Goal: Task Accomplishment & Management: Manage account settings

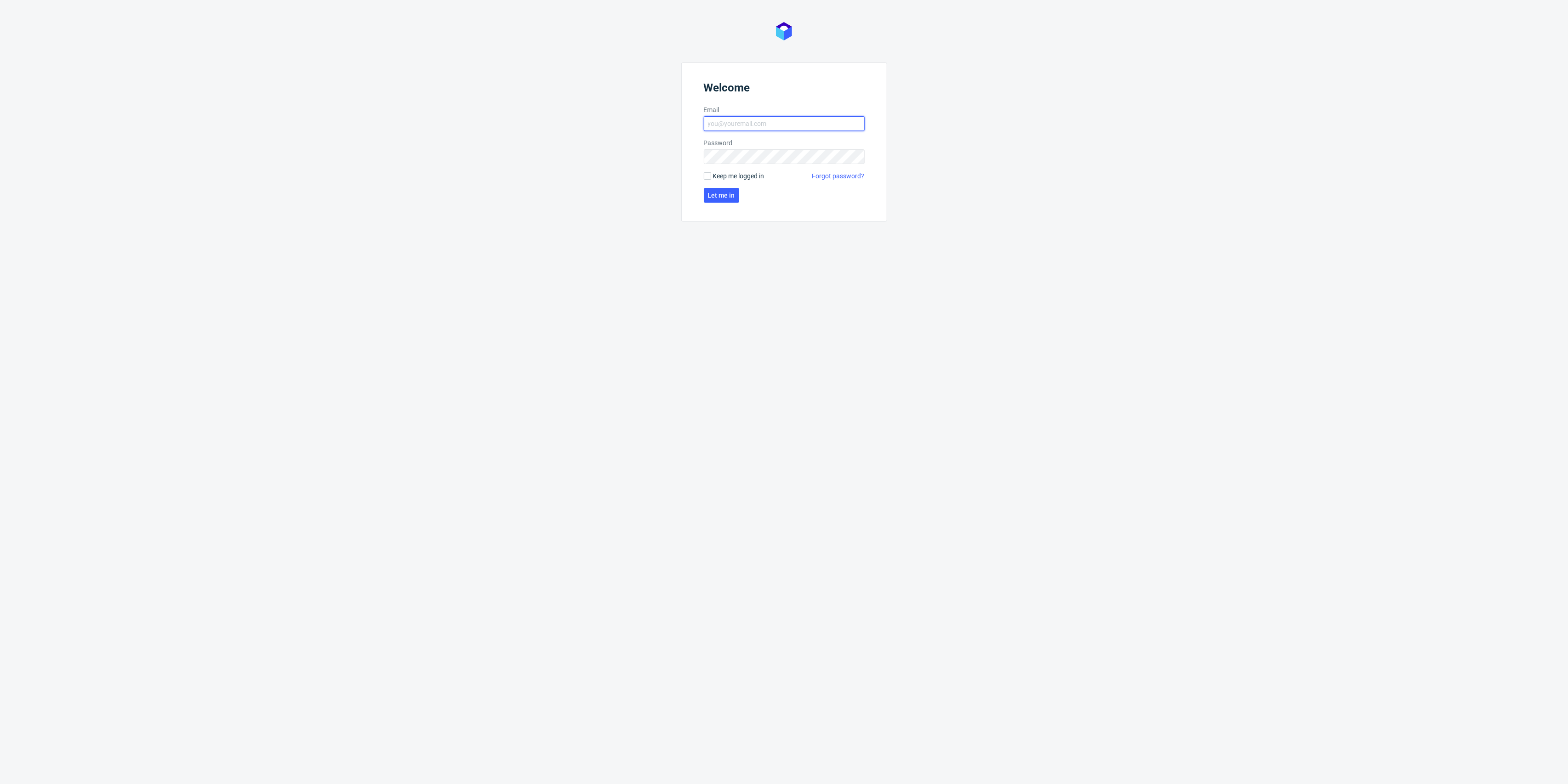
type input "kacper.tobrucki@packhelp.com"
drag, startPoint x: 740, startPoint y: 196, endPoint x: 735, endPoint y: 197, distance: 5.1
click at [735, 196] on form "Welcome Email kacper.tobrucki@packhelp.com Password Keep me logged in Forgot pa…" at bounding box center [784, 142] width 206 height 159
click at [733, 197] on button "Let me in" at bounding box center [721, 195] width 35 height 15
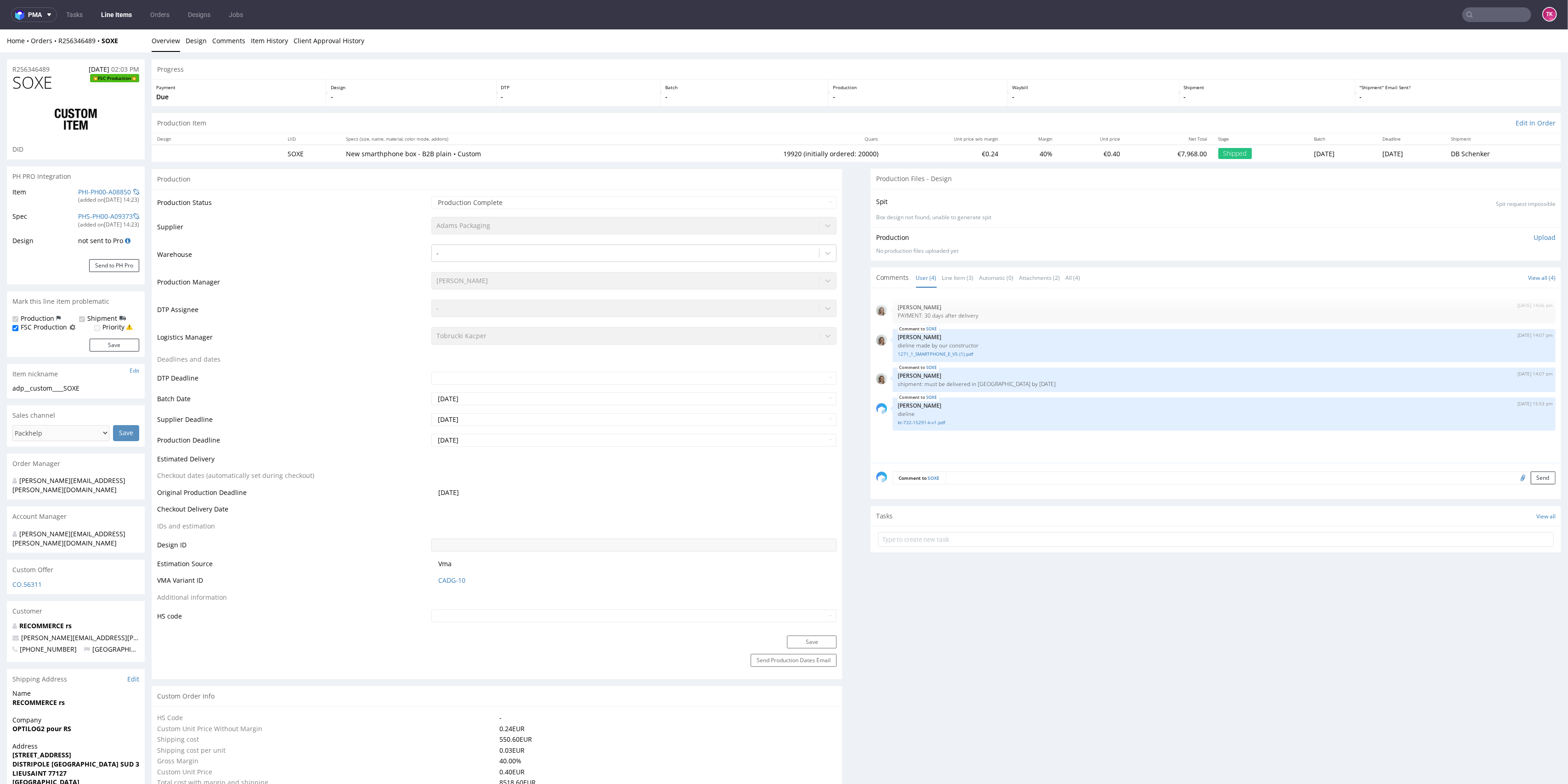
type input "19920"
drag, startPoint x: 134, startPoint y: 33, endPoint x: 55, endPoint y: 45, distance: 79.9
click at [55, 45] on div "Home Orders R256346489 SOXE Overview Design Comments Item History Client Approv…" at bounding box center [784, 41] width 1568 height 23
copy div "R256346489 SOXE"
click at [1503, 22] on nav "pma Tasks Line Items Orders Designs Jobs TK" at bounding box center [784, 15] width 1568 height 29
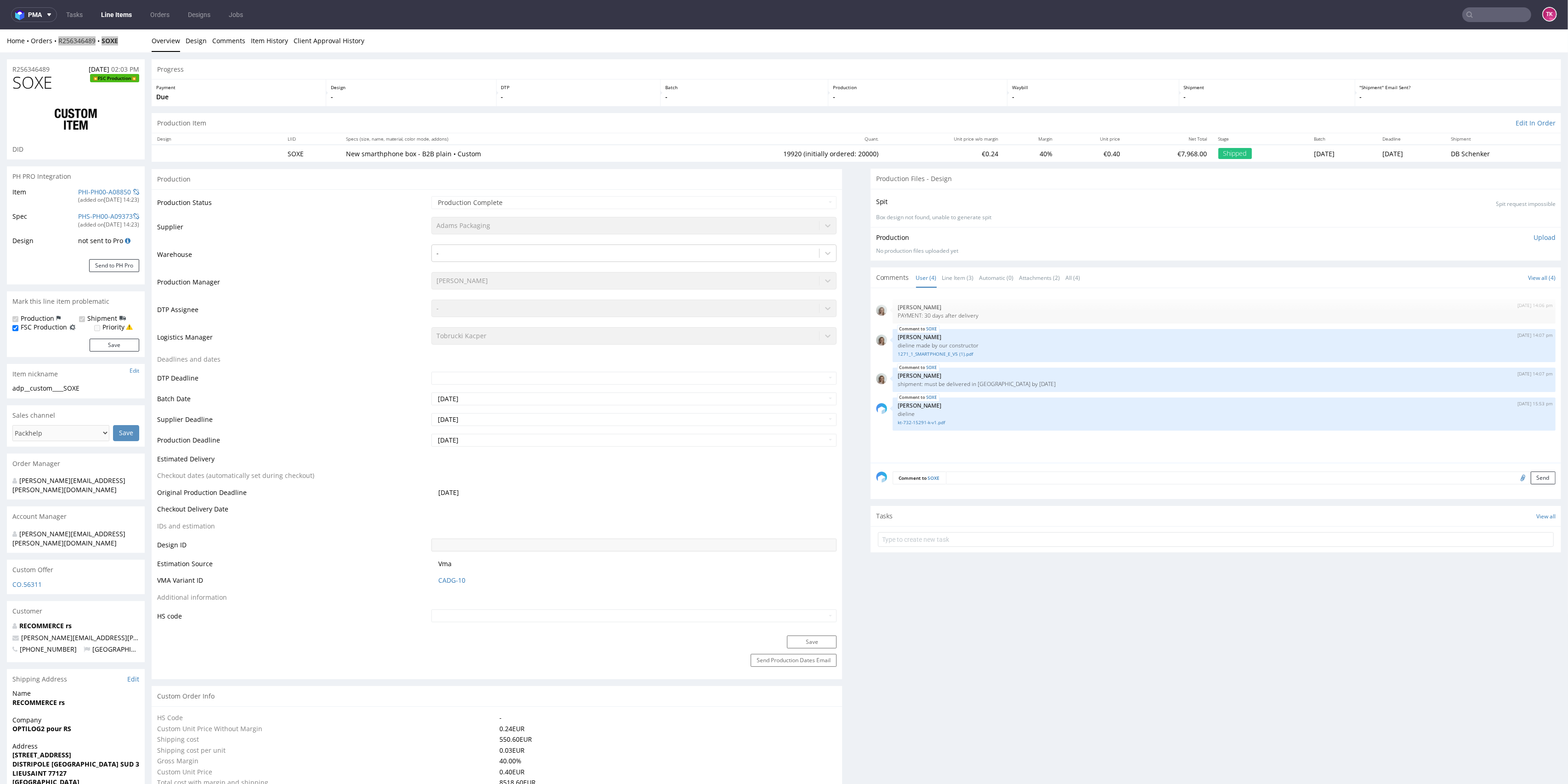
click at [1500, 18] on input "text" at bounding box center [1496, 15] width 69 height 15
paste input "1Z5A15806894723198"
type input "1Z5A15806894723198"
click at [1427, 33] on div "KDMG" at bounding box center [1476, 37] width 166 height 16
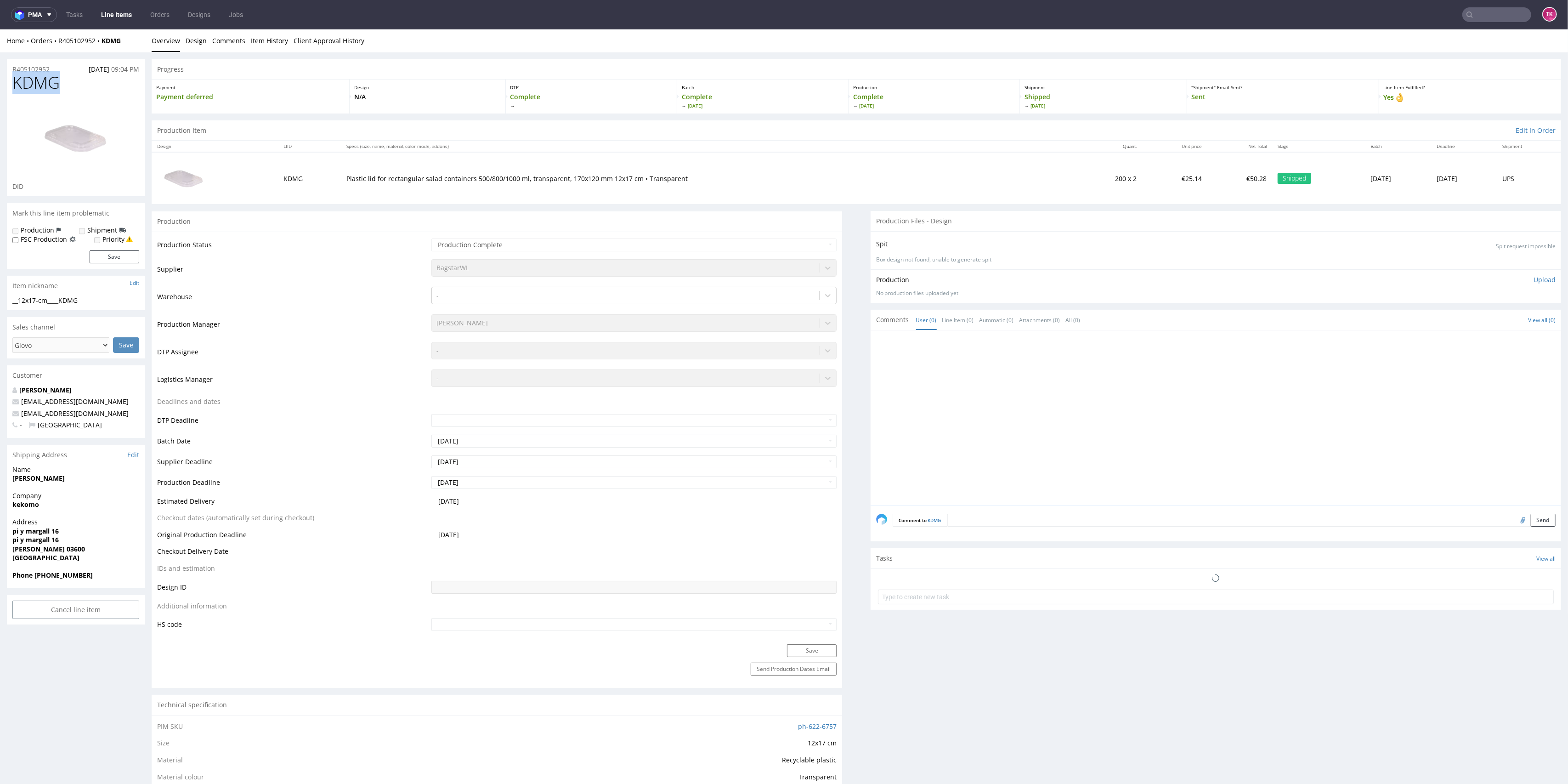
drag, startPoint x: 74, startPoint y: 88, endPoint x: 1, endPoint y: 82, distance: 73.2
click at [1, 82] on div "R405102952 26.07.2025 09:04 PM KDMG DID Mark this line item problematic Product…" at bounding box center [784, 685] width 1568 height 1266
copy span "KDMG"
drag, startPoint x: 335, startPoint y: 180, endPoint x: 467, endPoint y: 181, distance: 132.0
click at [467, 181] on td "Plastic lid for rectangular salad containers 500/800/1000 ml, transparent, 170x…" at bounding box center [707, 178] width 733 height 52
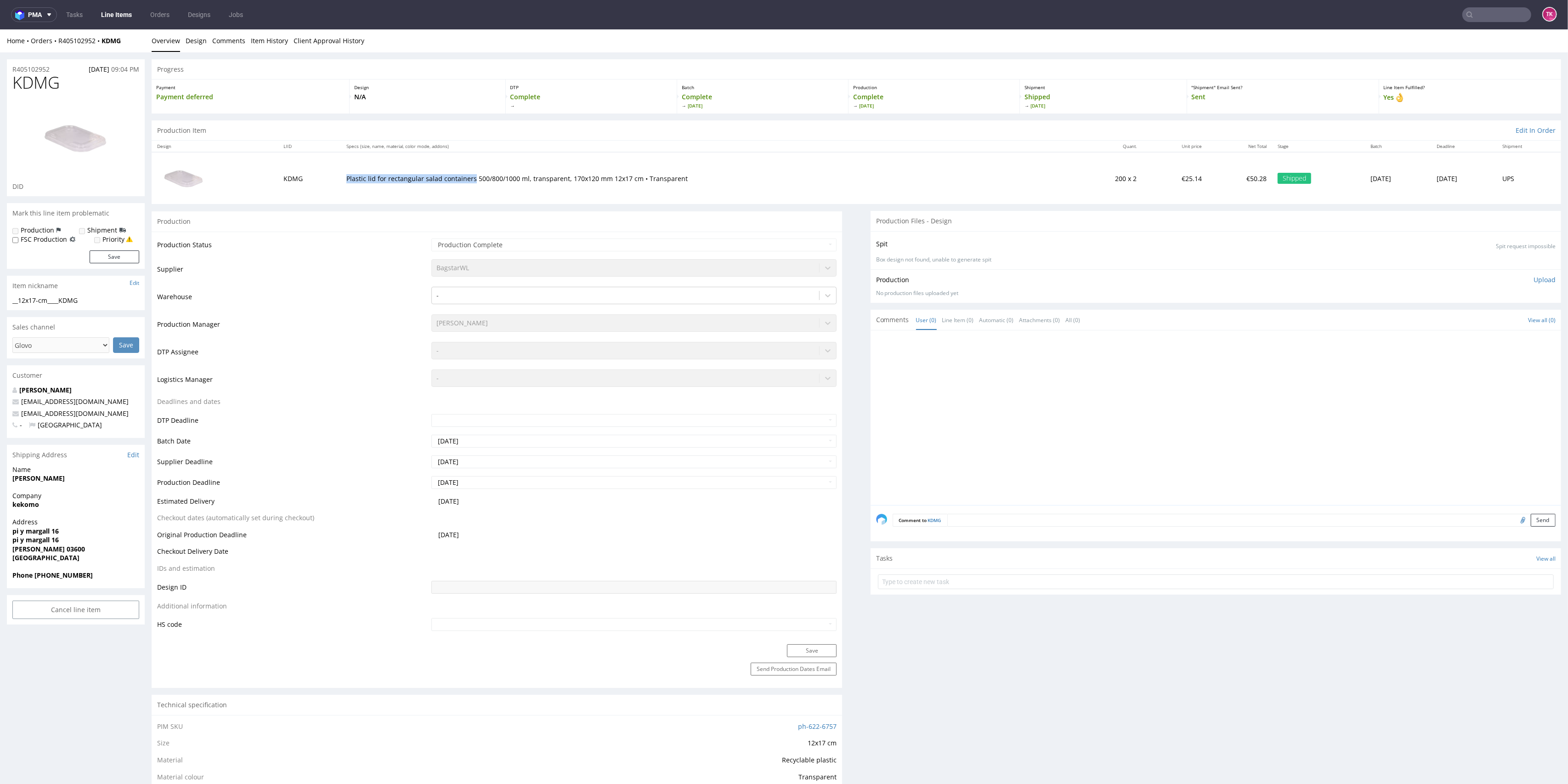
copy p "Plastic lid for rectangular salad containers"
click at [112, 15] on link "Line Items" at bounding box center [116, 15] width 42 height 15
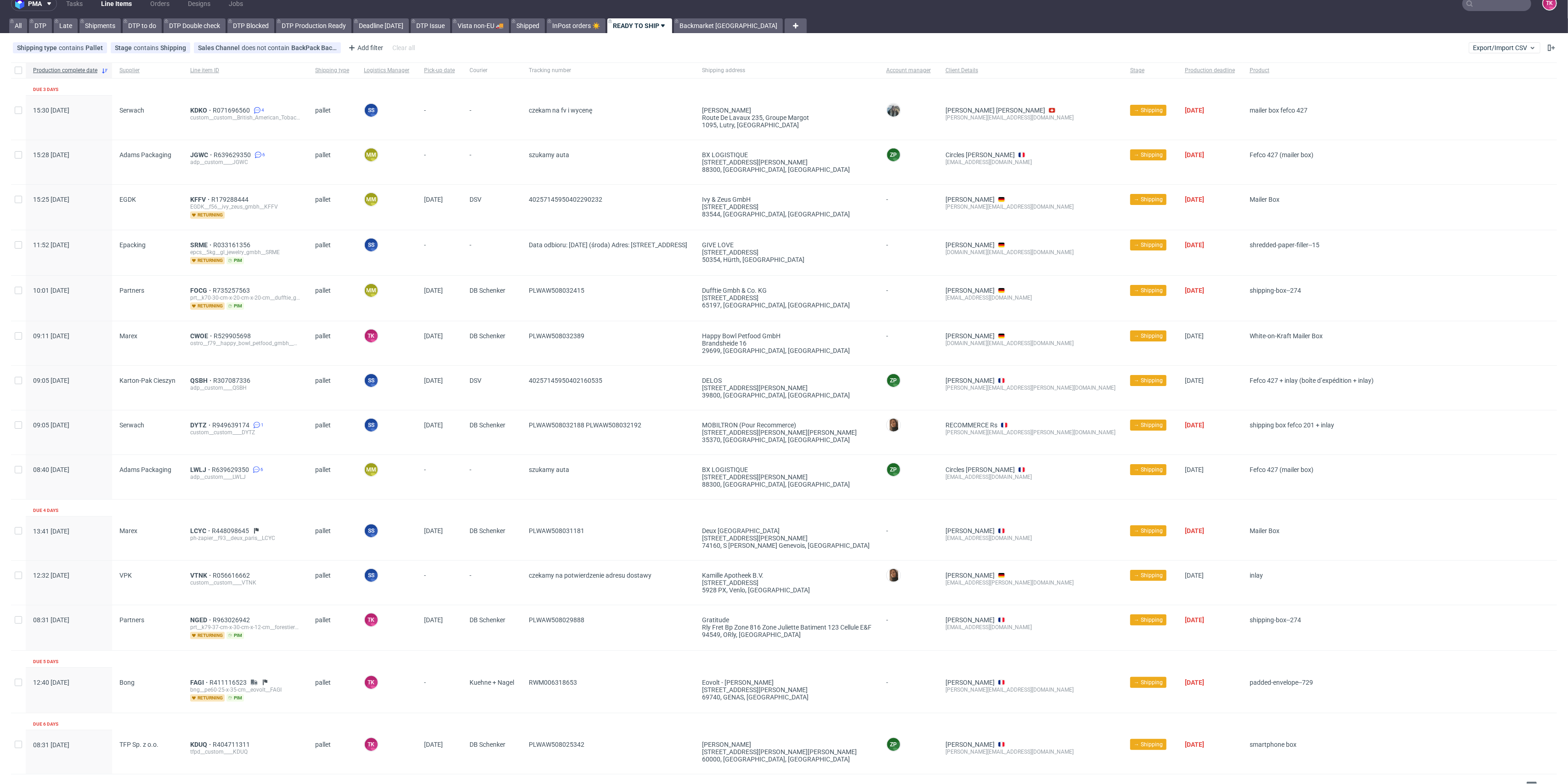
scroll to position [29, 0]
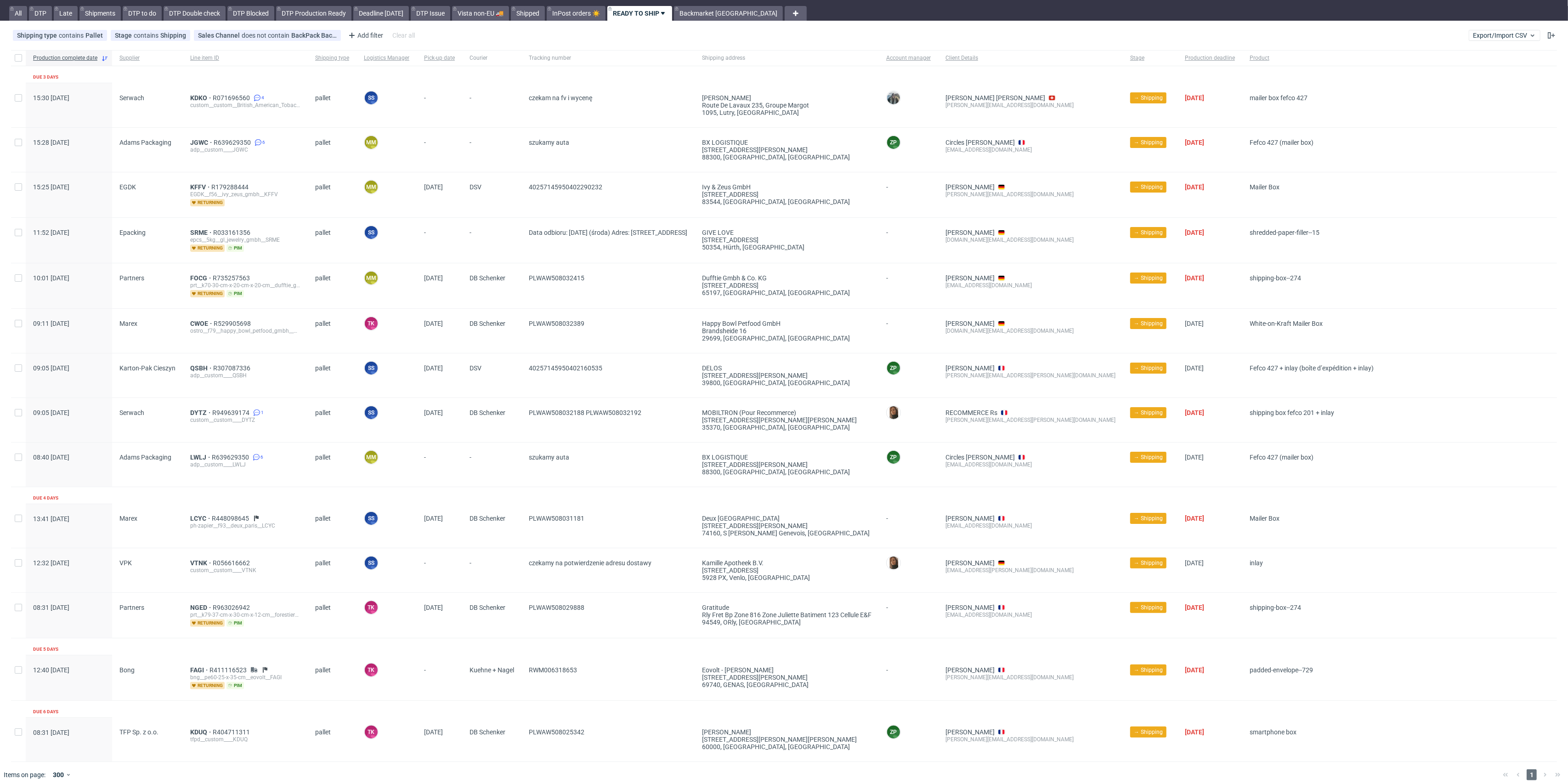
scroll to position [29, 0]
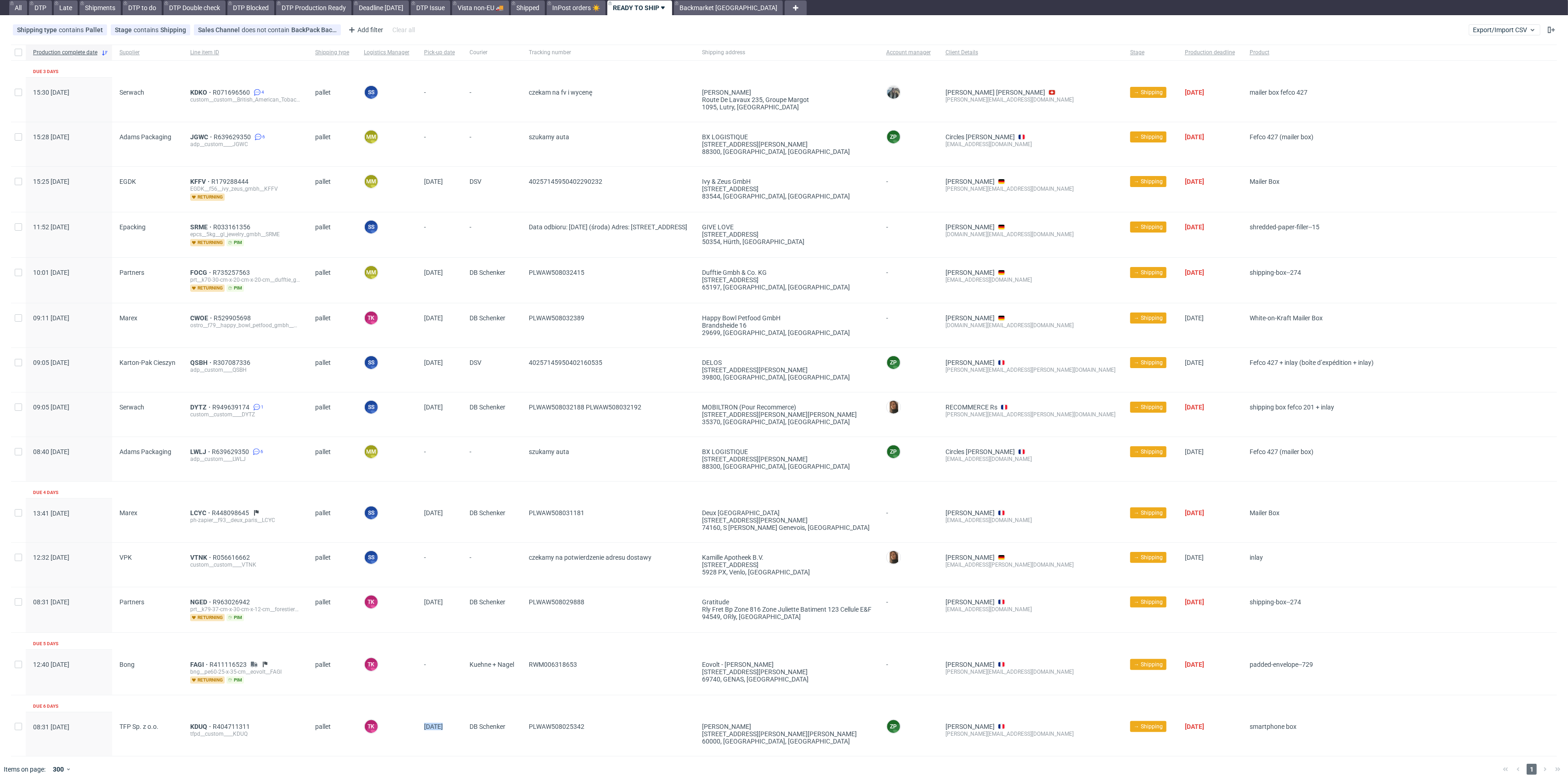
drag, startPoint x: 454, startPoint y: 732, endPoint x: 758, endPoint y: 746, distance: 304.3
click at [693, 741] on div "08:31 Tue 19.08.2025 TFP Sp. z o.o. KDUQ R404711311 tfpd__custom____KDUQ pallet…" at bounding box center [784, 733] width 1546 height 44
drag, startPoint x: 592, startPoint y: 661, endPoint x: 523, endPoint y: 676, distance: 70.6
click at [523, 676] on div "RWM006318653" at bounding box center [608, 672] width 173 height 45
copy span "RWM006318653"
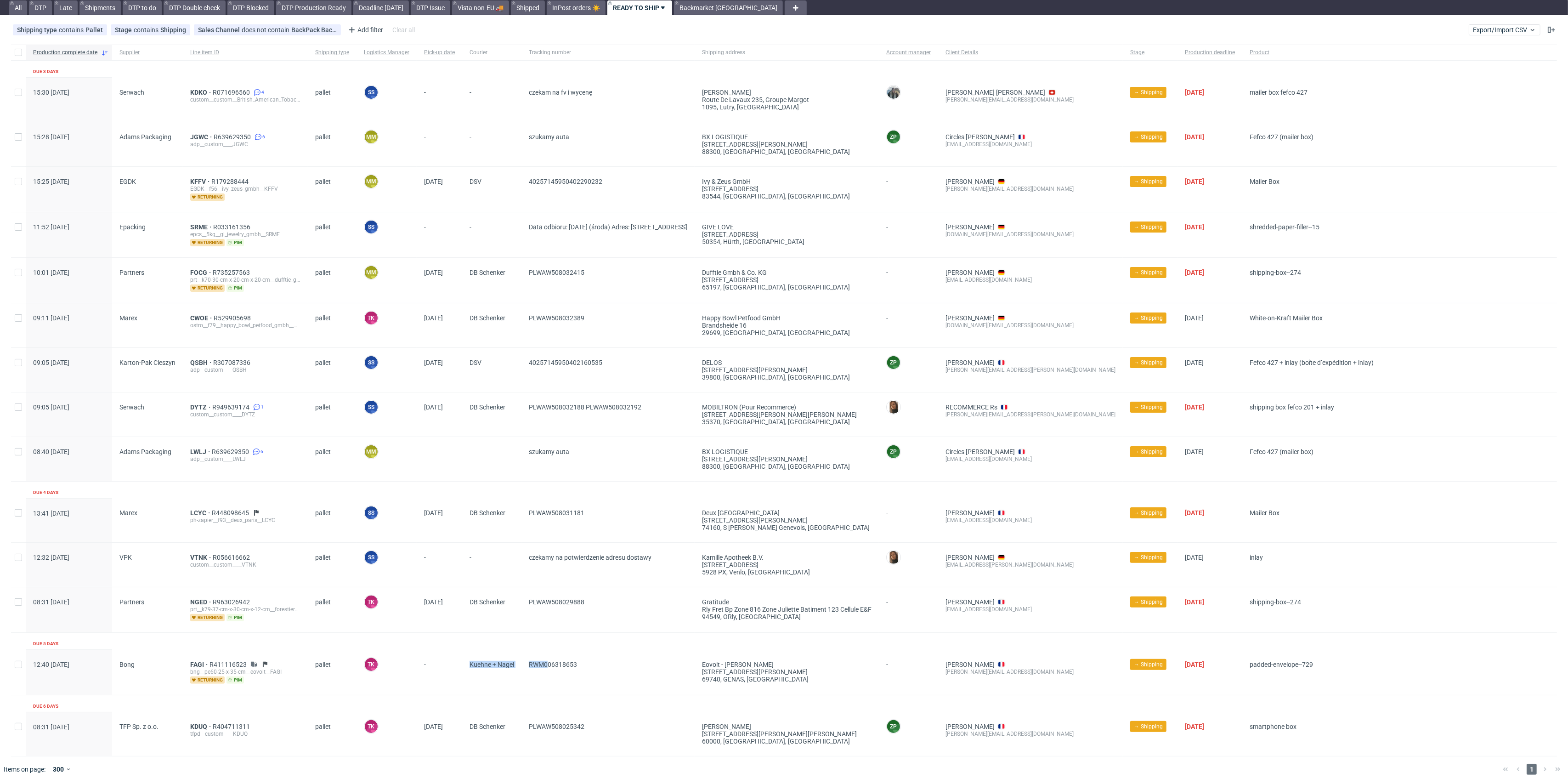
drag, startPoint x: 447, startPoint y: 668, endPoint x: 550, endPoint y: 682, distance: 103.9
click at [550, 682] on div "12:40 Wed 20.08.2025 Bong FAGI R411116523 bng__pe60-25-x-35-cm__eovolt__FAGI re…" at bounding box center [784, 672] width 1546 height 46
drag, startPoint x: 597, startPoint y: 679, endPoint x: 593, endPoint y: 674, distance: 6.4
click at [595, 677] on span "RWM006318653" at bounding box center [608, 672] width 158 height 23
drag, startPoint x: 612, startPoint y: 749, endPoint x: 508, endPoint y: 750, distance: 104.0
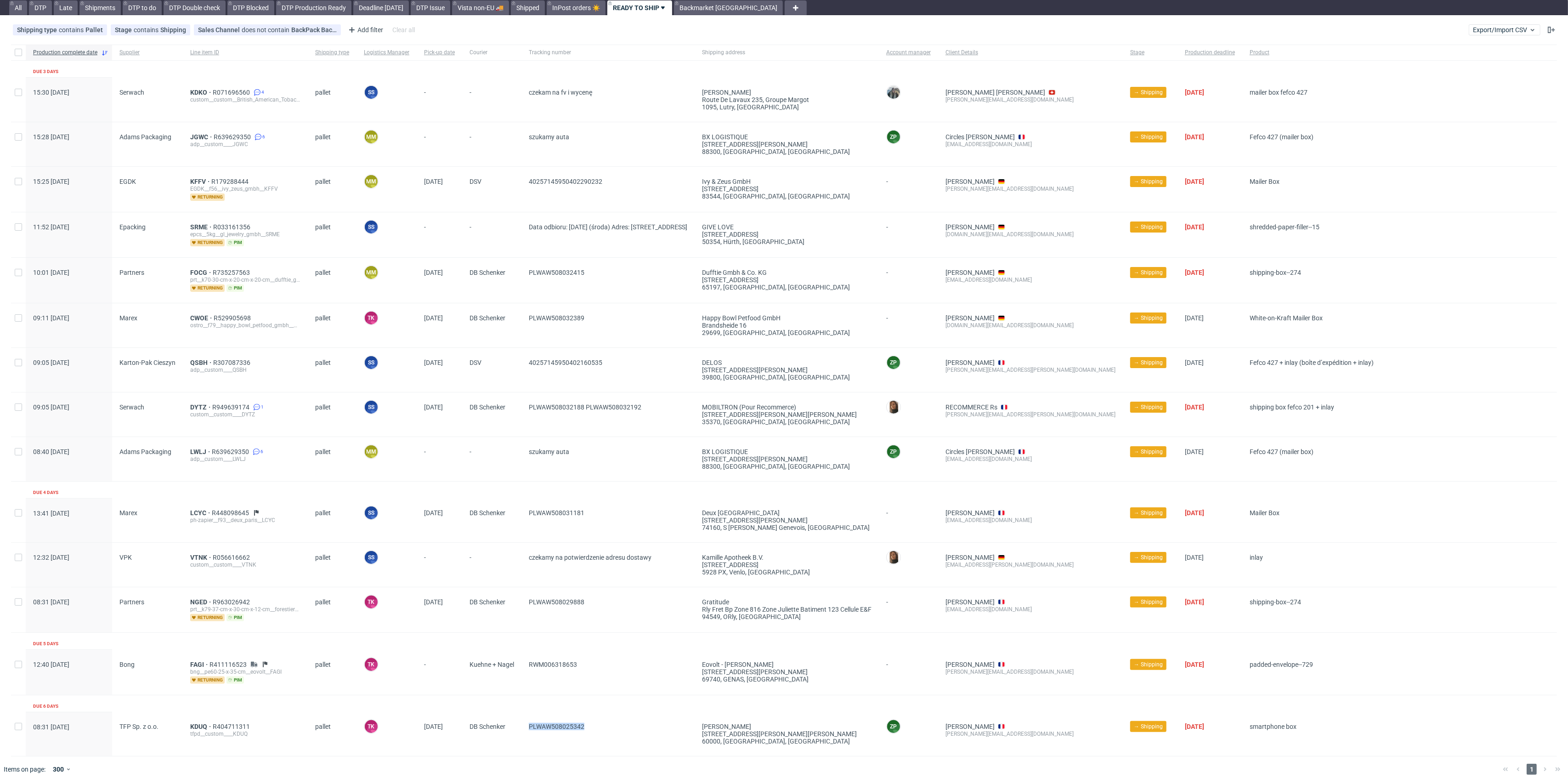
click at [508, 752] on div "08:31 Tue 19.08.2025 TFP Sp. z o.o. KDUQ R404711311 tfpd__custom____KDUQ pallet…" at bounding box center [784, 733] width 1546 height 44
click at [522, 732] on div "DB Schenker" at bounding box center [491, 733] width 59 height 44
drag, startPoint x: 612, startPoint y: 615, endPoint x: 525, endPoint y: 631, distance: 88.5
click at [525, 631] on div "PLWAW508029888" at bounding box center [608, 610] width 173 height 45
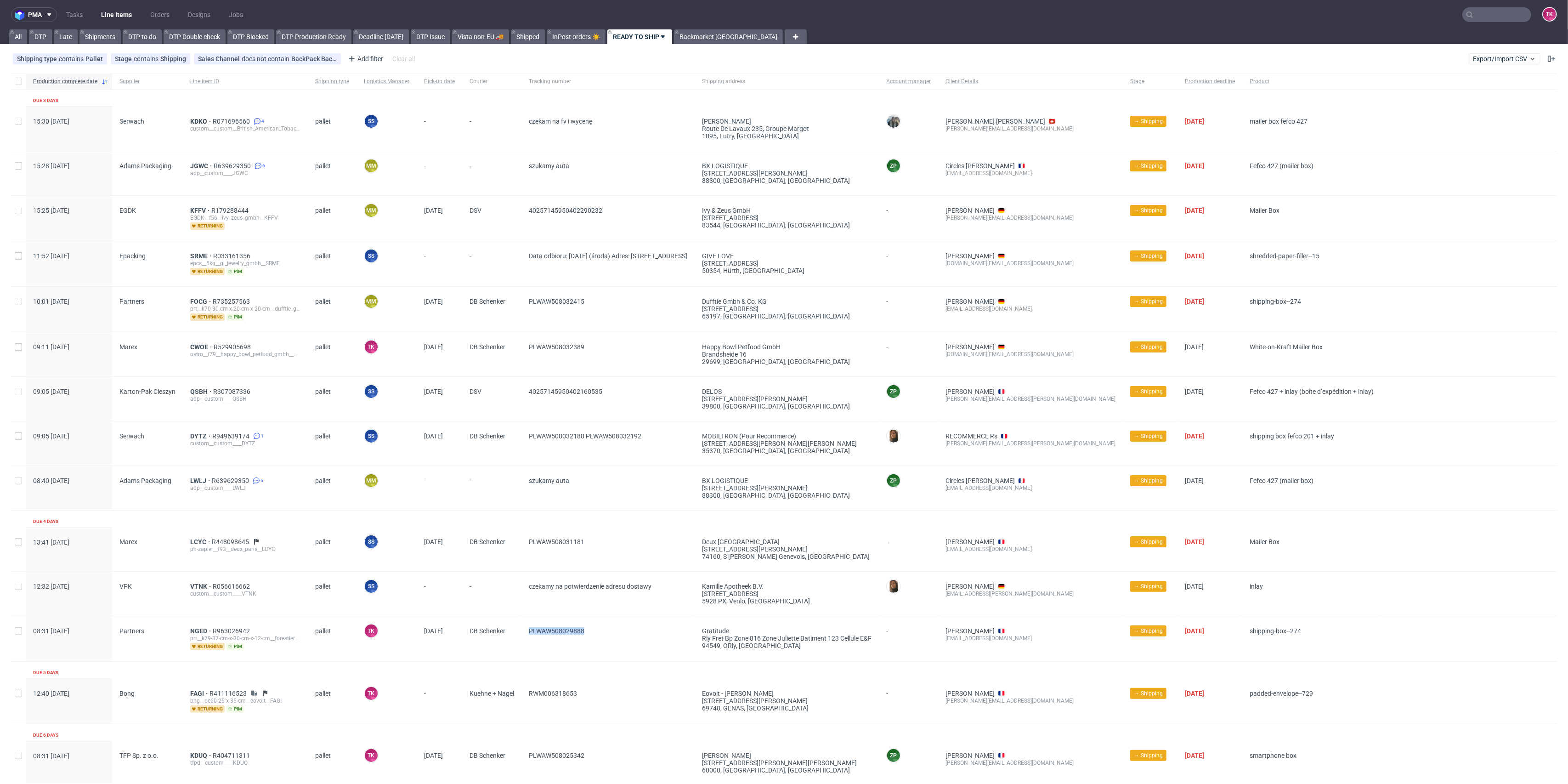
click at [108, 15] on link "Line Items" at bounding box center [116, 15] width 42 height 15
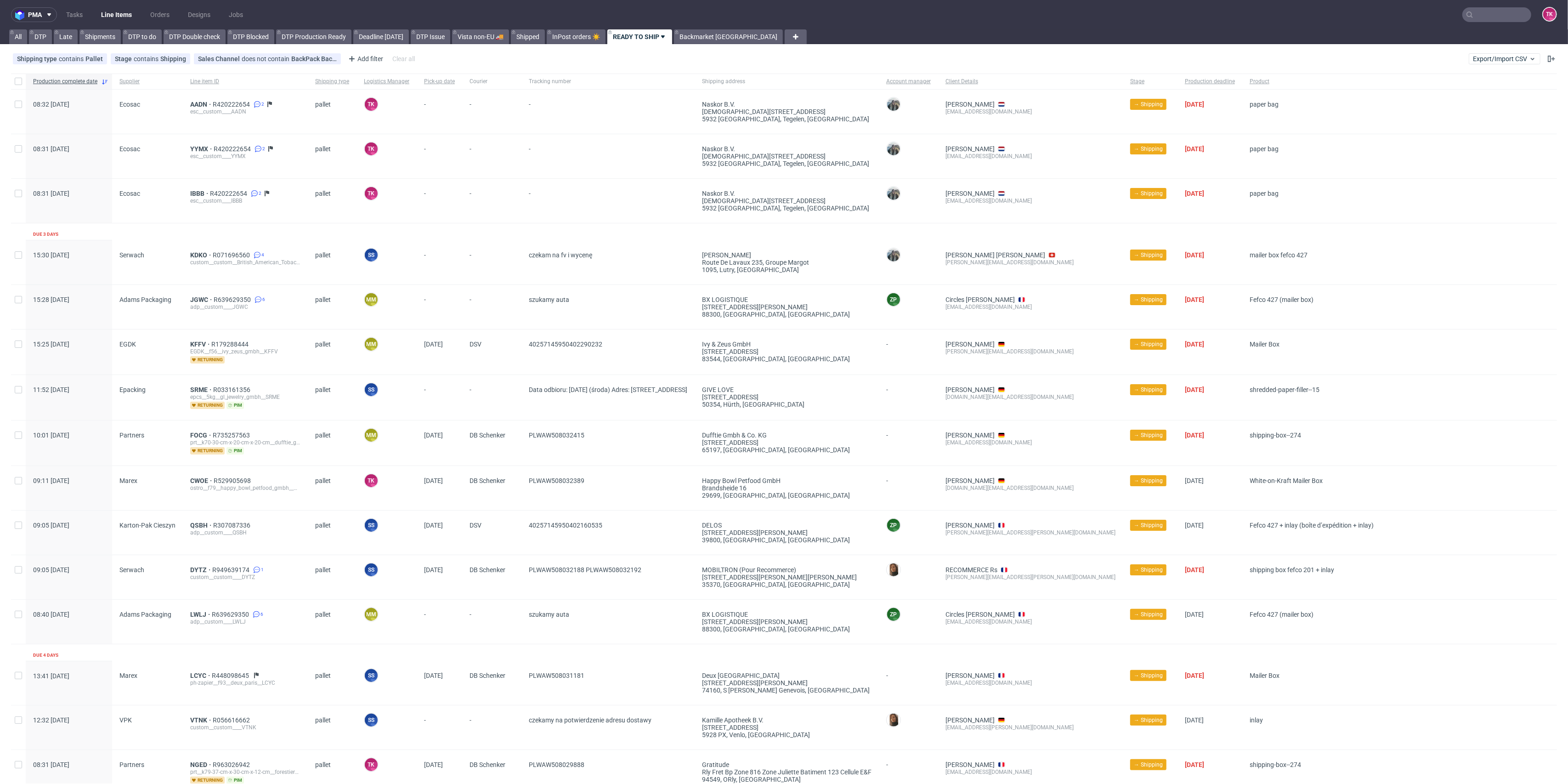
click at [124, 12] on link "Line Items" at bounding box center [116, 15] width 42 height 15
click at [120, 13] on link "Line Items" at bounding box center [116, 15] width 42 height 15
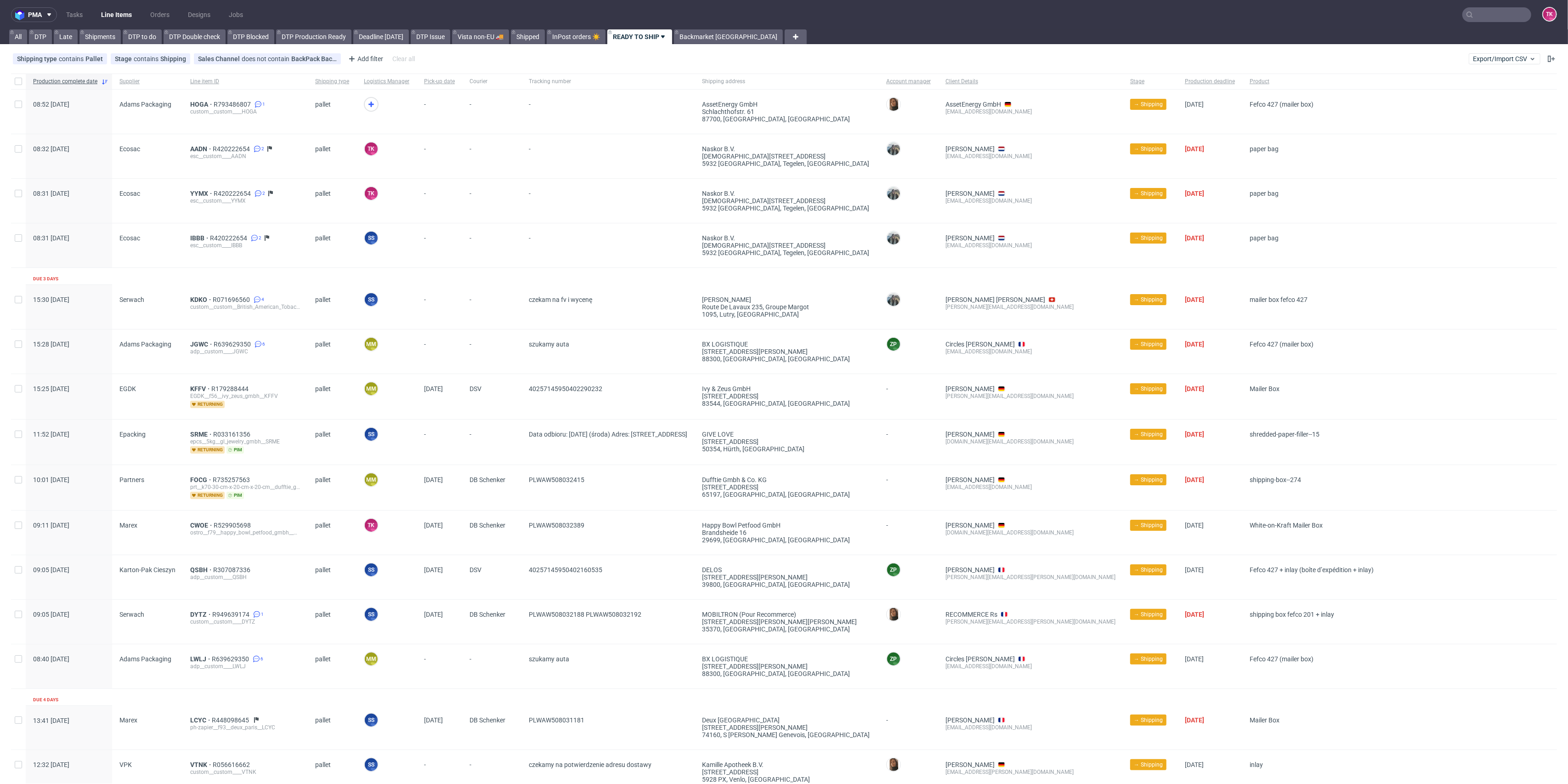
scroll to position [207, 0]
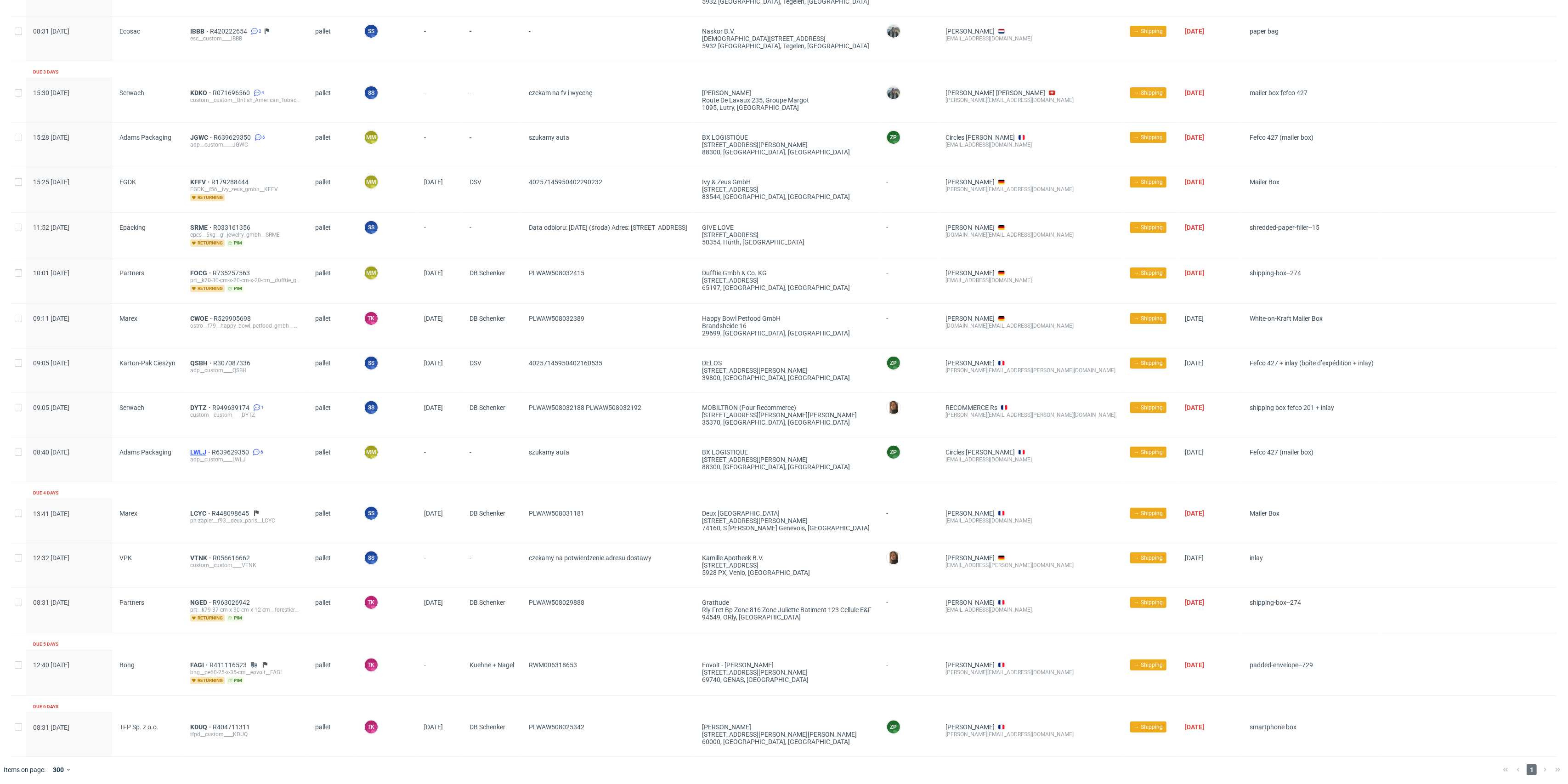
drag, startPoint x: 197, startPoint y: 454, endPoint x: 194, endPoint y: 449, distance: 5.8
drag, startPoint x: 194, startPoint y: 449, endPoint x: 204, endPoint y: 456, distance: 12.2
click at [204, 456] on div "adp__custom____LWLJ" at bounding box center [245, 460] width 110 height 7
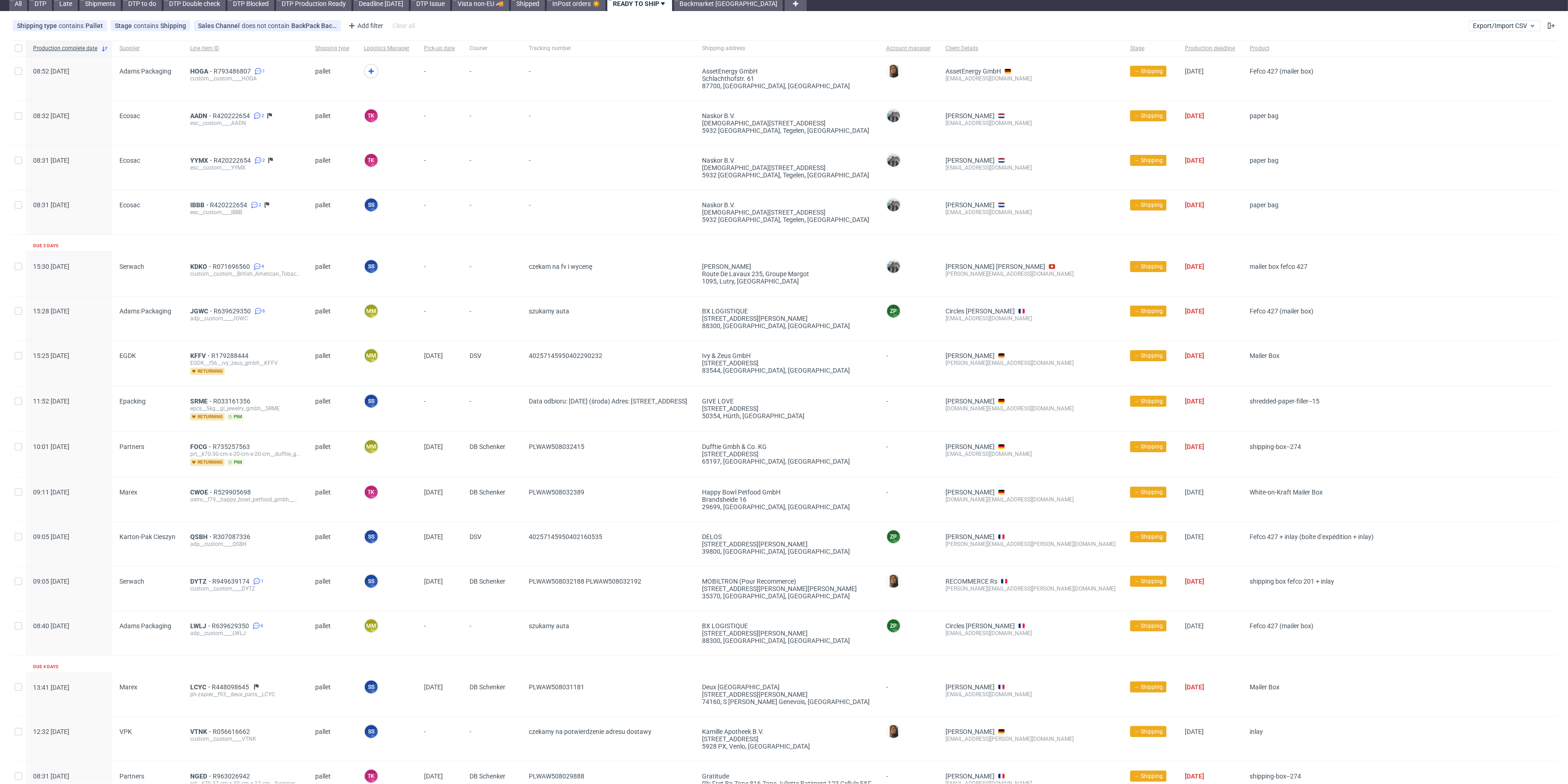
scroll to position [0, 0]
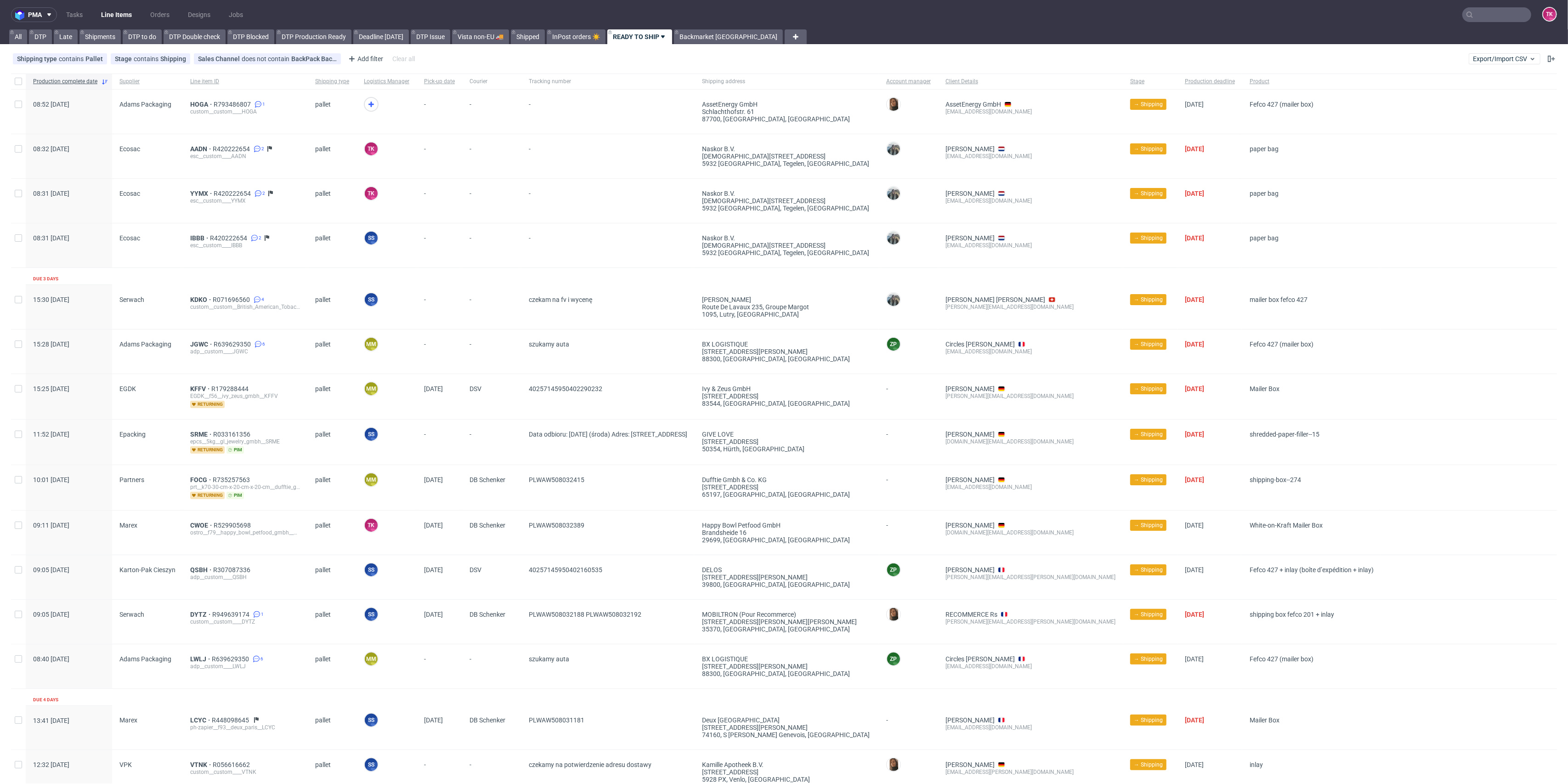
click at [100, 6] on nav "pma Tasks Line Items Orders Designs Jobs TK" at bounding box center [784, 15] width 1568 height 29
click at [110, 18] on link "Line Items" at bounding box center [116, 15] width 42 height 15
click at [115, 16] on link "Line Items" at bounding box center [116, 15] width 42 height 15
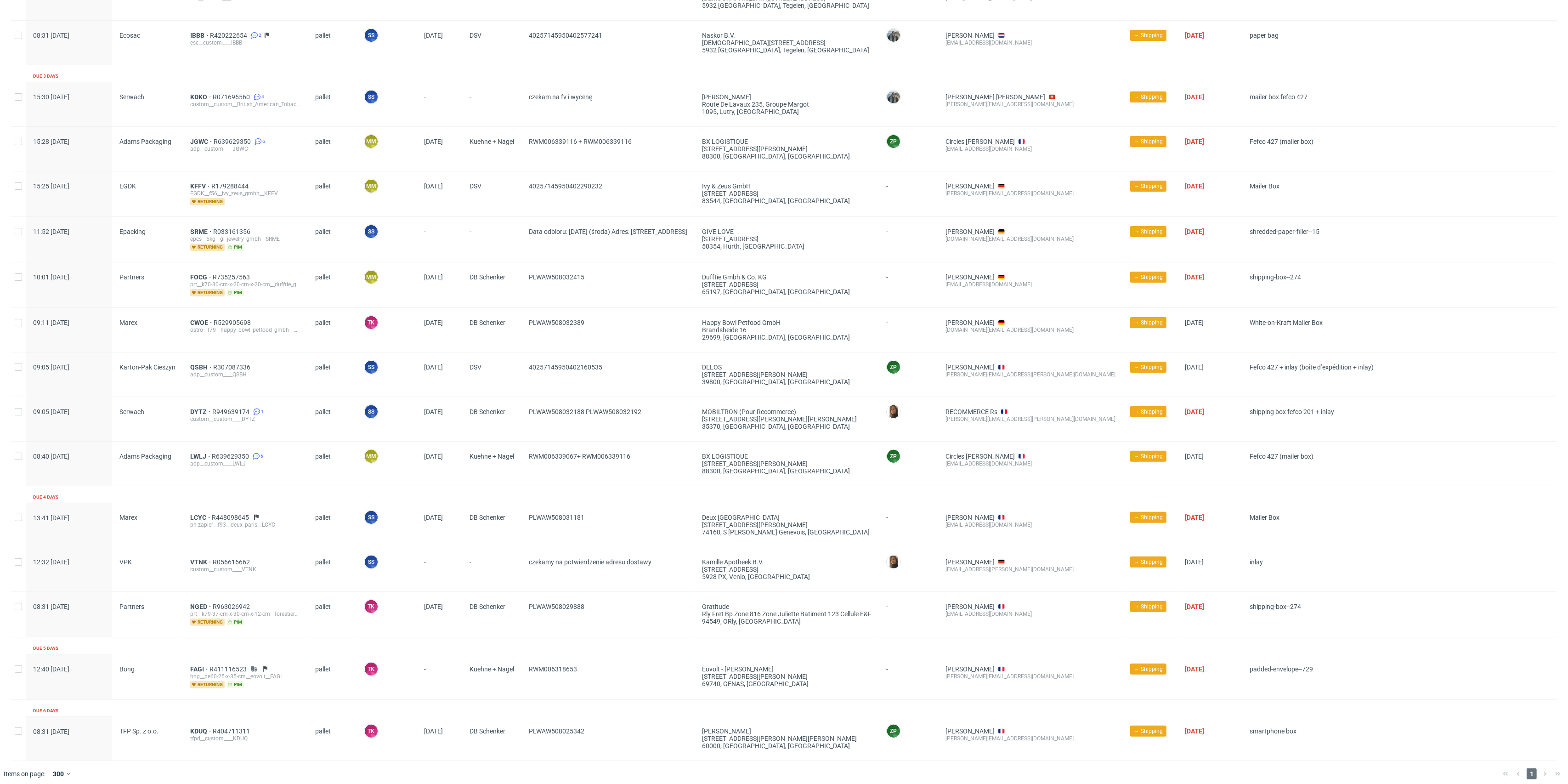
scroll to position [207, 0]
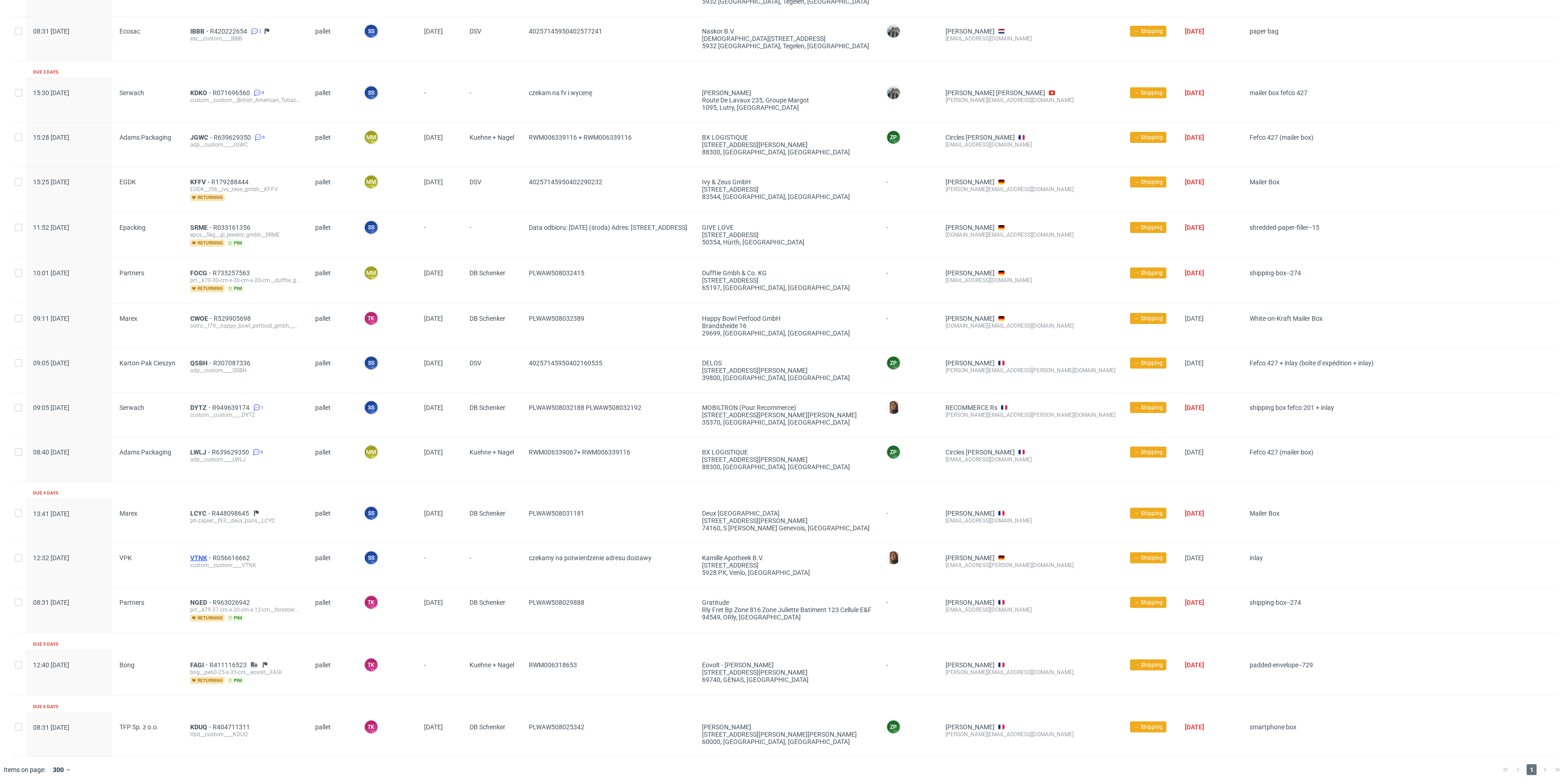
drag, startPoint x: 196, startPoint y: 551, endPoint x: 195, endPoint y: 558, distance: 7.1
click at [195, 555] on div "VTNK R056616662 custom__custom____VTNK" at bounding box center [245, 565] width 125 height 44
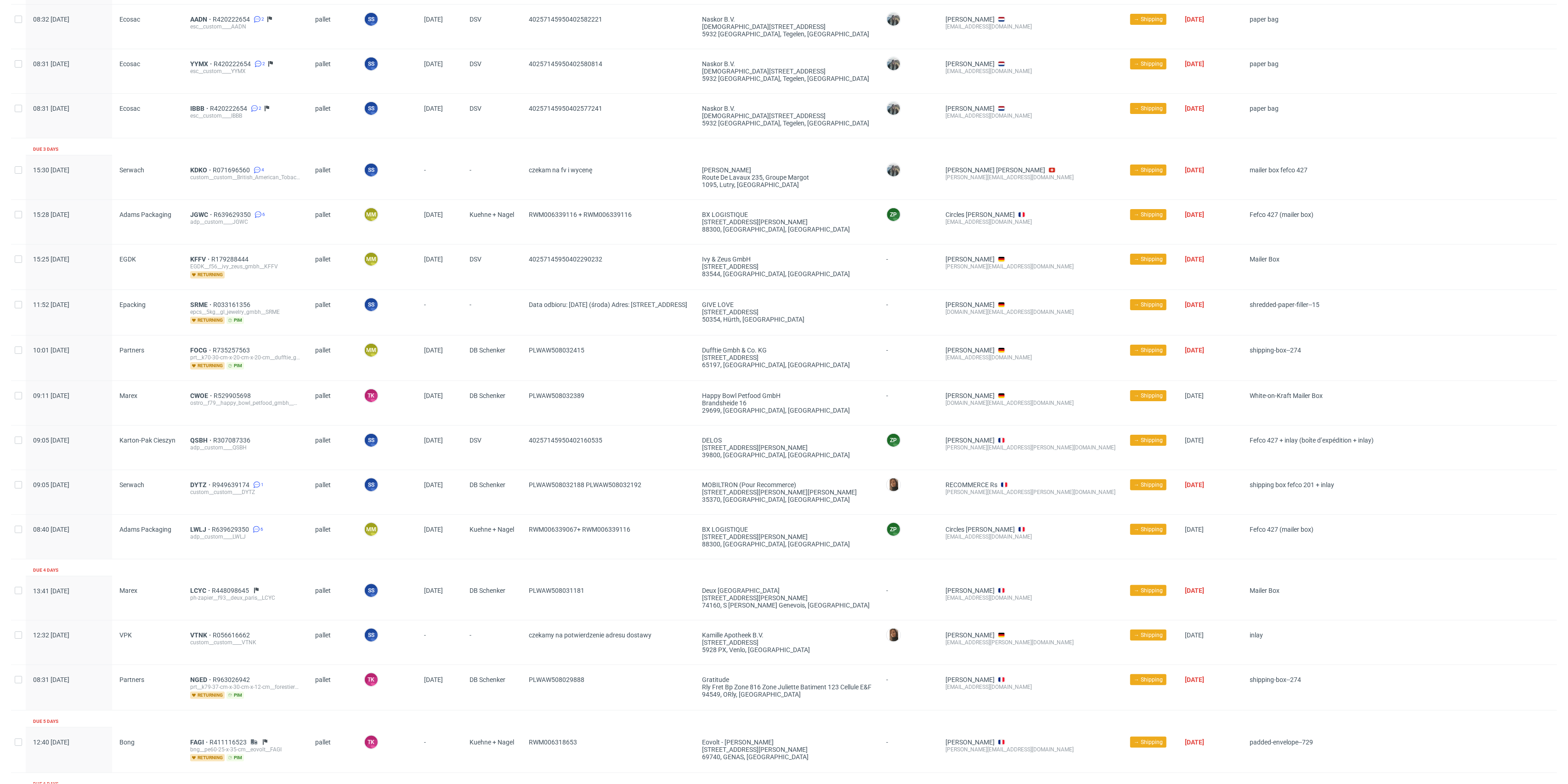
scroll to position [0, 0]
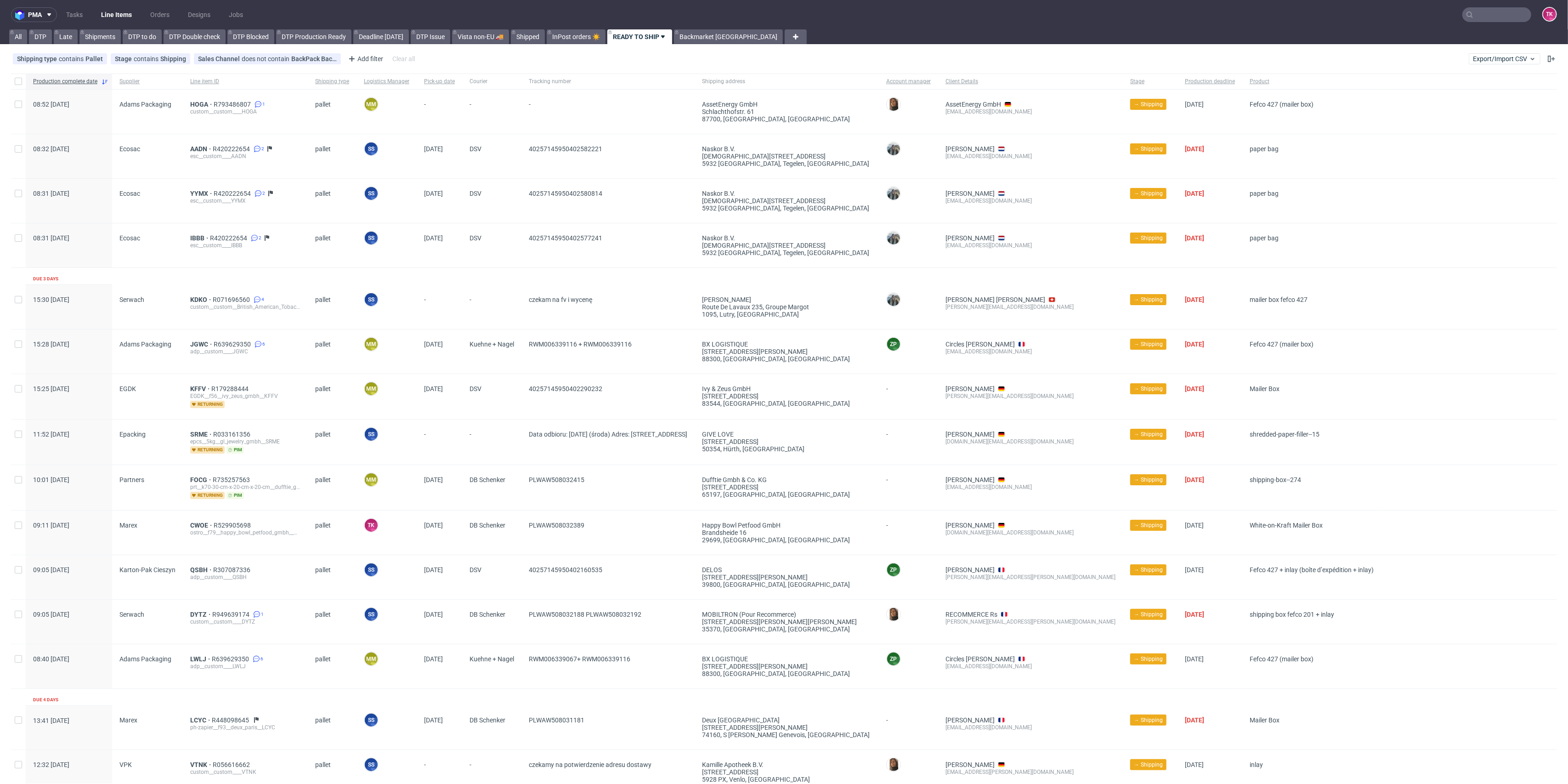
click at [125, 7] on nav "pma Tasks Line Items Orders Designs Jobs TK" at bounding box center [784, 15] width 1568 height 29
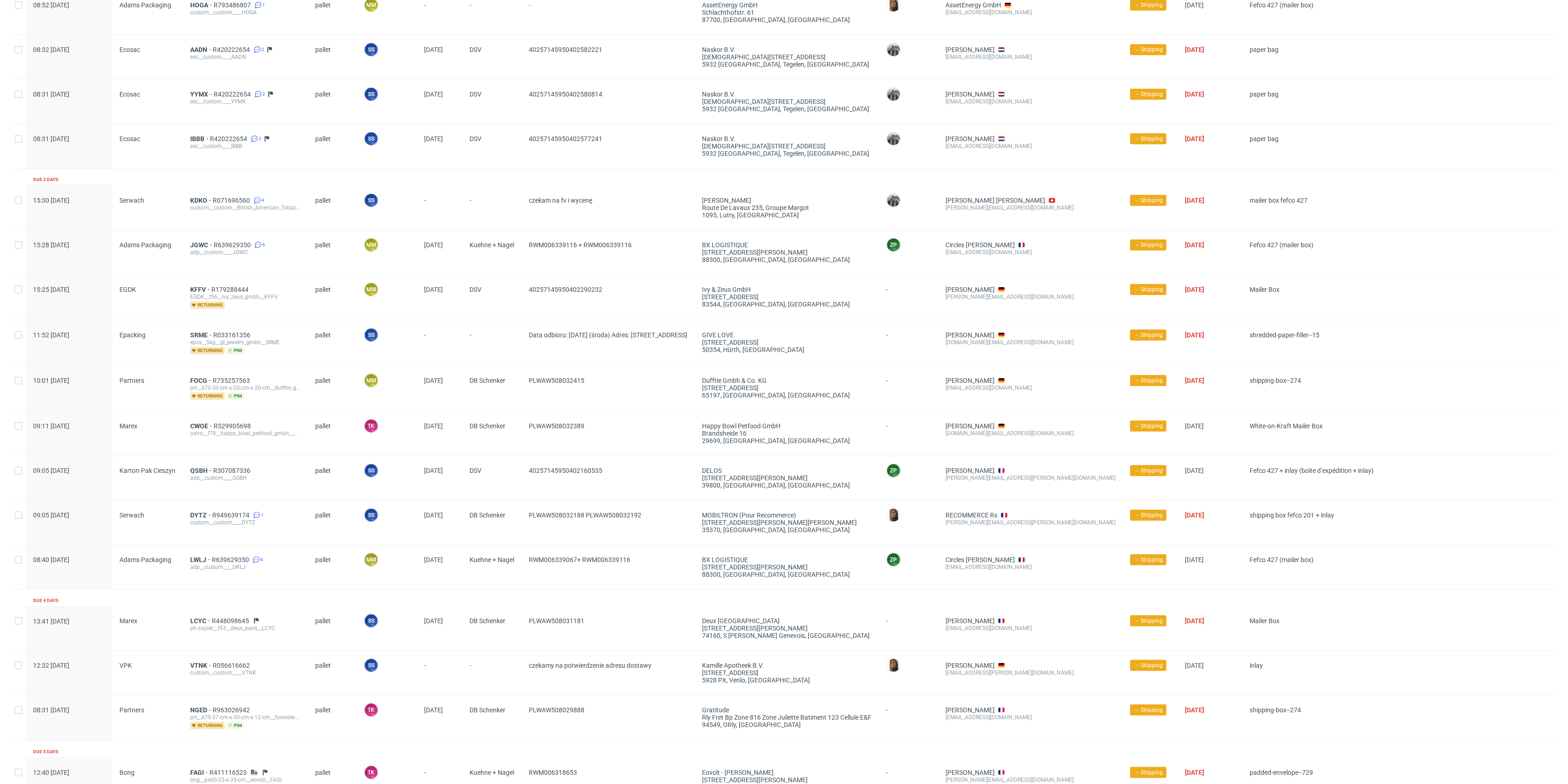
scroll to position [122, 0]
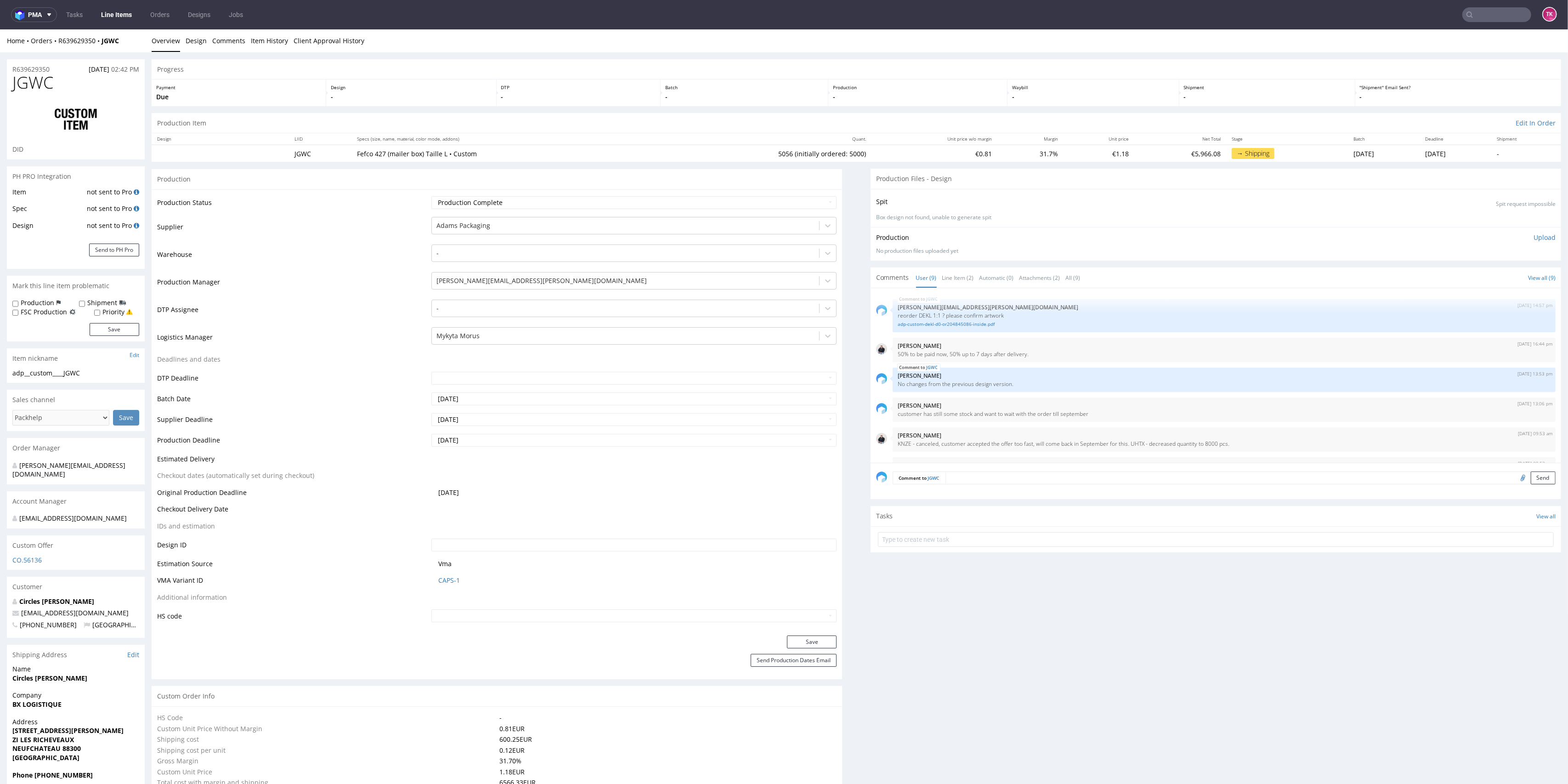
scroll to position [123, 0]
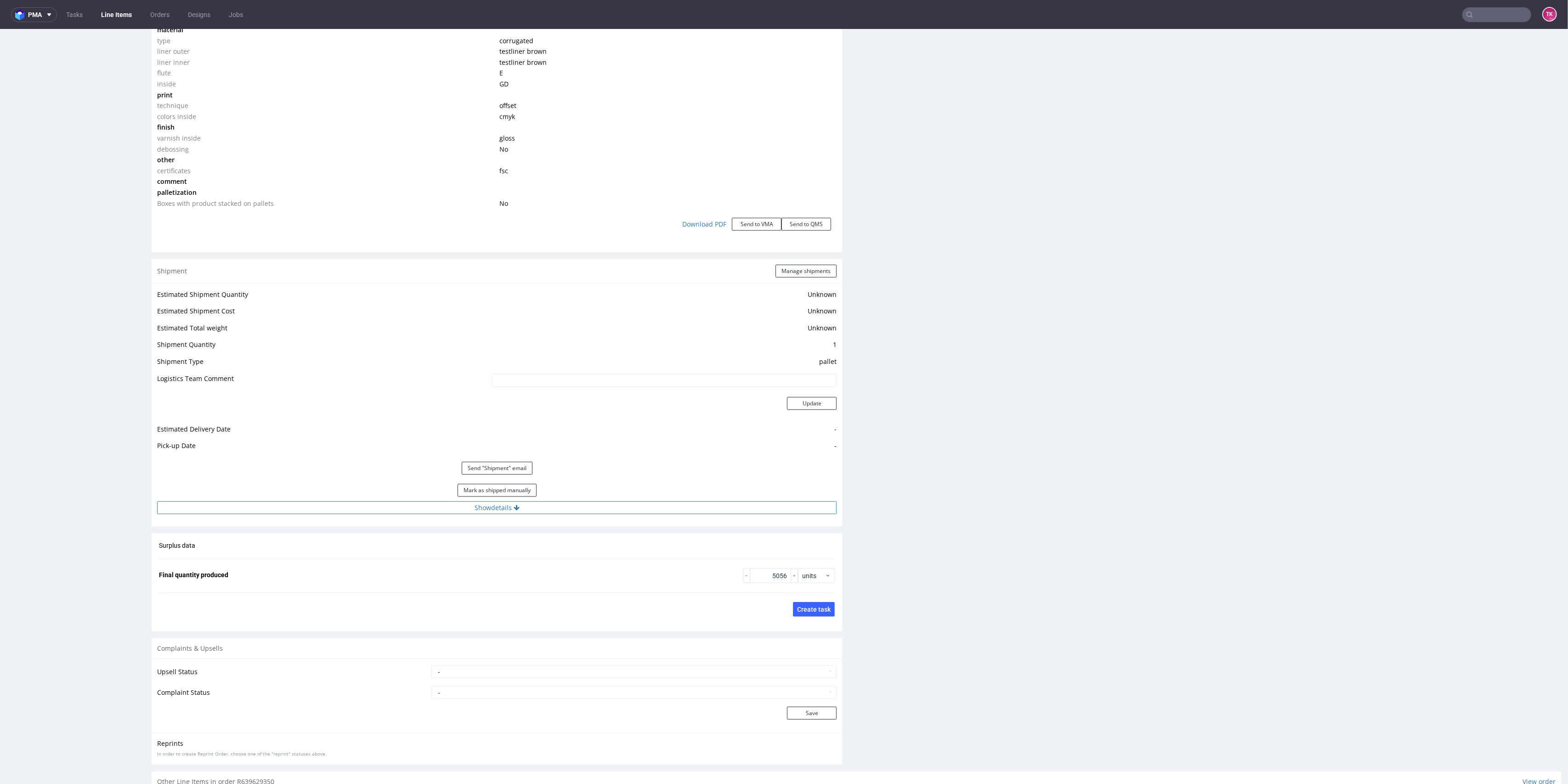
click at [558, 505] on button "Show details" at bounding box center [497, 507] width 679 height 13
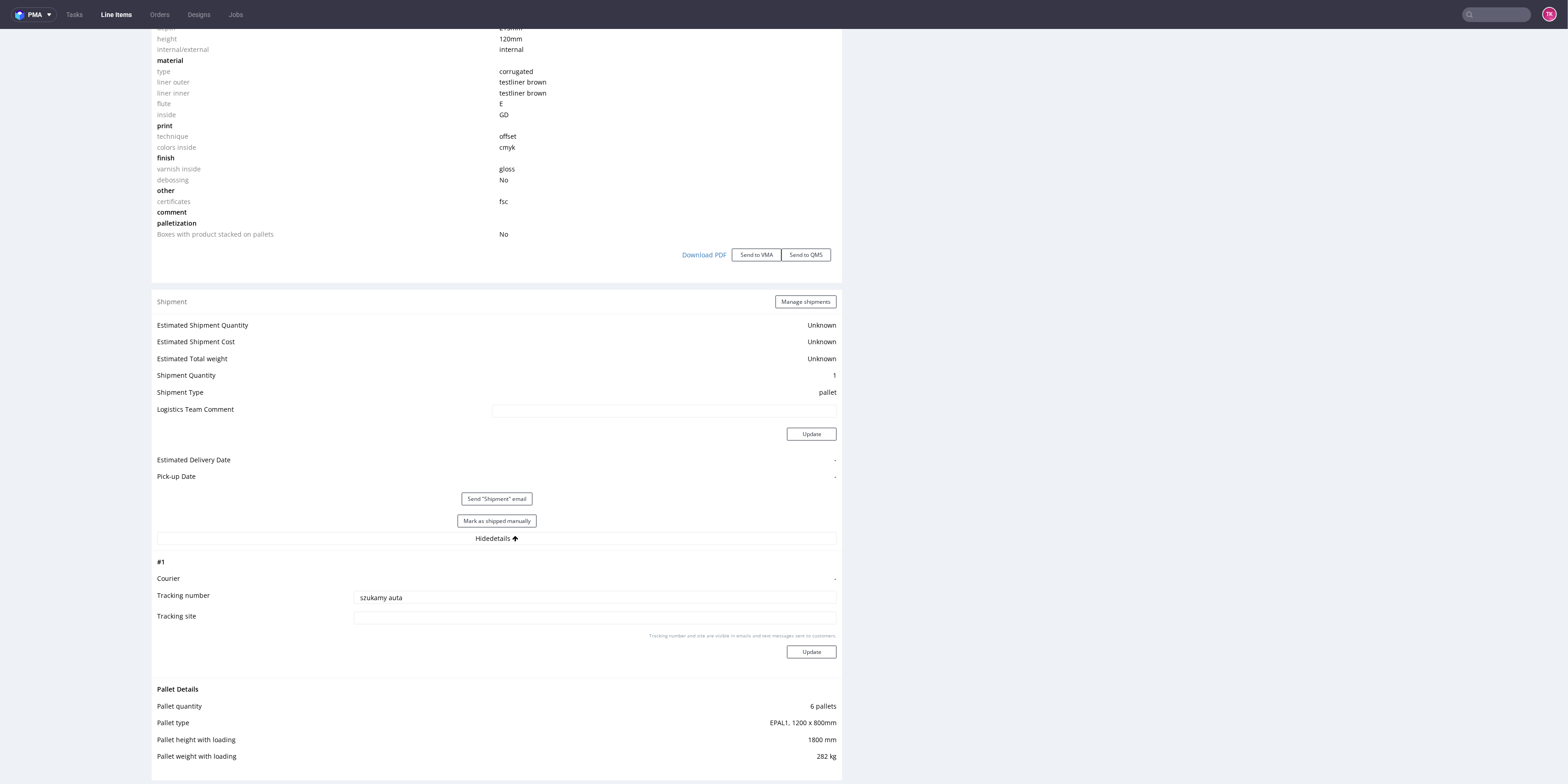
scroll to position [796, 0]
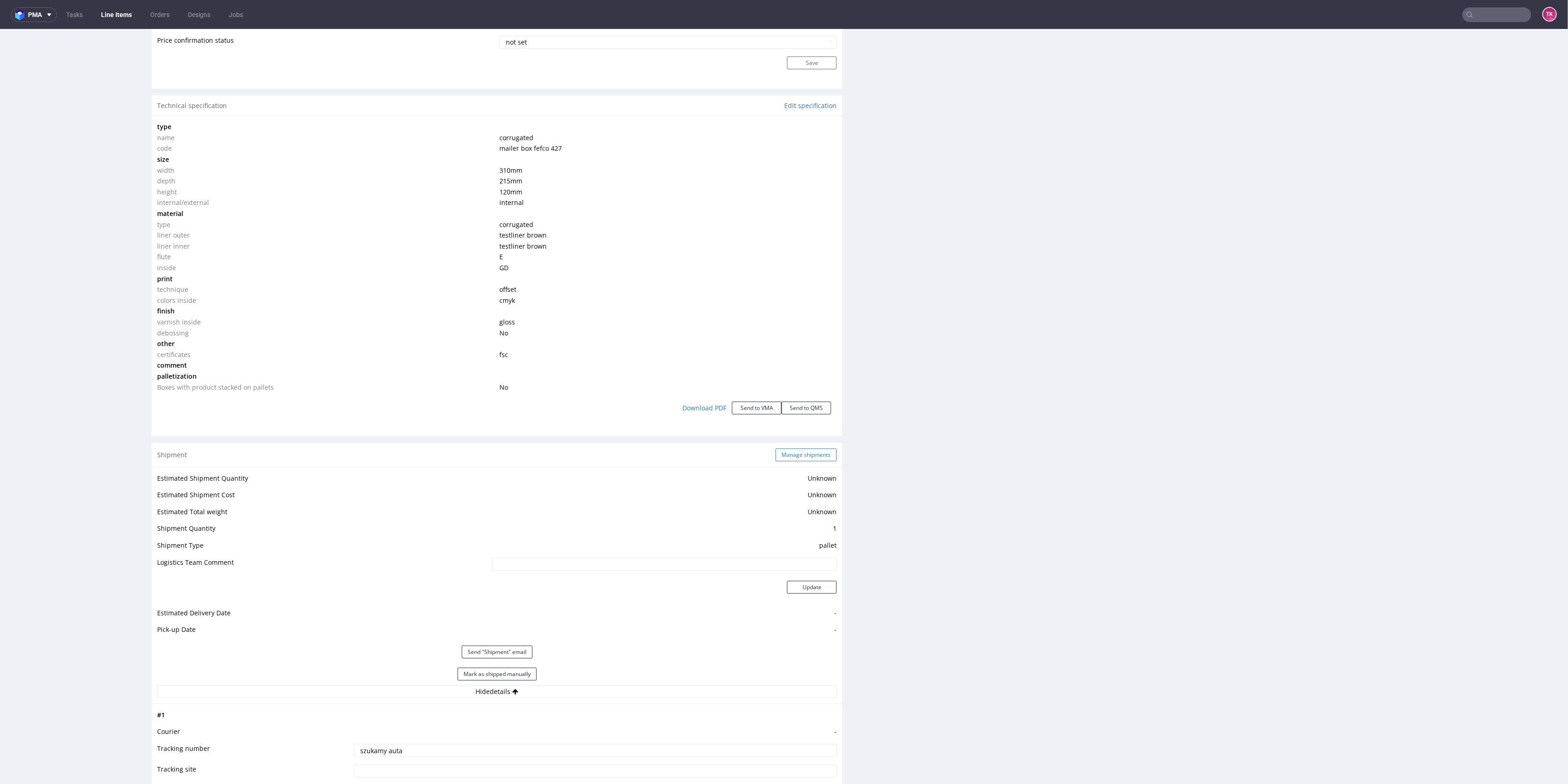
click at [785, 454] on button "Manage shipments" at bounding box center [806, 455] width 61 height 13
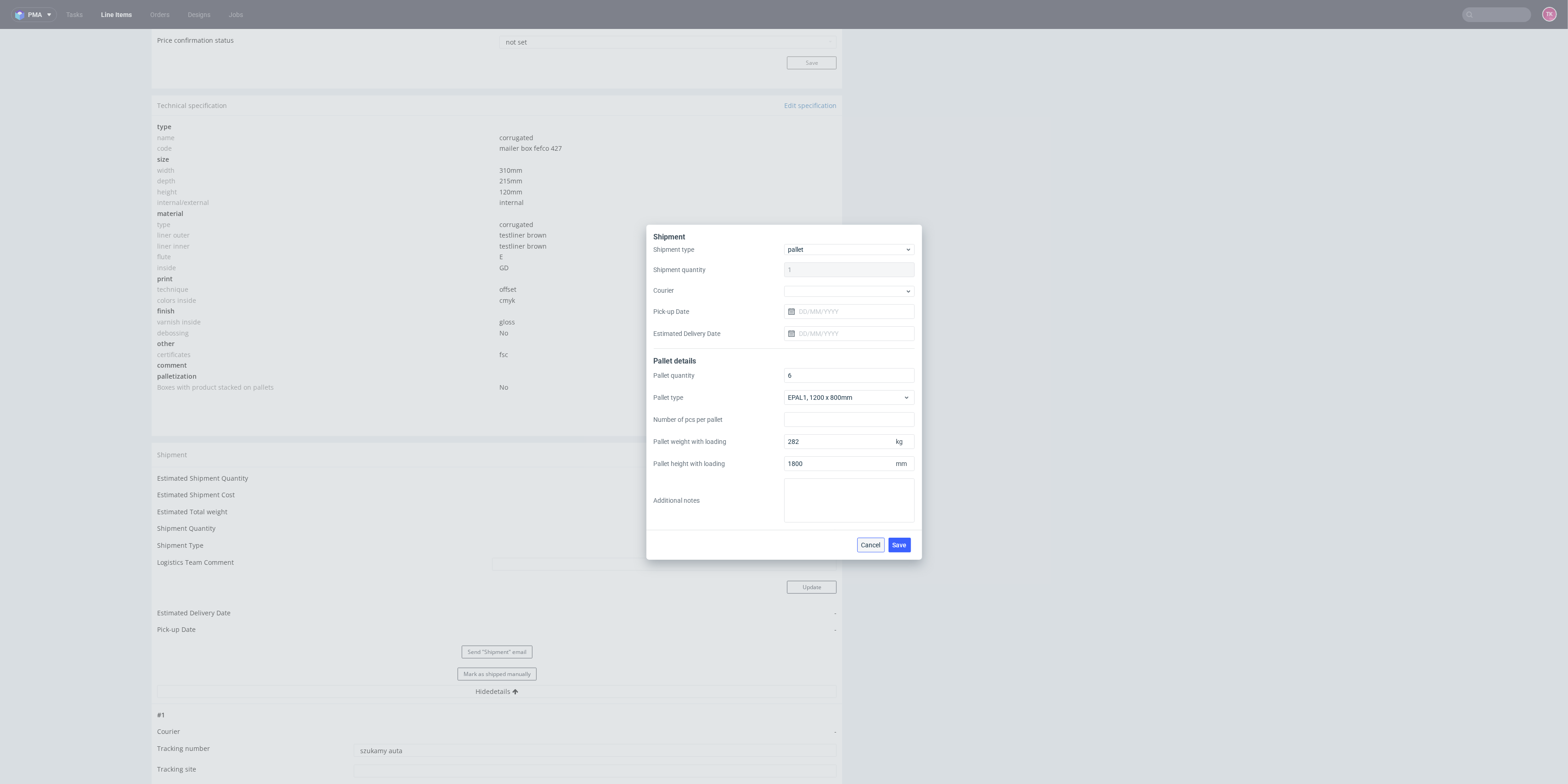
drag, startPoint x: 871, startPoint y: 544, endPoint x: 867, endPoint y: 527, distance: 17.5
click at [871, 544] on span "Cancel" at bounding box center [871, 545] width 19 height 7
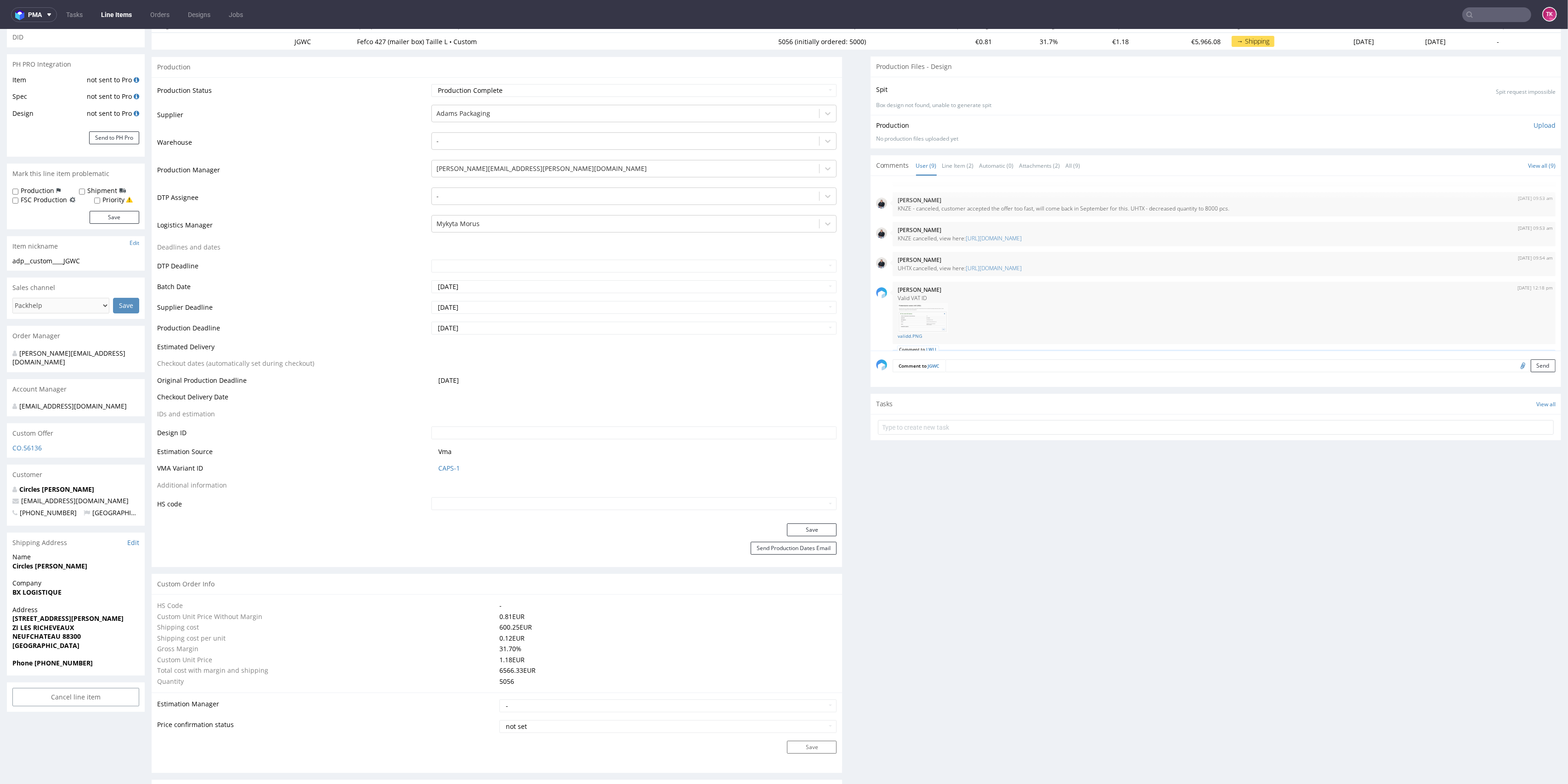
scroll to position [0, 0]
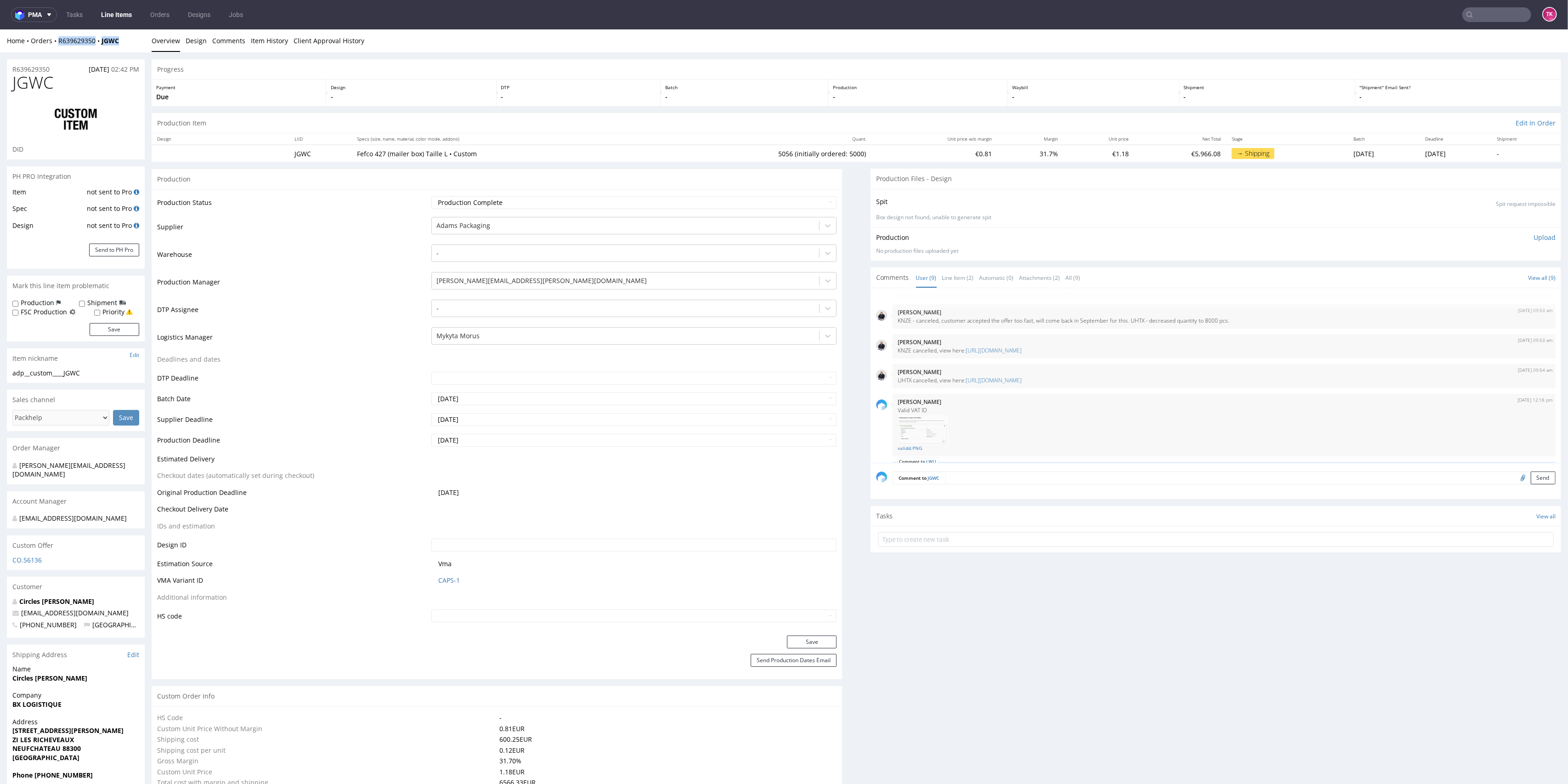
drag, startPoint x: 139, startPoint y: 40, endPoint x: 52, endPoint y: 46, distance: 87.2
click at [52, 46] on div "Home Orders R639629350 JGWC Overview Design Comments Item History Client Approv…" at bounding box center [784, 41] width 1568 height 23
copy div "R639629350 JGWC"
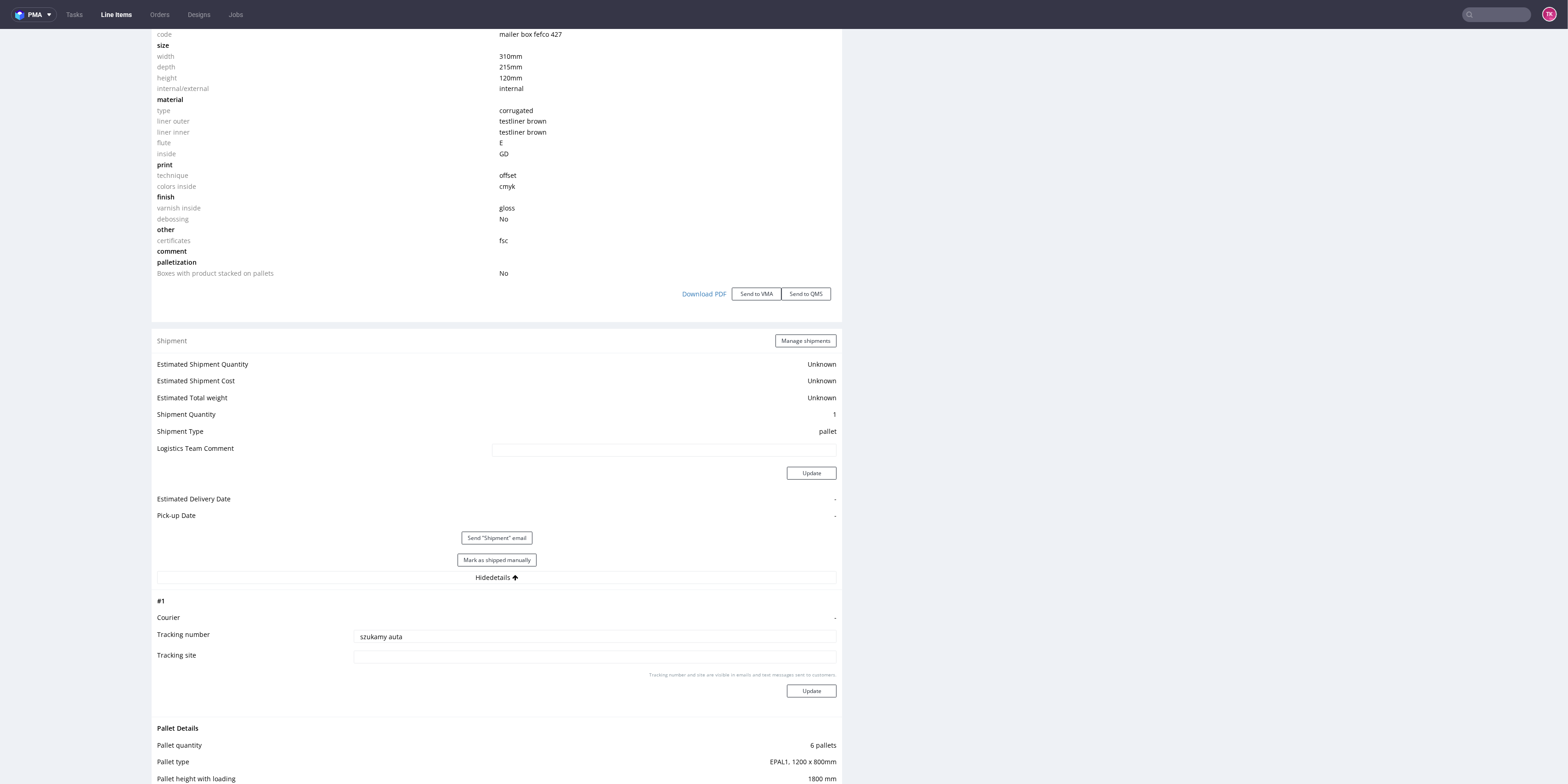
scroll to position [980, 0]
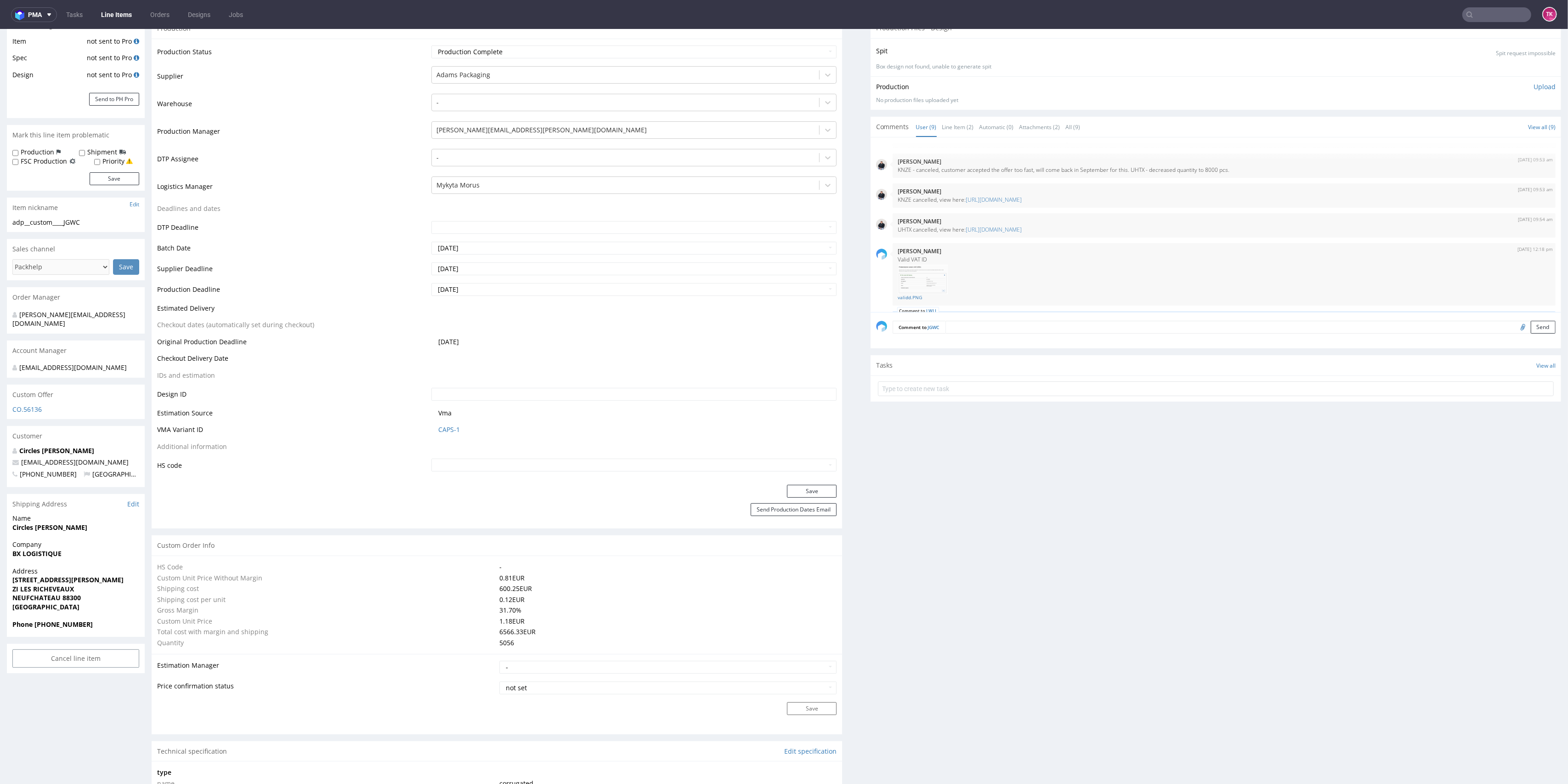
drag, startPoint x: 1555, startPoint y: 488, endPoint x: 1560, endPoint y: 187, distance: 301.0
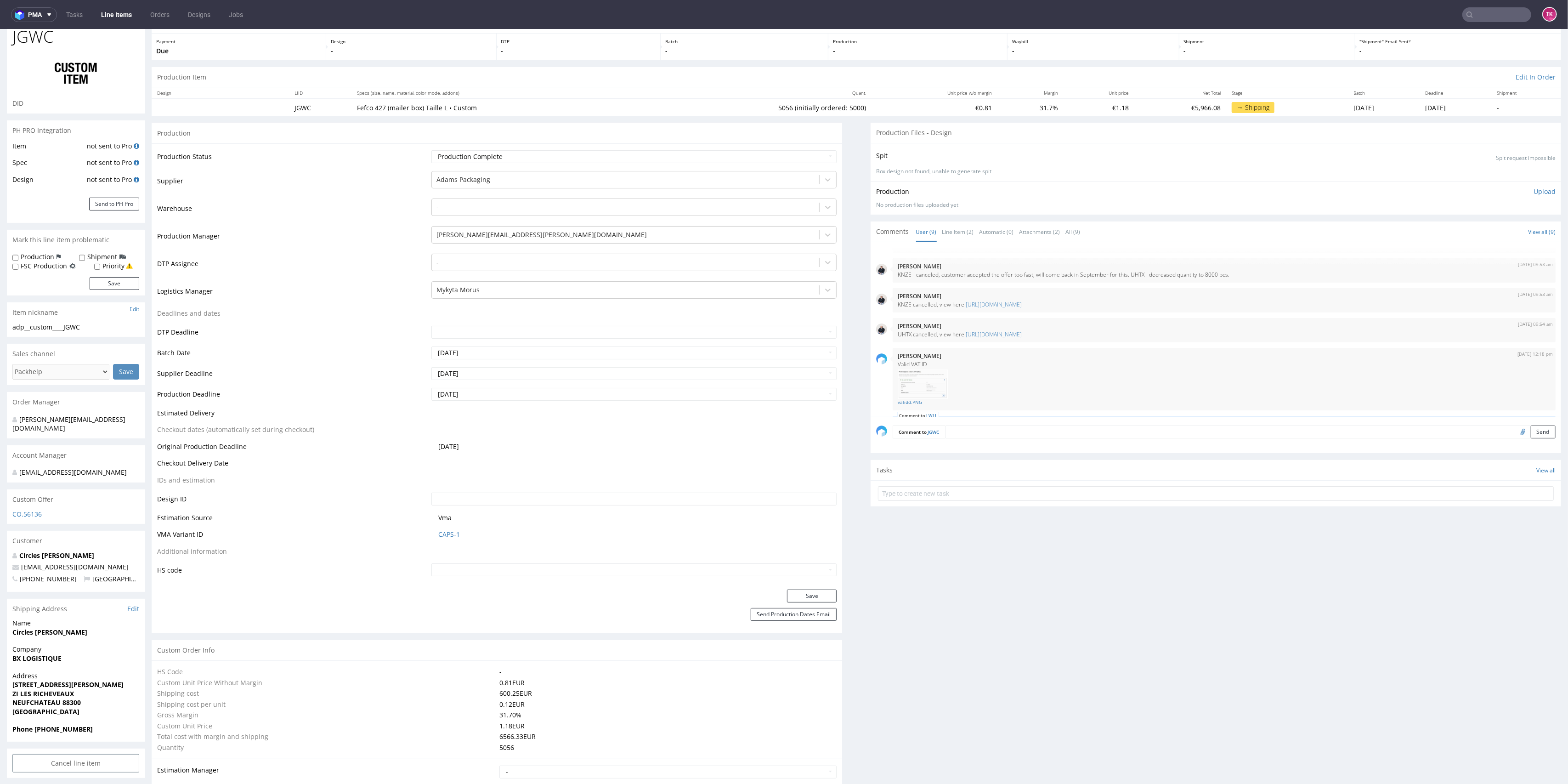
scroll to position [0, 0]
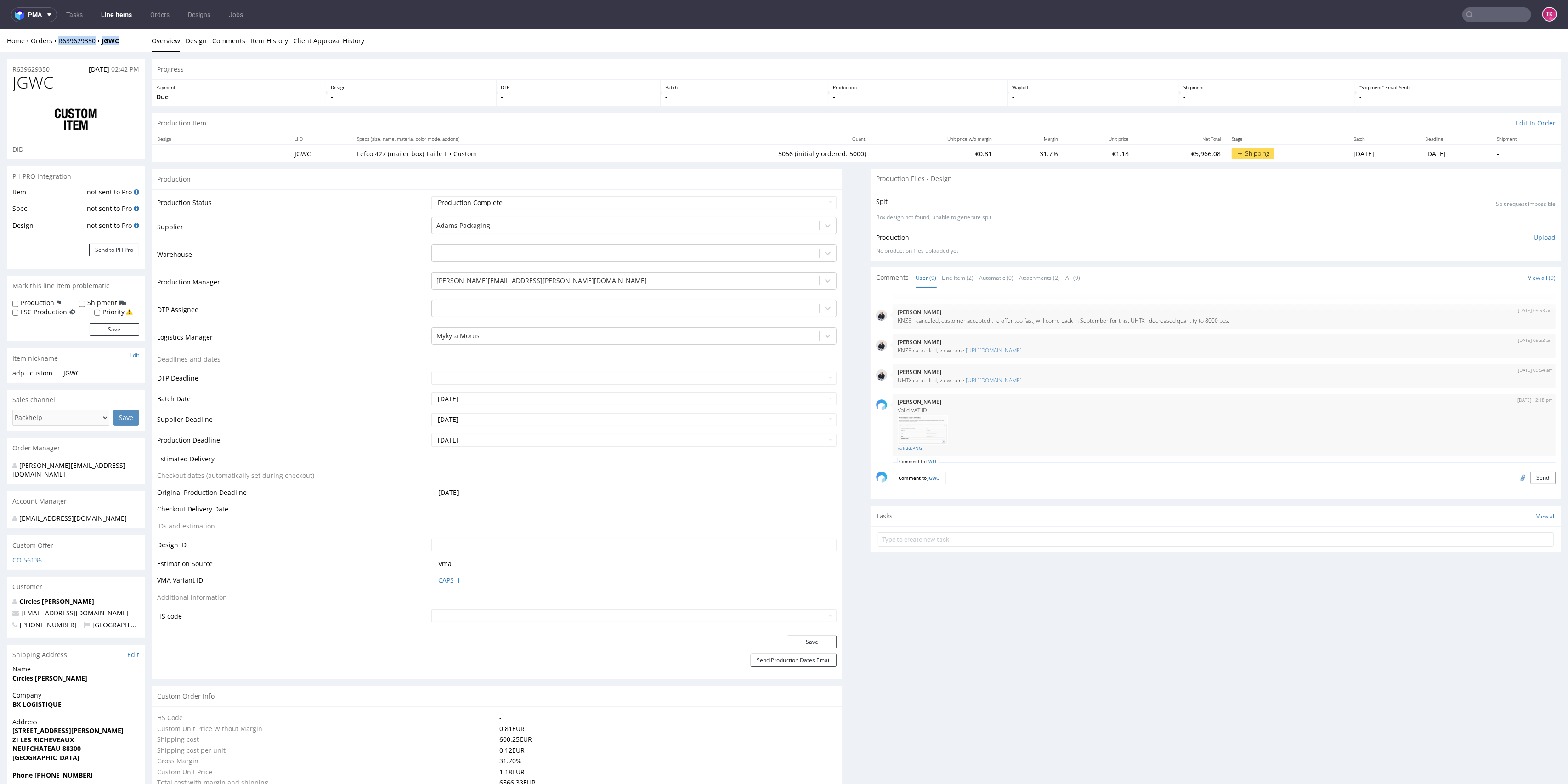
click at [133, 51] on div "Home Orders R639629350 JGWC Overview Design Comments Item History Client Approv…" at bounding box center [784, 41] width 1568 height 23
drag, startPoint x: 121, startPoint y: 43, endPoint x: 54, endPoint y: 46, distance: 67.1
click at [54, 46] on div "Home Orders R639629350 JGWC Overview Design Comments Item History Client Approv…" at bounding box center [784, 41] width 1568 height 23
copy div "R639629350 JGWC"
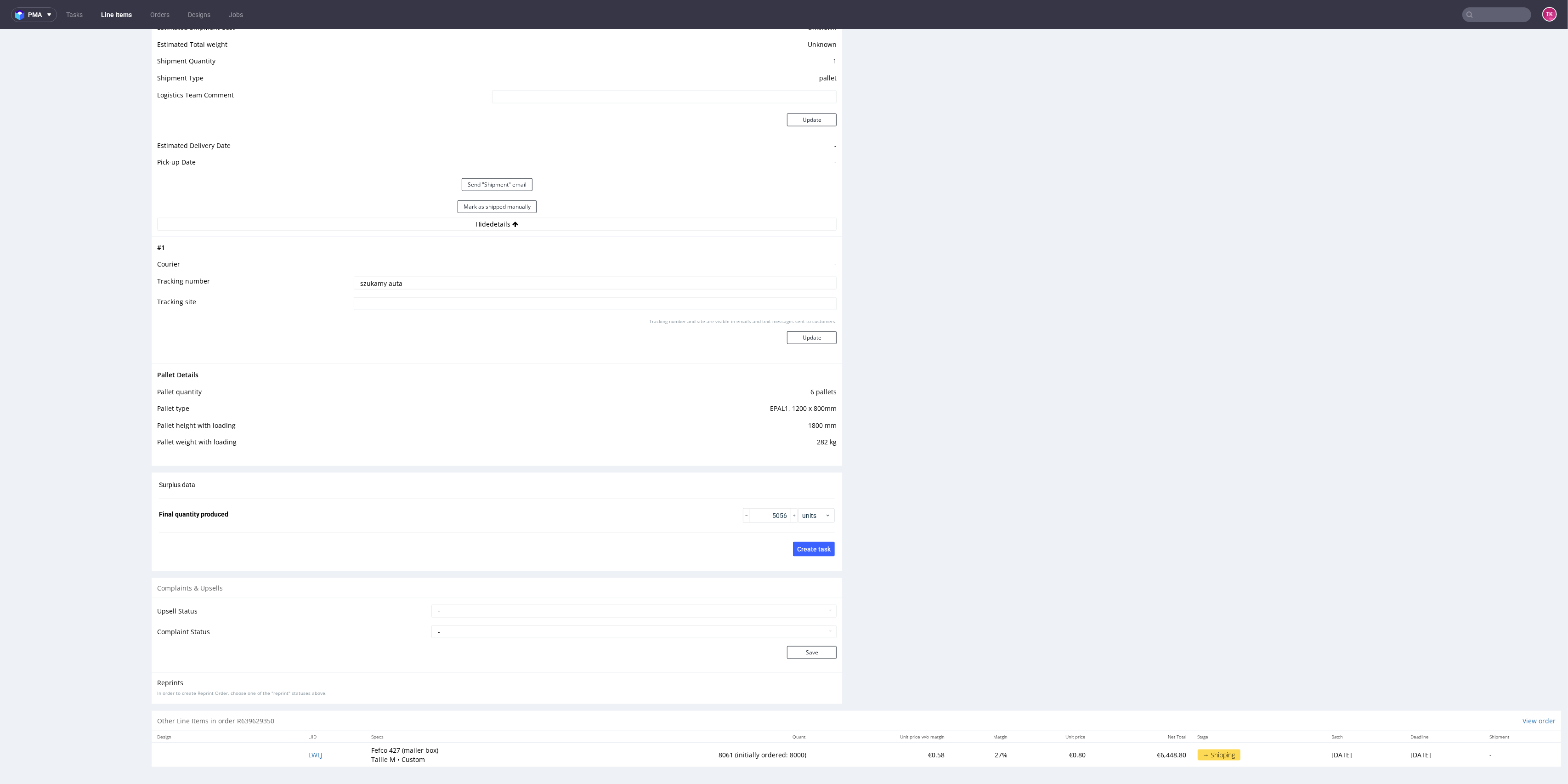
scroll to position [1264, 0]
drag, startPoint x: 411, startPoint y: 289, endPoint x: 402, endPoint y: 284, distance: 10.3
click at [401, 284] on td "szukamy auta" at bounding box center [594, 285] width 486 height 21
drag, startPoint x: 394, startPoint y: 281, endPoint x: 196, endPoint y: 277, distance: 198.0
click at [186, 279] on tr "Tracking number szukamy auta" at bounding box center [497, 285] width 679 height 21
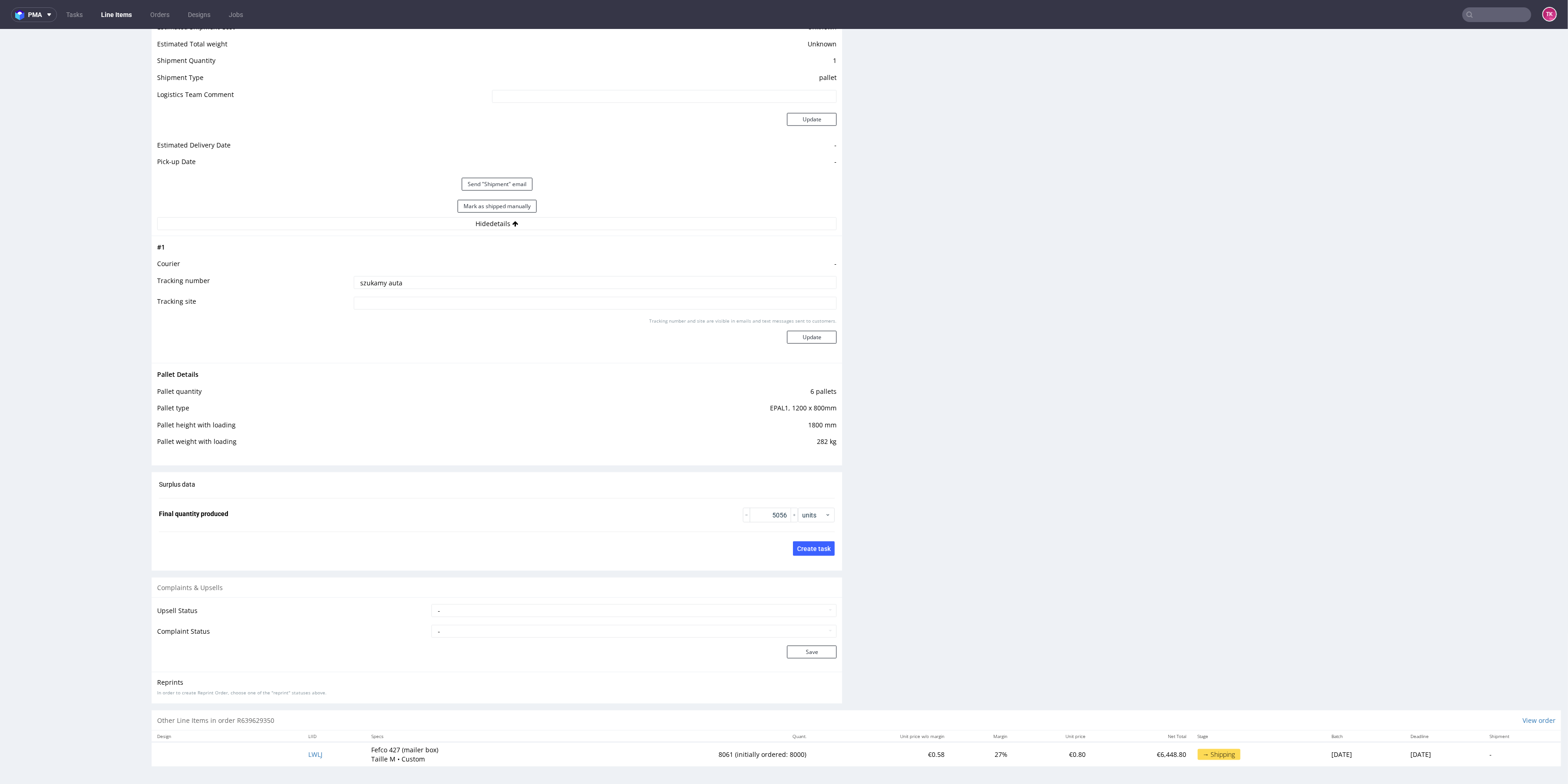
paste input "RWM006339067+ RWM006339116 + RWM006339116"
type input "RWM006339067+ RWM006339116 + RWM006339116"
click at [791, 336] on button "Update" at bounding box center [812, 337] width 50 height 13
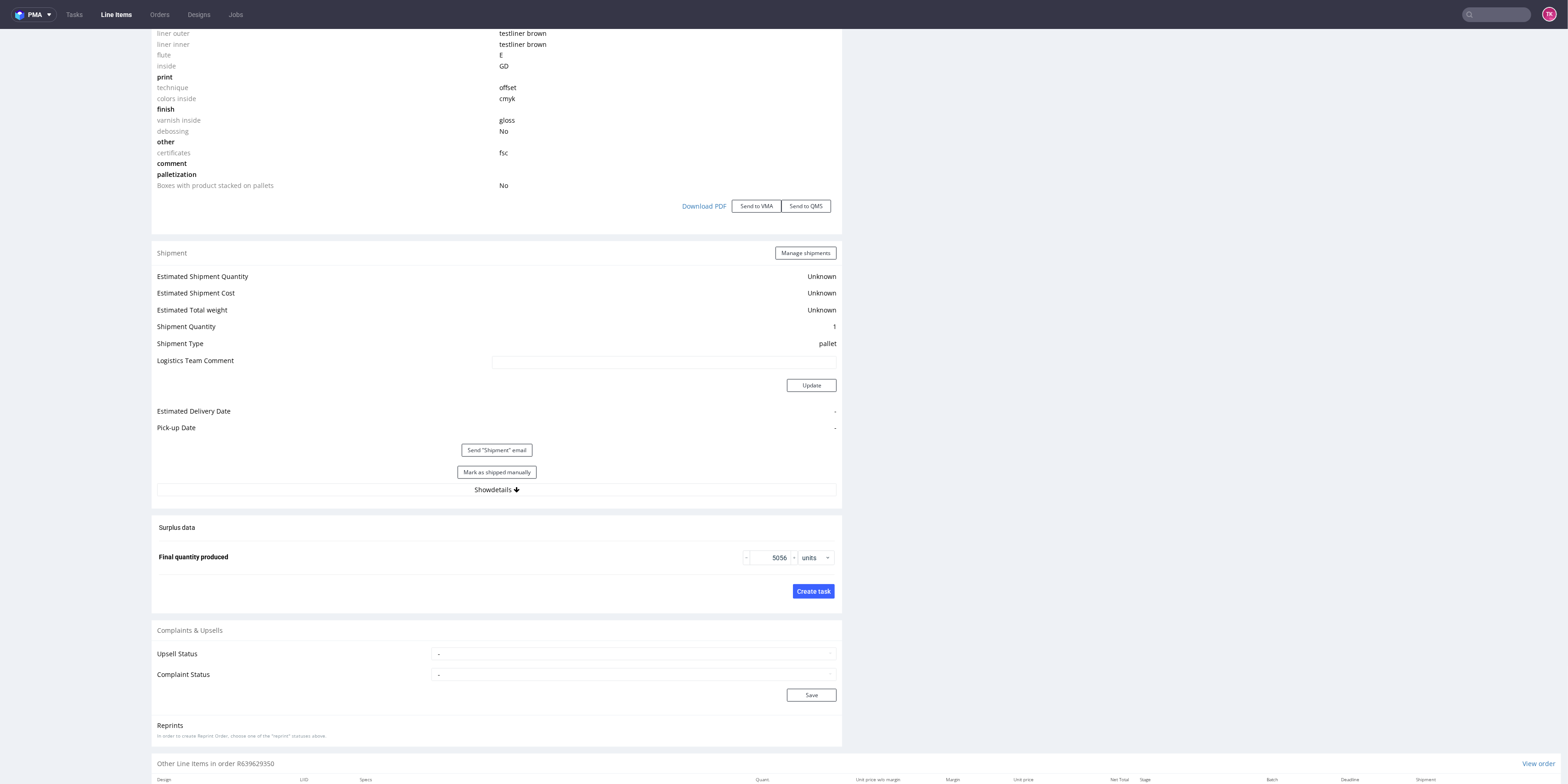
scroll to position [1041, 0]
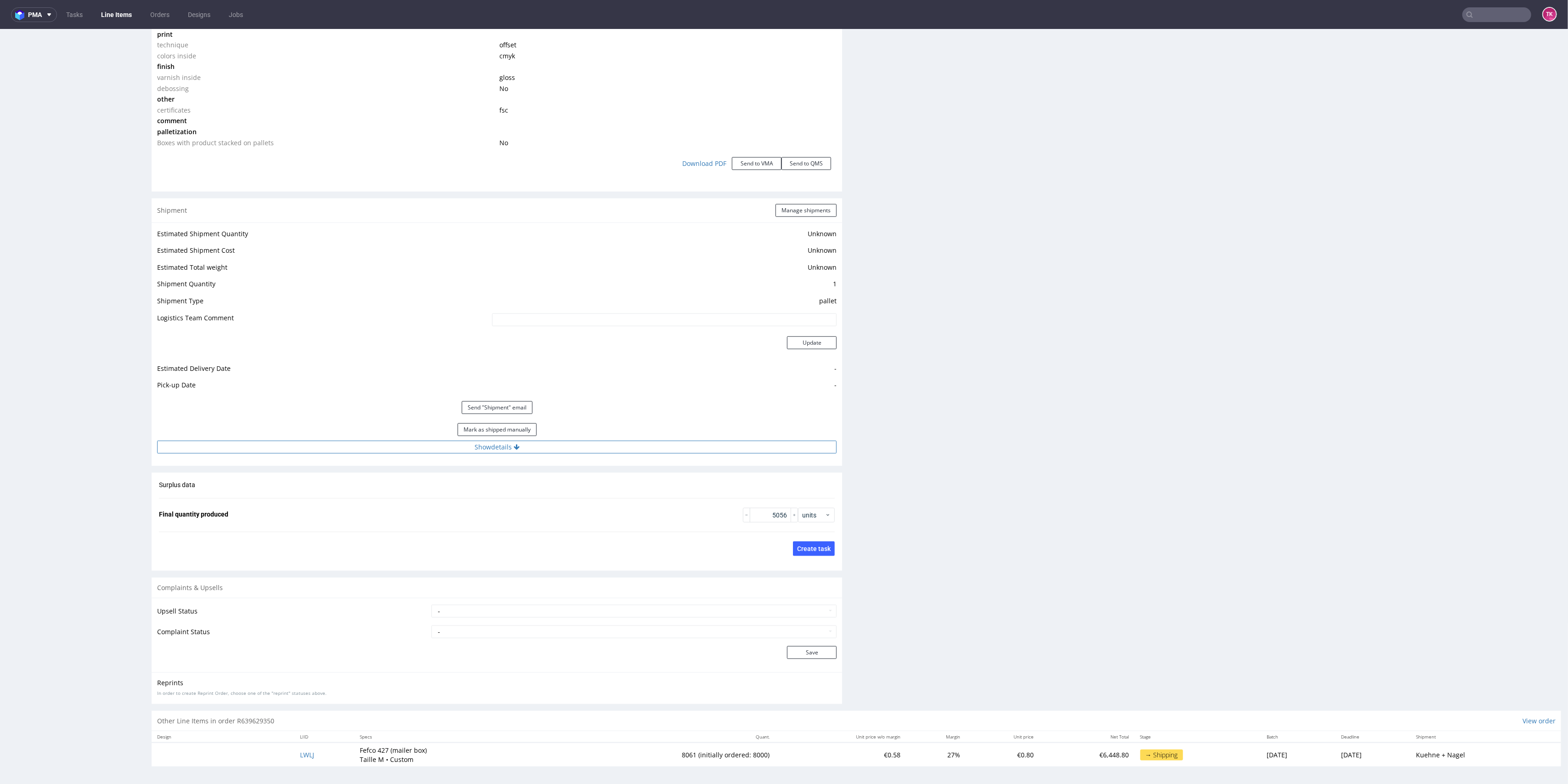
click at [538, 443] on button "Show details" at bounding box center [497, 447] width 679 height 13
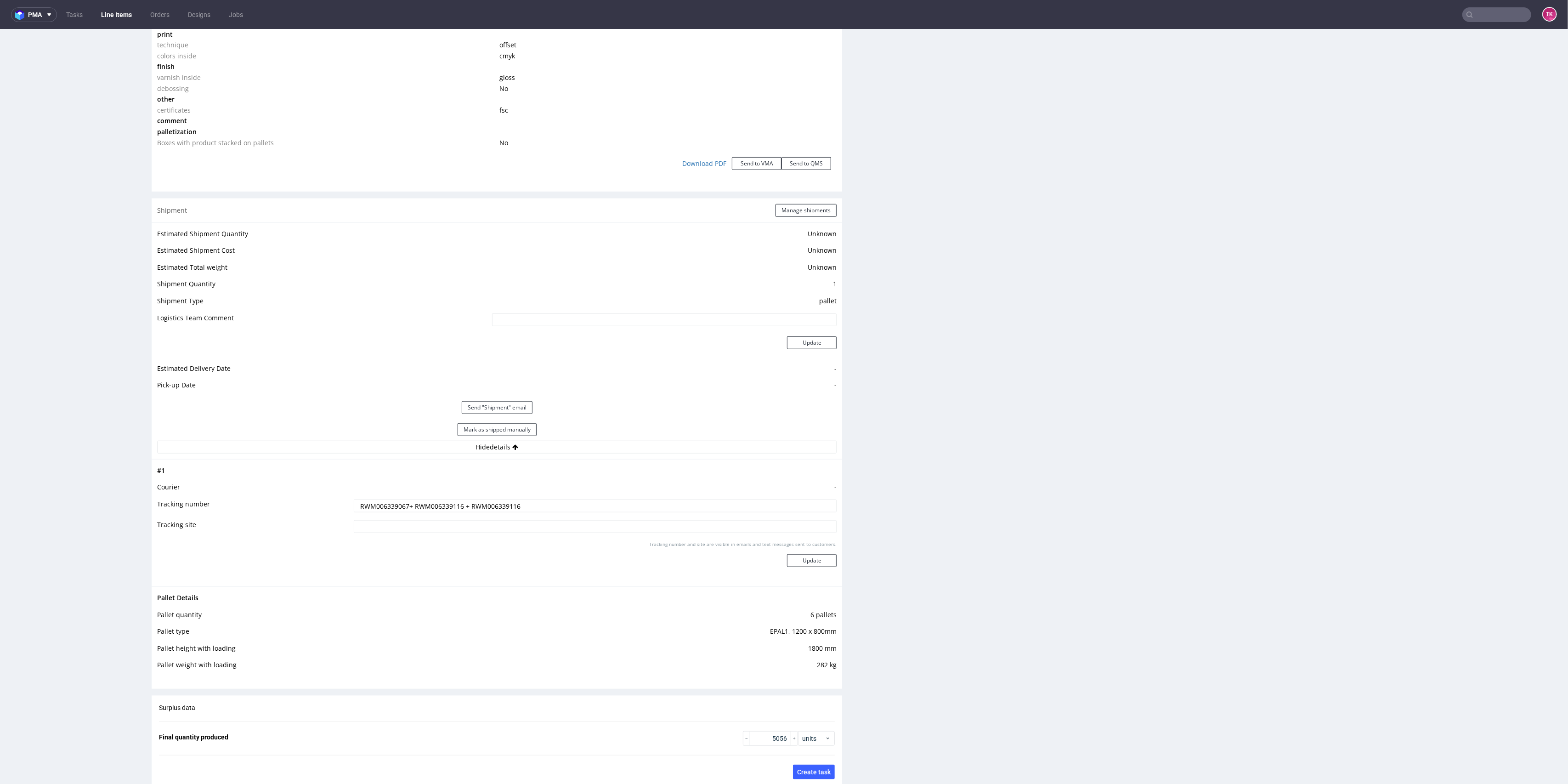
click at [387, 504] on input "RWM006339067+ RWM006339116 + RWM006339116" at bounding box center [595, 505] width 483 height 13
click at [411, 506] on input "RWM006339067+ RWM006339116 + RWM006339116" at bounding box center [595, 505] width 483 height 13
drag, startPoint x: 402, startPoint y: 505, endPoint x: 361, endPoint y: 502, distance: 41.1
click at [338, 503] on tr "Tracking number RWM006339067+ RWM006339116 + RWM006339116" at bounding box center [497, 509] width 679 height 21
type input "RWM006339116 + RWM006339116"
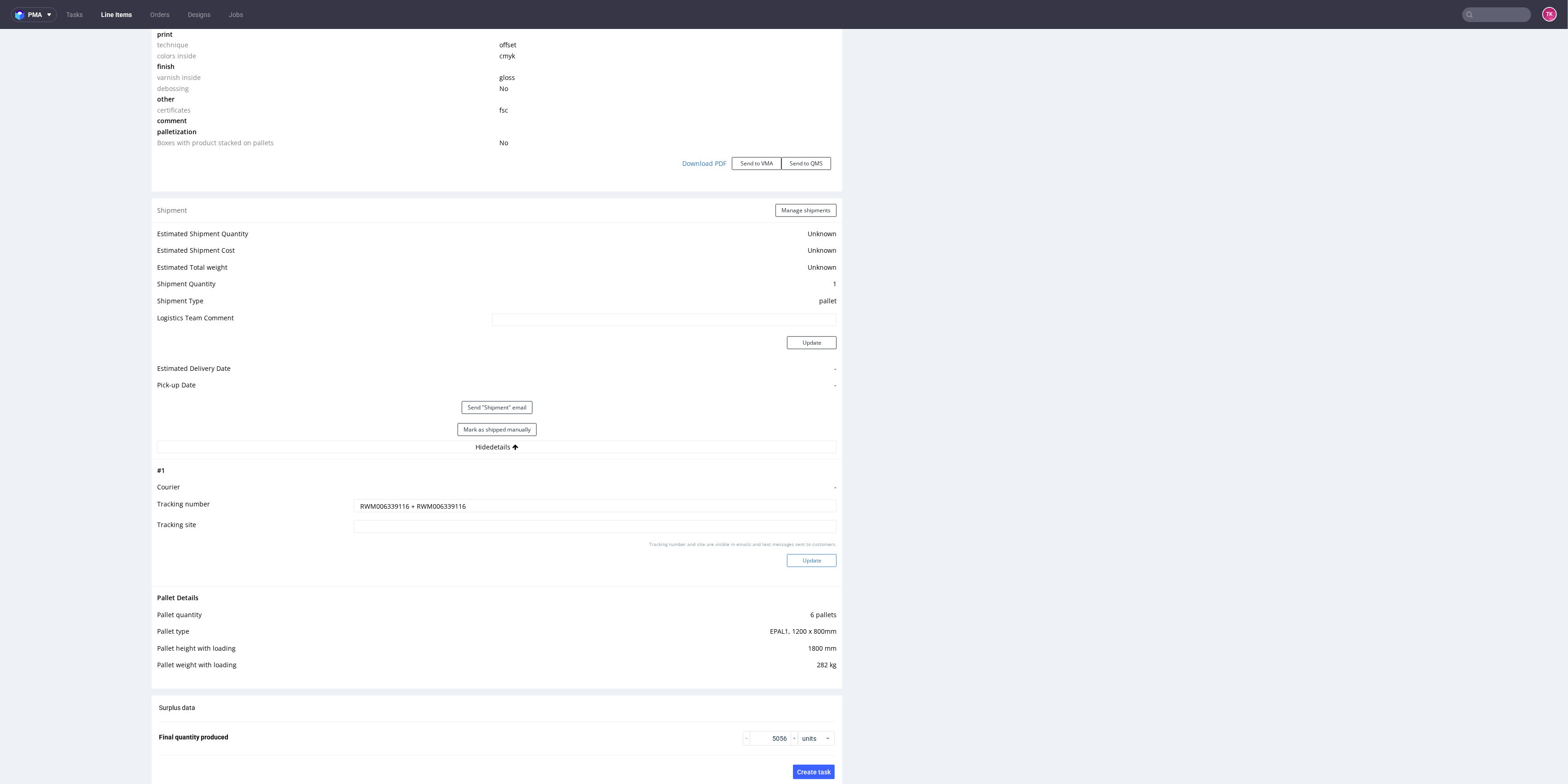
click at [790, 554] on button "Update" at bounding box center [812, 560] width 50 height 13
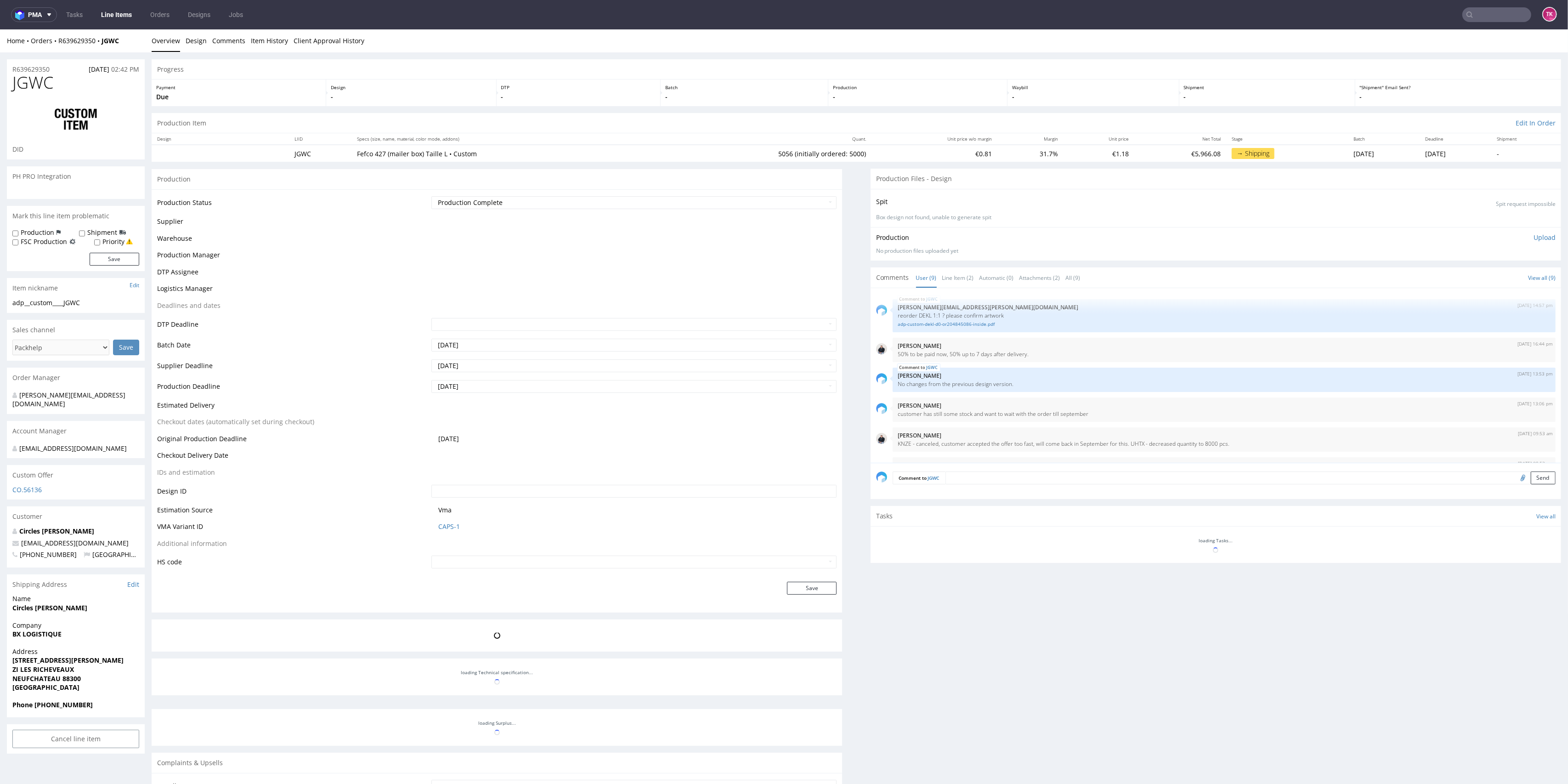
scroll to position [152, 0]
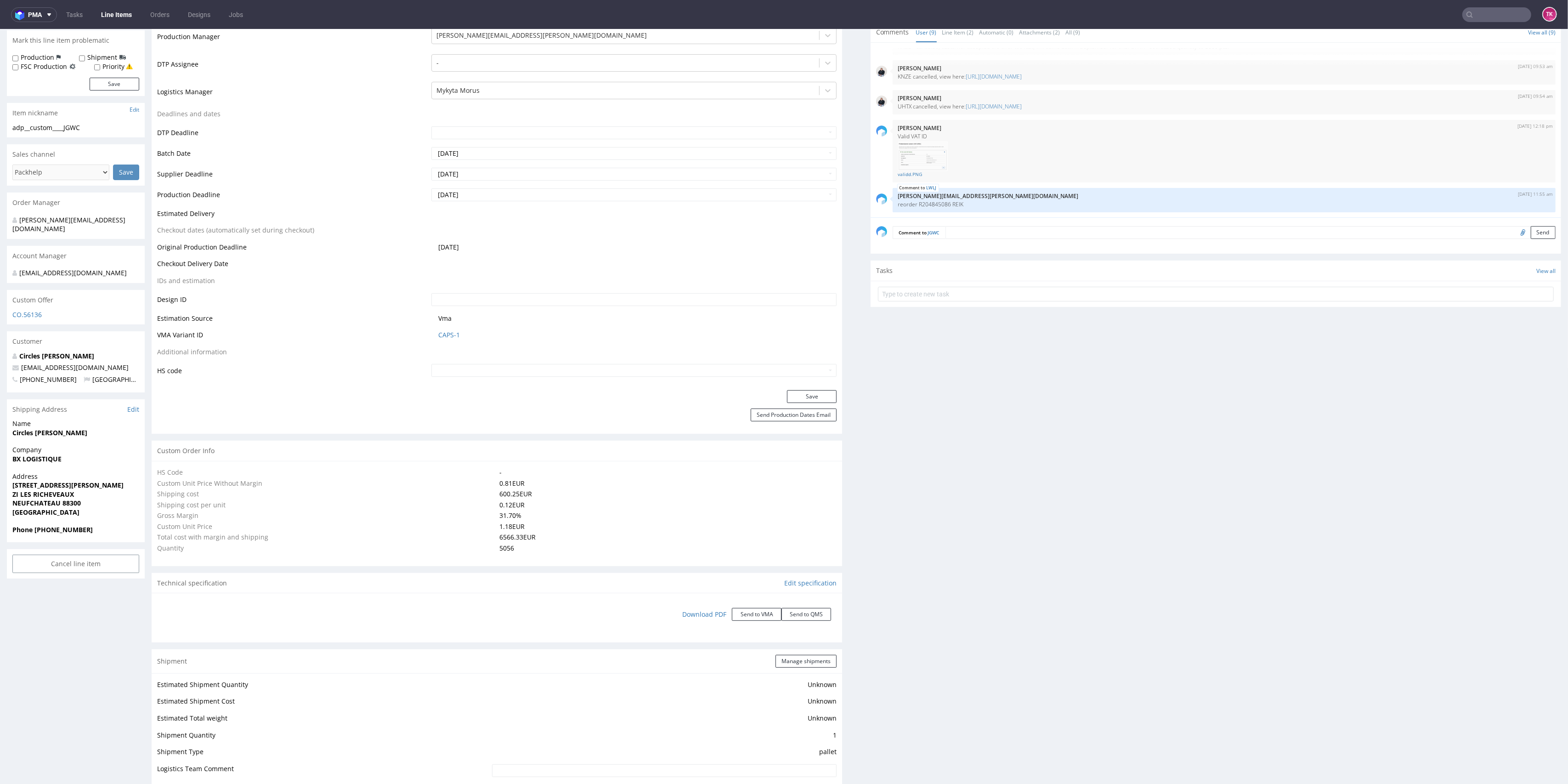
type input "5056"
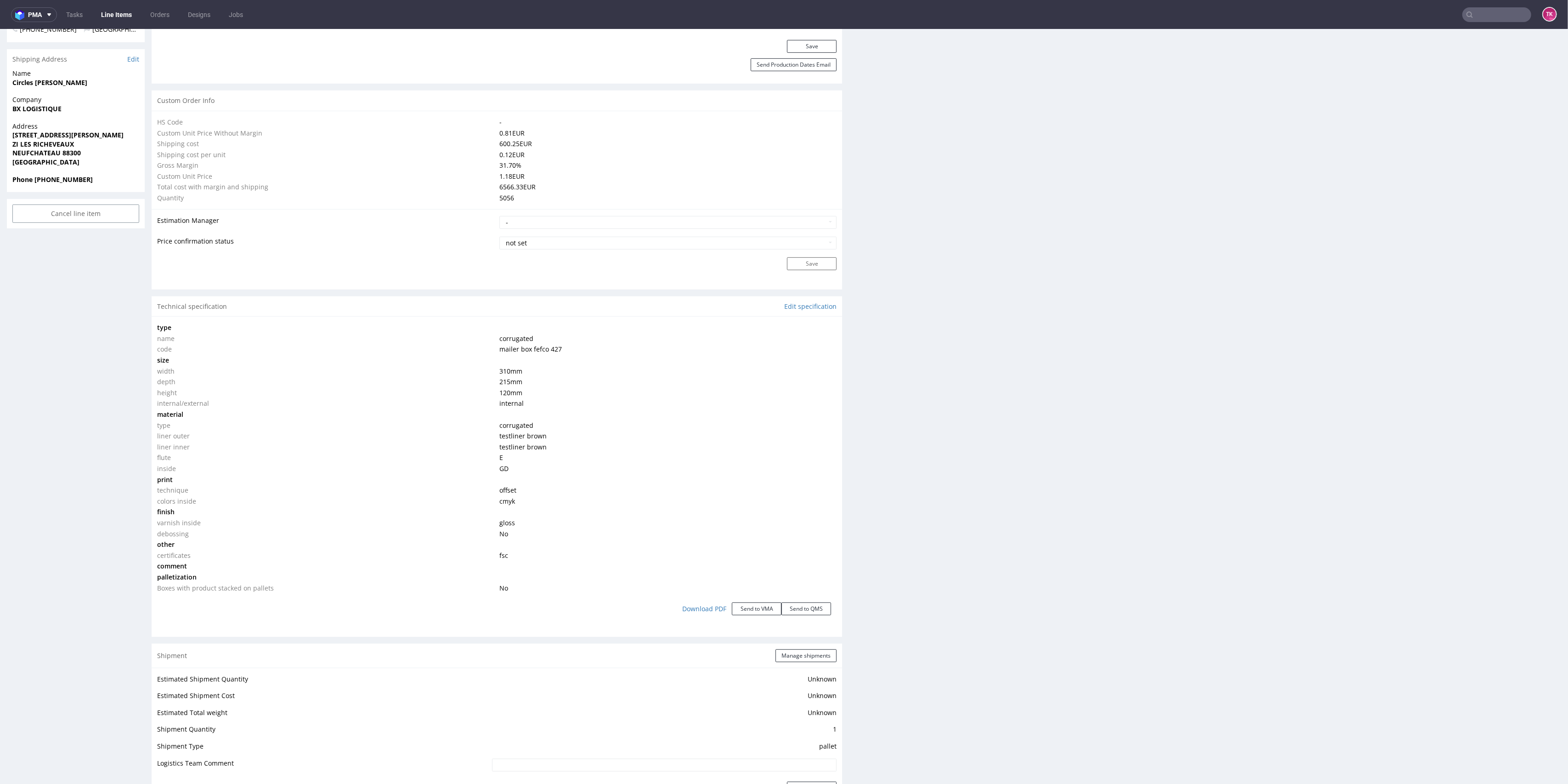
scroll to position [674, 0]
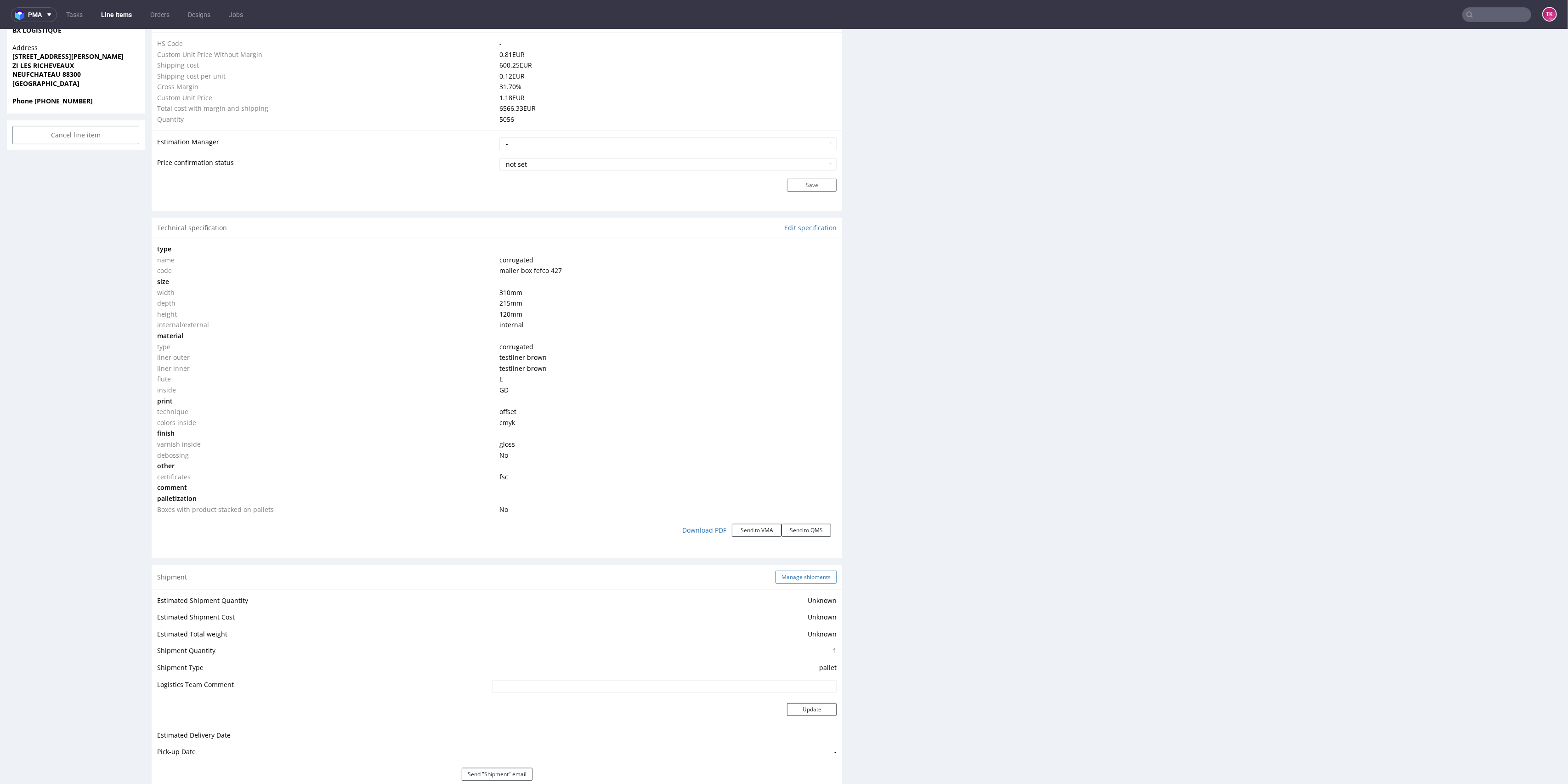
click at [802, 575] on button "Manage shipments" at bounding box center [806, 576] width 61 height 13
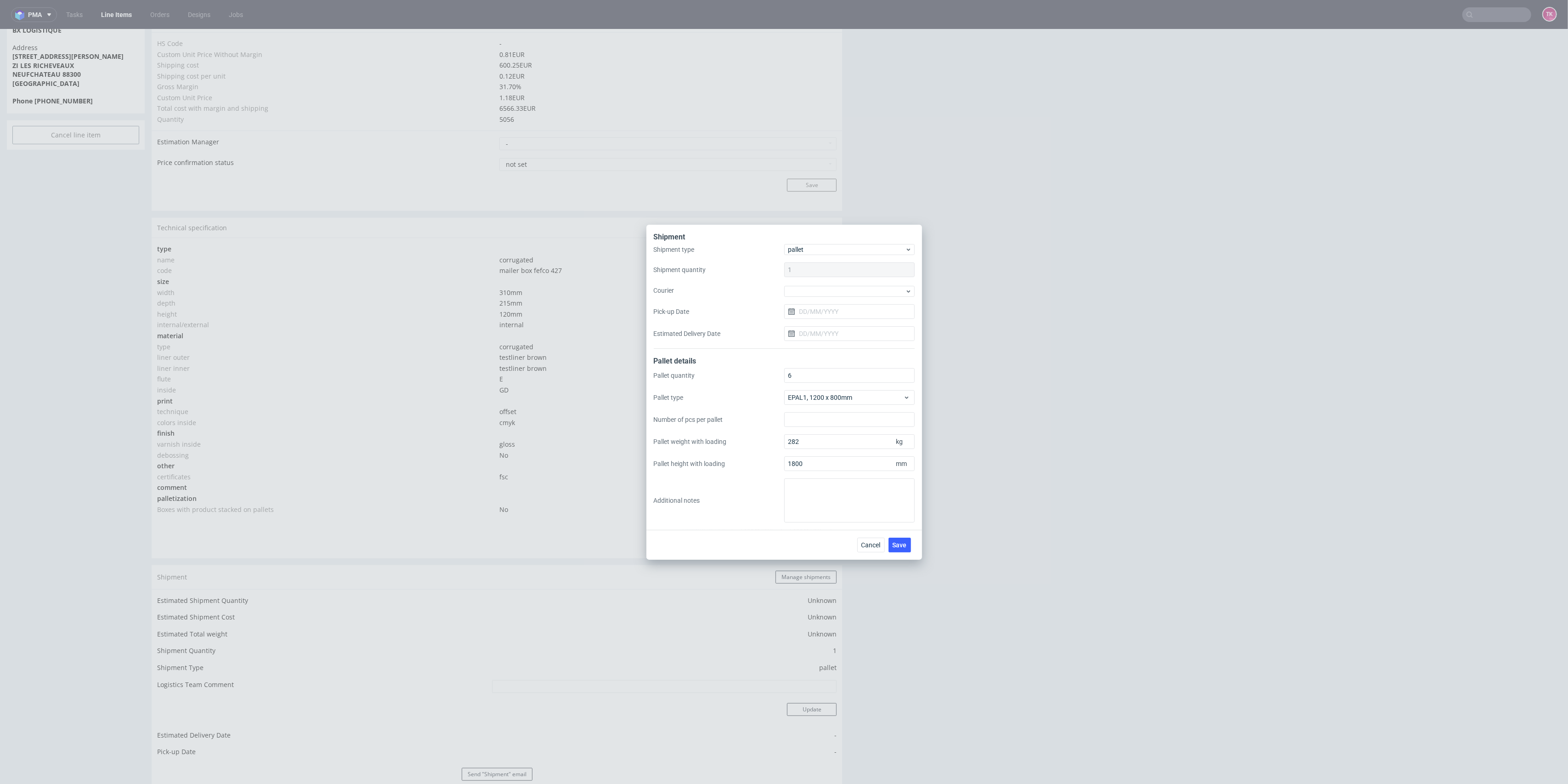
click at [814, 303] on div "Shipment type pallet Shipment quantity 1 Courier Pick-up Date Estimated Deliver…" at bounding box center [784, 296] width 261 height 105
click at [815, 292] on div at bounding box center [849, 291] width 130 height 11
click at [822, 302] on div "Kuehne + Nagel" at bounding box center [849, 303] width 123 height 16
click at [822, 302] on div "Shipment type pallet Shipment quantity 1 Courier Kuehne + Nagel Pick-up Date Es…" at bounding box center [784, 296] width 261 height 103
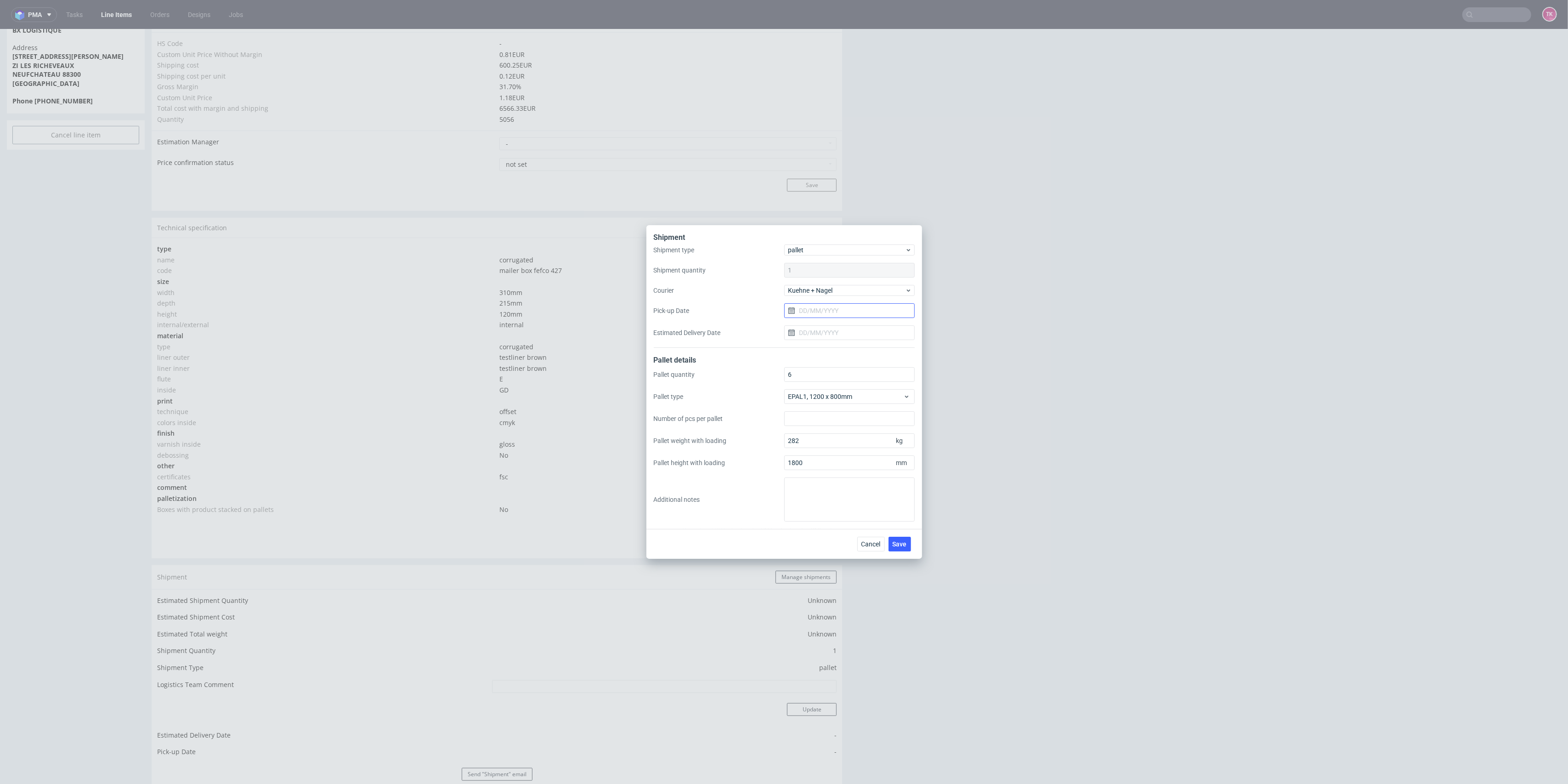
click at [827, 313] on input "Pick-up Date" at bounding box center [849, 310] width 130 height 15
click at [836, 432] on span "26" at bounding box center [835, 430] width 7 height 9
type input "[DATE]"
click at [896, 545] on span "Save" at bounding box center [900, 544] width 14 height 7
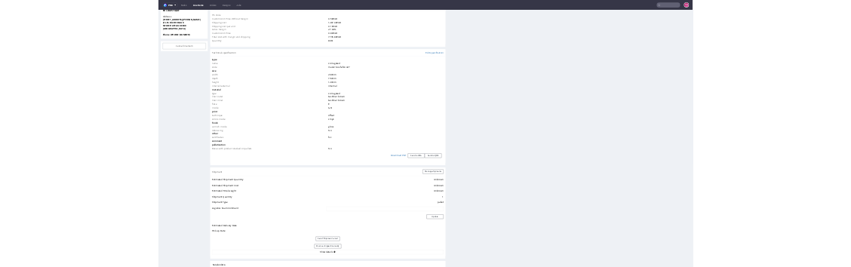
scroll to position [1589, 0]
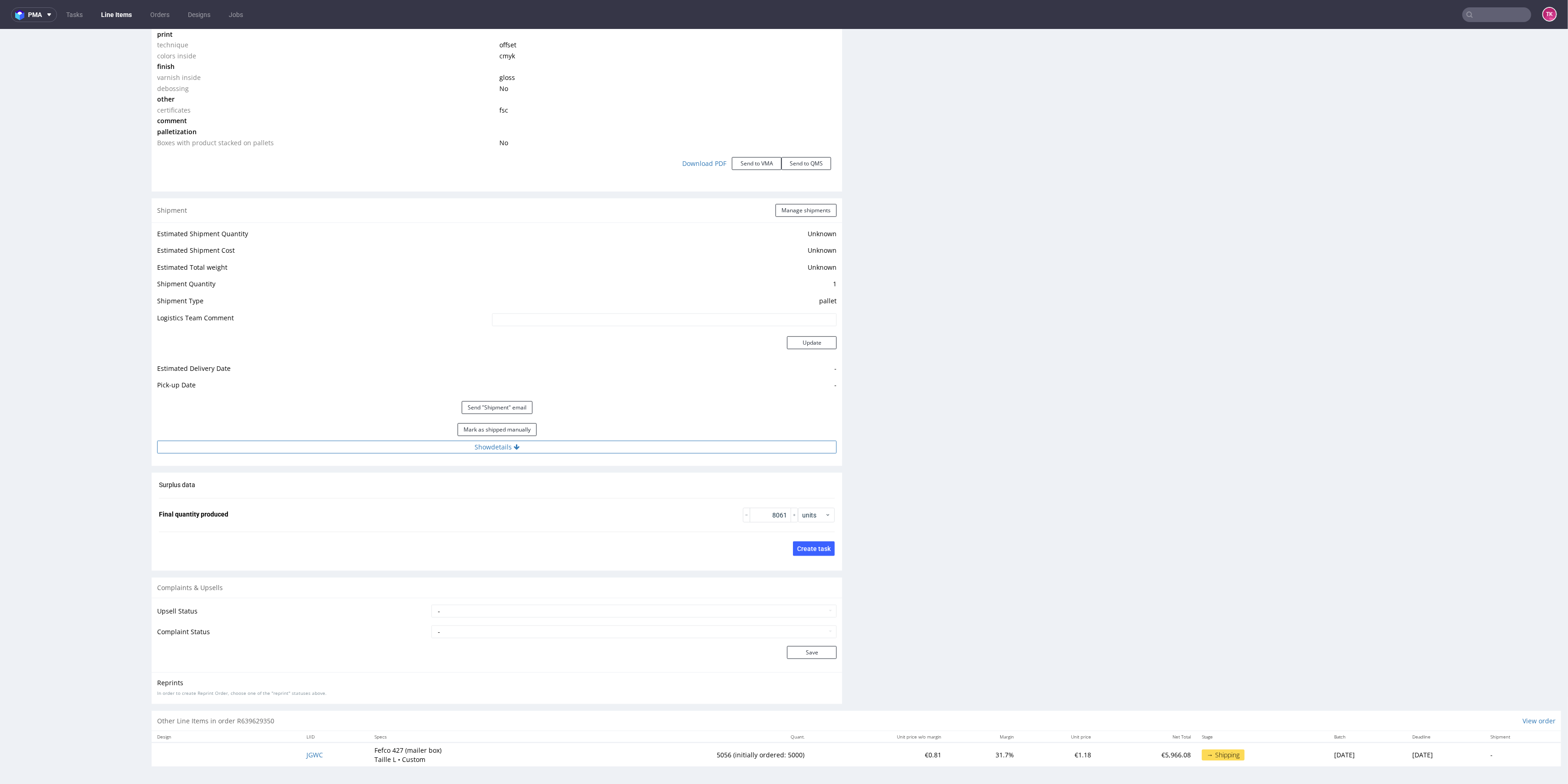
drag, startPoint x: 581, startPoint y: 426, endPoint x: 572, endPoint y: 449, distance: 24.7
click at [578, 432] on div "Mark as shipped manually" at bounding box center [497, 430] width 679 height 22
click at [572, 449] on button "Show details" at bounding box center [497, 447] width 679 height 13
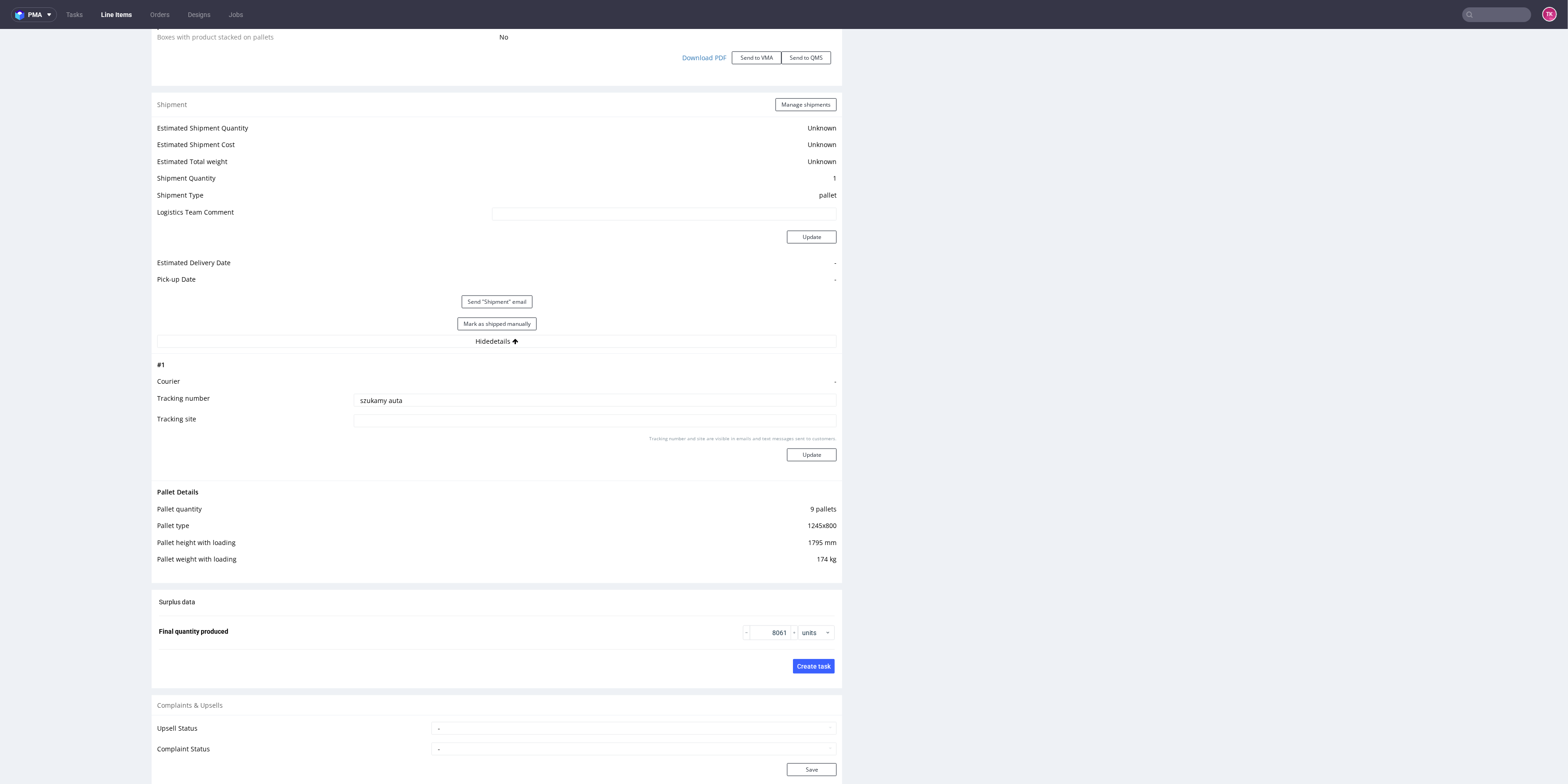
scroll to position [1007, 0]
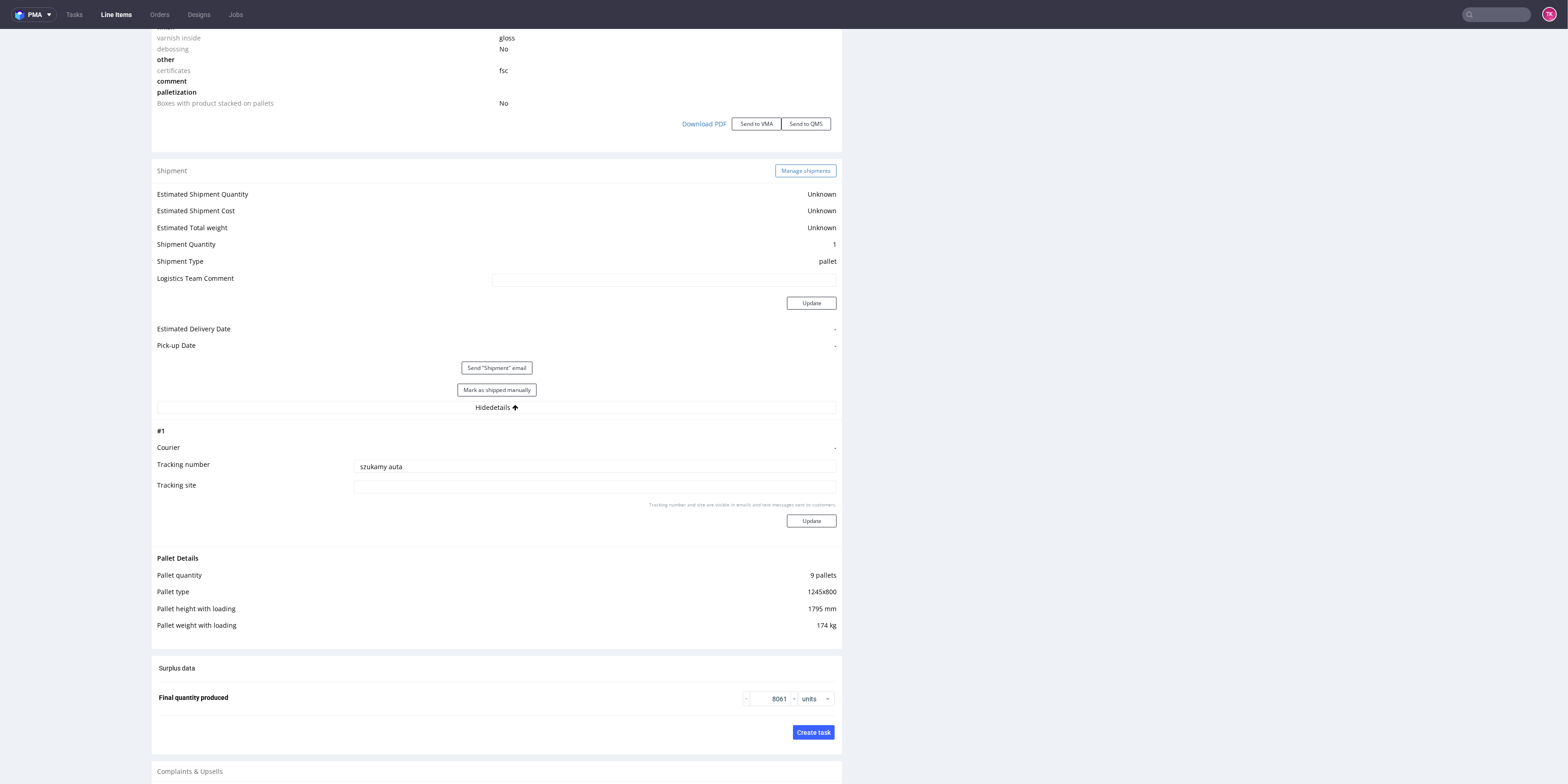
drag, startPoint x: 801, startPoint y: 163, endPoint x: 799, endPoint y: 171, distance: 8.2
click at [801, 167] on div "Shipment Manage shipments" at bounding box center [497, 170] width 690 height 24
click at [799, 171] on button "Manage shipments" at bounding box center [806, 170] width 61 height 13
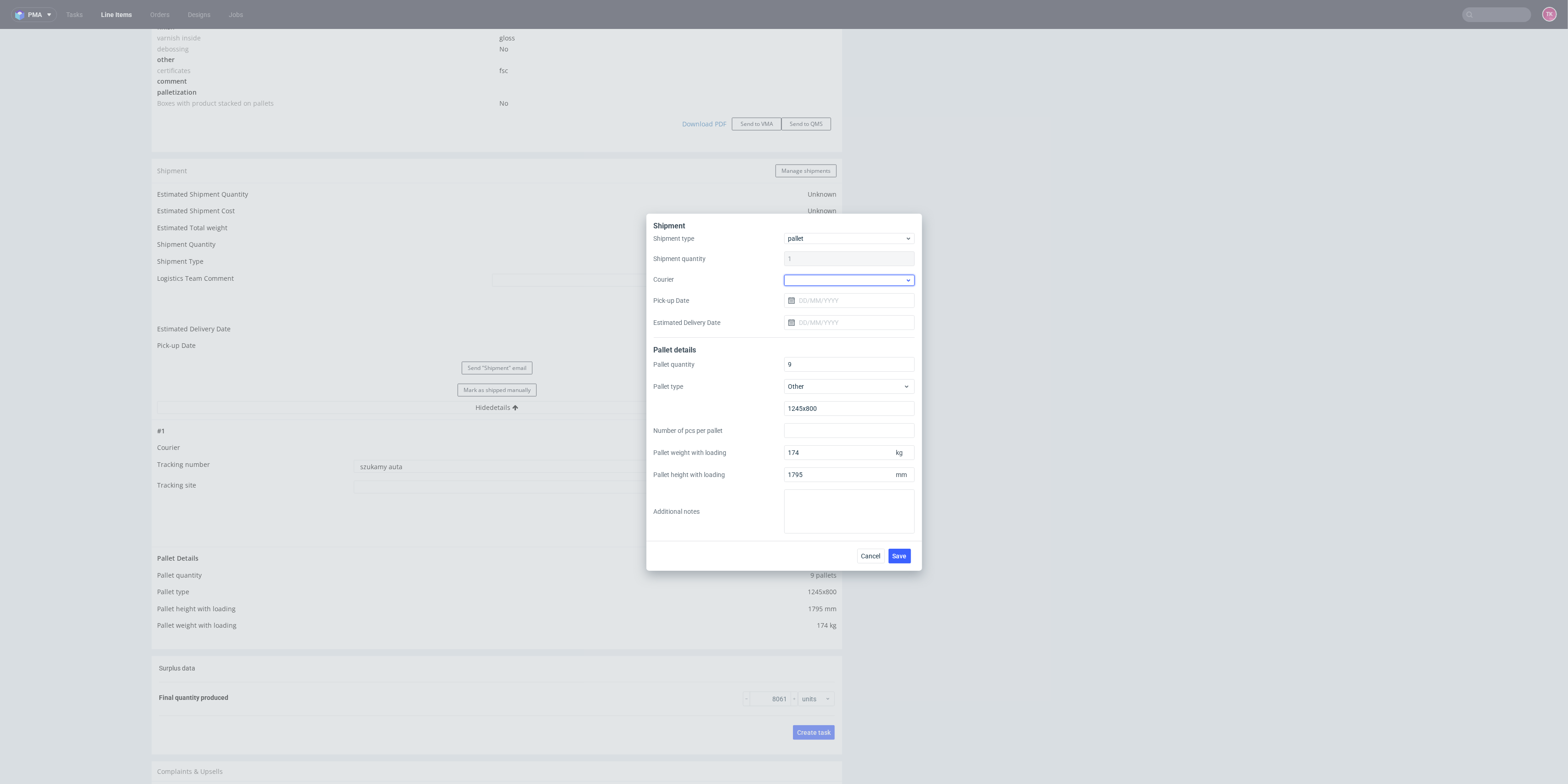
click at [824, 284] on div at bounding box center [849, 280] width 130 height 11
click at [830, 275] on div at bounding box center [849, 280] width 130 height 11
click at [799, 277] on div at bounding box center [849, 280] width 130 height 11
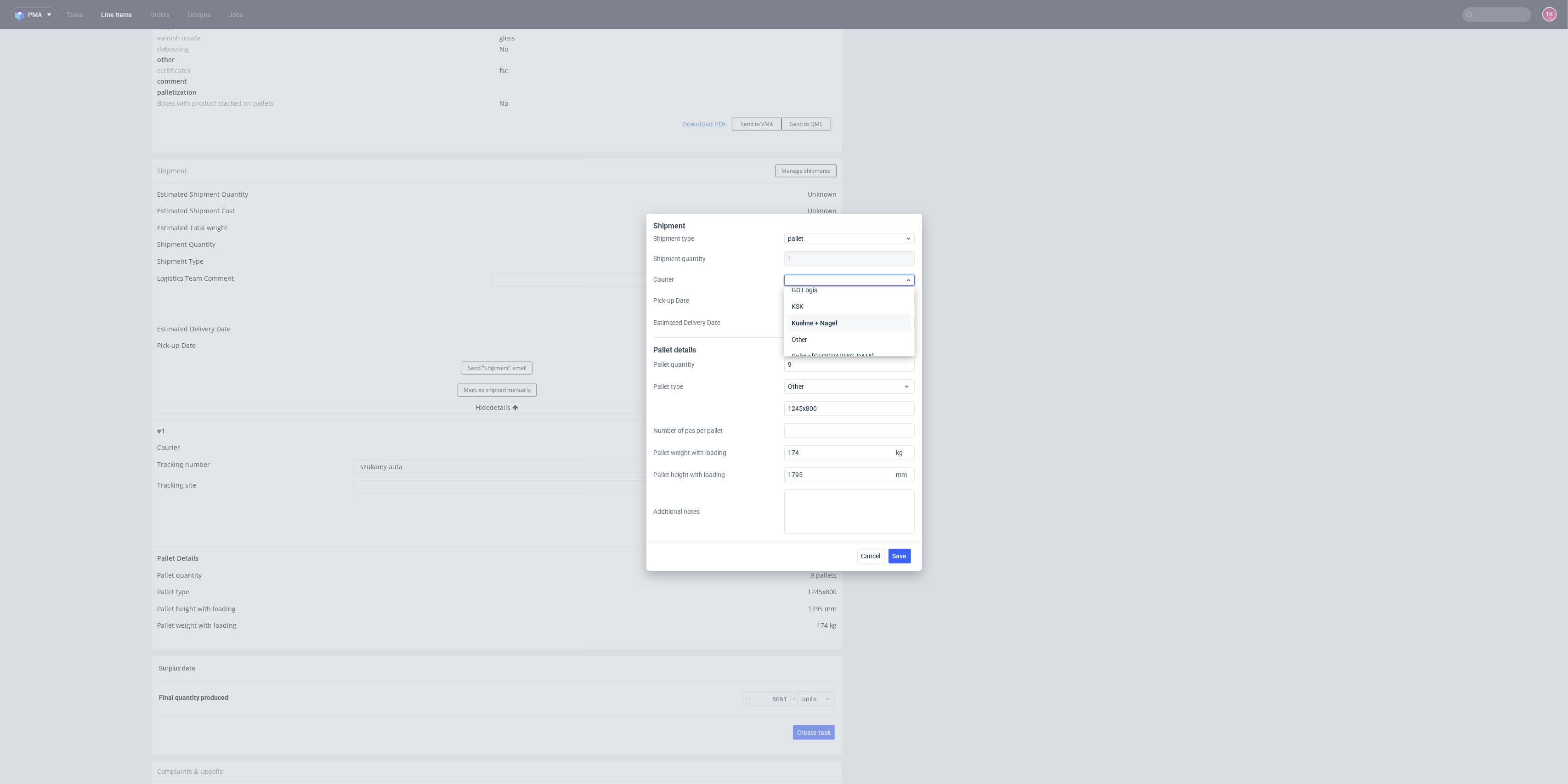
click at [837, 323] on div "Kuehne + Nagel" at bounding box center [849, 323] width 123 height 16
click at [819, 301] on input "Pick-up Date" at bounding box center [849, 299] width 130 height 15
click at [834, 417] on span "26" at bounding box center [835, 419] width 7 height 9
type input "[DATE]"
click at [898, 552] on span "Save" at bounding box center [900, 555] width 14 height 7
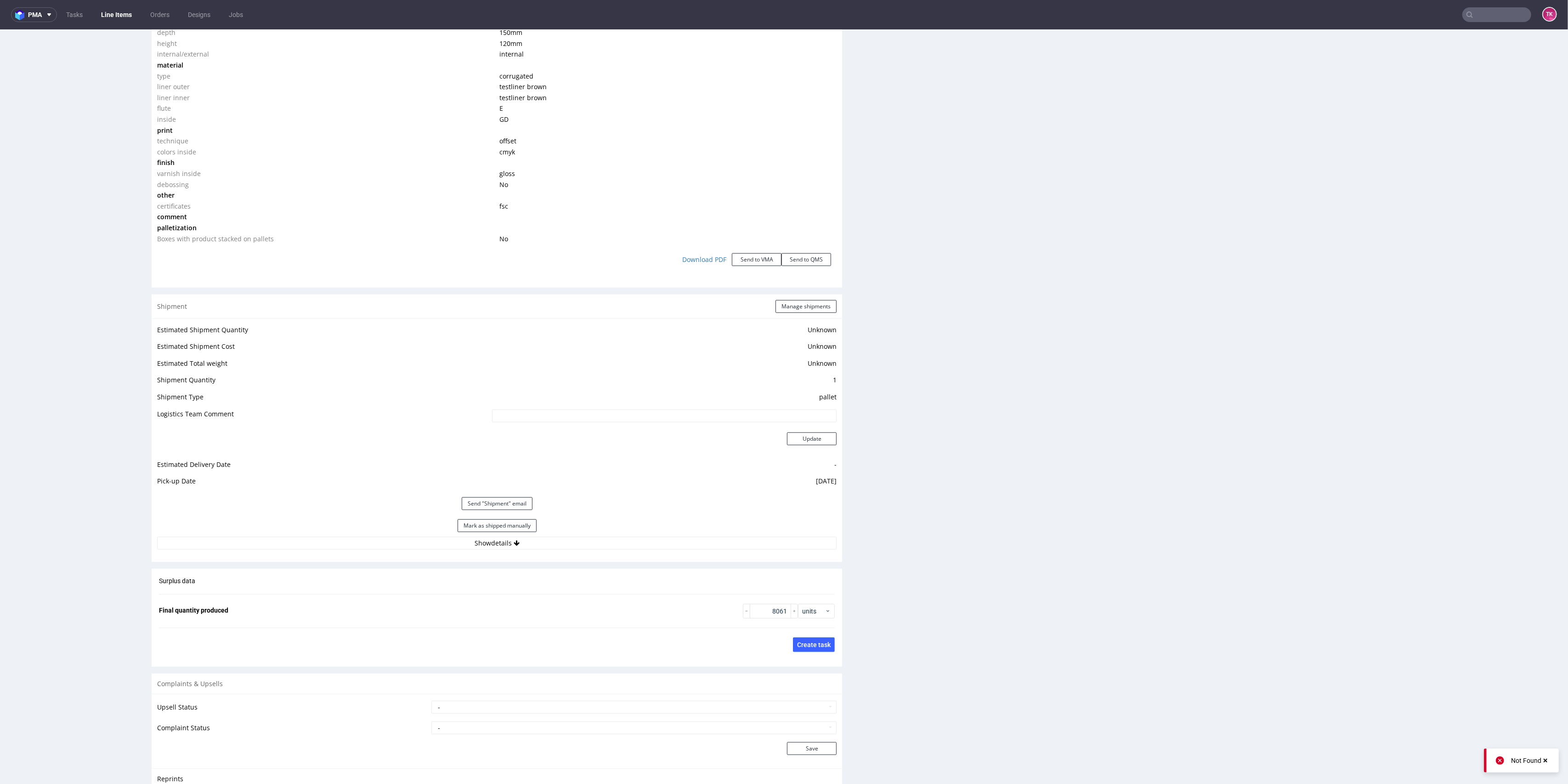
scroll to position [919, 0]
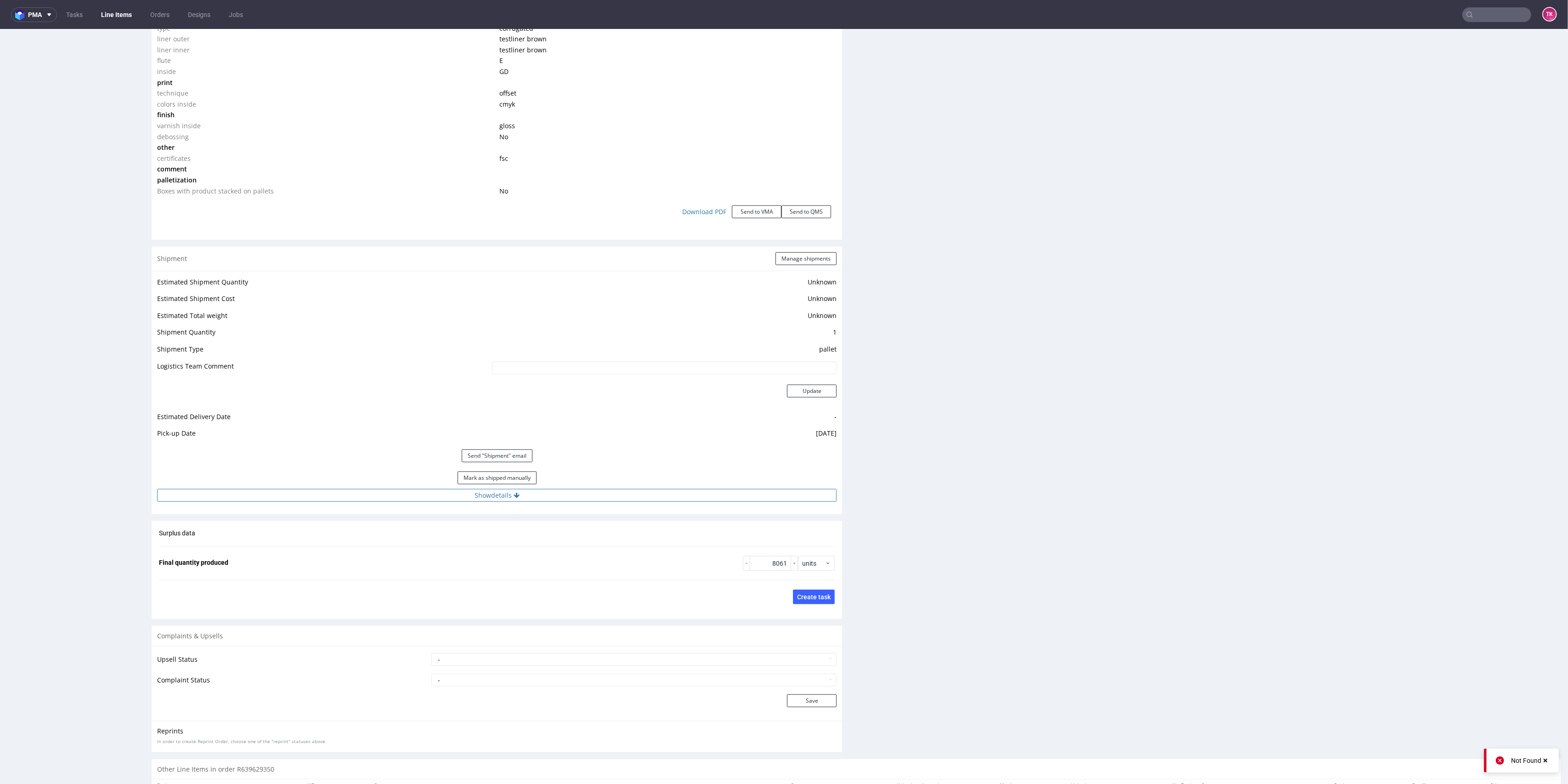
drag, startPoint x: 587, startPoint y: 505, endPoint x: 581, endPoint y: 497, distance: 10.0
click at [586, 503] on div "Estimated Shipment Quantity Unknown Estimated Shipment Cost Unknown Estimated T…" at bounding box center [497, 389] width 690 height 237
click at [580, 492] on button "Show details" at bounding box center [497, 495] width 679 height 13
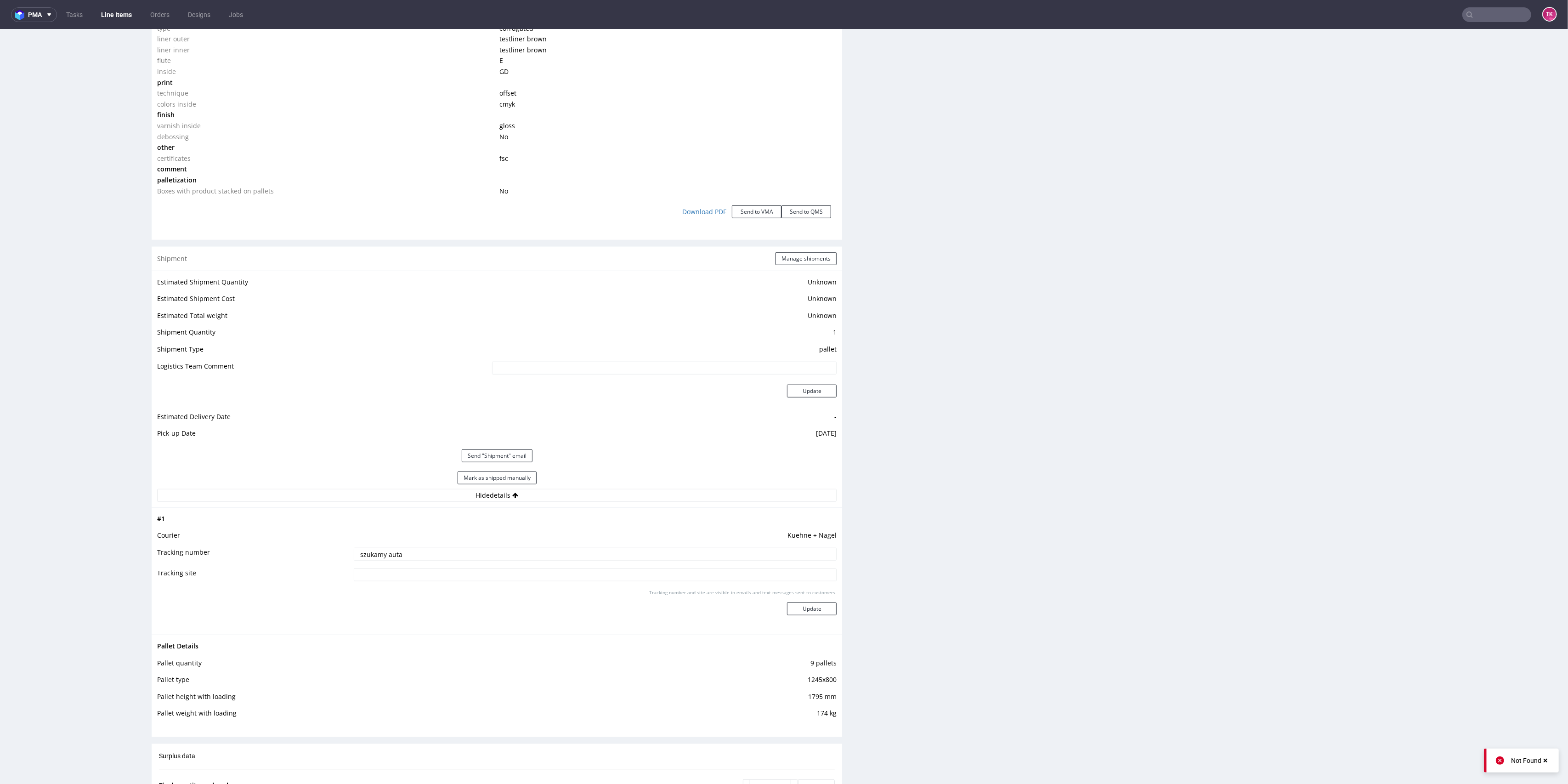
drag, startPoint x: 422, startPoint y: 553, endPoint x: 223, endPoint y: 547, distance: 199.1
click at [223, 547] on tr "Tracking number szukamy auta" at bounding box center [497, 557] width 679 height 21
type input "5+4 /"
click at [788, 612] on button "Update" at bounding box center [812, 608] width 50 height 13
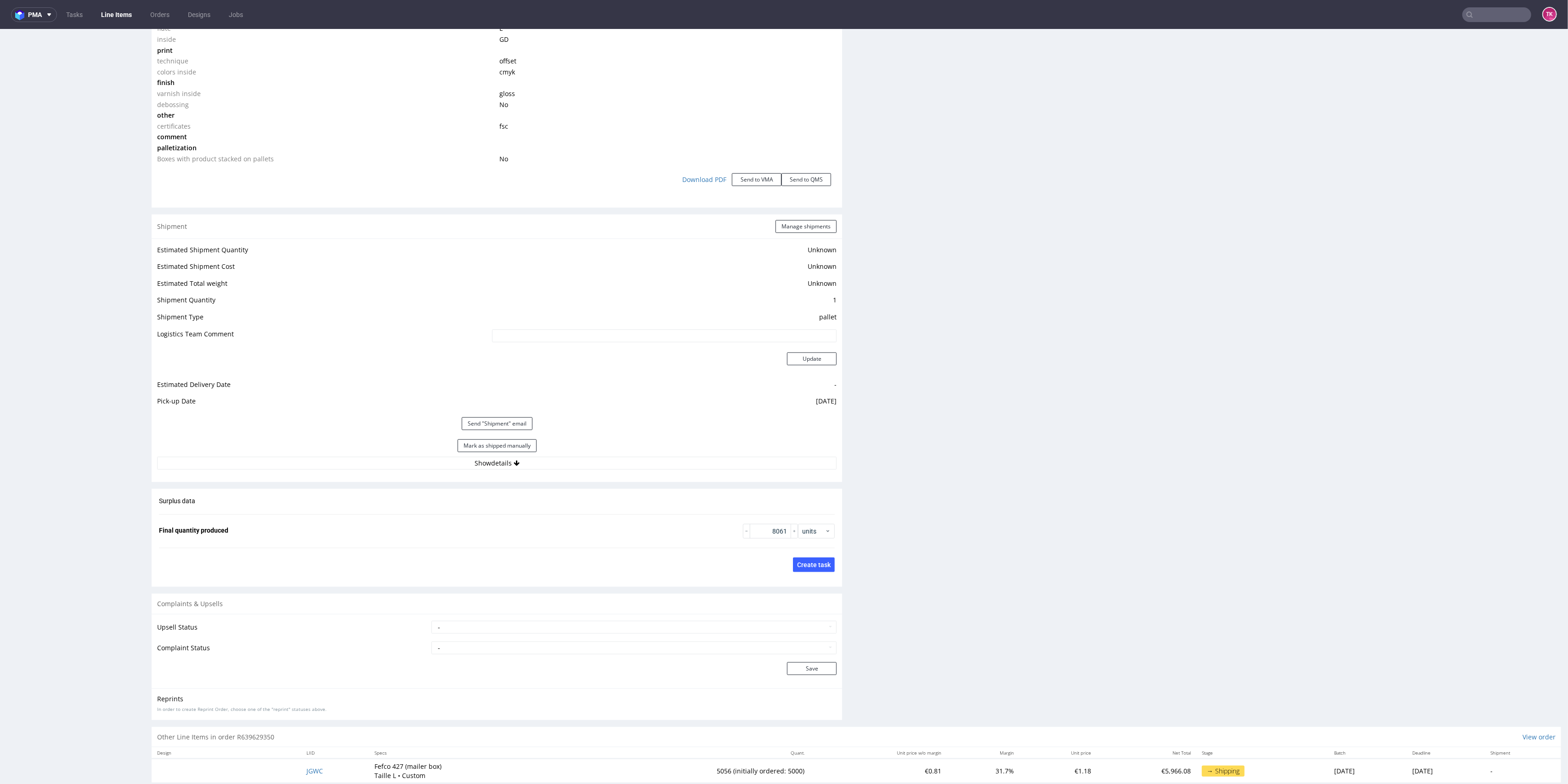
scroll to position [967, 0]
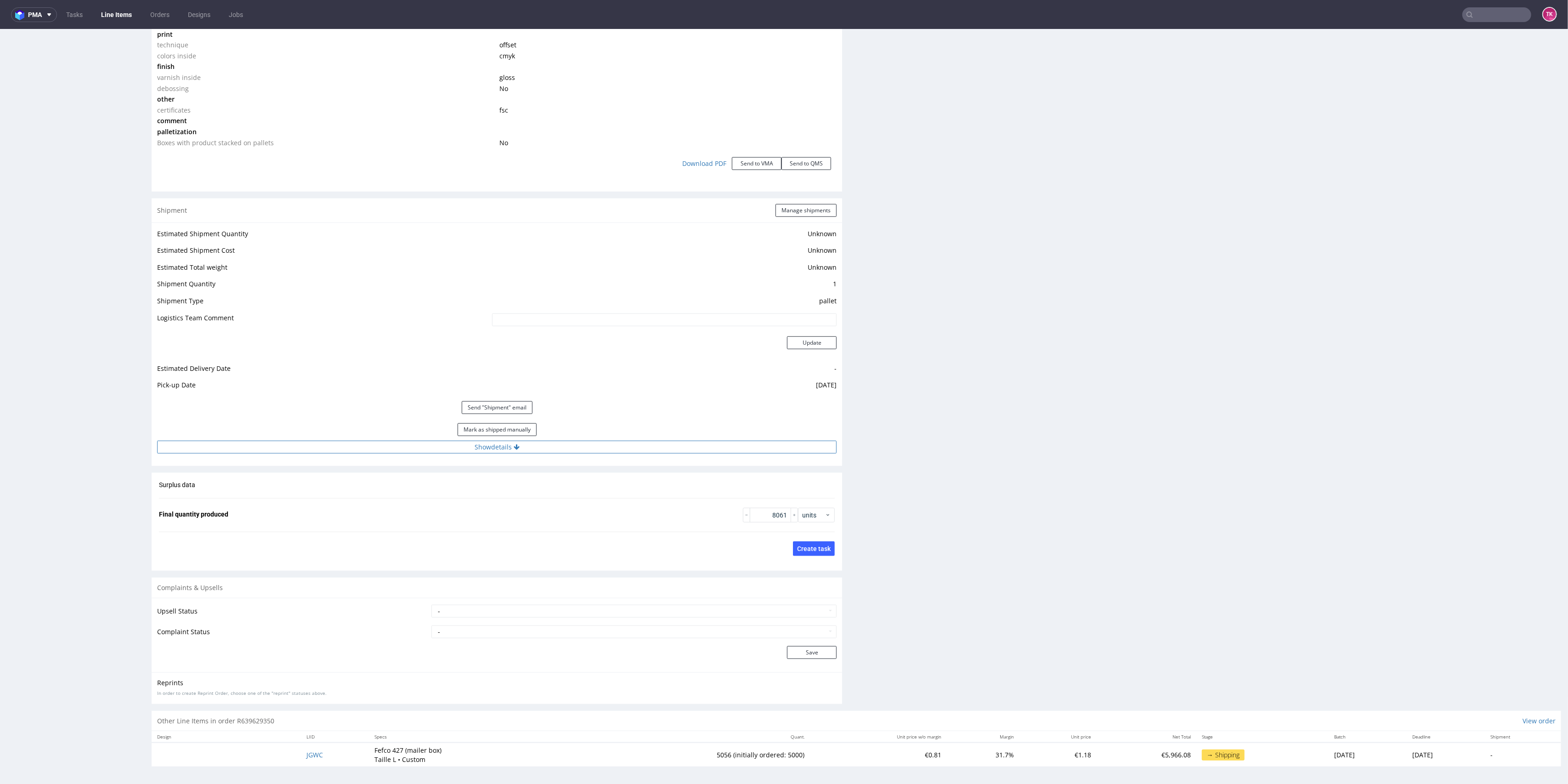
click at [709, 441] on button "Show details" at bounding box center [497, 447] width 679 height 13
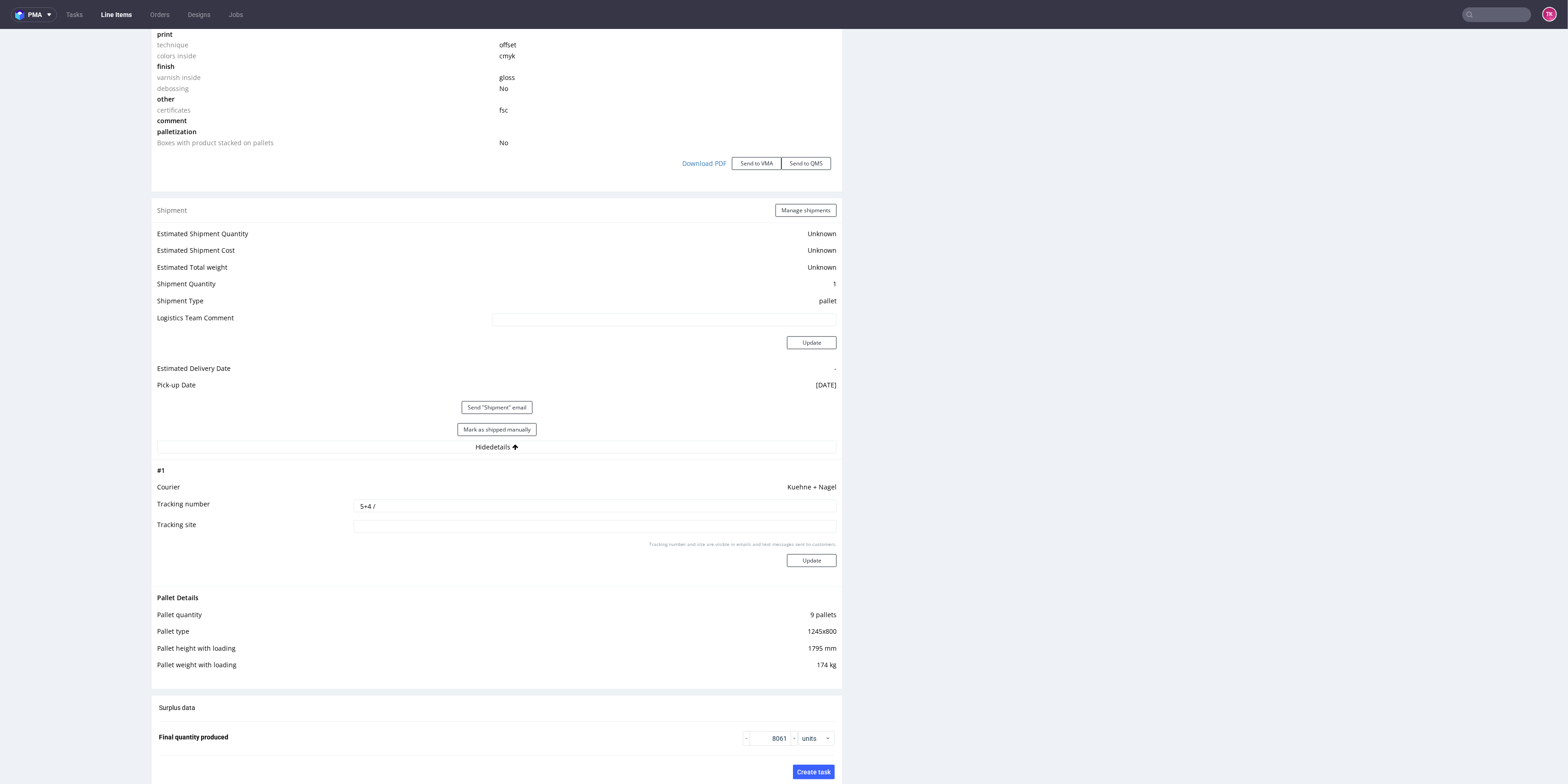
drag, startPoint x: 402, startPoint y: 503, endPoint x: 265, endPoint y: 502, distance: 137.0
click at [265, 502] on tr "Tracking number 5+4 /" at bounding box center [497, 509] width 679 height 21
click at [373, 513] on td "5+4 /" at bounding box center [594, 509] width 486 height 21
drag, startPoint x: 382, startPoint y: 509, endPoint x: 239, endPoint y: 527, distance: 144.1
click at [239, 527] on tbody "# 1 Courier Kuehne + Nagel Tracking number 5+4 / Tracking site Tracking number …" at bounding box center [497, 523] width 679 height 116
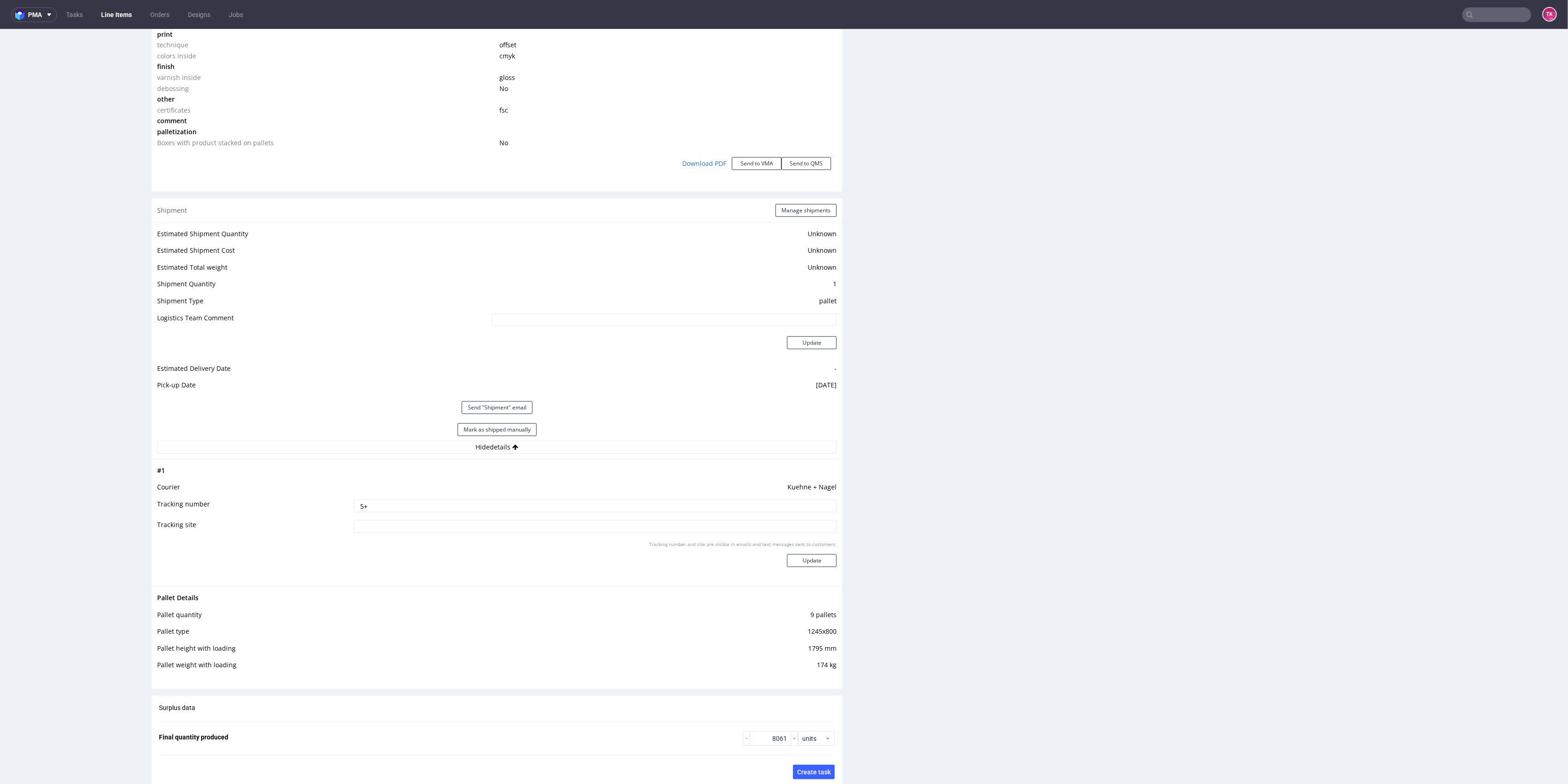
type input "5"
click at [1139, 434] on div "Production Files - Design Spit Spit request impossible Box design not found, un…" at bounding box center [1216, 67] width 690 height 1732
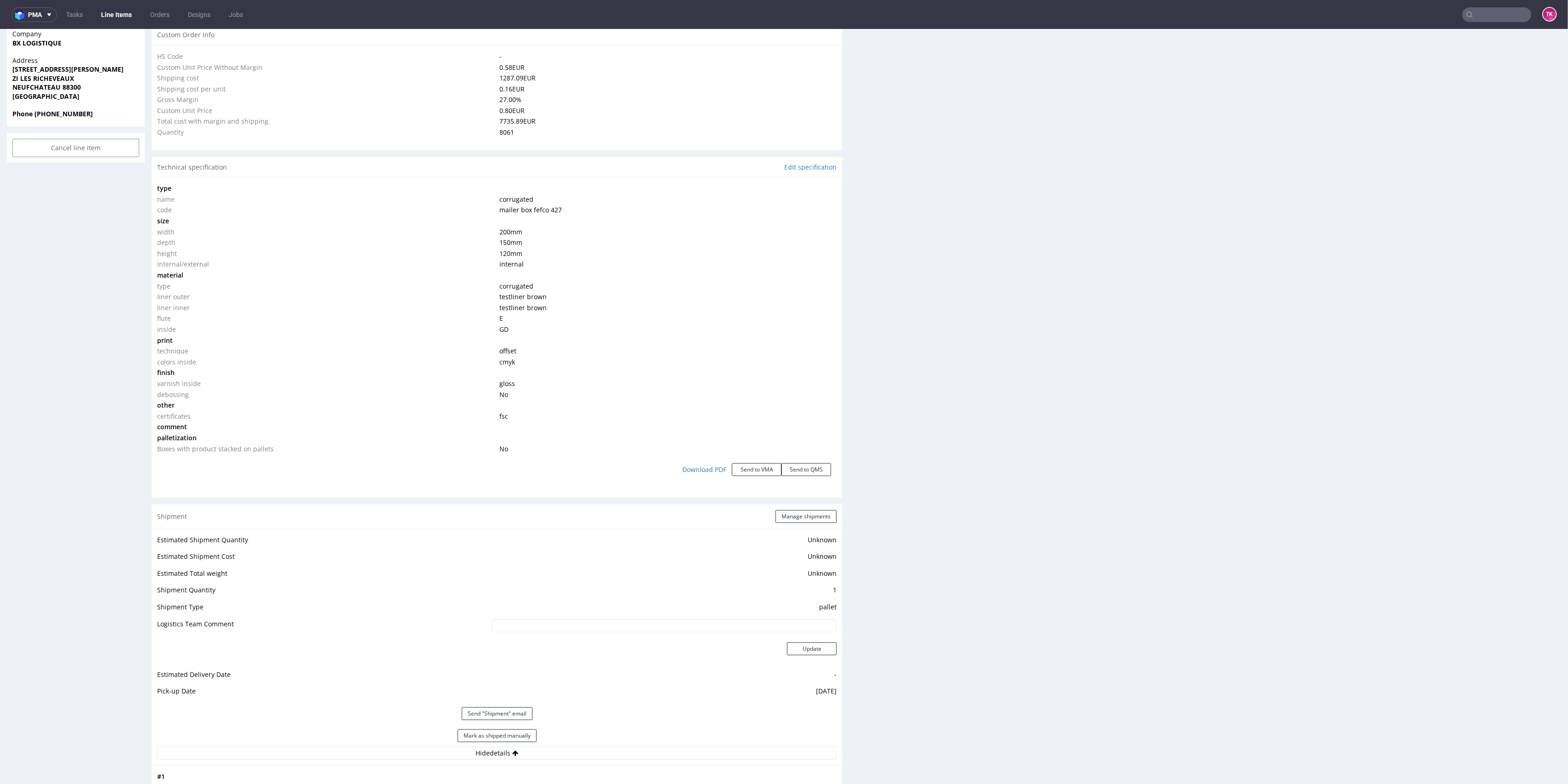
scroll to position [355, 0]
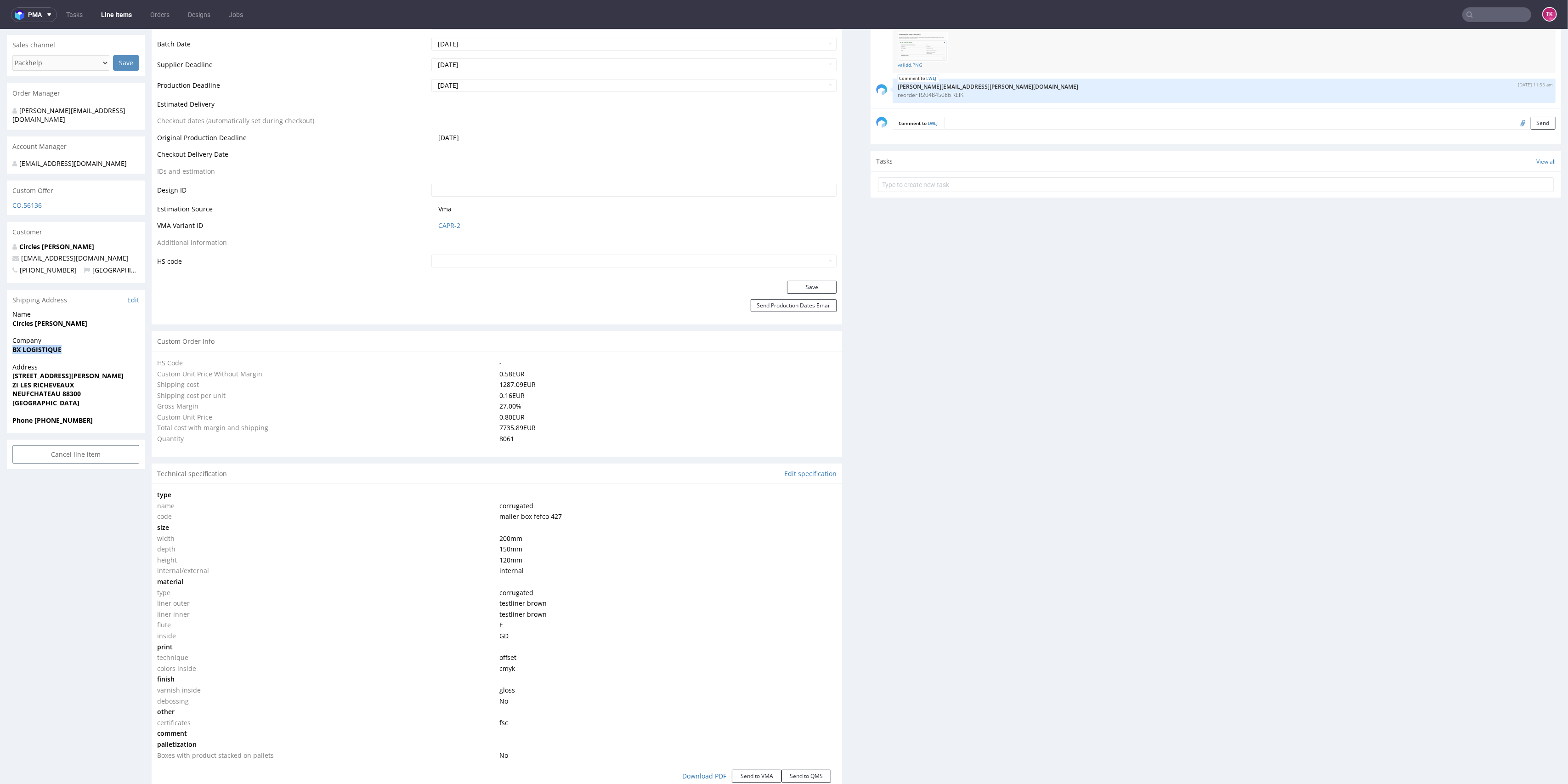
drag, startPoint x: 19, startPoint y: 352, endPoint x: 103, endPoint y: 346, distance: 84.2
click at [103, 346] on div "Company BX LOGISTIQUE" at bounding box center [75, 349] width 138 height 26
copy strong "BX LOGISTIQUE"
drag, startPoint x: 7, startPoint y: 379, endPoint x: 103, endPoint y: 380, distance: 96.0
click at [103, 380] on div "Address 2 RUE EDOUARD BRANLY ZI LES RICHEVEAUX NEUFCHATEAU 88300 France" at bounding box center [75, 390] width 138 height 54
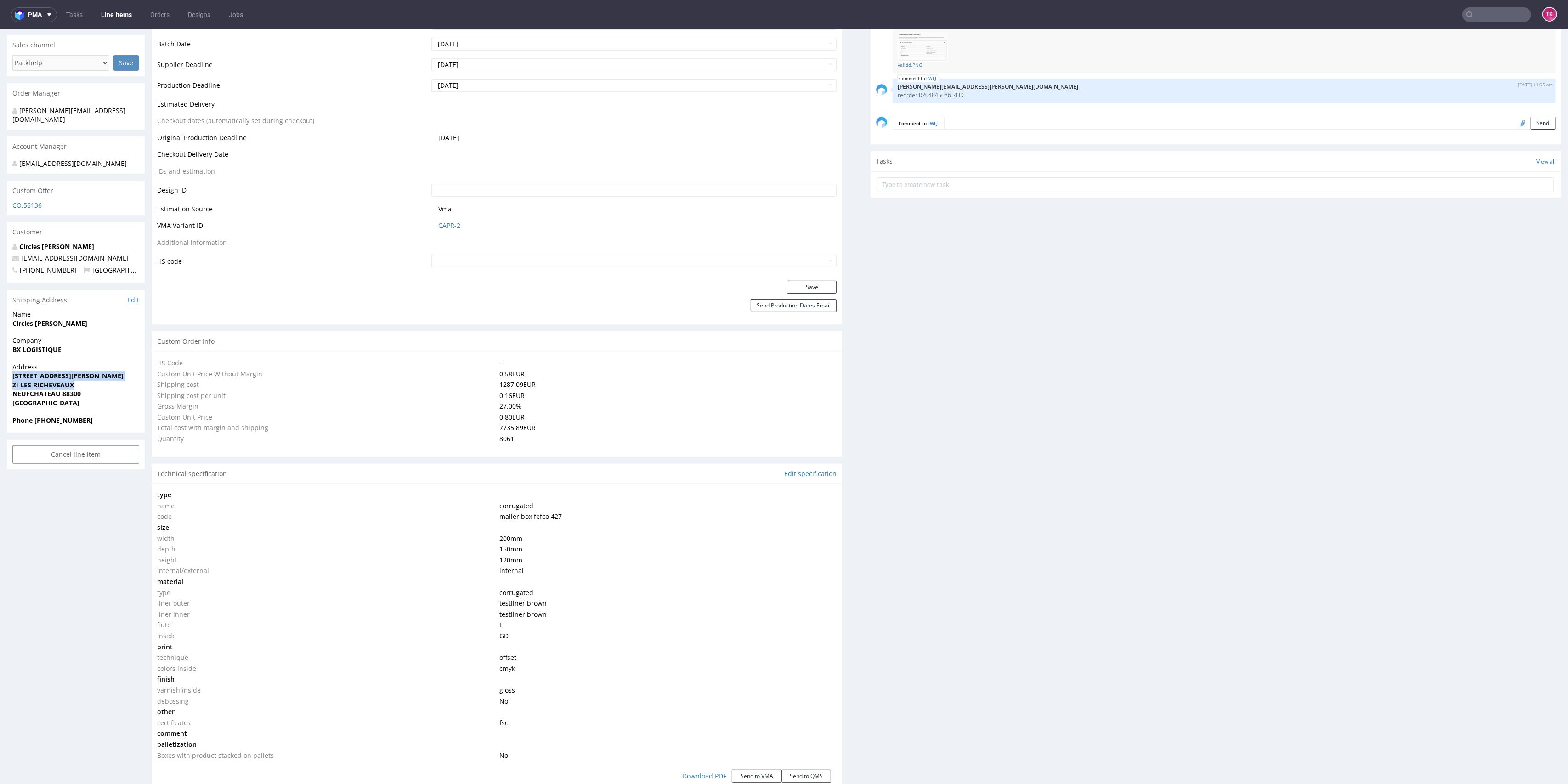
copy p "2 RUE EDOUARD BRANLY ZI LES RICHEVEAUX"
click at [74, 391] on strong "NEUFCHATEAU 88300" at bounding box center [46, 393] width 68 height 9
copy strong "88300"
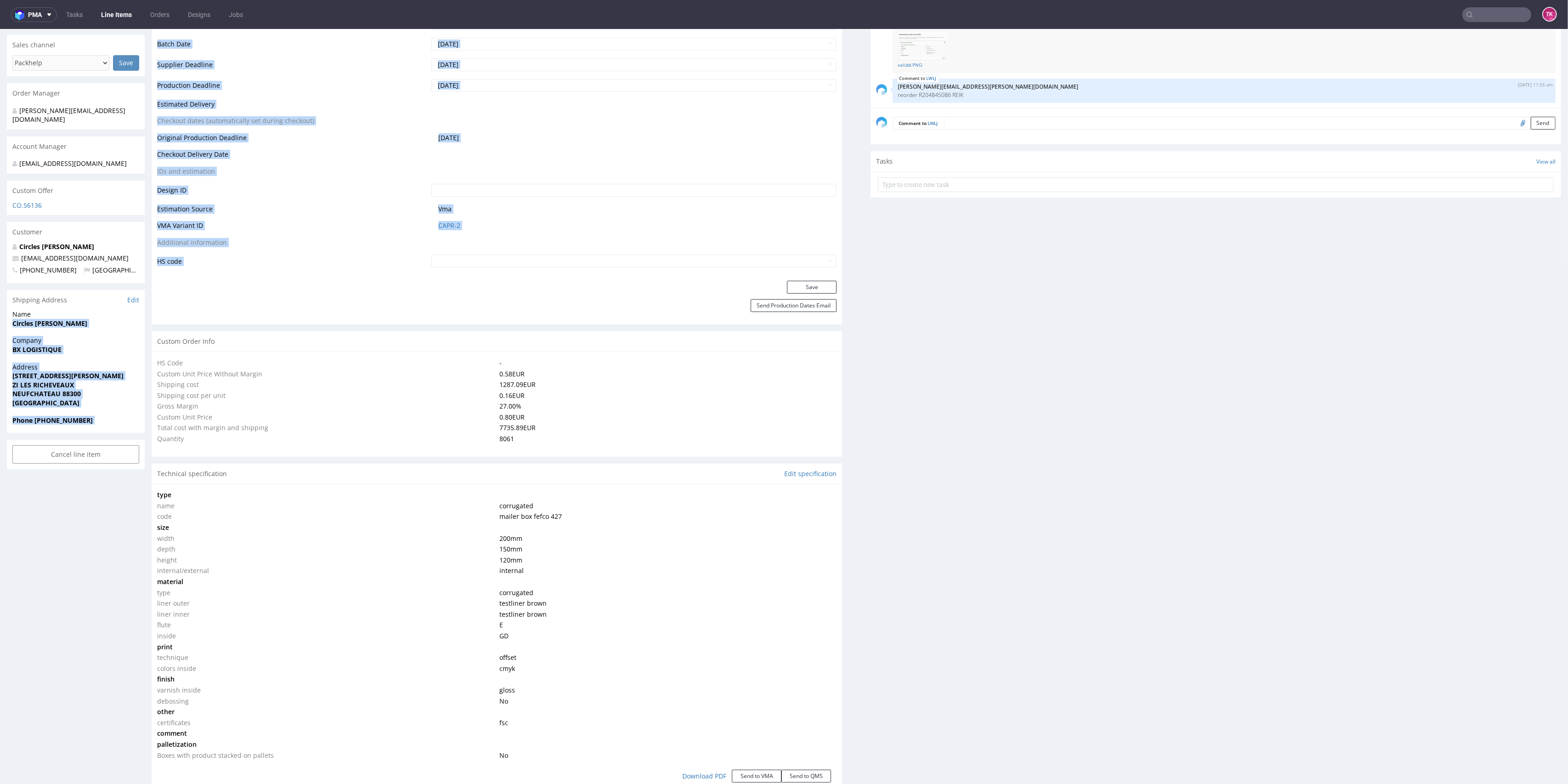
drag, startPoint x: 10, startPoint y: 323, endPoint x: 149, endPoint y: 332, distance: 139.3
click at [149, 332] on div "R639629350 31.07.2025 09:54 AM LWLJ DID PH PRO Integration Item not sent to Pro…" at bounding box center [784, 656] width 1568 height 1918
copy div "Circles Madeleine Toulemonde Company BX LOGISTIQUE Address 2 RUE EDOUARD BRANLY…"
click at [24, 326] on strong "Circles [PERSON_NAME]" at bounding box center [49, 323] width 75 height 9
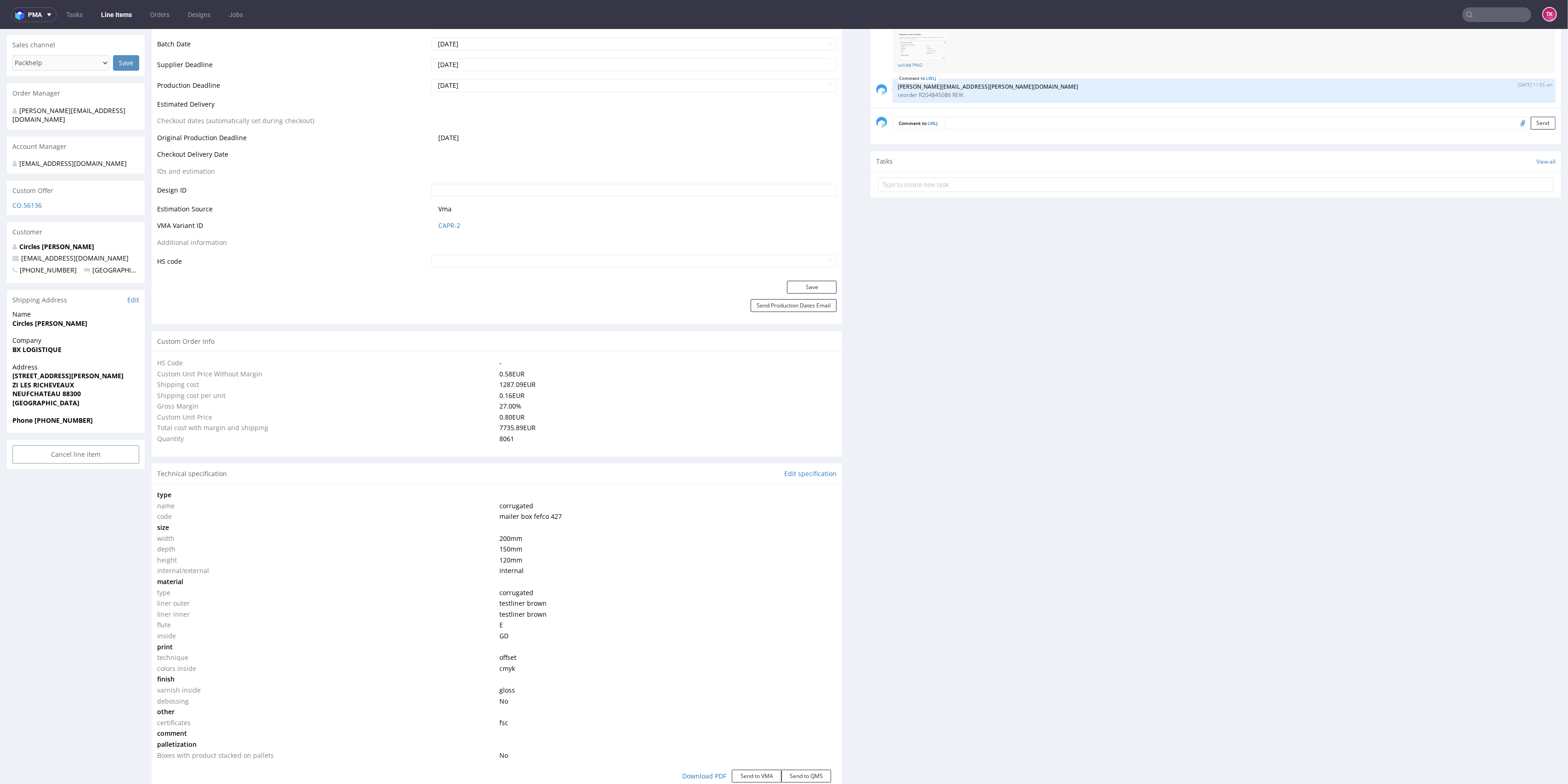
drag, startPoint x: 2, startPoint y: 325, endPoint x: 121, endPoint y: 322, distance: 119.0
click at [121, 322] on div "R639629350 31.07.2025 09:54 AM LWLJ DID PH PRO Integration Item not sent to Pro…" at bounding box center [784, 656] width 1568 height 1918
copy strong "Circles [PERSON_NAME]"
drag, startPoint x: 130, startPoint y: 253, endPoint x: 6, endPoint y: 256, distance: 124.0
click at [6, 256] on div "R639629350 31.07.2025 09:54 AM LWLJ DID PH PRO Integration Item not sent to Pro…" at bounding box center [784, 656] width 1568 height 1918
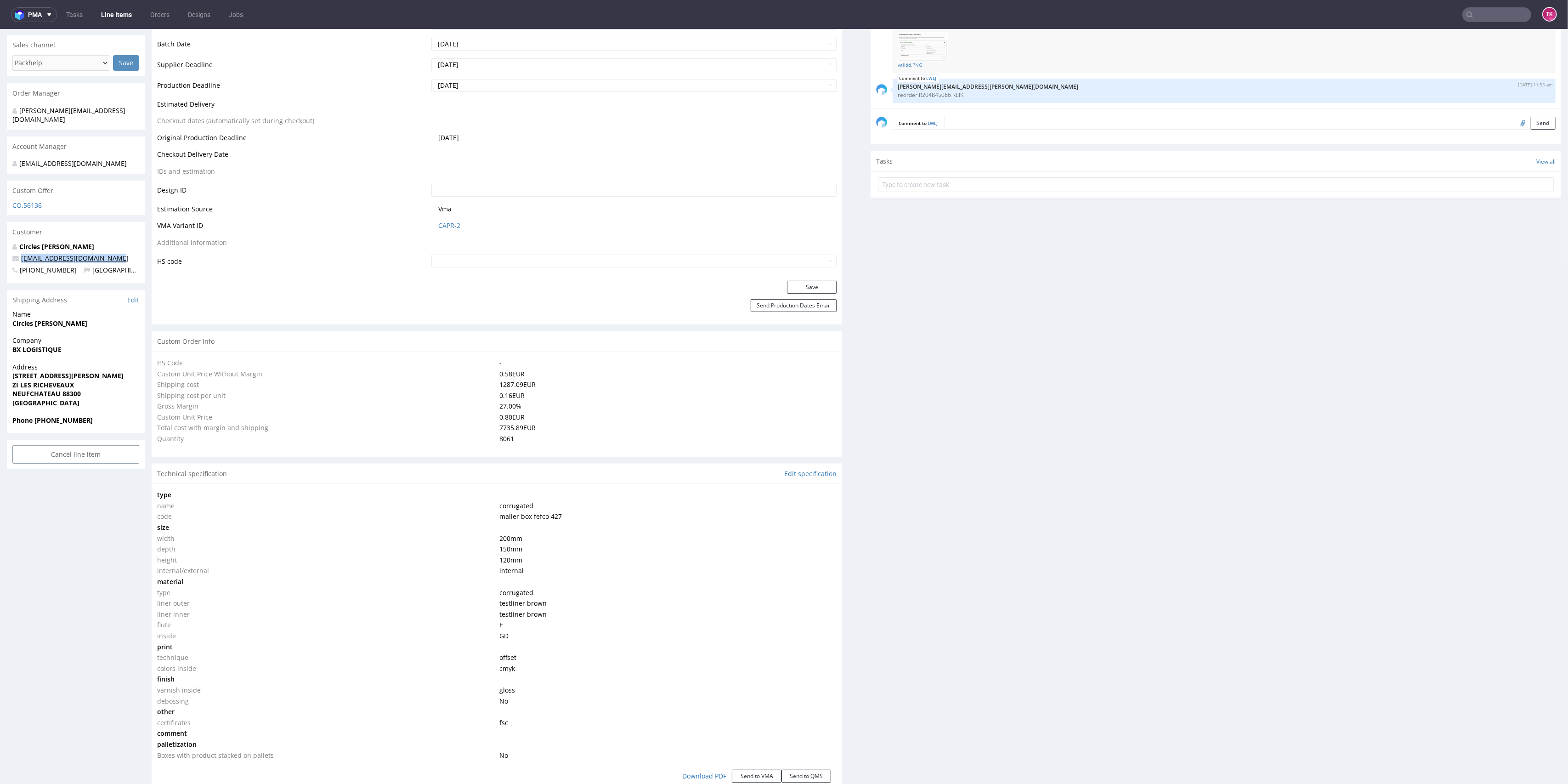
copy span "[EMAIL_ADDRESS][DOMAIN_NAME]"
drag, startPoint x: 32, startPoint y: 418, endPoint x: 96, endPoint y: 422, distance: 64.1
click at [96, 422] on span "Phone +330630529847" at bounding box center [75, 420] width 127 height 9
copy strong "+330630529847"
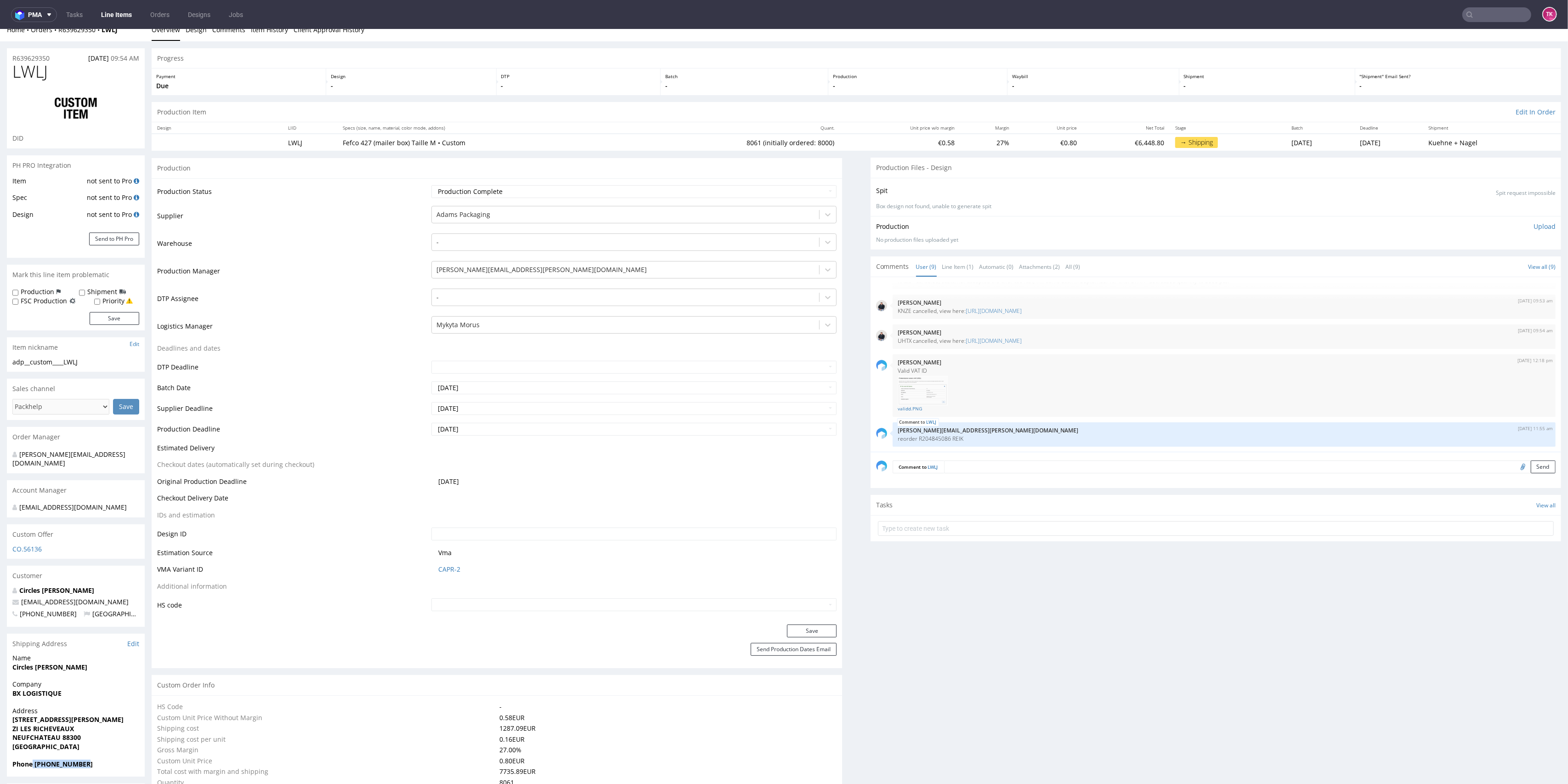
scroll to position [0, 0]
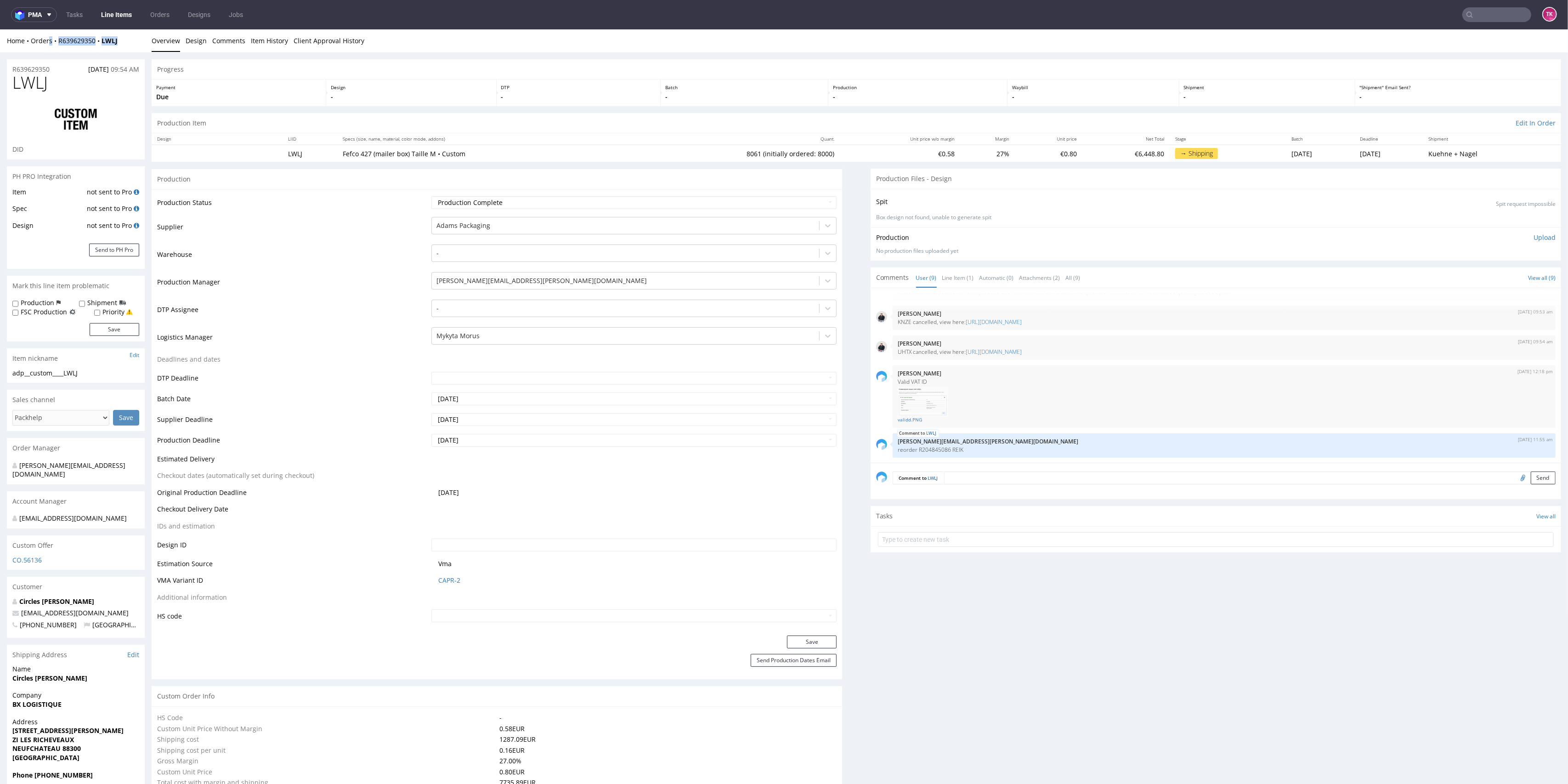
drag, startPoint x: 129, startPoint y: 35, endPoint x: 49, endPoint y: 46, distance: 80.8
click at [49, 46] on div "Home Orders R639629350 LWLJ Overview Design Comments Item History Client Approv…" at bounding box center [784, 41] width 1568 height 23
drag, startPoint x: 130, startPoint y: 50, endPoint x: 99, endPoint y: 43, distance: 31.8
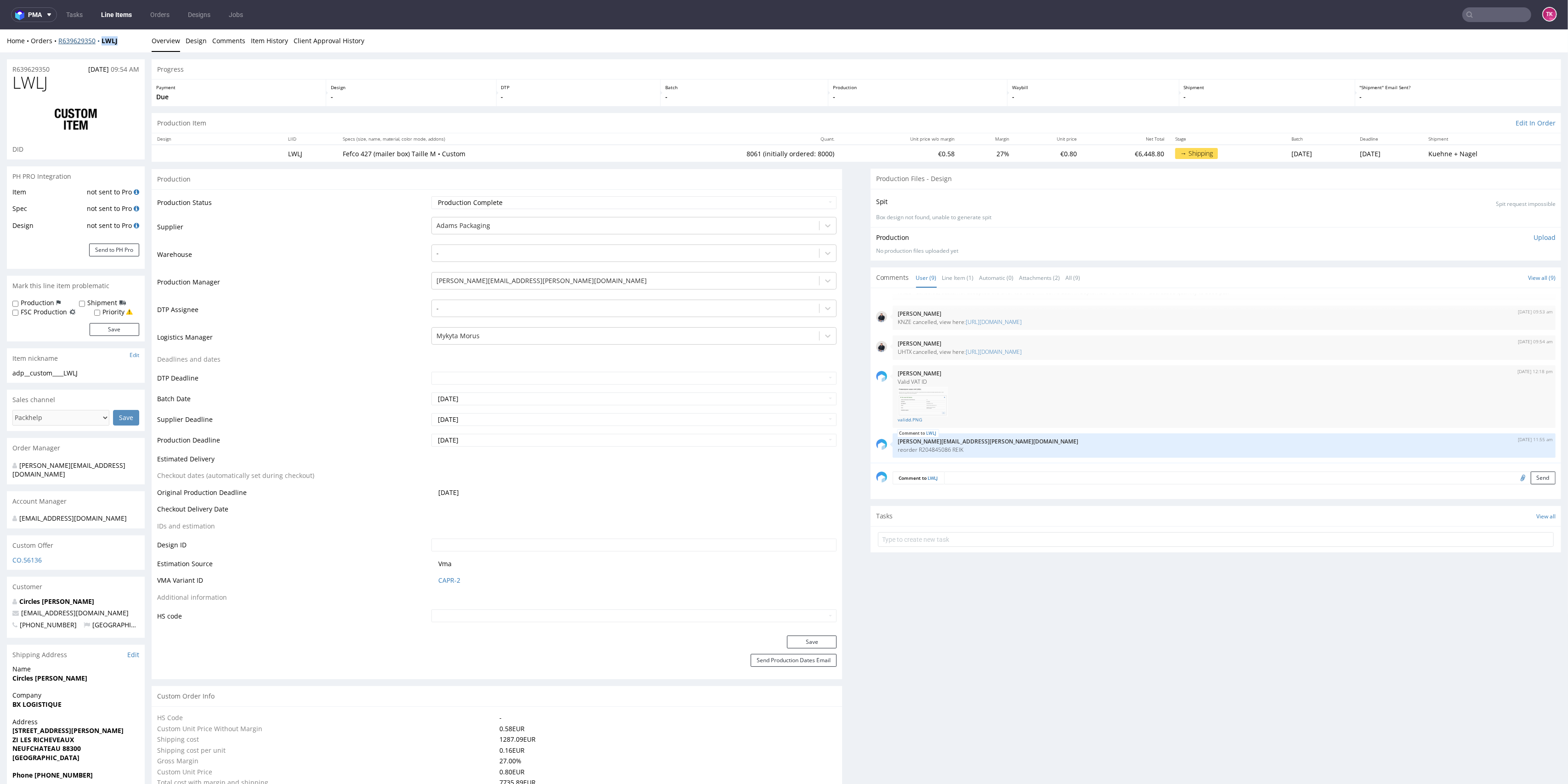
click at [99, 43] on div "Home Orders R639629350 LWLJ Overview Design Comments Item History Client Approv…" at bounding box center [784, 41] width 1568 height 23
copy strong "LWLJ"
click at [101, 47] on div "Home Orders R639629350 LWLJ Overview Design Comments Item History Client Approv…" at bounding box center [784, 41] width 1568 height 23
click at [125, 41] on div "Home Orders R639629350 LWLJ" at bounding box center [75, 41] width 138 height 9
drag, startPoint x: 121, startPoint y: 49, endPoint x: 55, endPoint y: 46, distance: 66.1
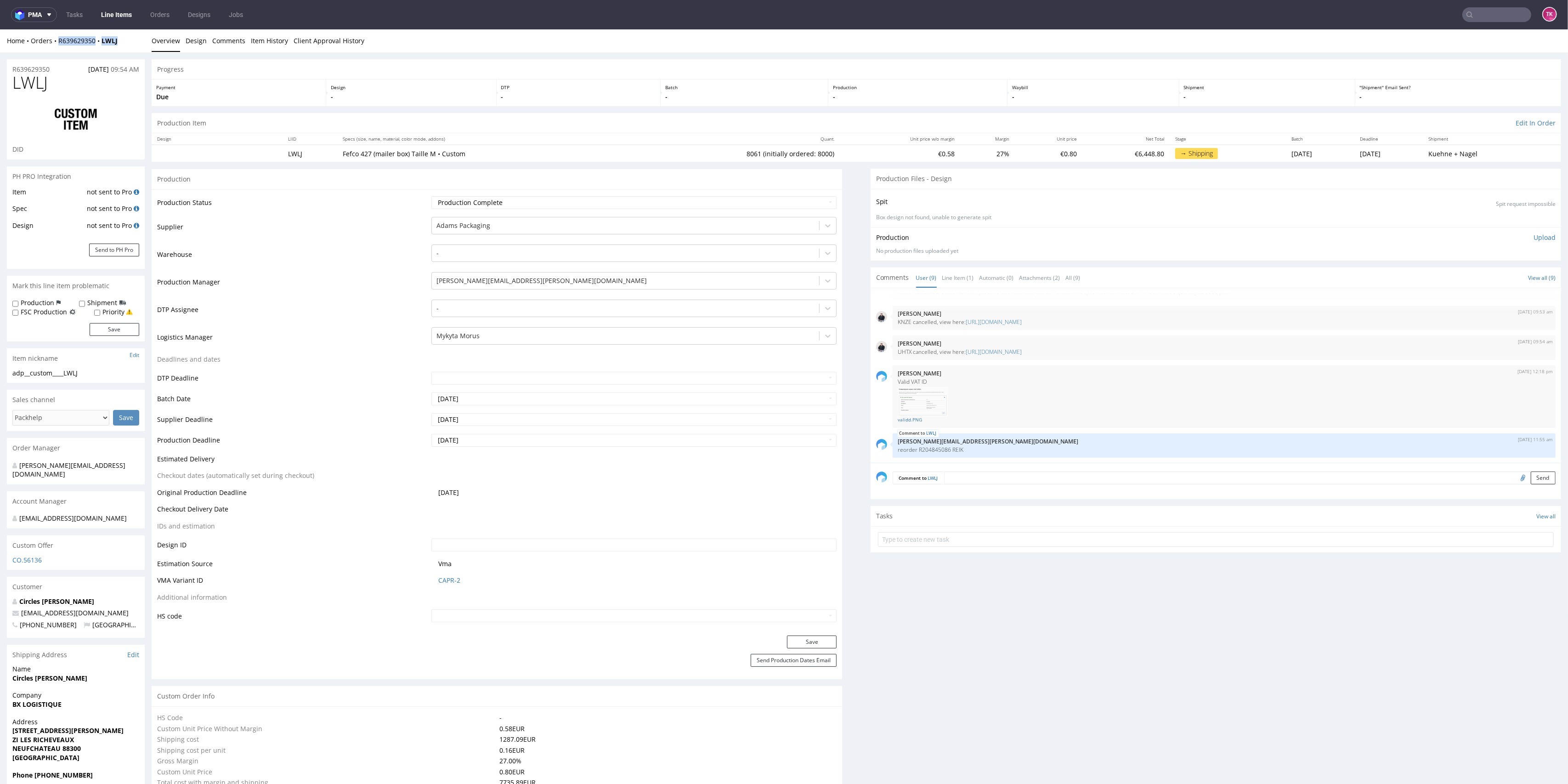
click at [55, 46] on div "Home Orders R639629350 LWLJ Overview Design Comments Item History Client Approv…" at bounding box center [784, 41] width 1568 height 23
copy div "R639629350 LWLJ"
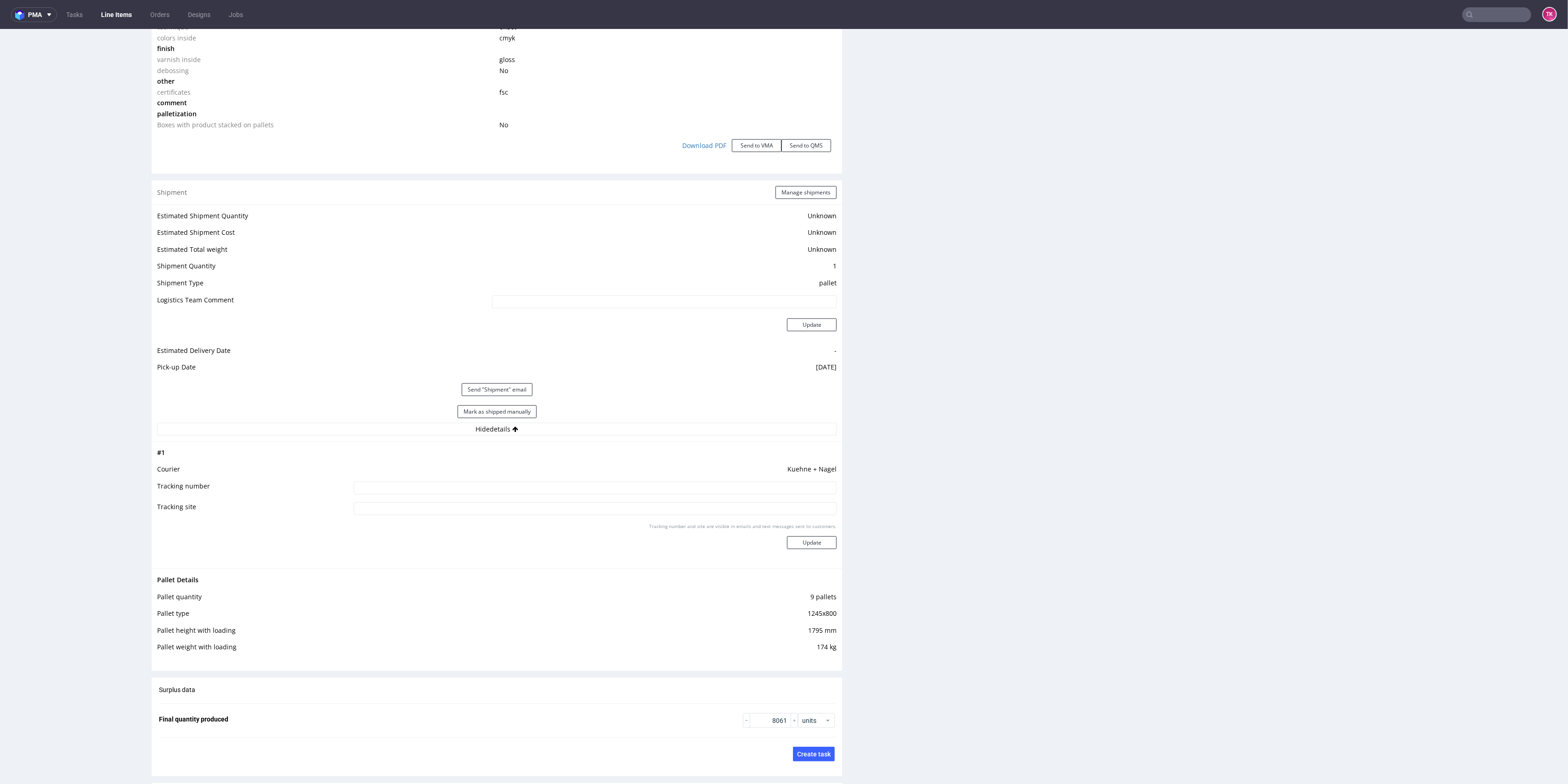
scroll to position [1102, 0]
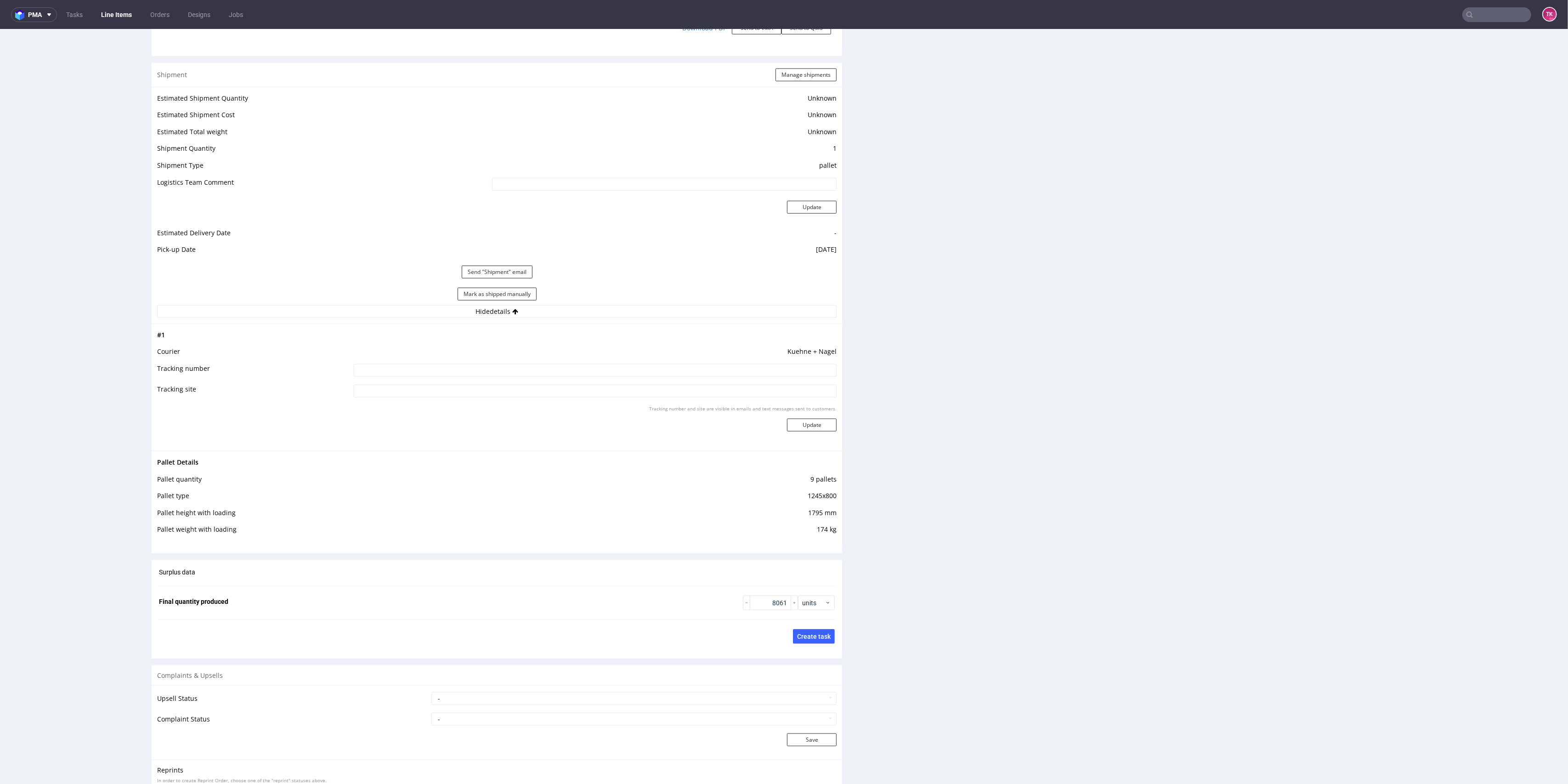
click at [556, 368] on input at bounding box center [595, 370] width 483 height 13
paste input "RWM006339067+ RWM006339116 + RWM006339116"
drag, startPoint x: 460, startPoint y: 371, endPoint x: 632, endPoint y: 401, distance: 174.6
click at [632, 401] on tbody "# 1 Courier Kuehne + Nagel Tracking number RWM006339067+ RWM006339116 + RWM0063…" at bounding box center [497, 387] width 679 height 116
type input "RWM006339067+ RWM006339116"
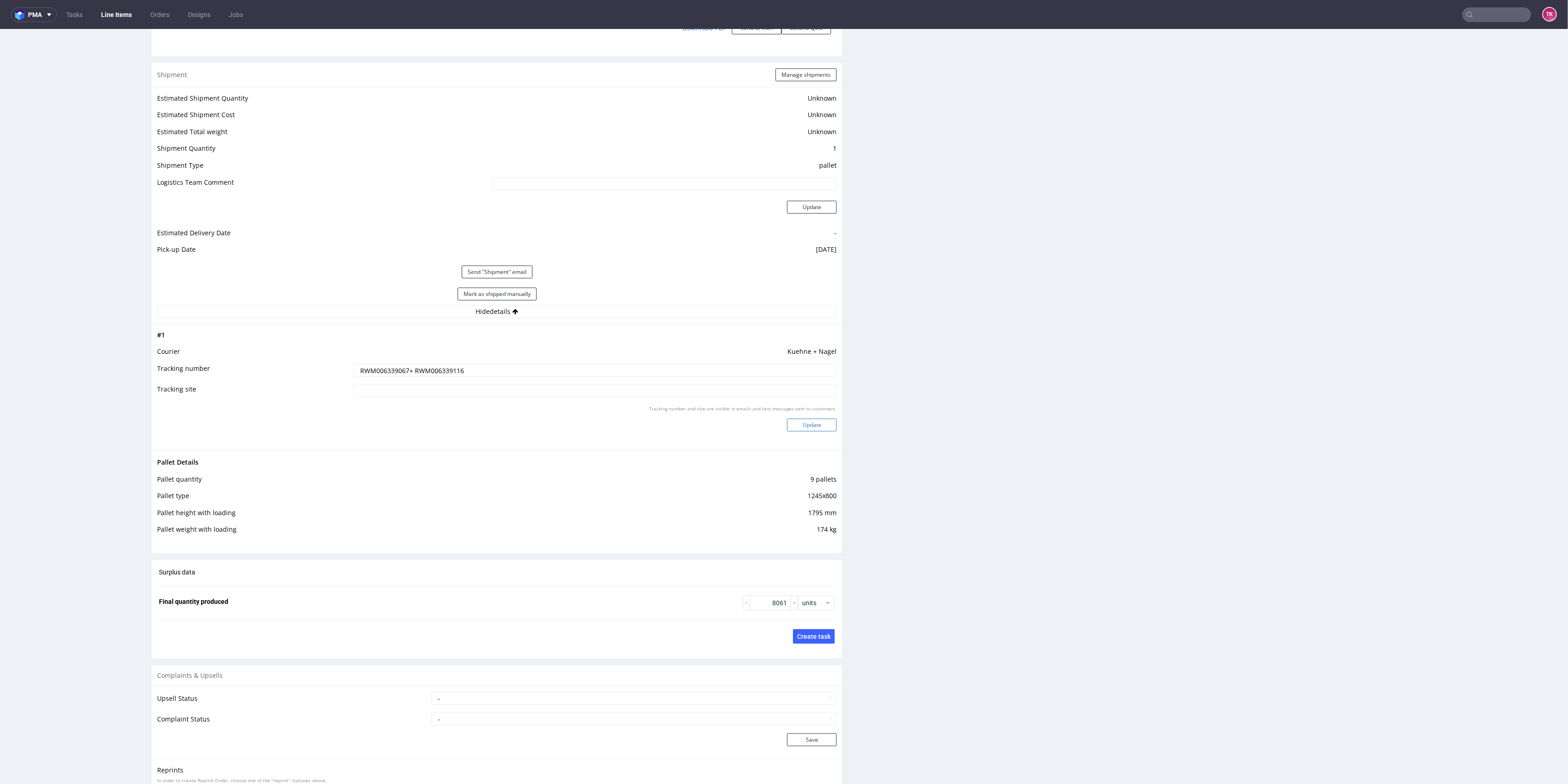
click at [807, 419] on button "Update" at bounding box center [812, 425] width 50 height 13
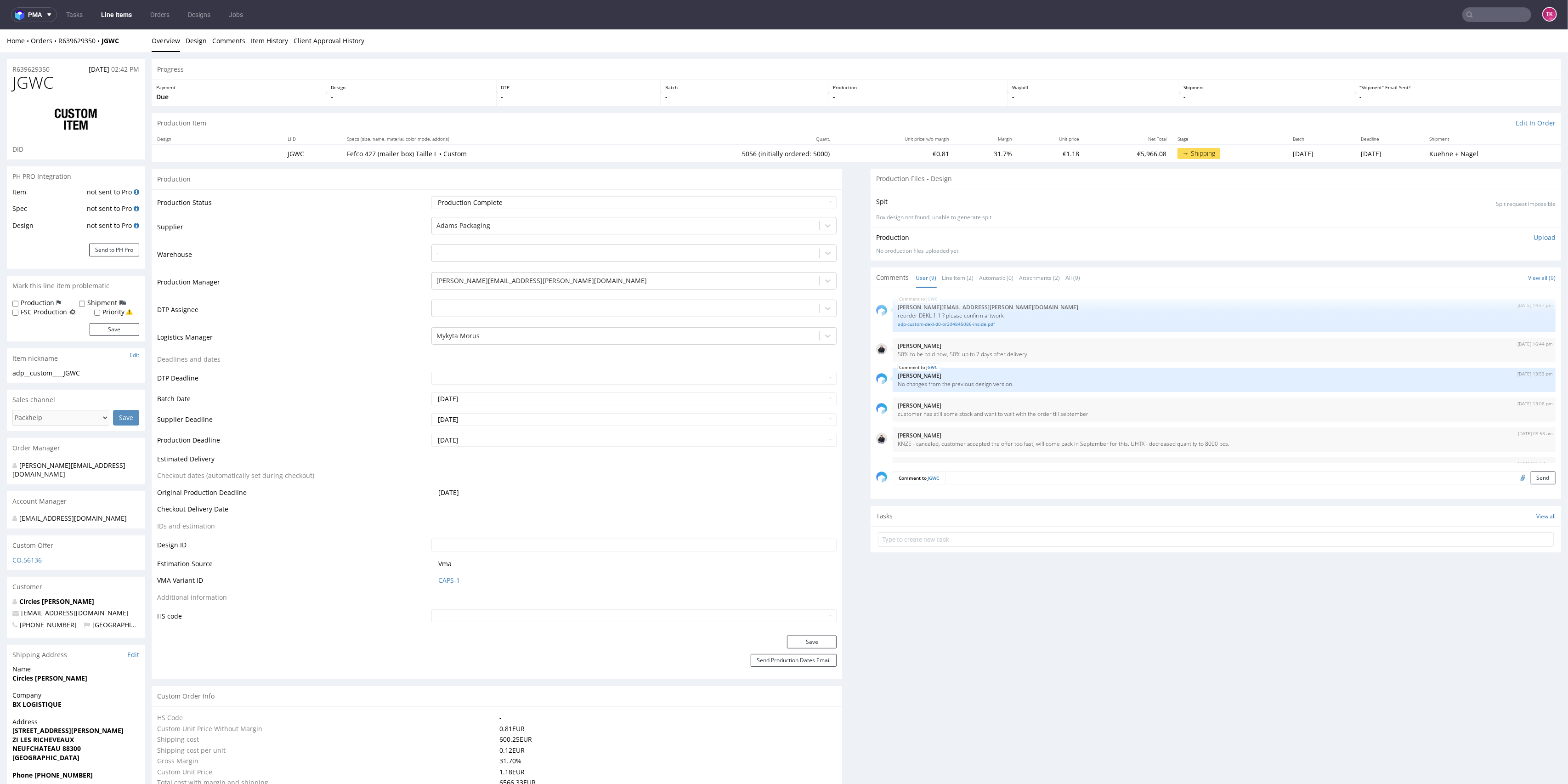
scroll to position [152, 0]
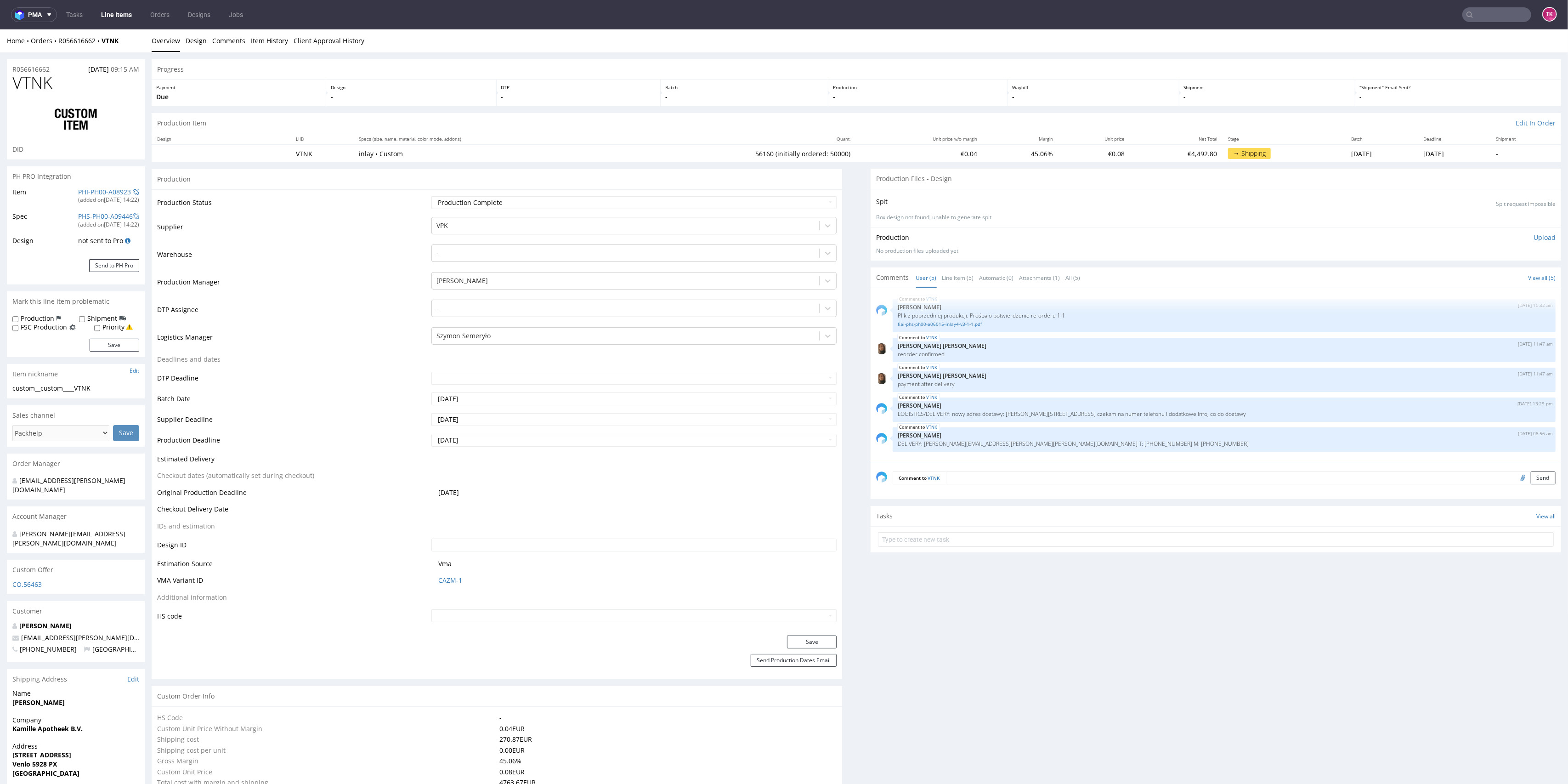
type input "56160"
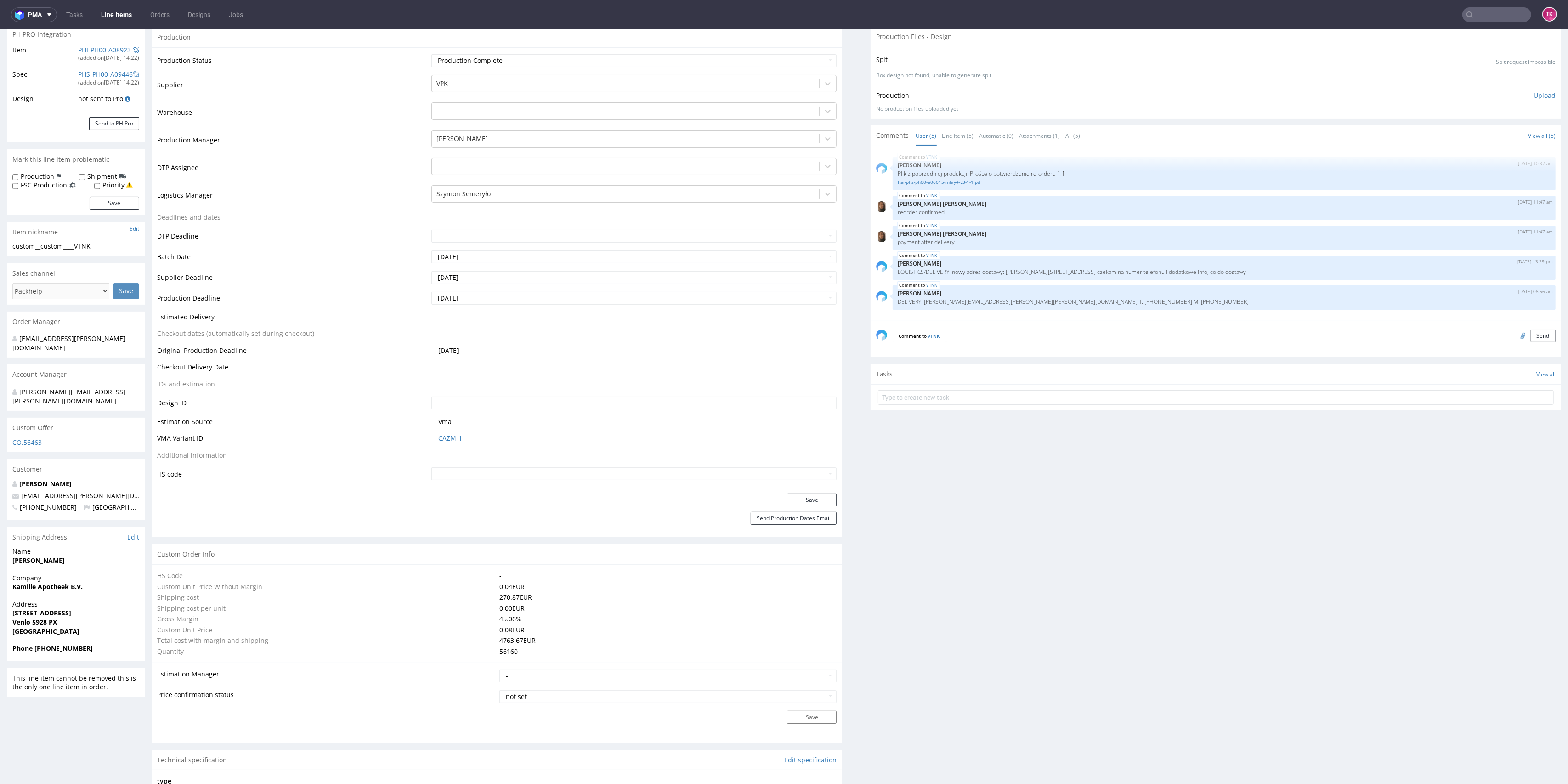
scroll to position [245, 0]
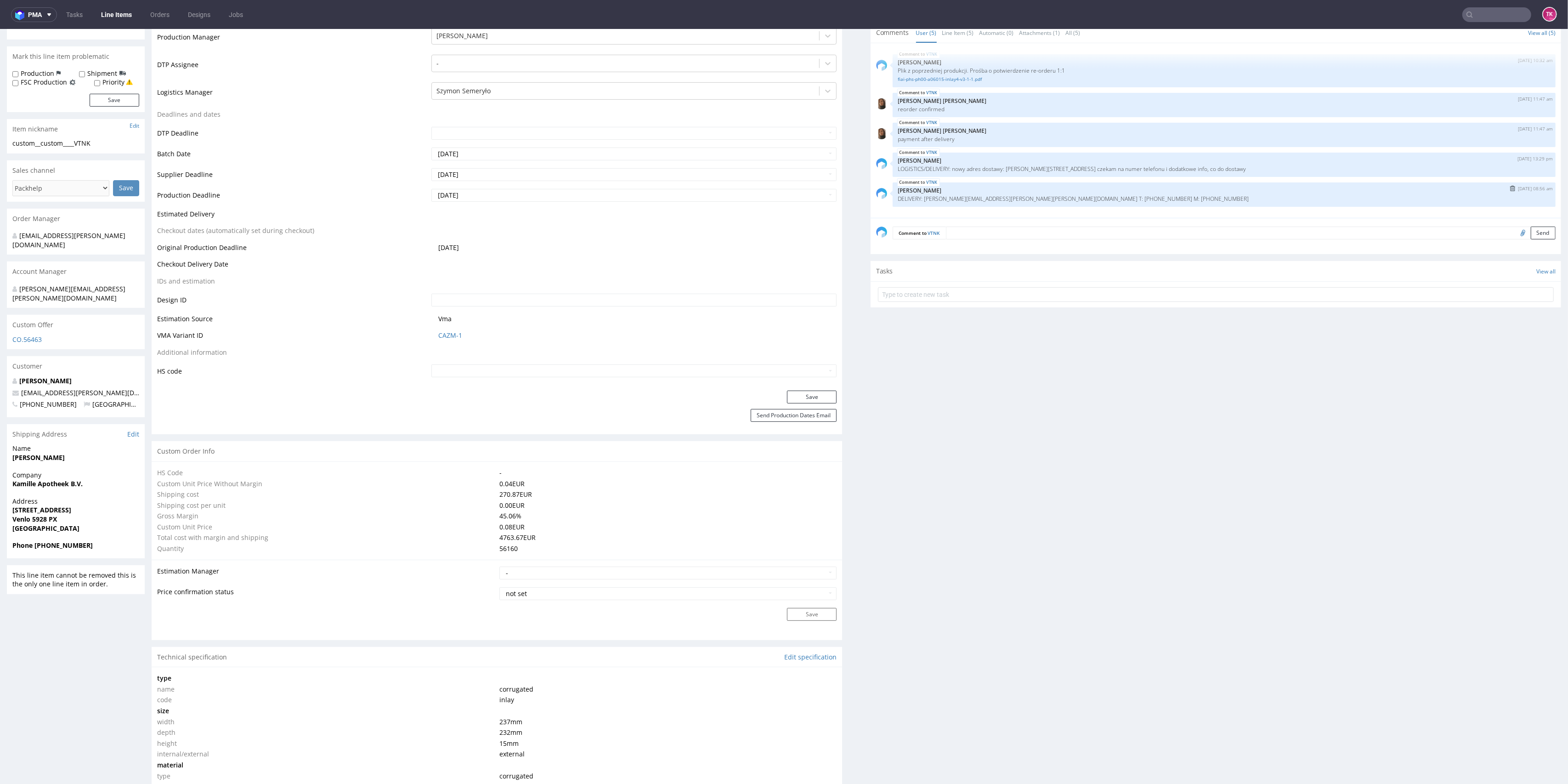
drag, startPoint x: 1069, startPoint y: 161, endPoint x: 1149, endPoint y: 197, distance: 87.7
click at [1149, 197] on div "VTNK [DATE] 10:32 am [PERSON_NAME] Plik z poprzedniej produkcji. Prośba o potwi…" at bounding box center [1218, 133] width 685 height 169
click at [1137, 201] on div "VTNK [DATE] 08:56 am [PERSON_NAME] DELIVERY: [PERSON_NAME][EMAIL_ADDRESS][PERSO…" at bounding box center [1224, 195] width 663 height 24
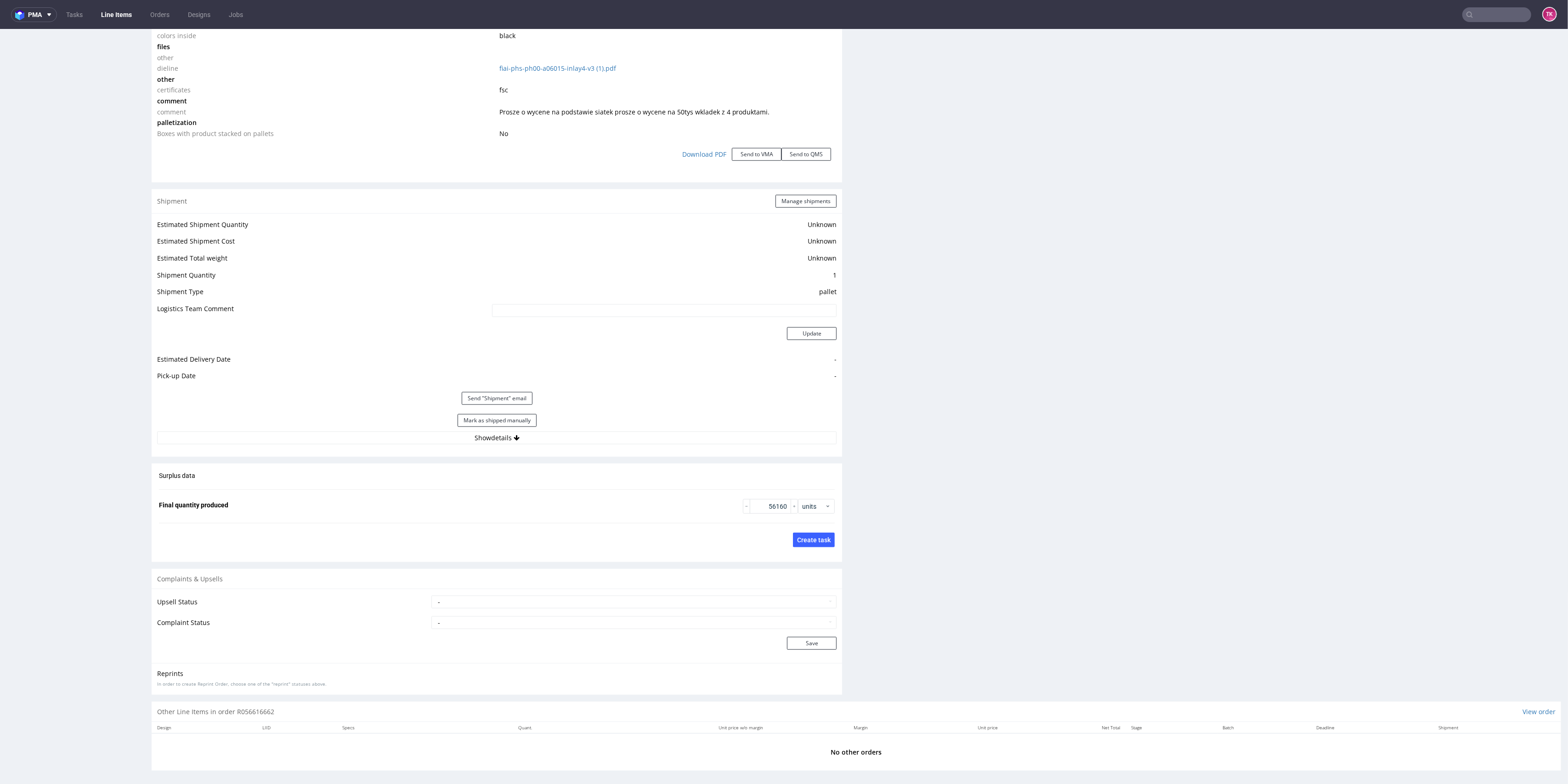
scroll to position [1076, 0]
click at [636, 427] on button "Show details" at bounding box center [497, 433] width 679 height 13
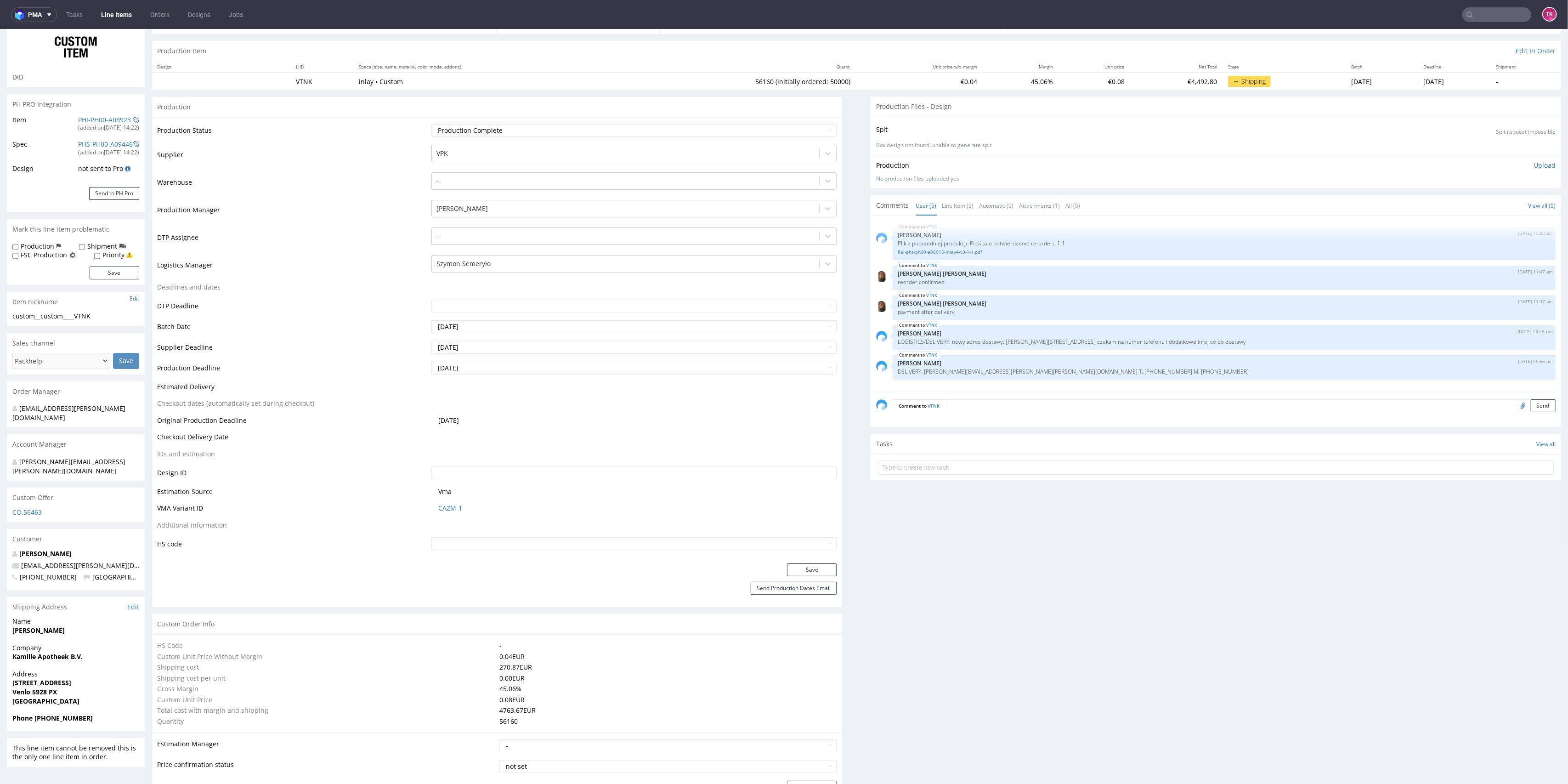
scroll to position [0, 0]
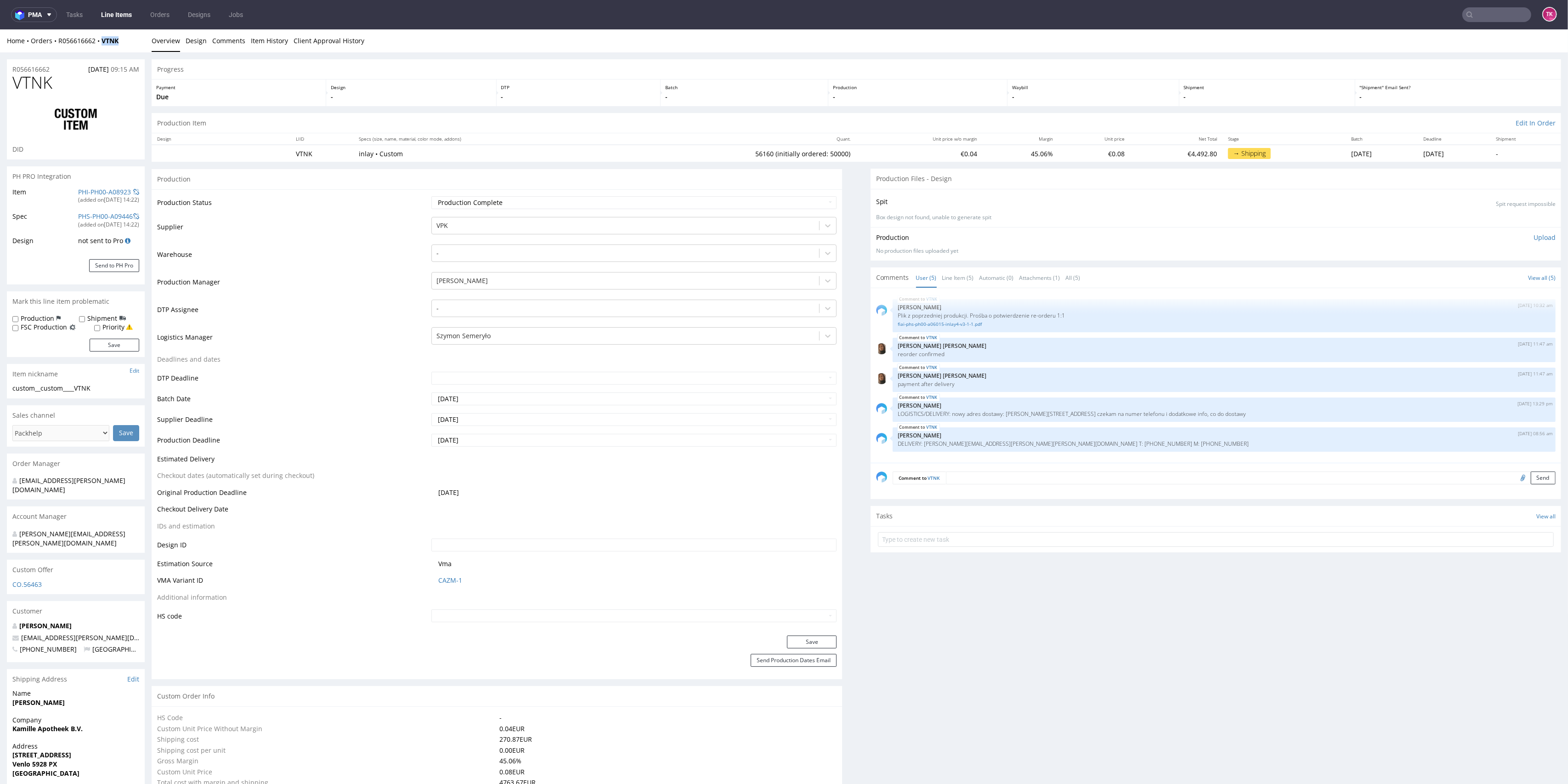
drag, startPoint x: 119, startPoint y: 43, endPoint x: 103, endPoint y: 51, distance: 17.9
click at [103, 51] on div "Home Orders R056616662 VTNK Overview Design Comments Item History Client Approv…" at bounding box center [784, 41] width 1568 height 23
copy strong "VTNK"
drag, startPoint x: 52, startPoint y: 56, endPoint x: 70, endPoint y: 59, distance: 18.2
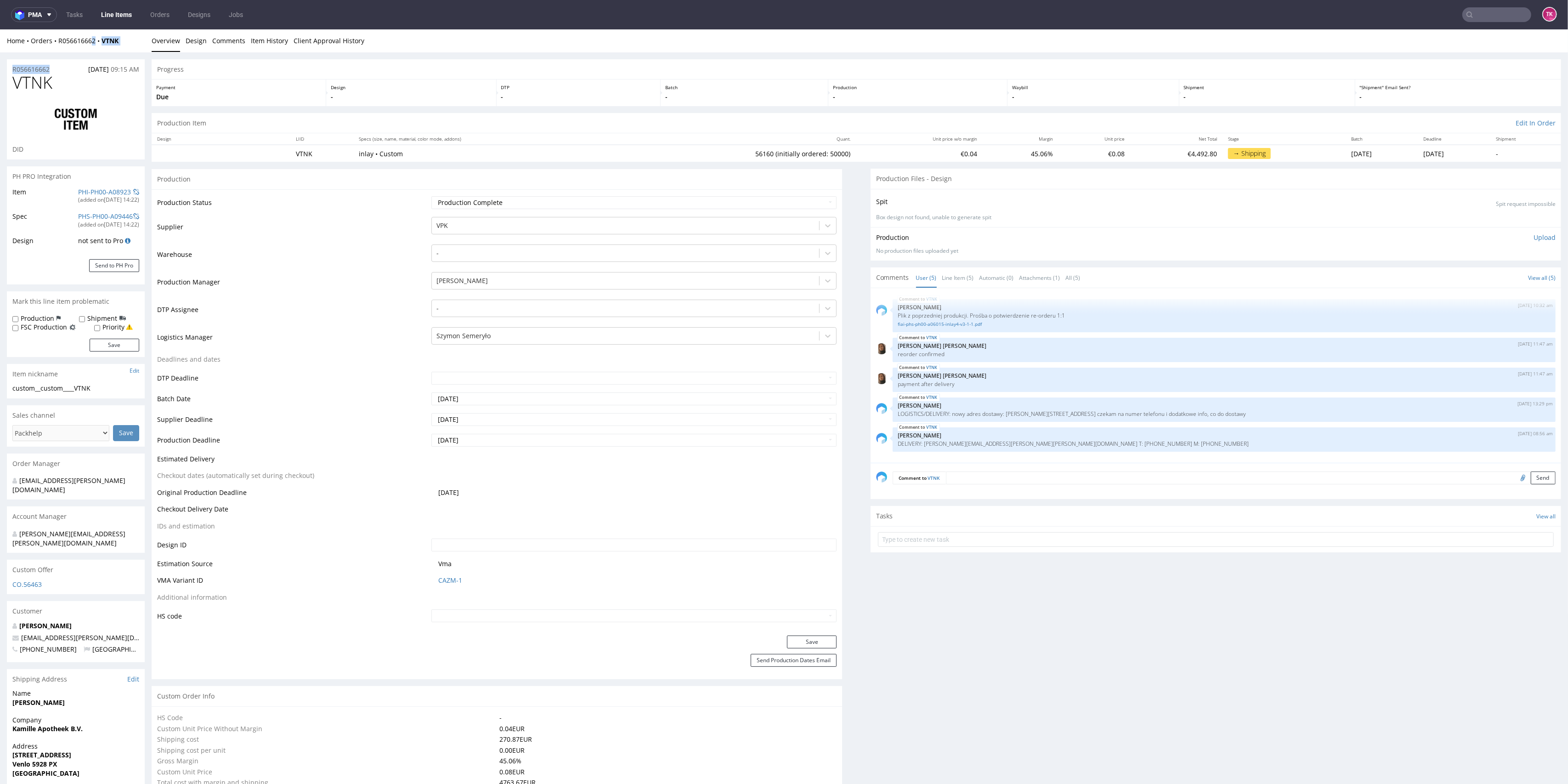
drag, startPoint x: 53, startPoint y: 52, endPoint x: 58, endPoint y: 46, distance: 7.8
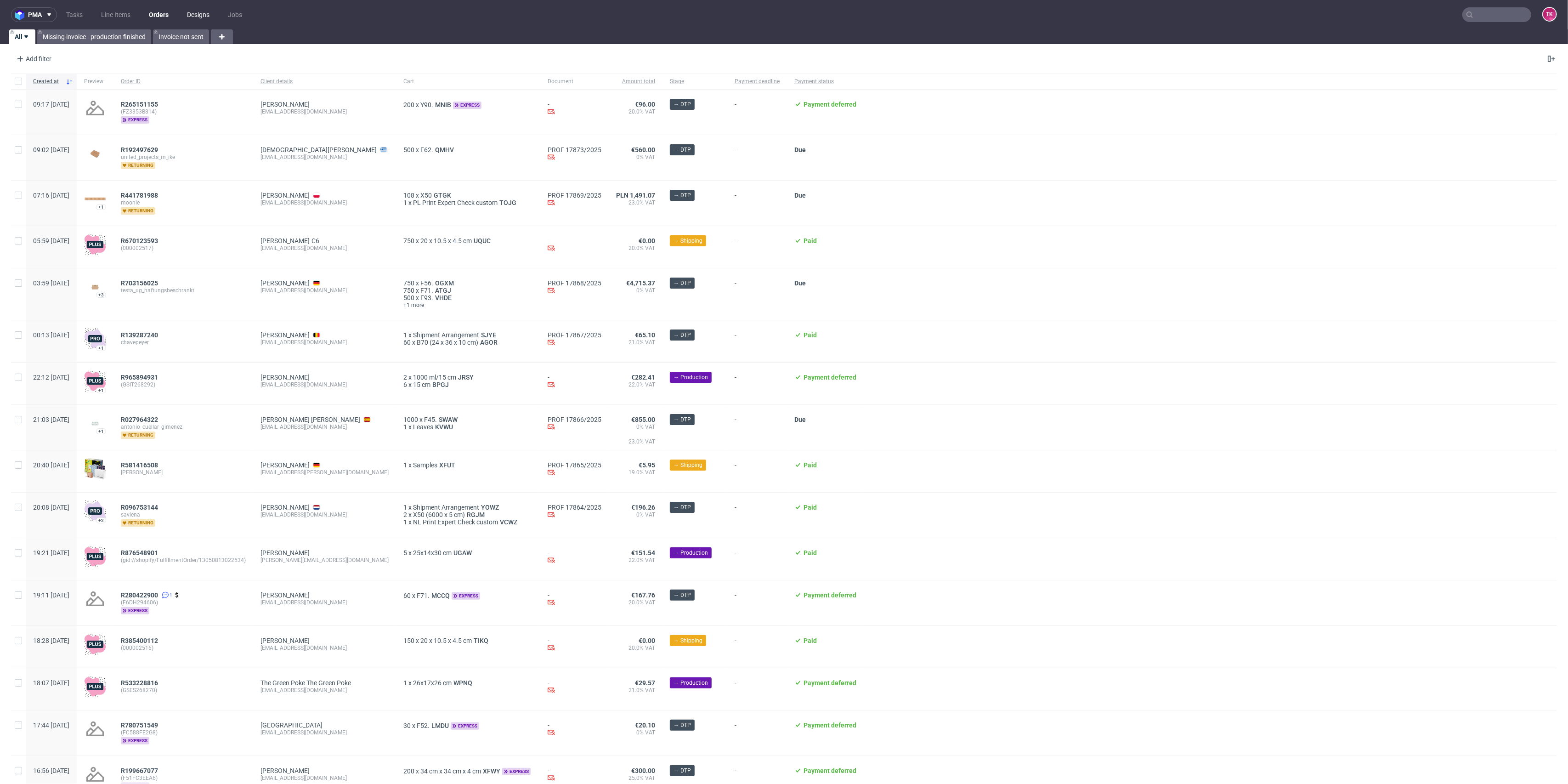
click at [187, 10] on link "Designs" at bounding box center [198, 15] width 33 height 15
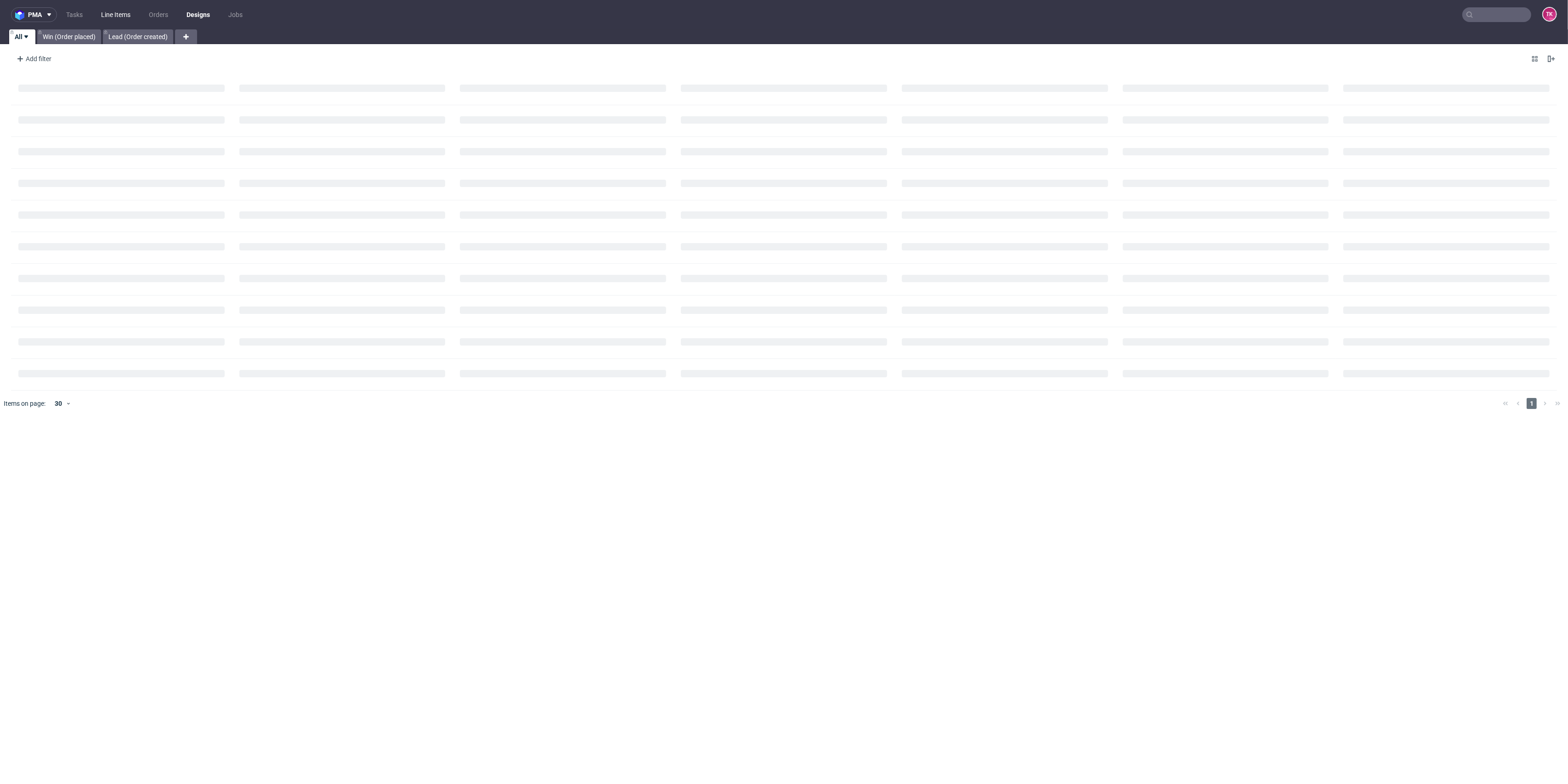
click at [109, 12] on link "Line Items" at bounding box center [116, 15] width 40 height 15
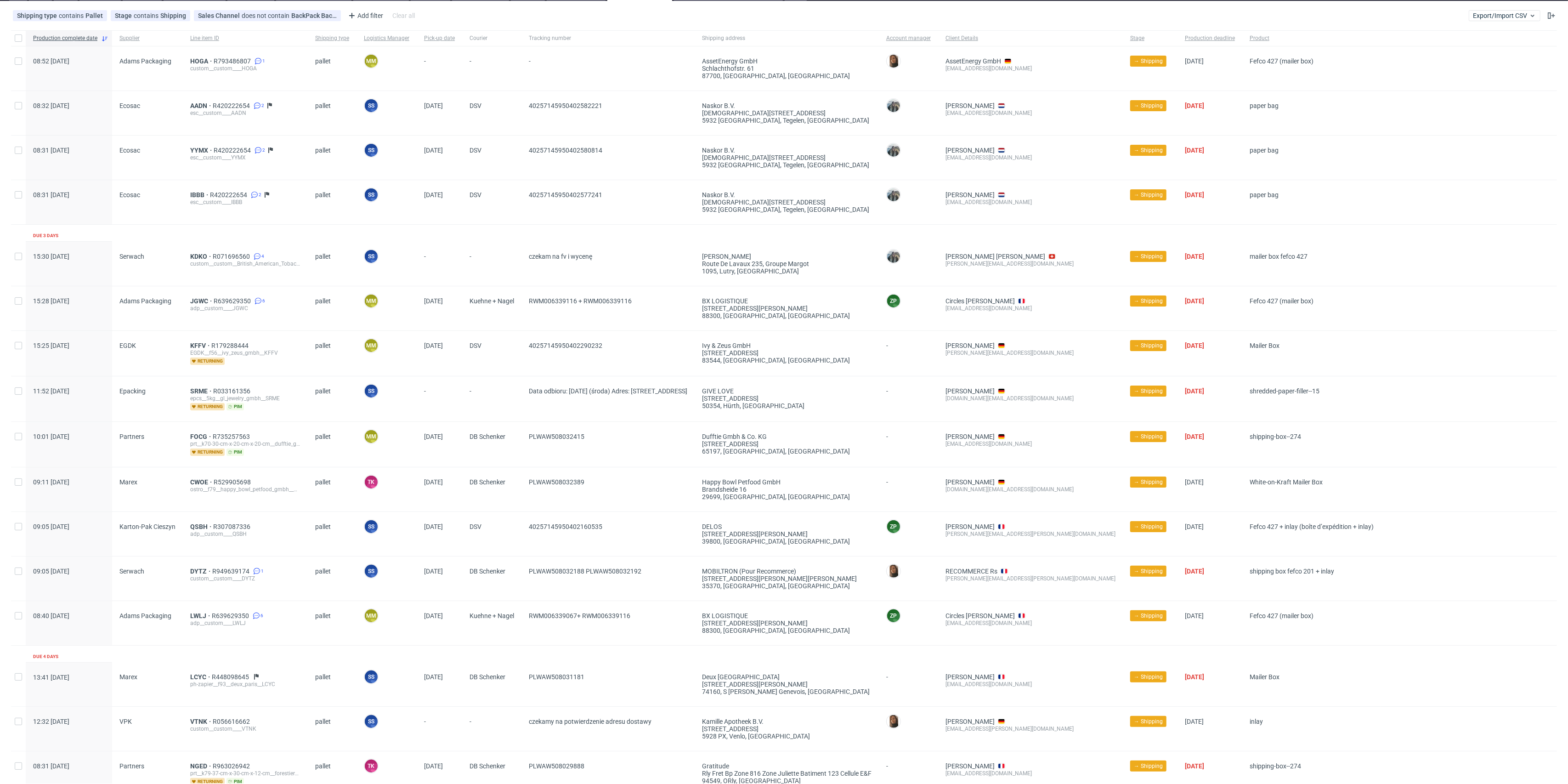
scroll to position [61, 0]
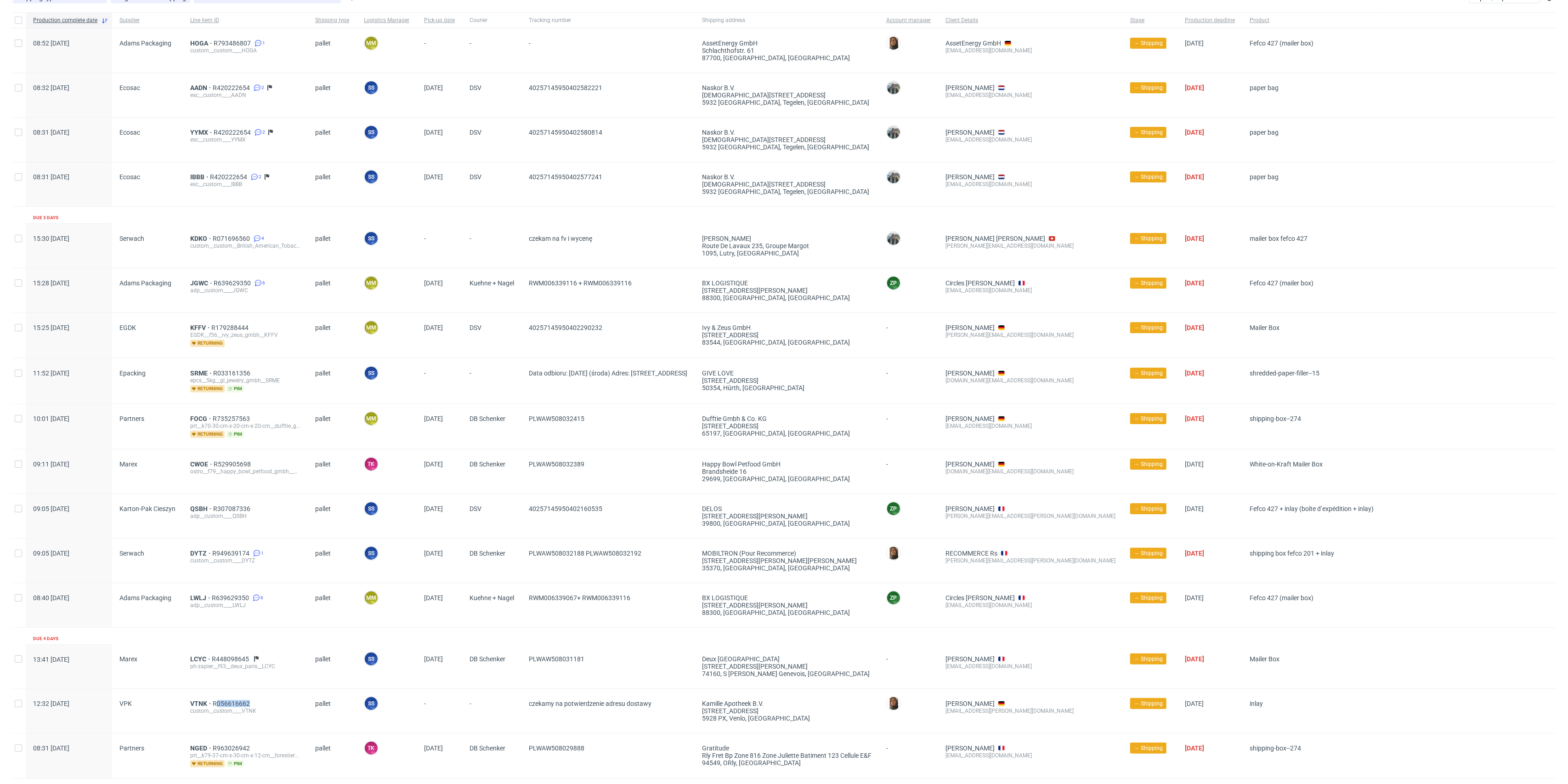
drag, startPoint x: 246, startPoint y: 696, endPoint x: 213, endPoint y: 696, distance: 33.0
click at [213, 696] on div "VTNK R056616662 custom__custom____VTNK" at bounding box center [245, 710] width 125 height 44
drag, startPoint x: 211, startPoint y: 696, endPoint x: 282, endPoint y: 695, distance: 71.0
click at [282, 695] on div "VTNK R056616662 custom__custom____VTNK" at bounding box center [245, 710] width 125 height 44
copy span "R056616662"
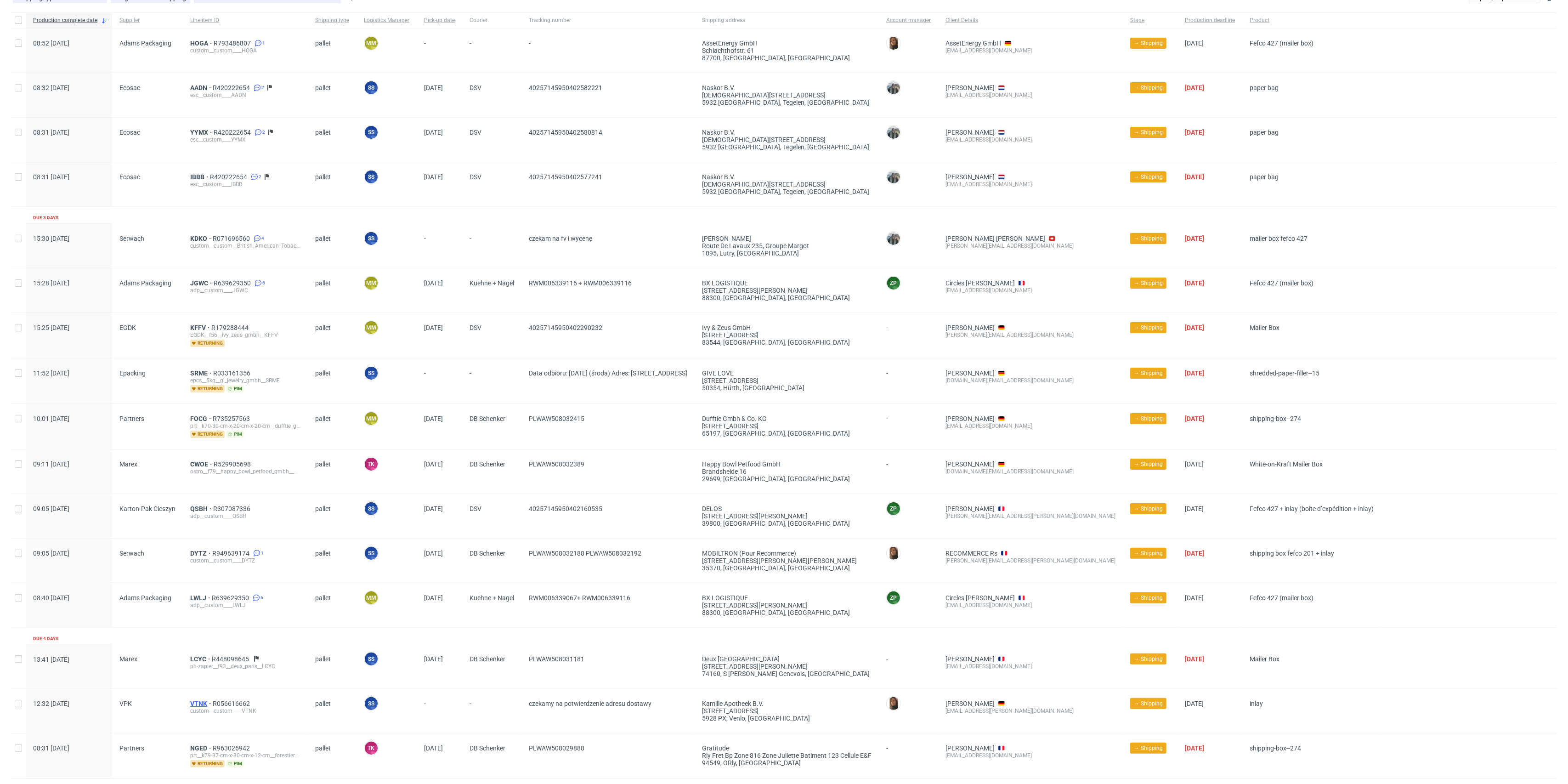
drag, startPoint x: 208, startPoint y: 696, endPoint x: 201, endPoint y: 699, distance: 7.6
click at [207, 696] on div "VTNK R056616662 custom__custom____VTNK" at bounding box center [245, 710] width 125 height 44
click at [201, 700] on span "VTNK" at bounding box center [201, 704] width 23 height 7
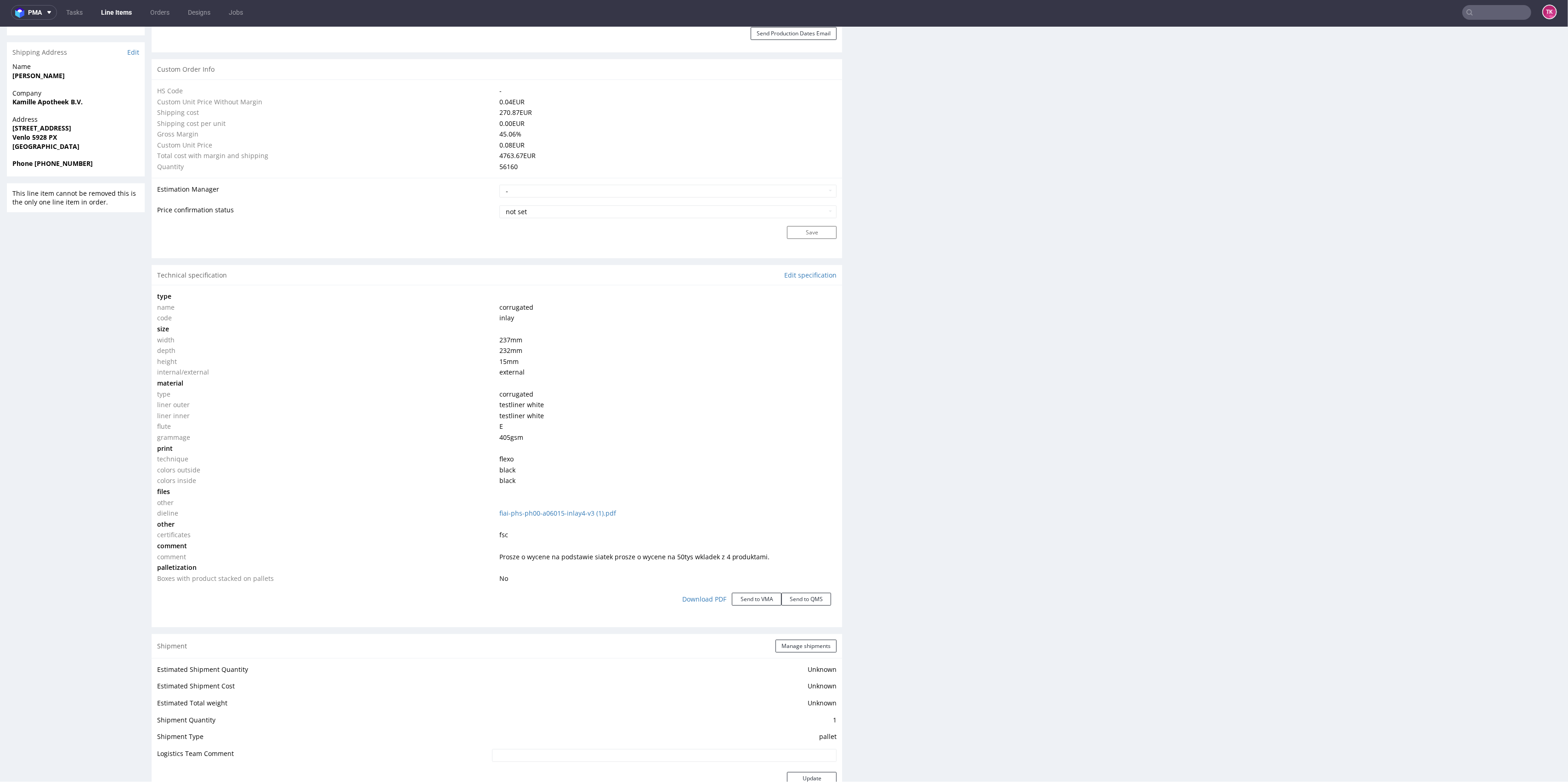
scroll to position [673, 0]
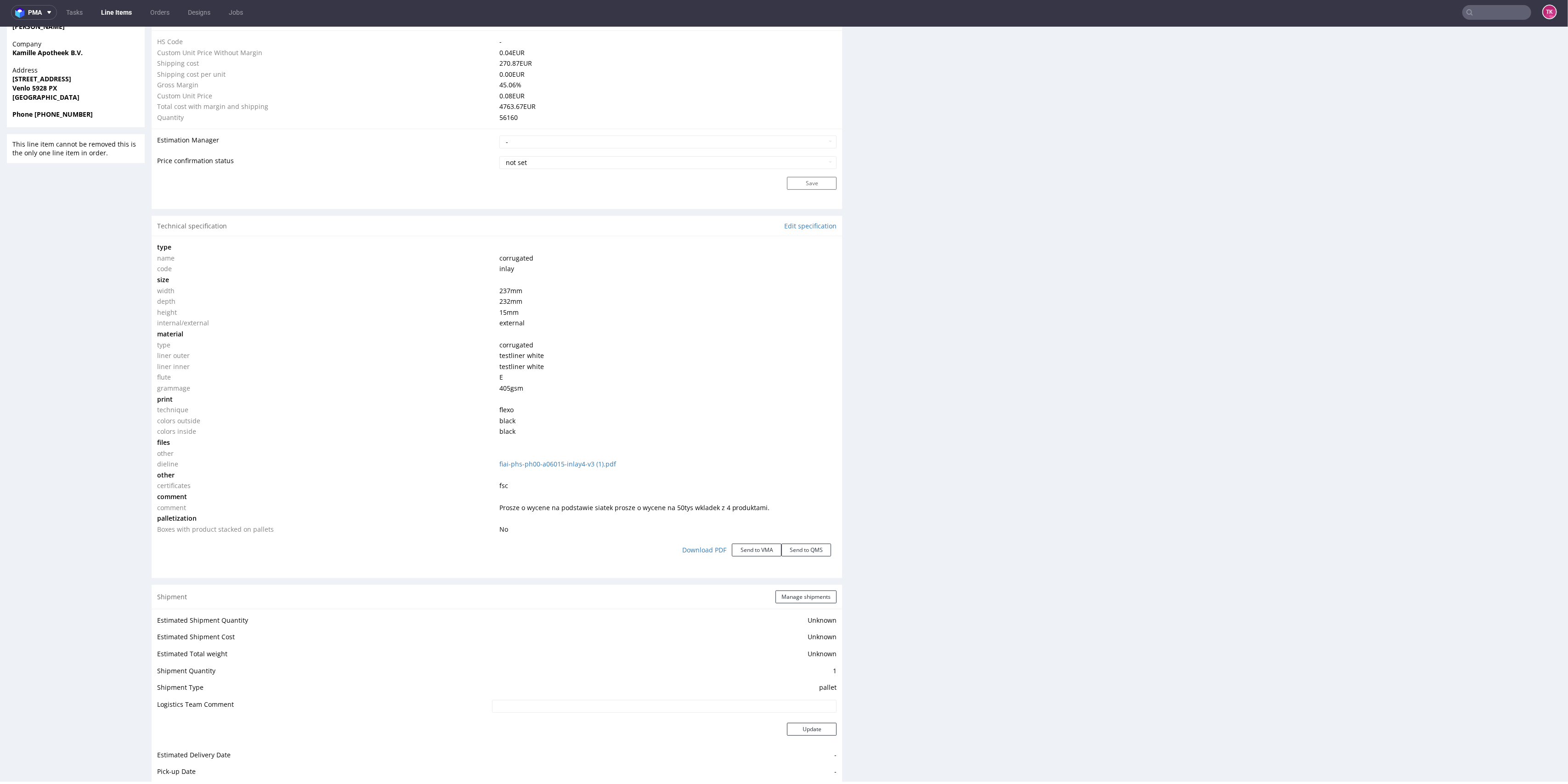
click at [791, 579] on div "Production Production Status Waiting for Artwork Waiting for Diecut Waiting for…" at bounding box center [497, 295] width 690 height 1604
click at [800, 591] on button "Manage shipments" at bounding box center [806, 597] width 61 height 13
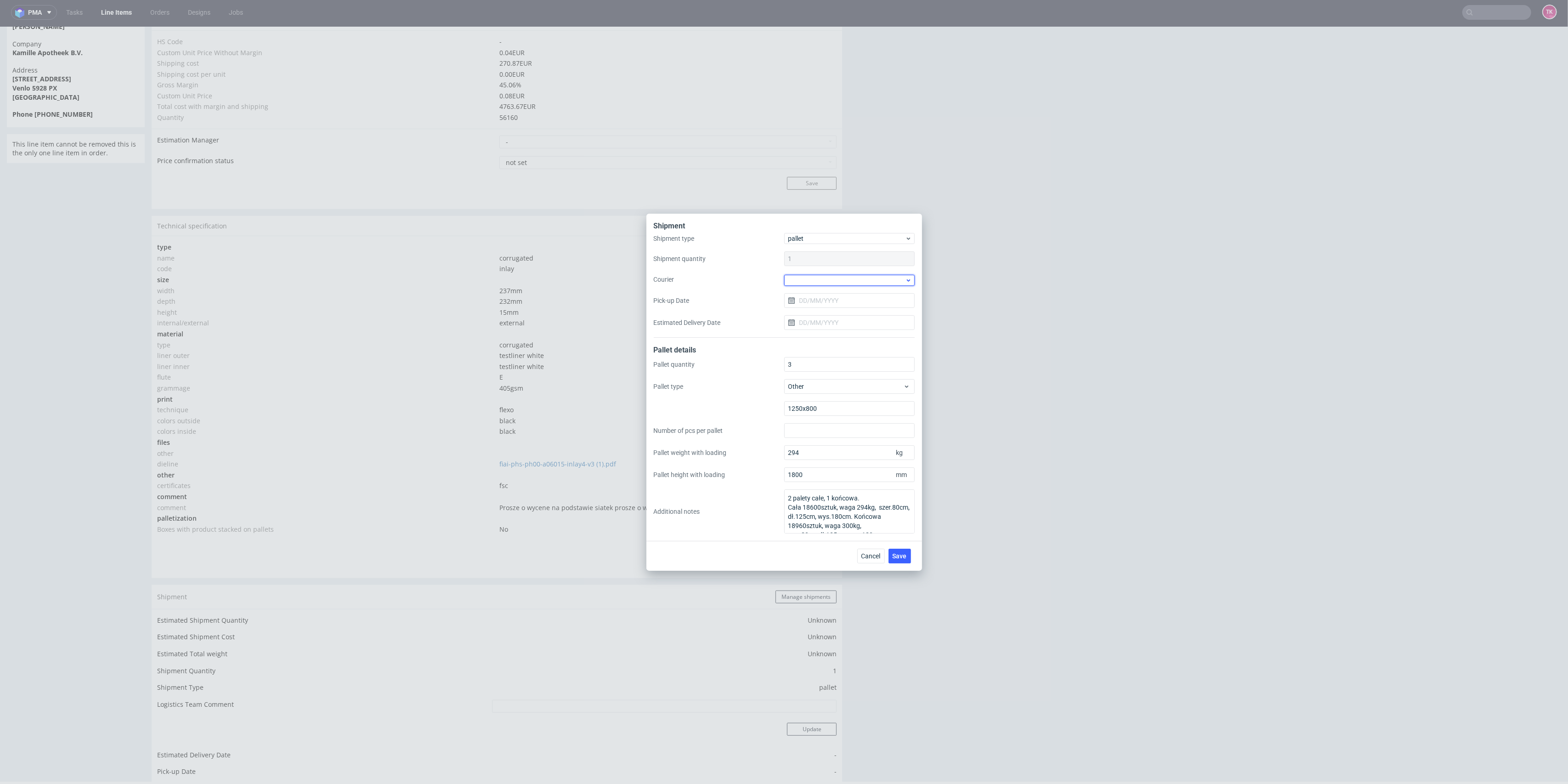
click at [825, 281] on div at bounding box center [849, 280] width 130 height 11
click at [848, 329] on div "DB Schenker" at bounding box center [849, 332] width 123 height 16
click at [835, 299] on input "Pick-up Date" at bounding box center [849, 299] width 130 height 15
click at [833, 413] on button "26" at bounding box center [834, 419] width 14 height 15
type input "[DATE]"
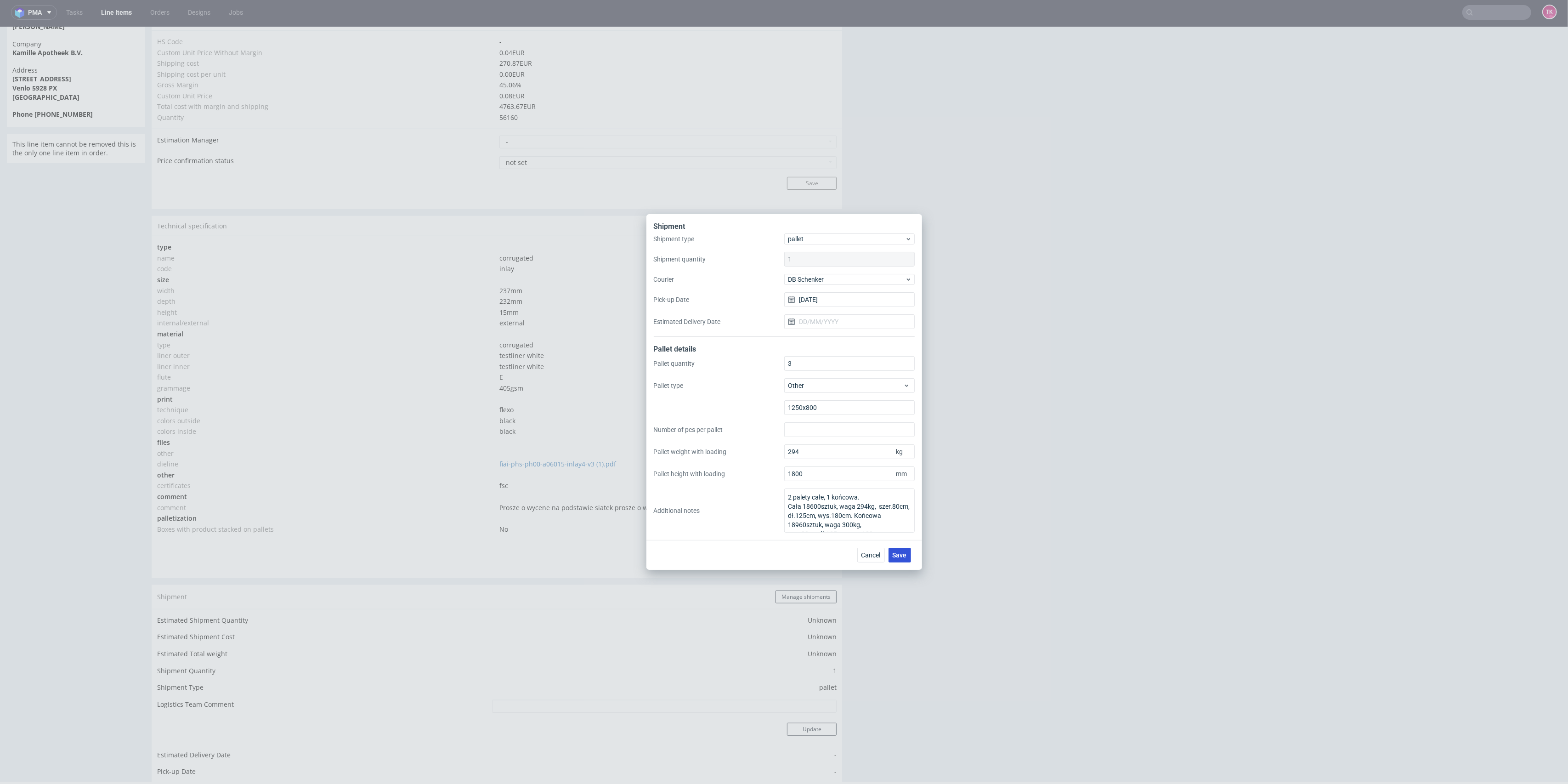
click at [909, 557] on button "Save" at bounding box center [900, 555] width 23 height 15
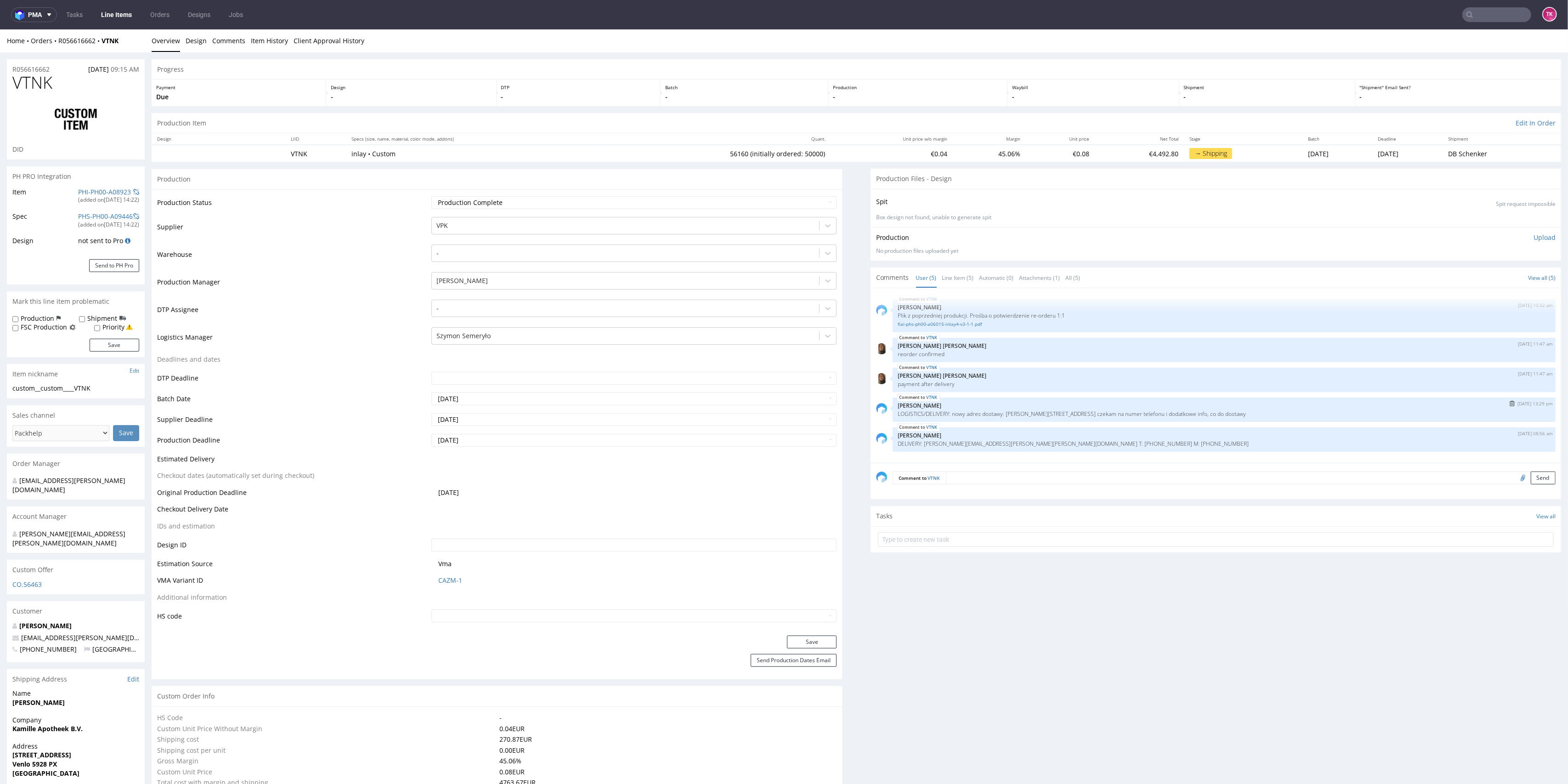
drag, startPoint x: 889, startPoint y: 415, endPoint x: 1231, endPoint y: 403, distance: 342.2
click at [1233, 402] on div "VTNK [DATE] 13:29 pm [PERSON_NAME] LOGISTICS/DELIVERY: nowy adres dostawy: [PER…" at bounding box center [1216, 410] width 679 height 24
click at [1115, 430] on div "VTNK [DATE] 08:56 am [PERSON_NAME] DELIVERY: [PERSON_NAME][EMAIL_ADDRESS][PERSO…" at bounding box center [1224, 439] width 663 height 24
drag, startPoint x: 996, startPoint y: 410, endPoint x: 1157, endPoint y: 413, distance: 161.0
click at [1157, 413] on p "LOGISTICS/DELIVERY: nowy adres dostawy: [PERSON_NAME][STREET_ADDRESS] czekam na…" at bounding box center [1224, 413] width 652 height 7
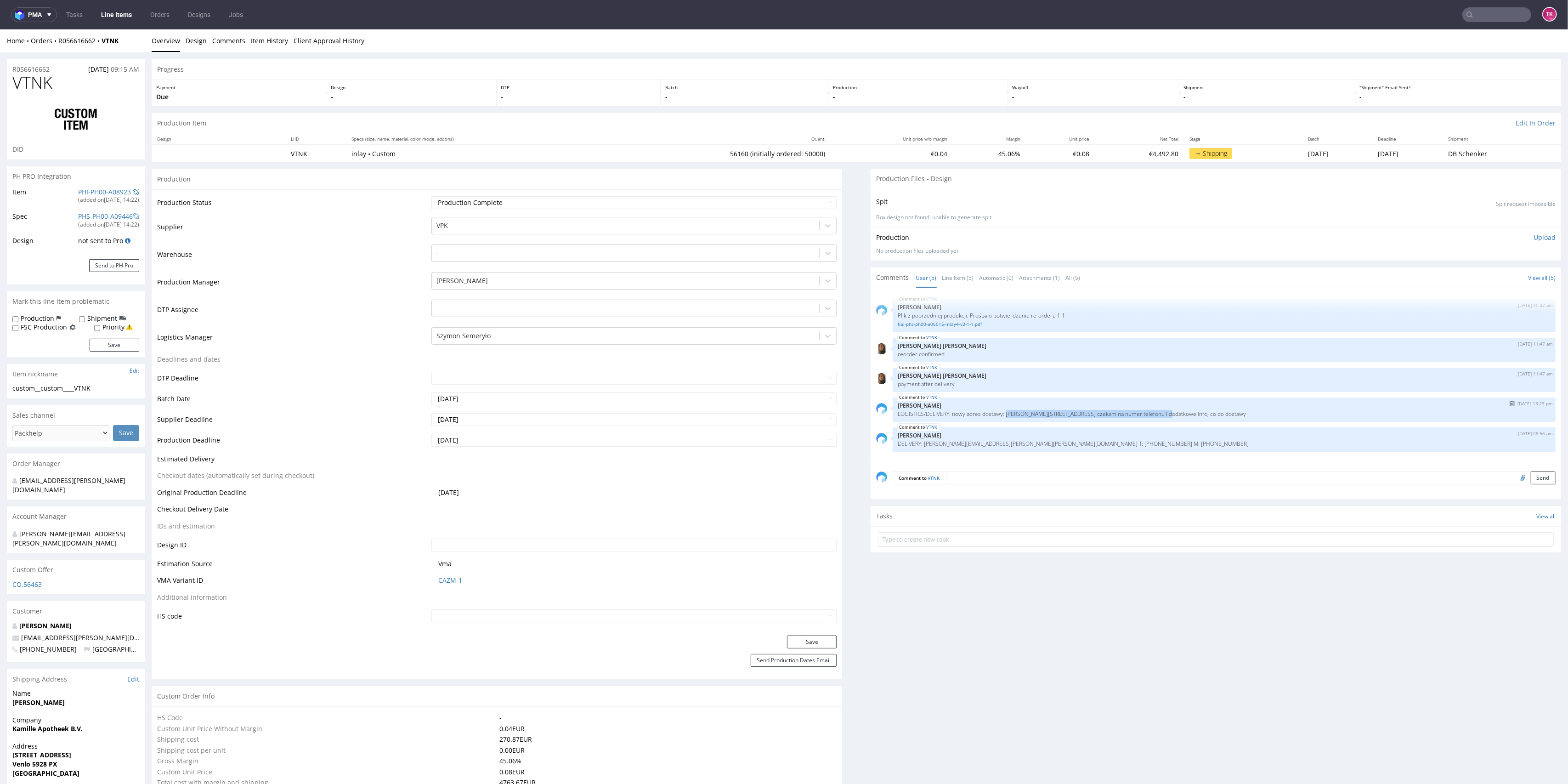
copy p "[PERSON_NAME] Brieselang [STREET_ADDRESS]"
drag, startPoint x: 915, startPoint y: 442, endPoint x: 1121, endPoint y: 429, distance: 206.4
click at [1133, 450] on div "VTNK [DATE] 08:56 am [PERSON_NAME] DELIVERY: [PERSON_NAME][EMAIL_ADDRESS][PERSO…" at bounding box center [1224, 439] width 663 height 24
copy p "[PERSON_NAME][EMAIL_ADDRESS][PERSON_NAME][PERSON_NAME][DOMAIN_NAME] T: [PHONE_N…"
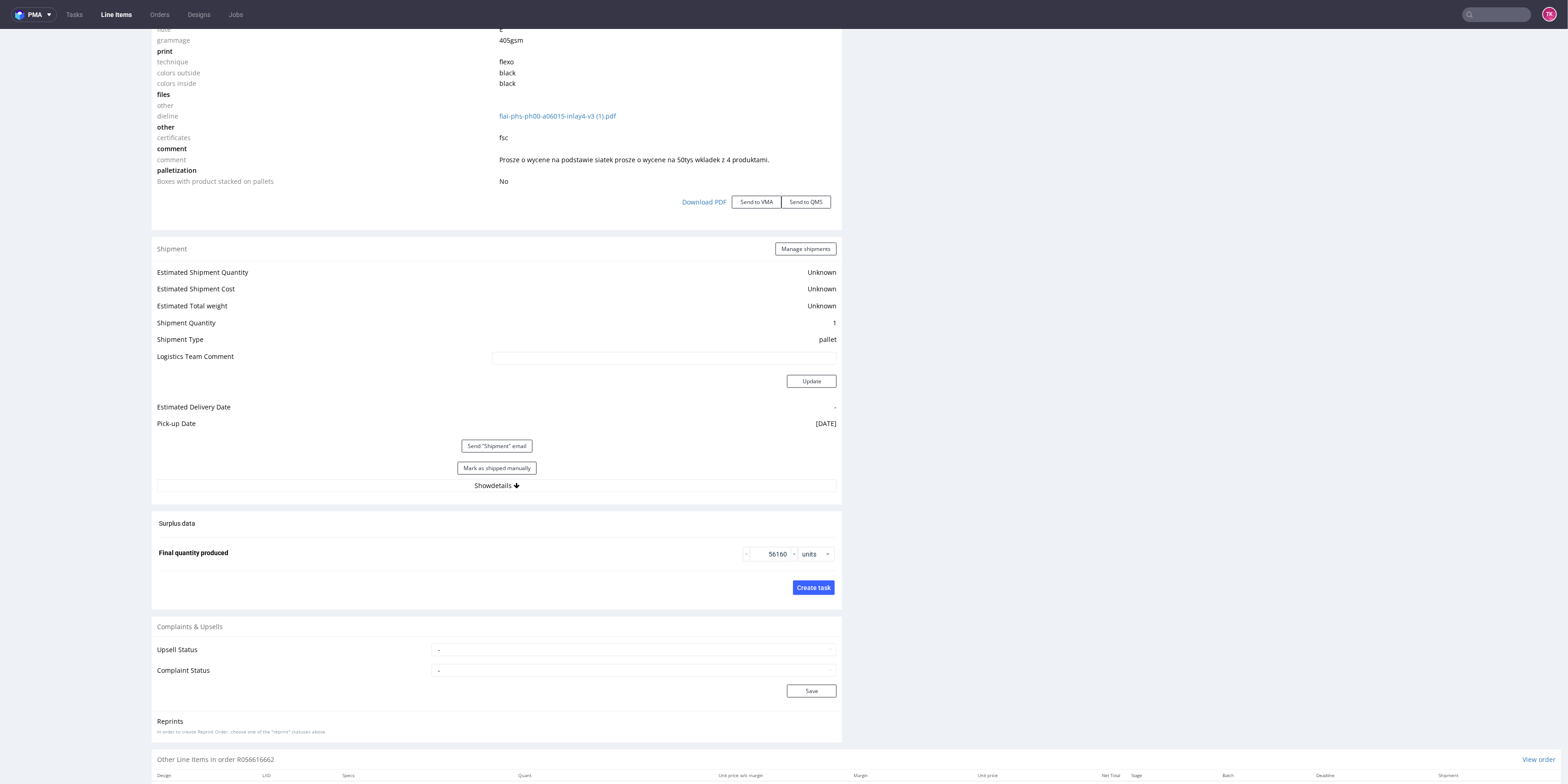
scroll to position [1076, 0]
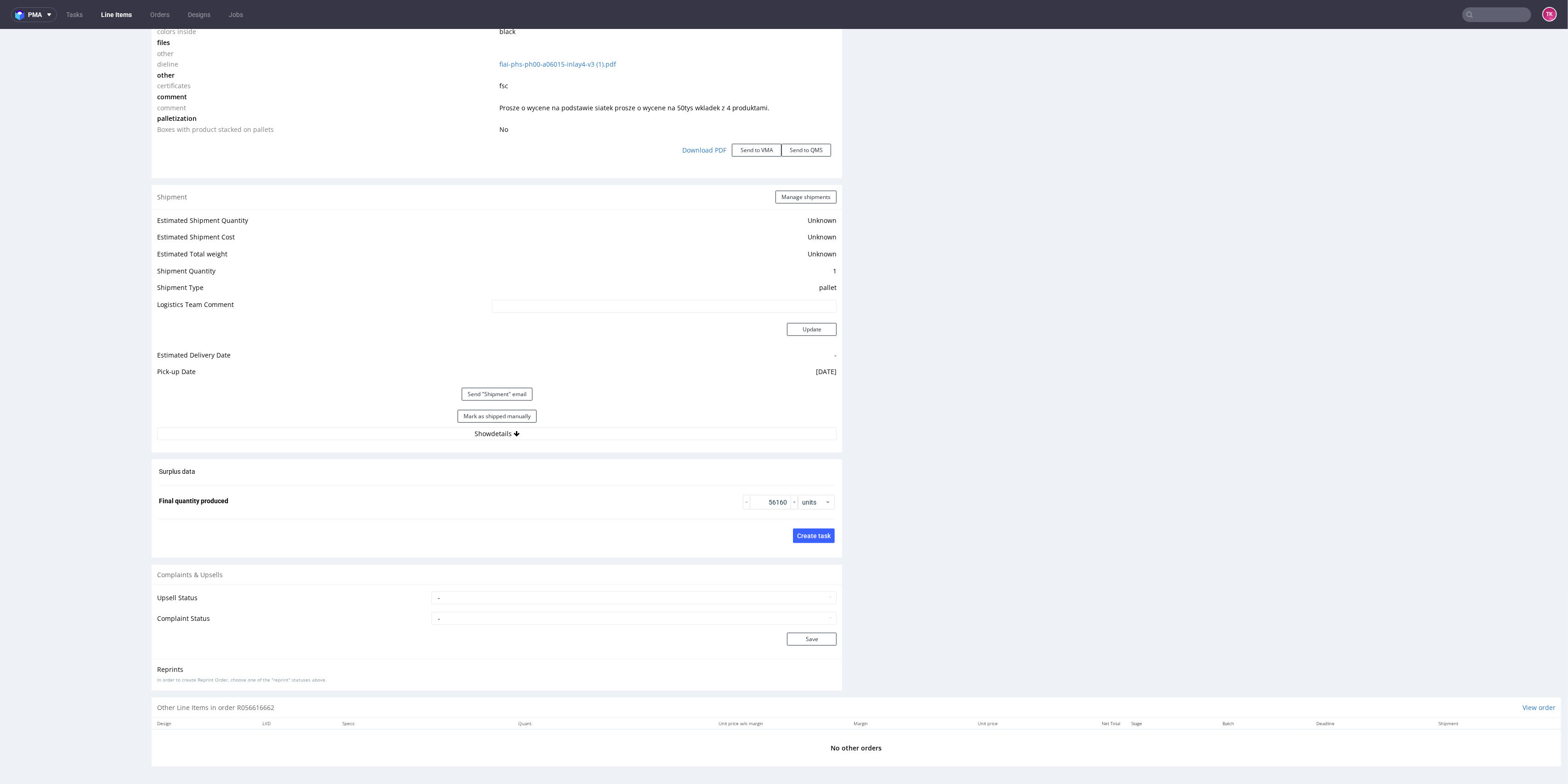
click at [597, 439] on div "Estimated Shipment Quantity Unknown Estimated Shipment Cost Unknown Estimated T…" at bounding box center [497, 327] width 690 height 237
click at [606, 425] on div "Estimated Shipment Quantity Unknown Estimated Shipment Cost Unknown Estimated T…" at bounding box center [497, 327] width 690 height 237
click at [606, 432] on button "Show details" at bounding box center [497, 433] width 679 height 13
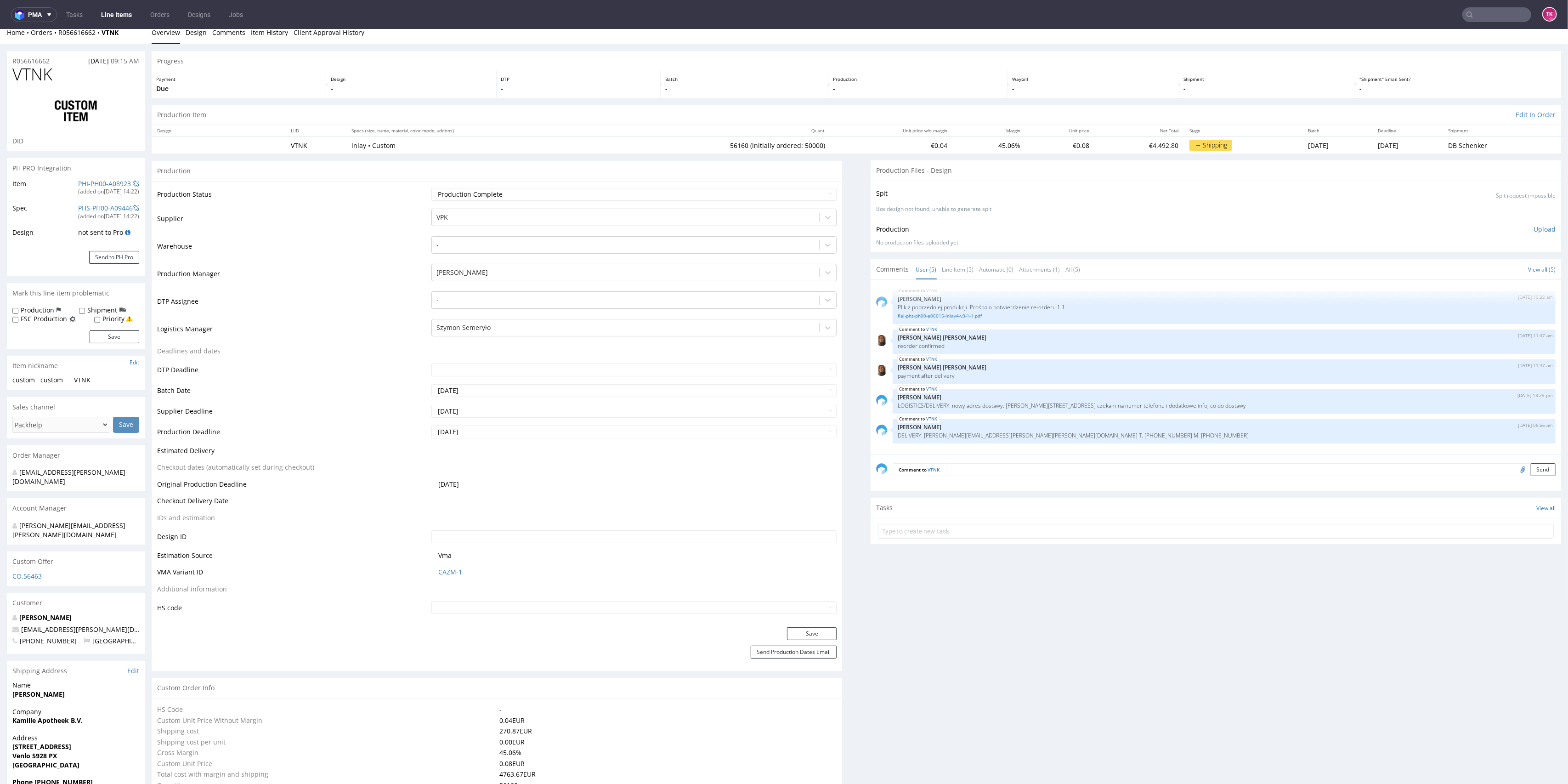
scroll to position [0, 0]
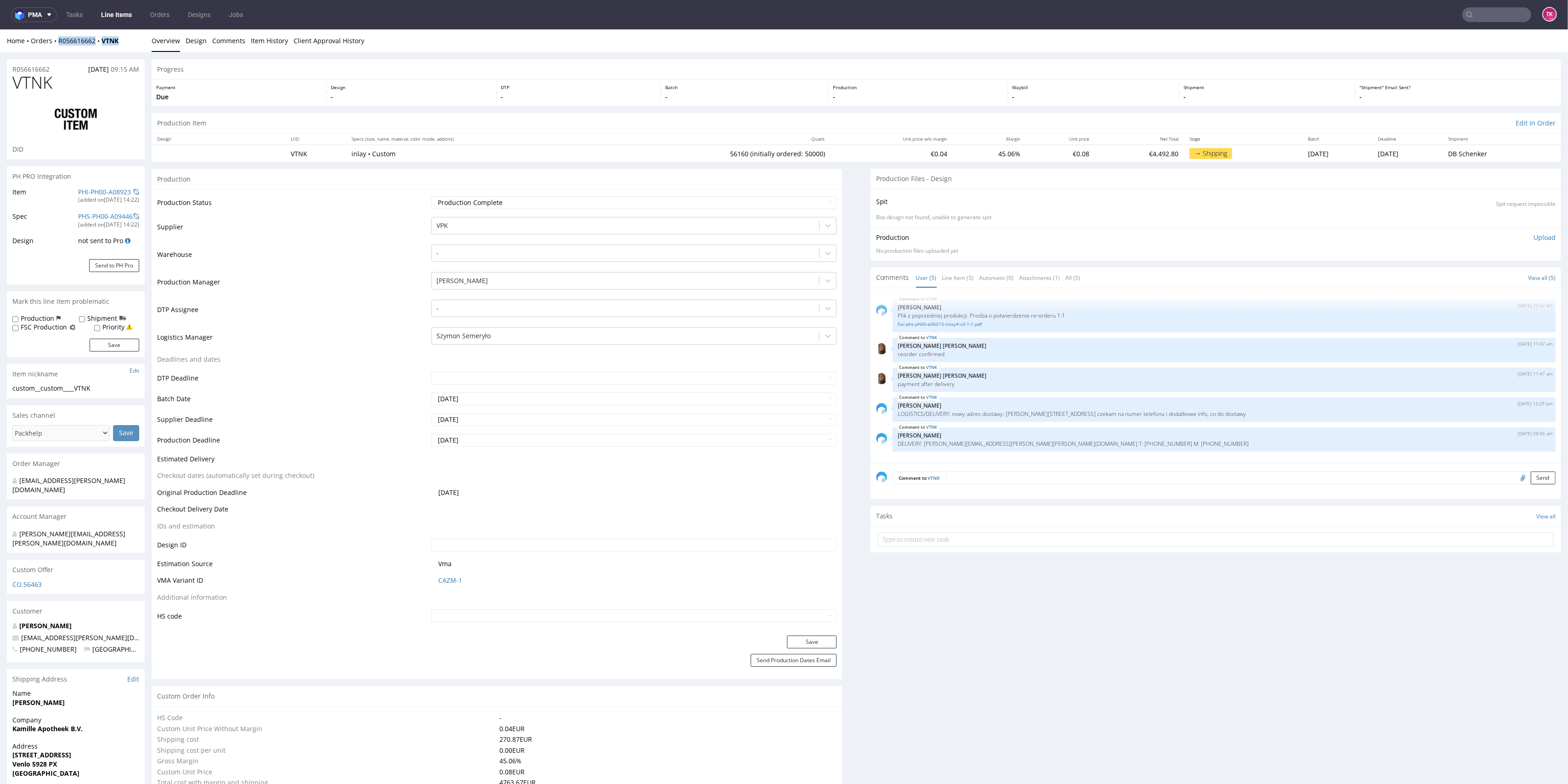
drag, startPoint x: 125, startPoint y: 50, endPoint x: 55, endPoint y: 46, distance: 70.1
click at [55, 46] on div "Home Orders R056616662 VTNK Overview Design Comments Item History Client Approv…" at bounding box center [784, 41] width 1568 height 23
copy div "R056616662 VTNK"
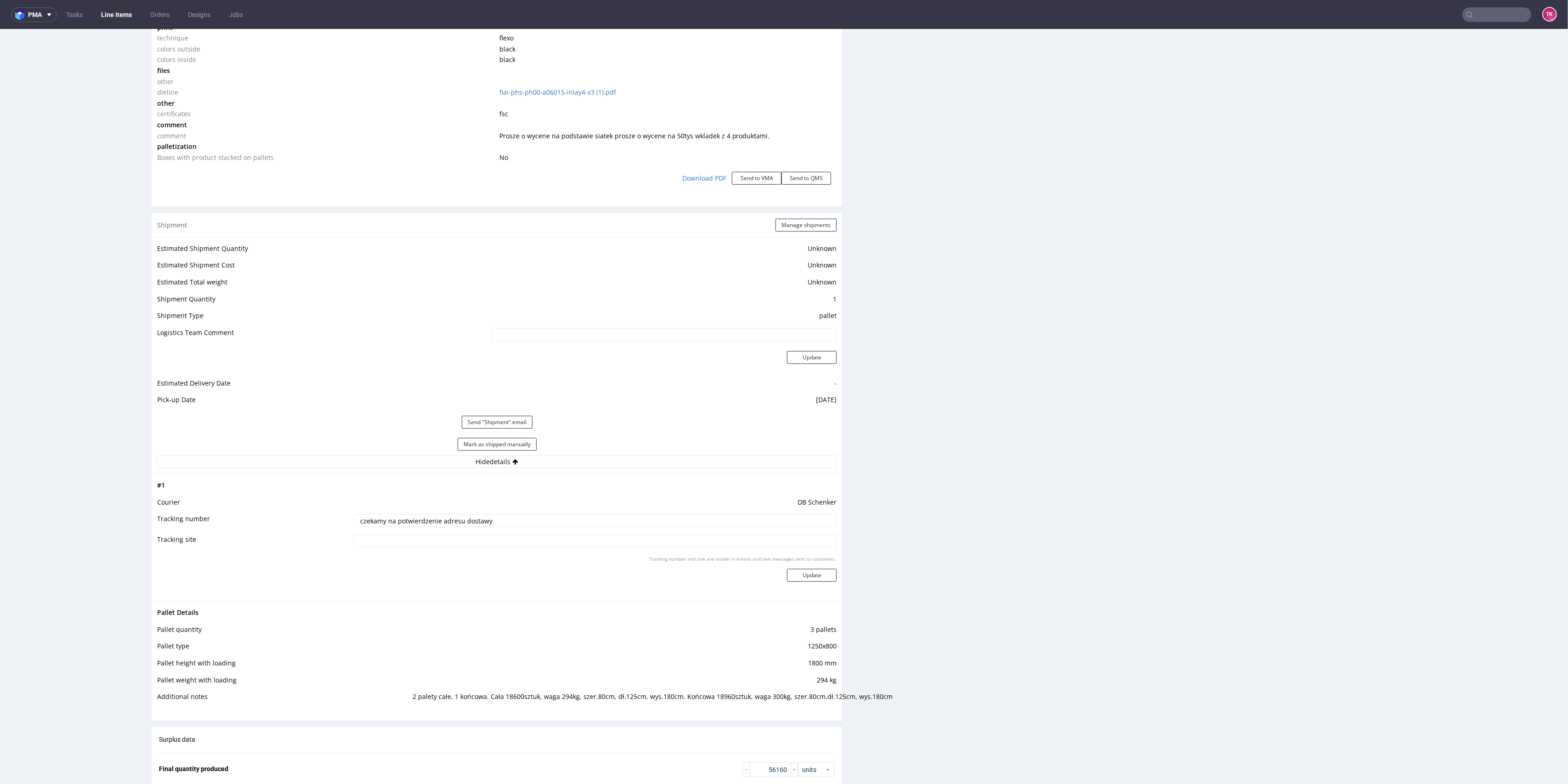
scroll to position [1102, 0]
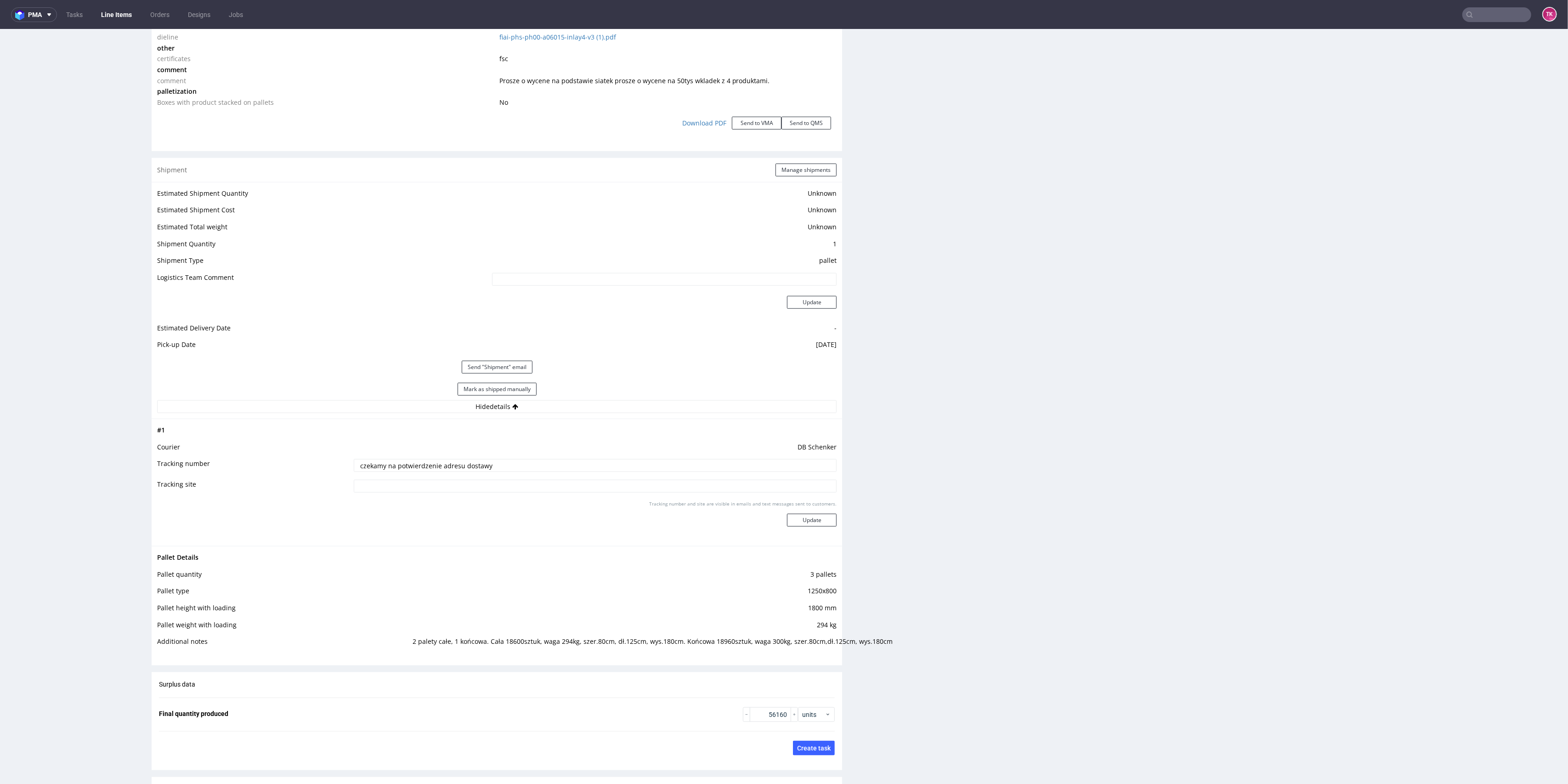
drag, startPoint x: 496, startPoint y: 463, endPoint x: 561, endPoint y: 470, distance: 65.4
click at [267, 471] on tr "Tracking number czekamy na potwierdzenie adresu dostawy" at bounding box center [497, 468] width 679 height 21
paste input "PLWAW508034697"
type input "PLWAW508034697"
click at [804, 534] on td "Tracking number and site are visible in emails and text messages sent to custom…" at bounding box center [594, 519] width 486 height 41
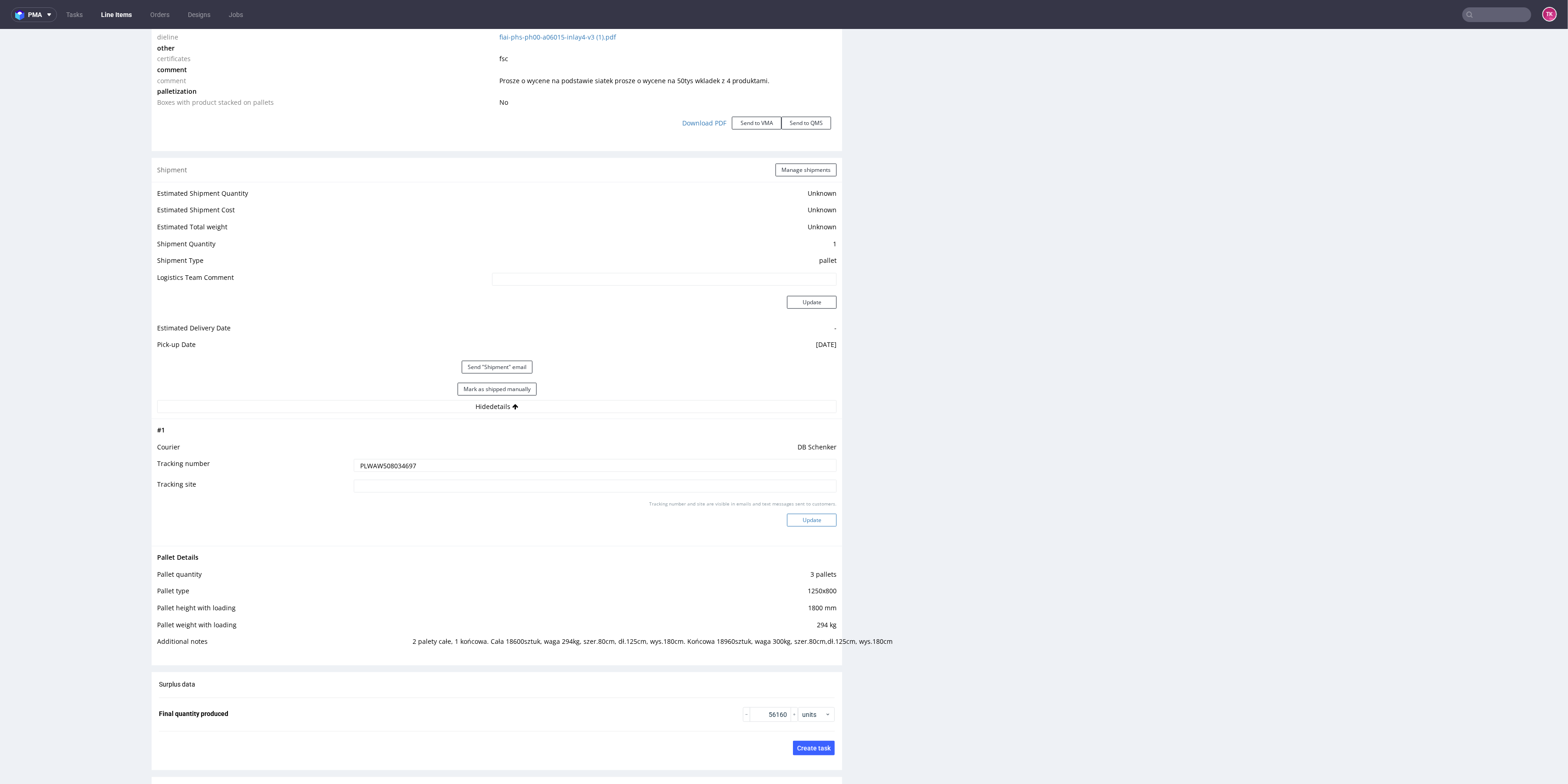
click at [807, 522] on button "Update" at bounding box center [812, 520] width 50 height 13
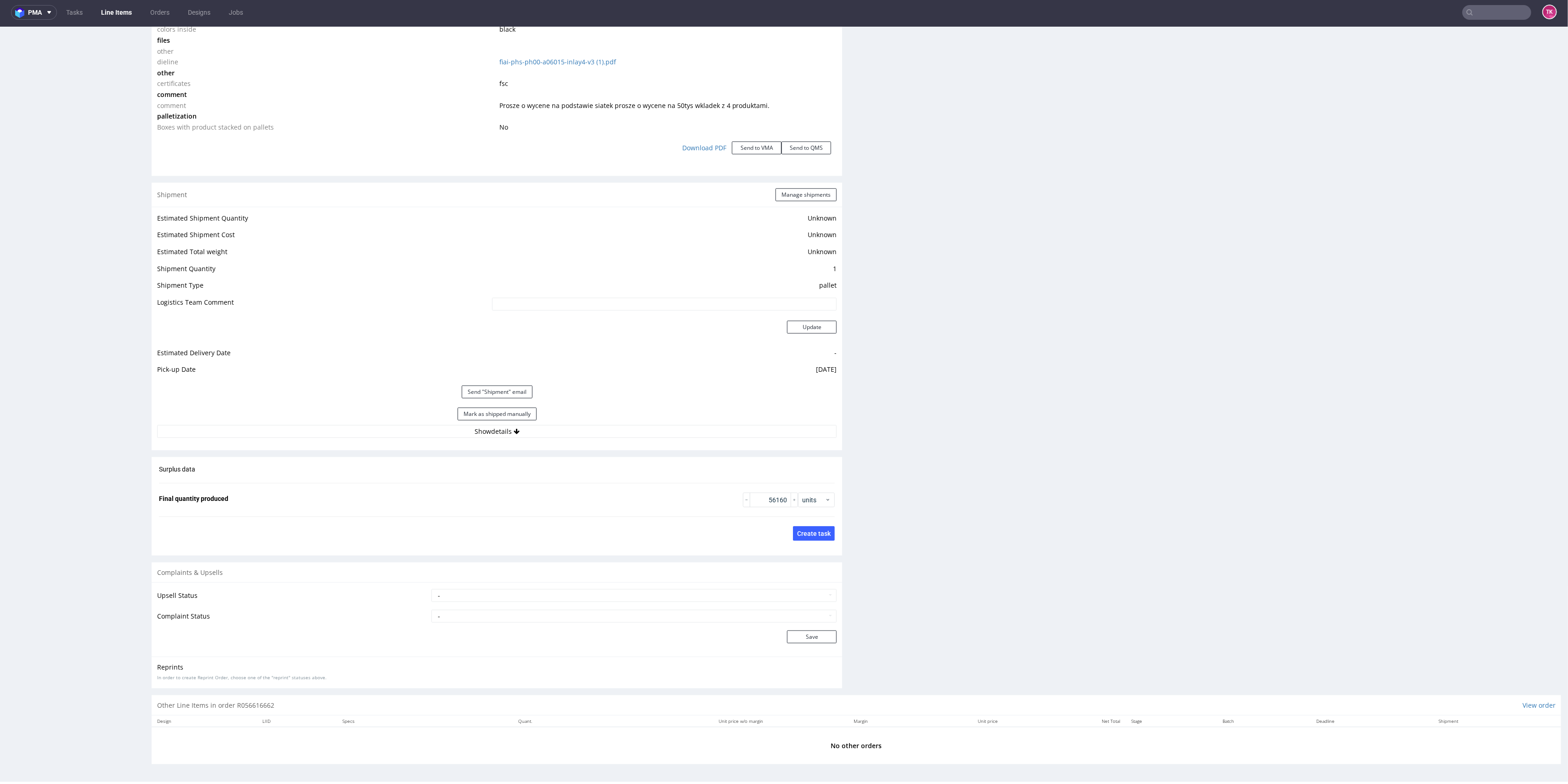
scroll to position [0, 0]
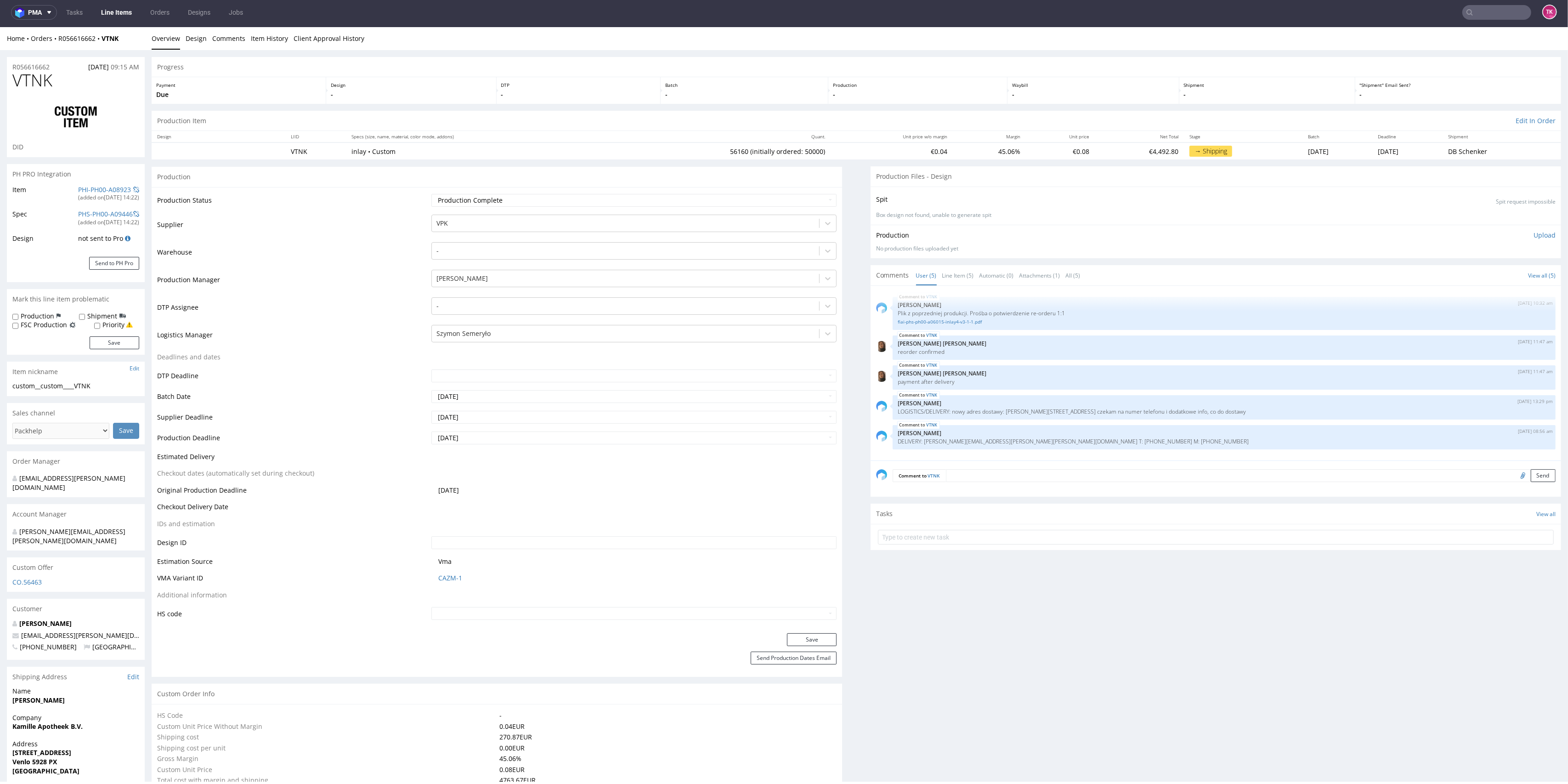
click at [120, 10] on link "Line Items" at bounding box center [116, 12] width 42 height 15
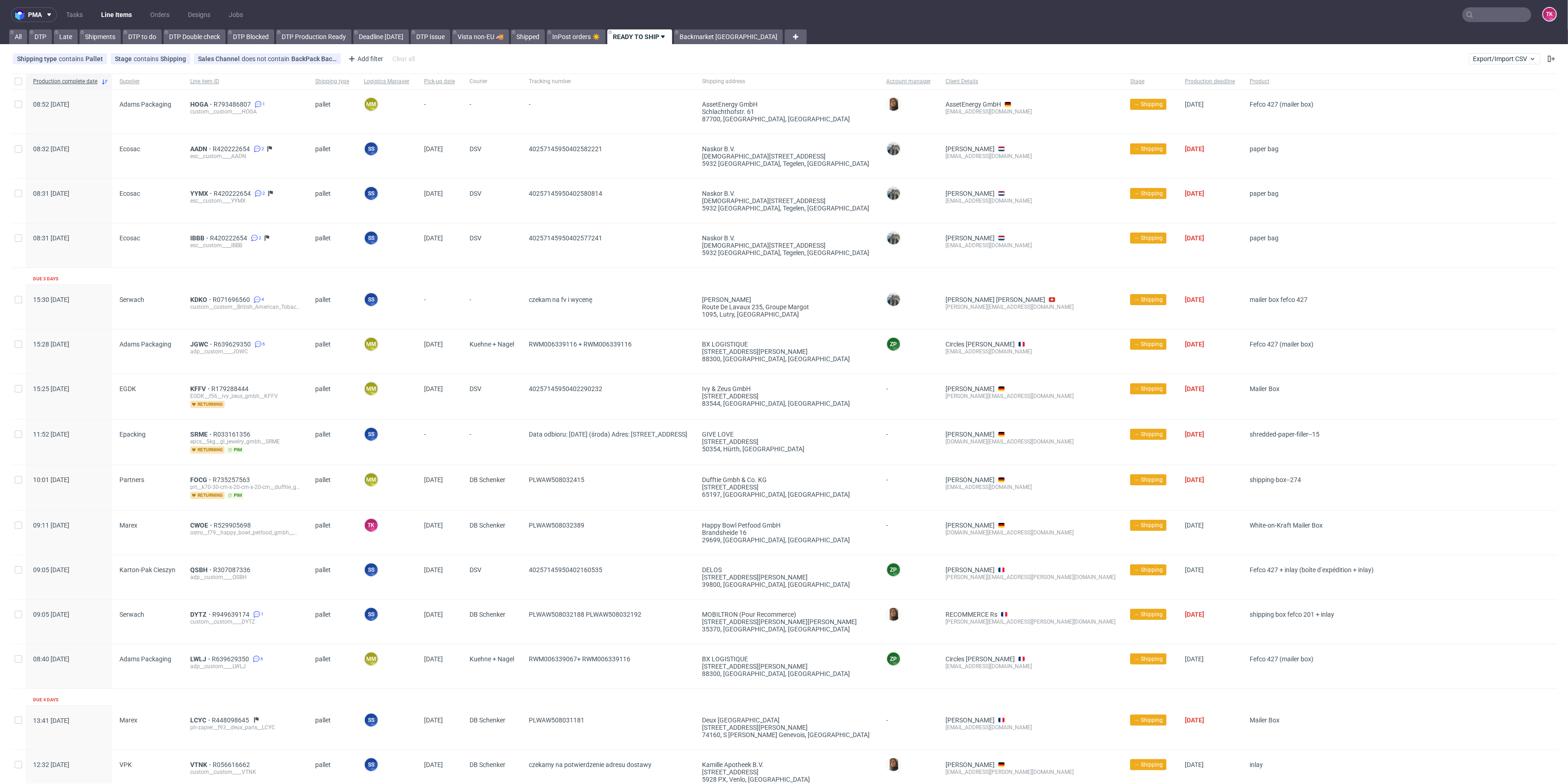
click at [112, 19] on link "Line Items" at bounding box center [116, 15] width 42 height 15
click at [193, 300] on span "KDKO" at bounding box center [201, 299] width 23 height 7
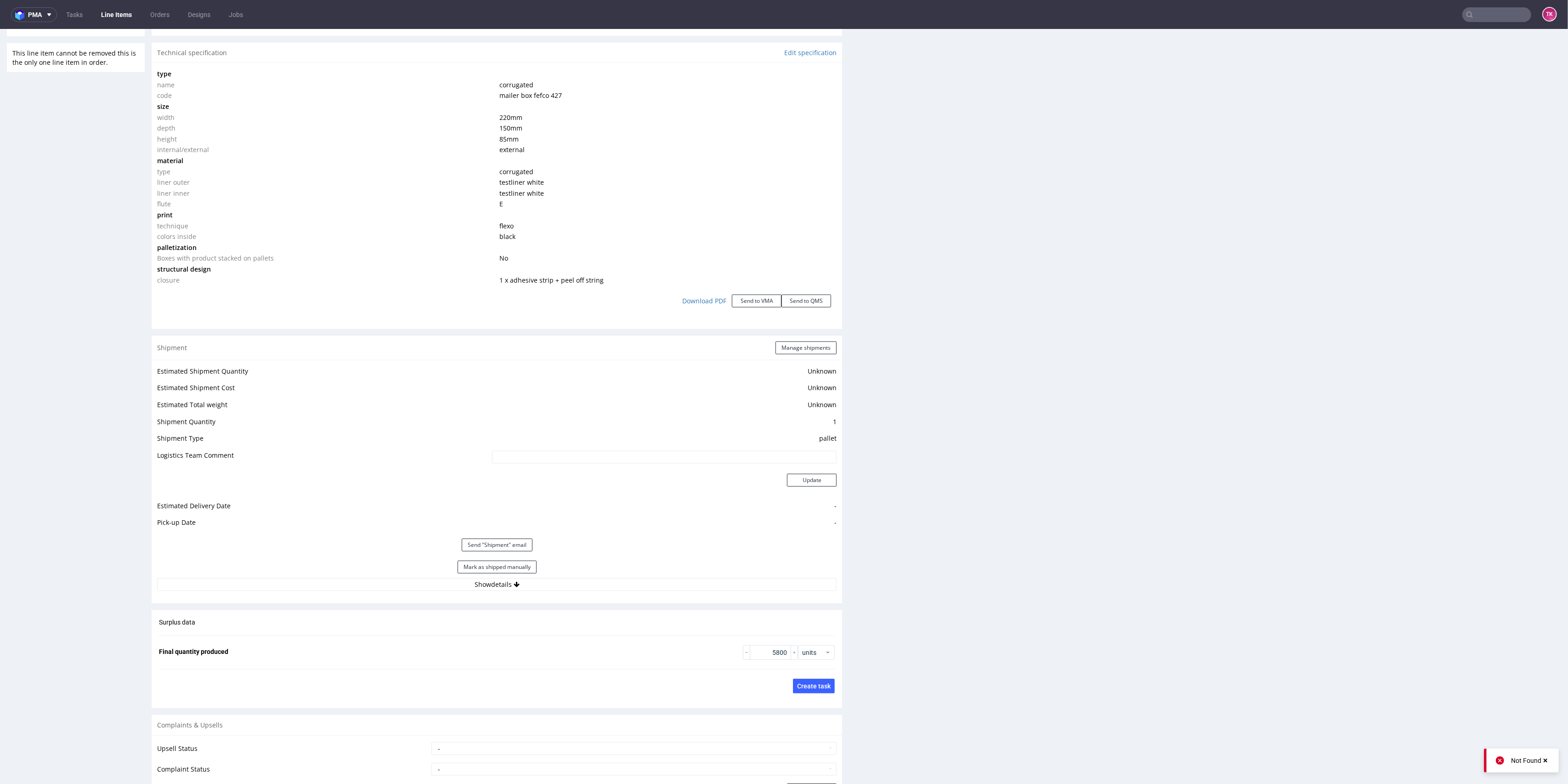
scroll to position [857, 0]
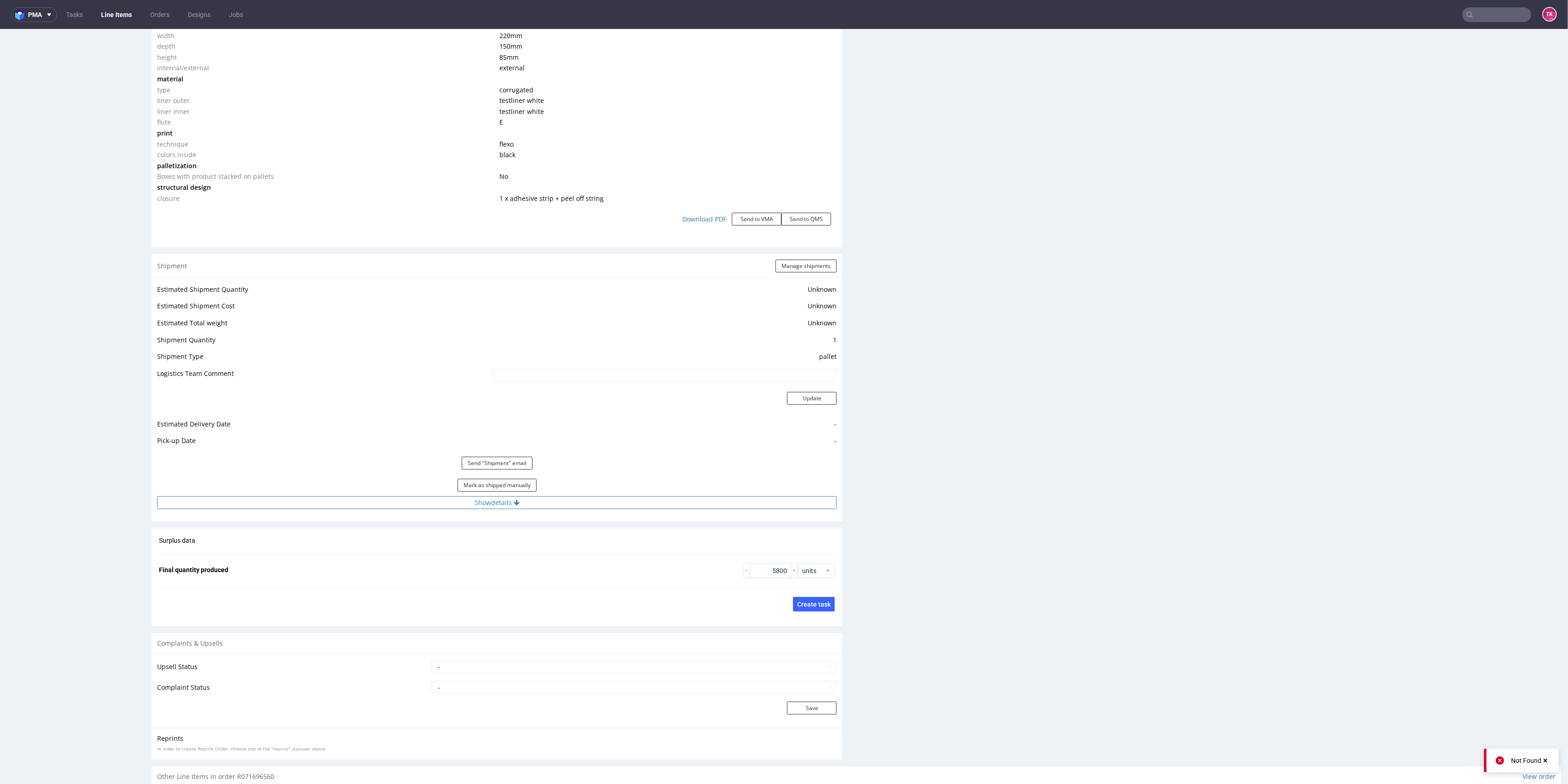
drag, startPoint x: 607, startPoint y: 490, endPoint x: 610, endPoint y: 502, distance: 12.4
click at [607, 492] on div "Mark as shipped manually" at bounding box center [497, 485] width 679 height 22
click at [610, 502] on button "Show details" at bounding box center [497, 502] width 679 height 13
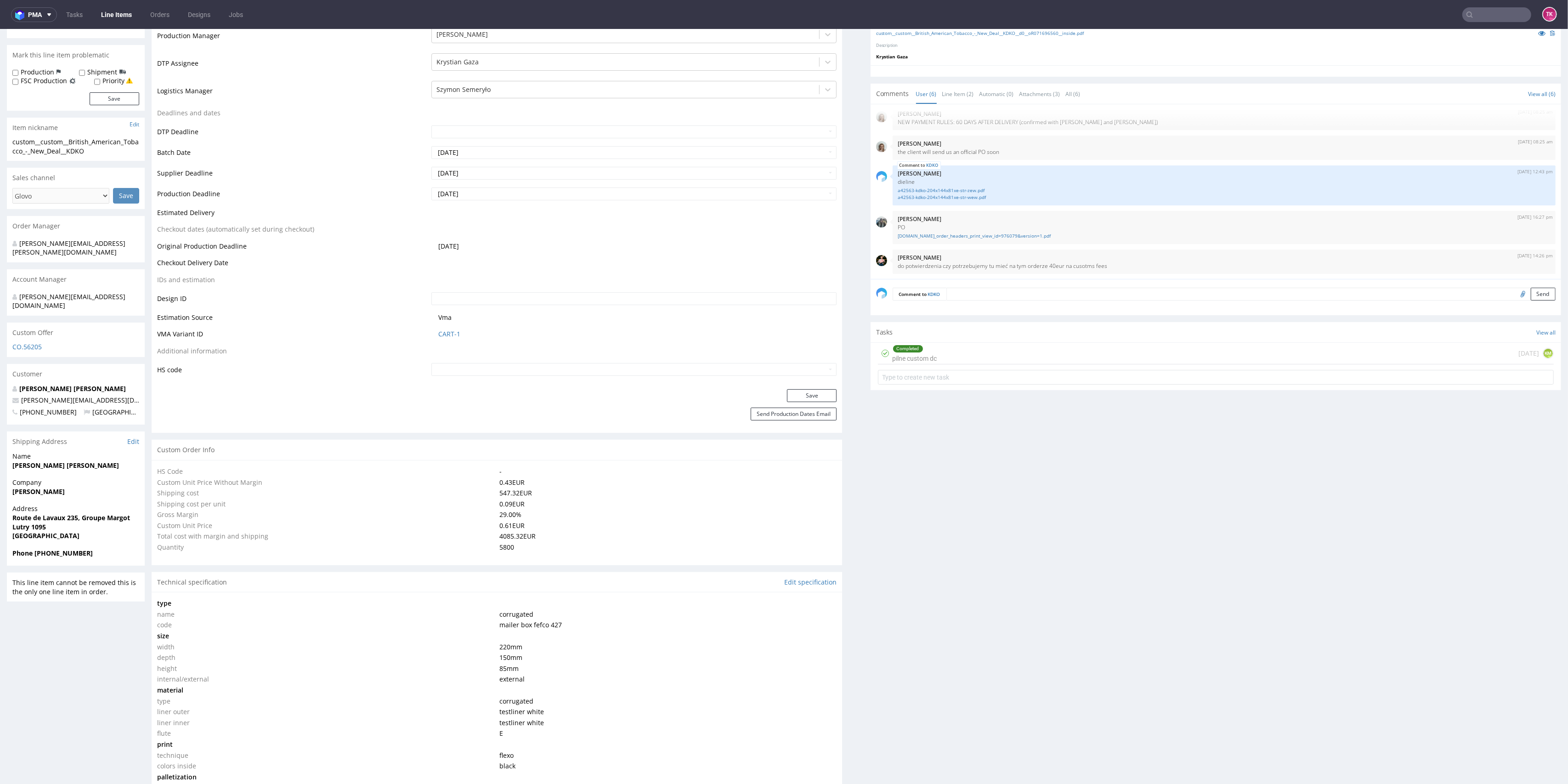
scroll to position [245, 0]
drag, startPoint x: 7, startPoint y: 477, endPoint x: 100, endPoint y: 485, distance: 93.3
click at [100, 485] on div "R071696560 17.07.2025 08:21 AM KDKO DID PH PRO Integration Item PHI-PH00-A08815…" at bounding box center [784, 746] width 1568 height 1877
copy strong "Noemie Gomes"
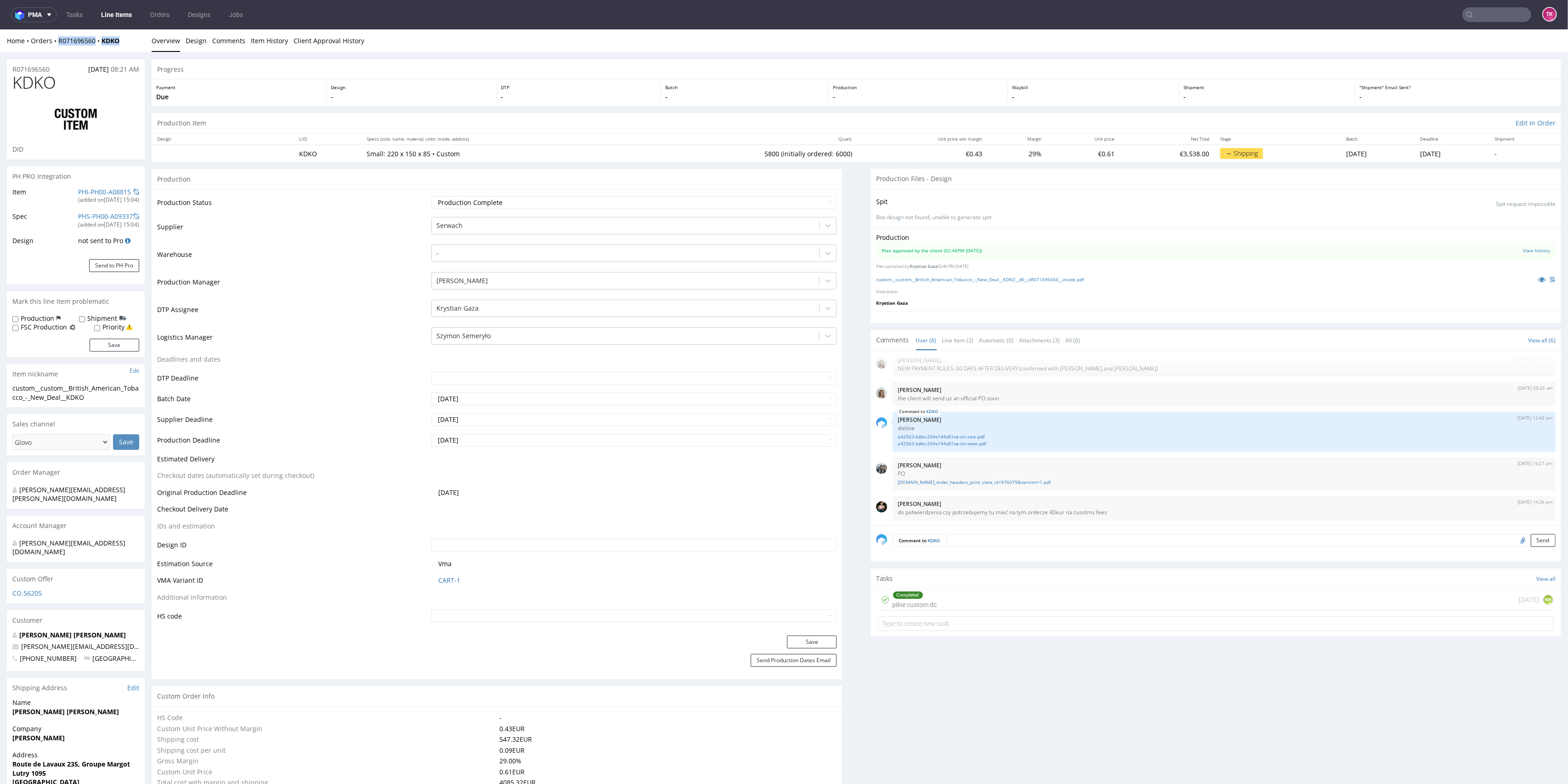
drag, startPoint x: 125, startPoint y: 42, endPoint x: 59, endPoint y: 46, distance: 66.1
click at [59, 46] on div "Home Orders R071696560 KDKO Overview Design Comments Item History Client Approv…" at bounding box center [784, 41] width 1568 height 23
copy div "R071696560 KDKO"
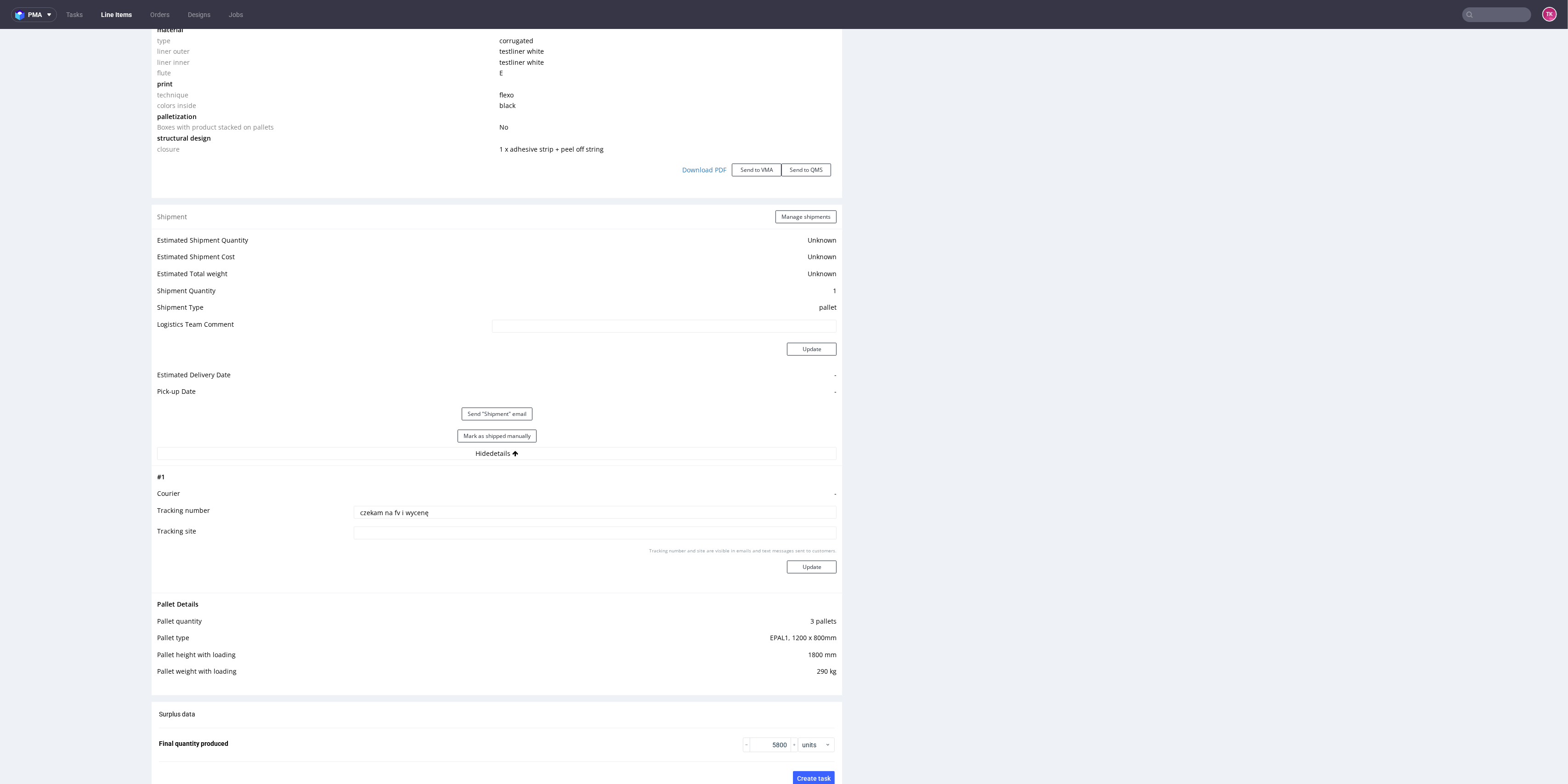
scroll to position [980, 0]
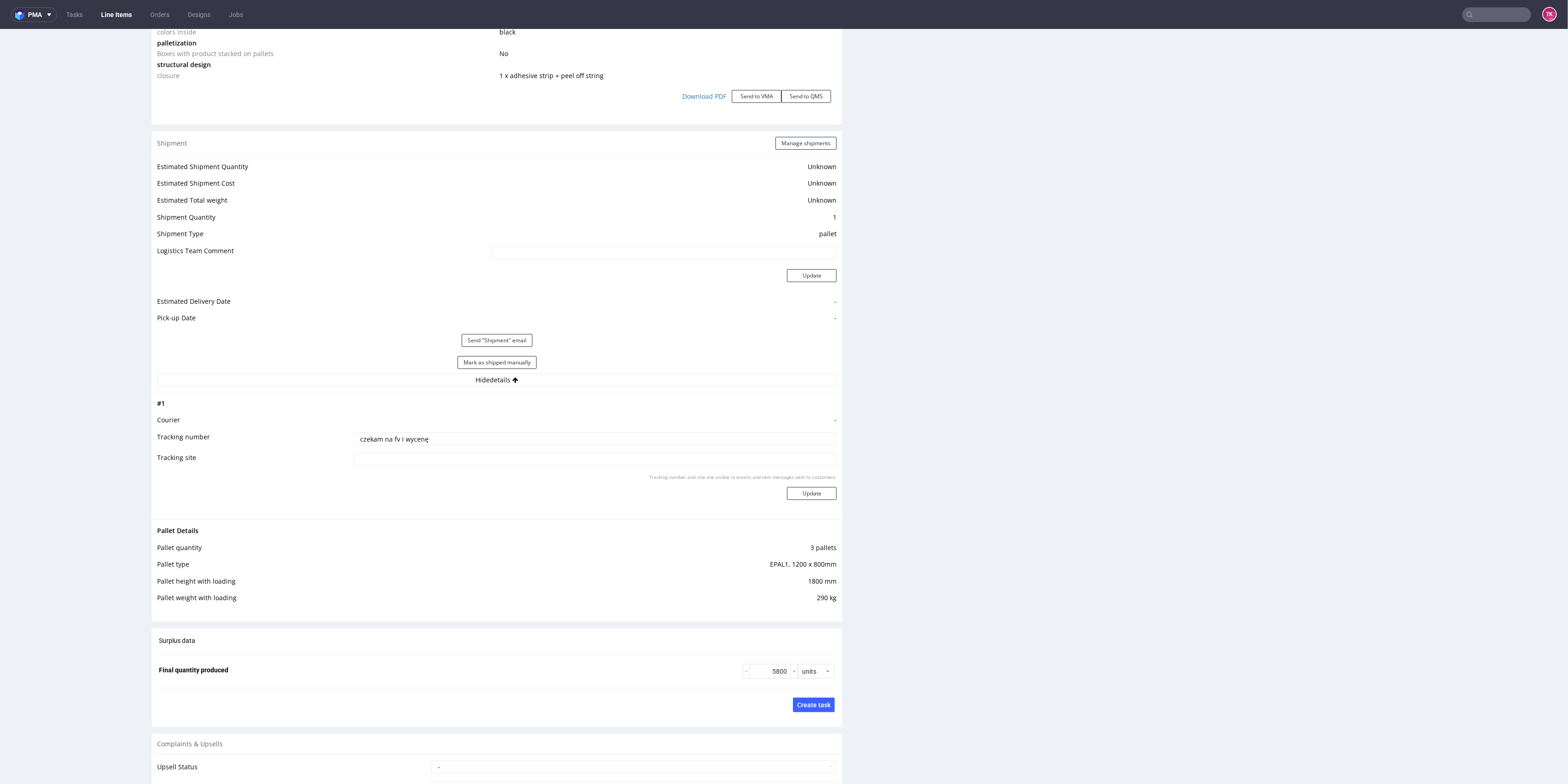
drag, startPoint x: 422, startPoint y: 444, endPoint x: 150, endPoint y: 480, distance: 274.4
click at [150, 480] on div "R071696560 17.07.2025 08:21 AM KDKO DID PH PRO Integration Item PHI-PH00-A08815…" at bounding box center [784, 10] width 1568 height 1877
paste input "PLWAW508034749"
type input "PLWAW508034749"
click at [817, 495] on button "Update" at bounding box center [812, 493] width 50 height 13
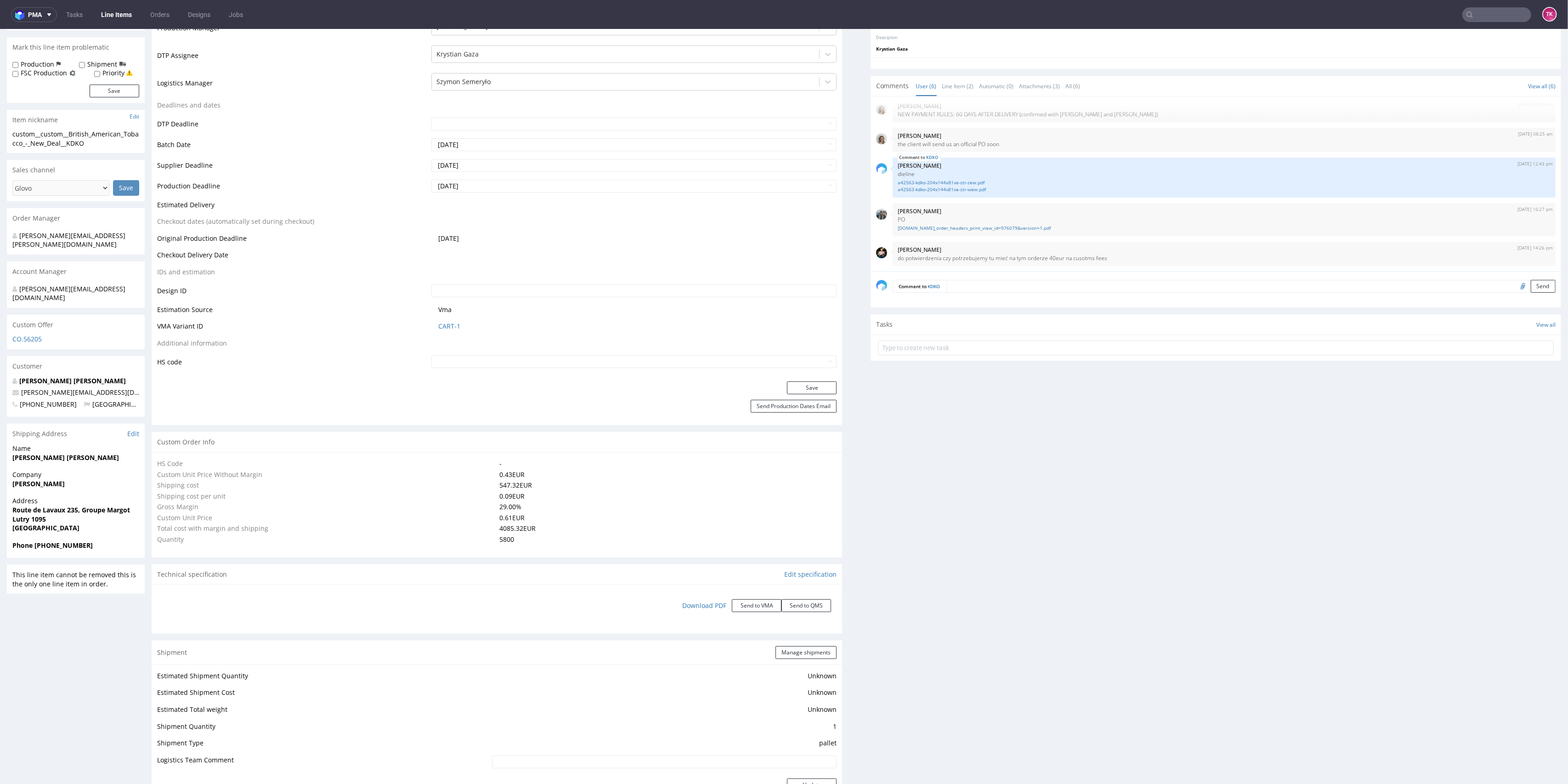
scroll to position [275, 0]
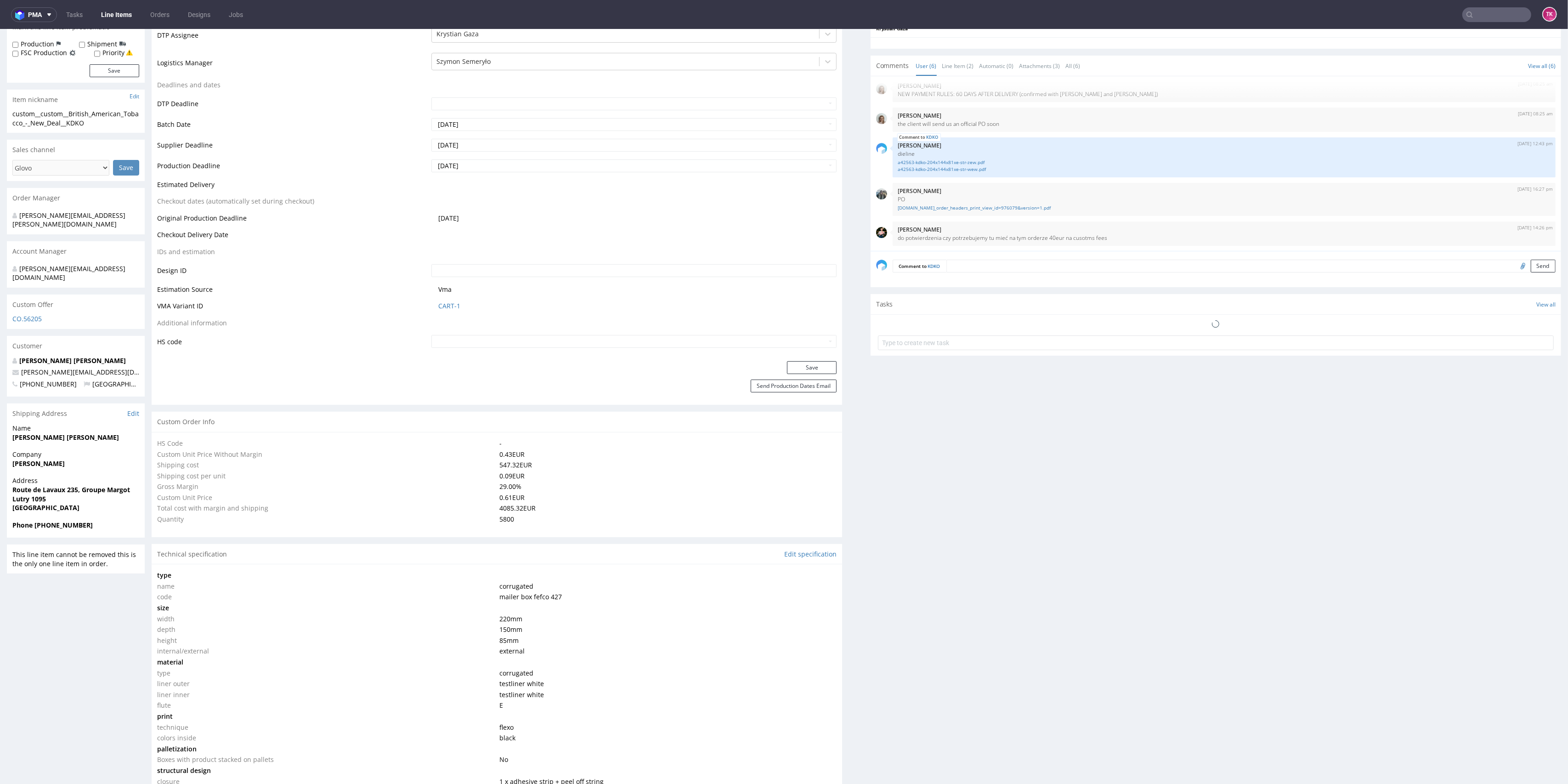
type input "5800"
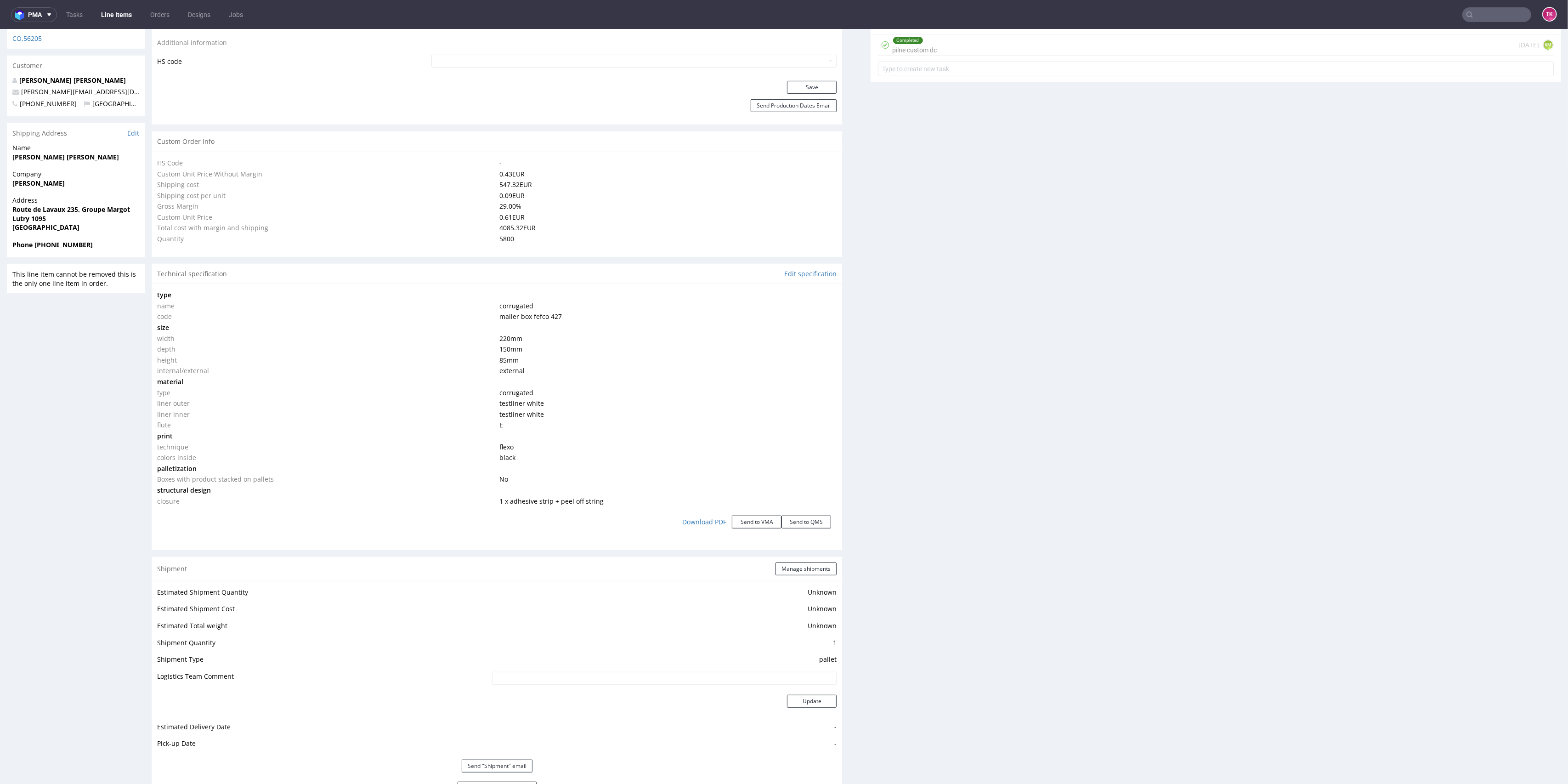
scroll to position [642, 0]
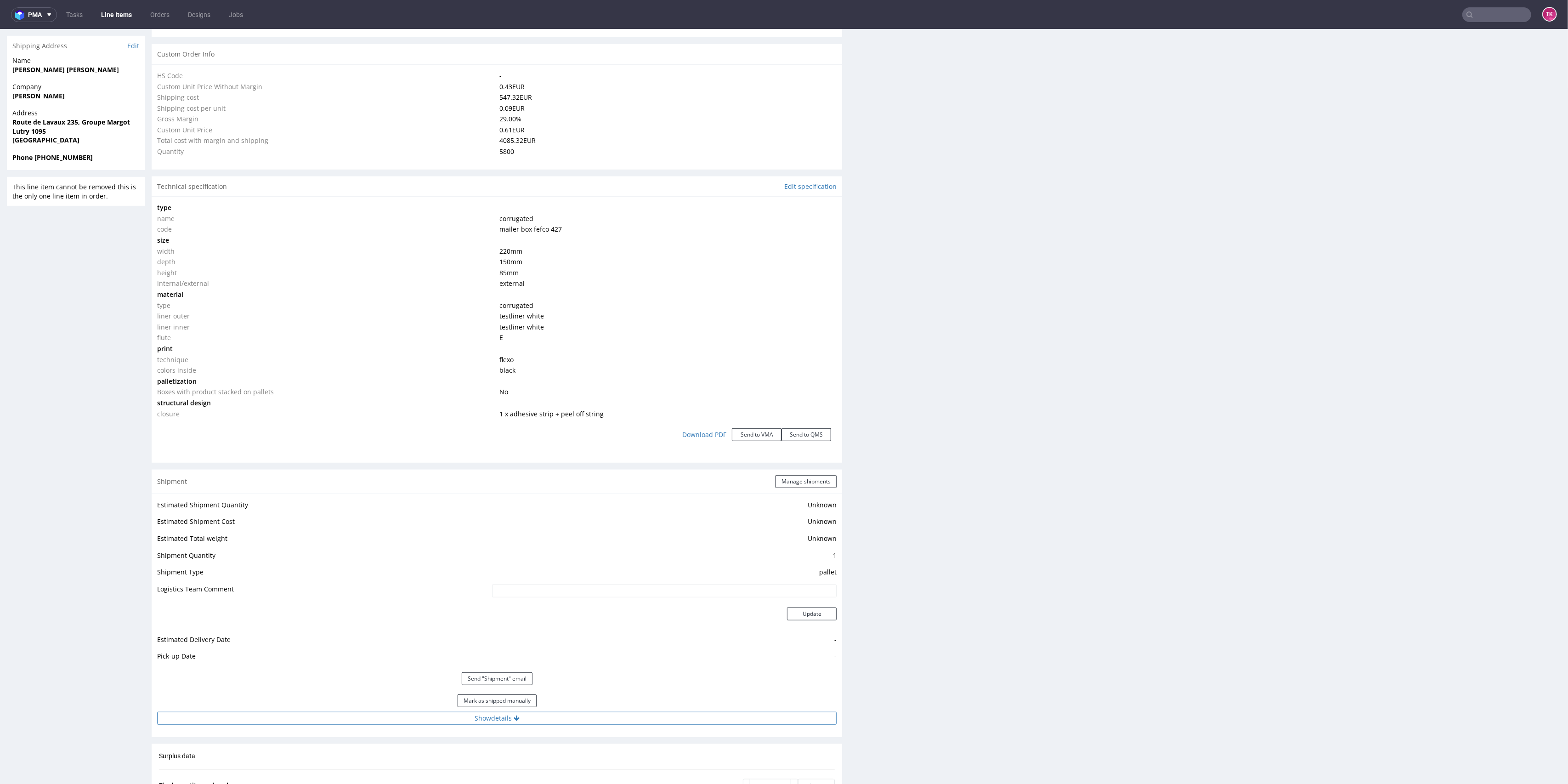
drag, startPoint x: 569, startPoint y: 735, endPoint x: 569, endPoint y: 722, distance: 13.0
click at [569, 729] on div "Shipment Manage shipments Estimated Shipment Quantity Unknown Estimated Shipmen…" at bounding box center [497, 603] width 690 height 267
click at [569, 721] on button "Show details" at bounding box center [497, 718] width 679 height 13
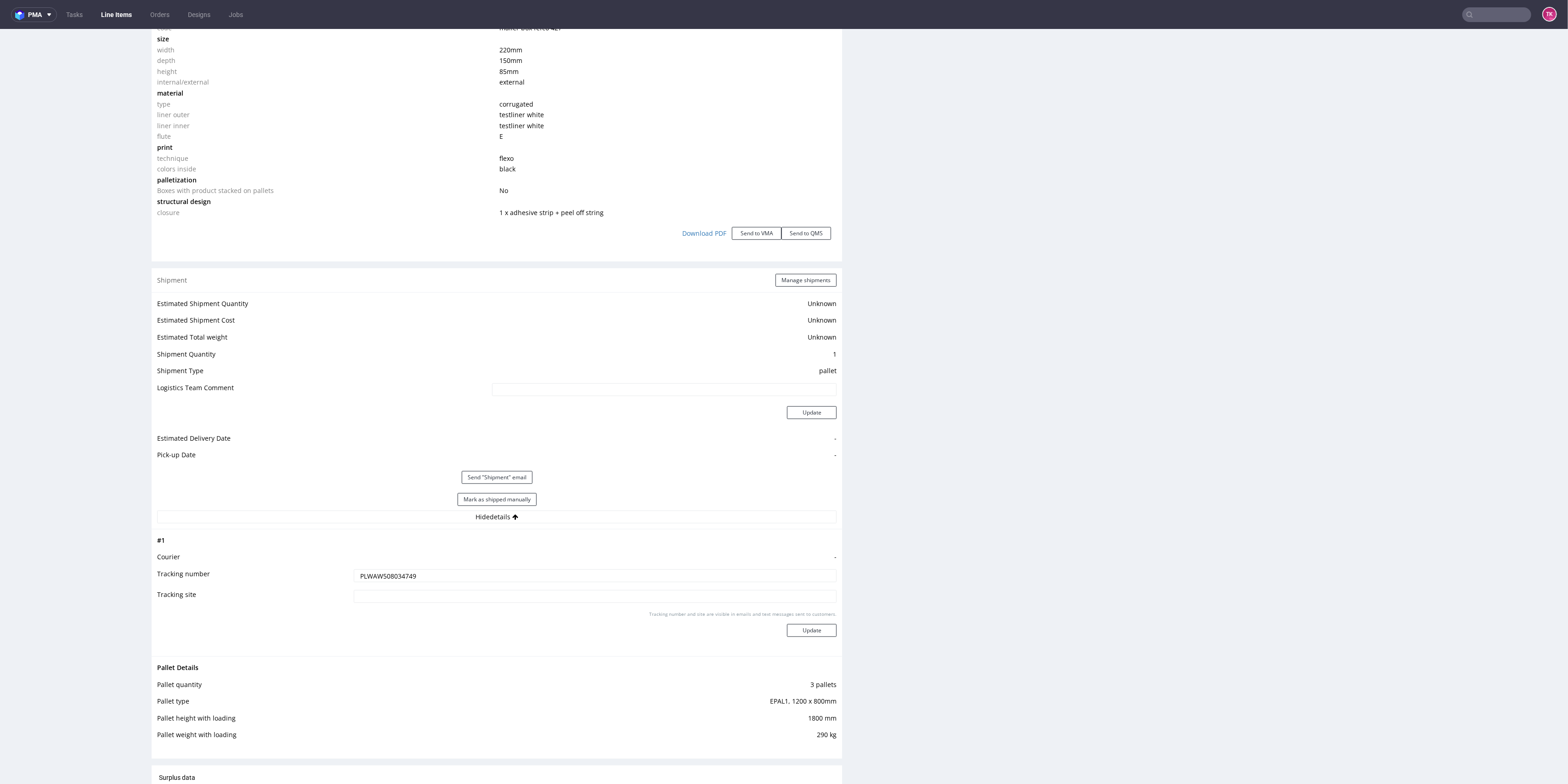
scroll to position [887, 0]
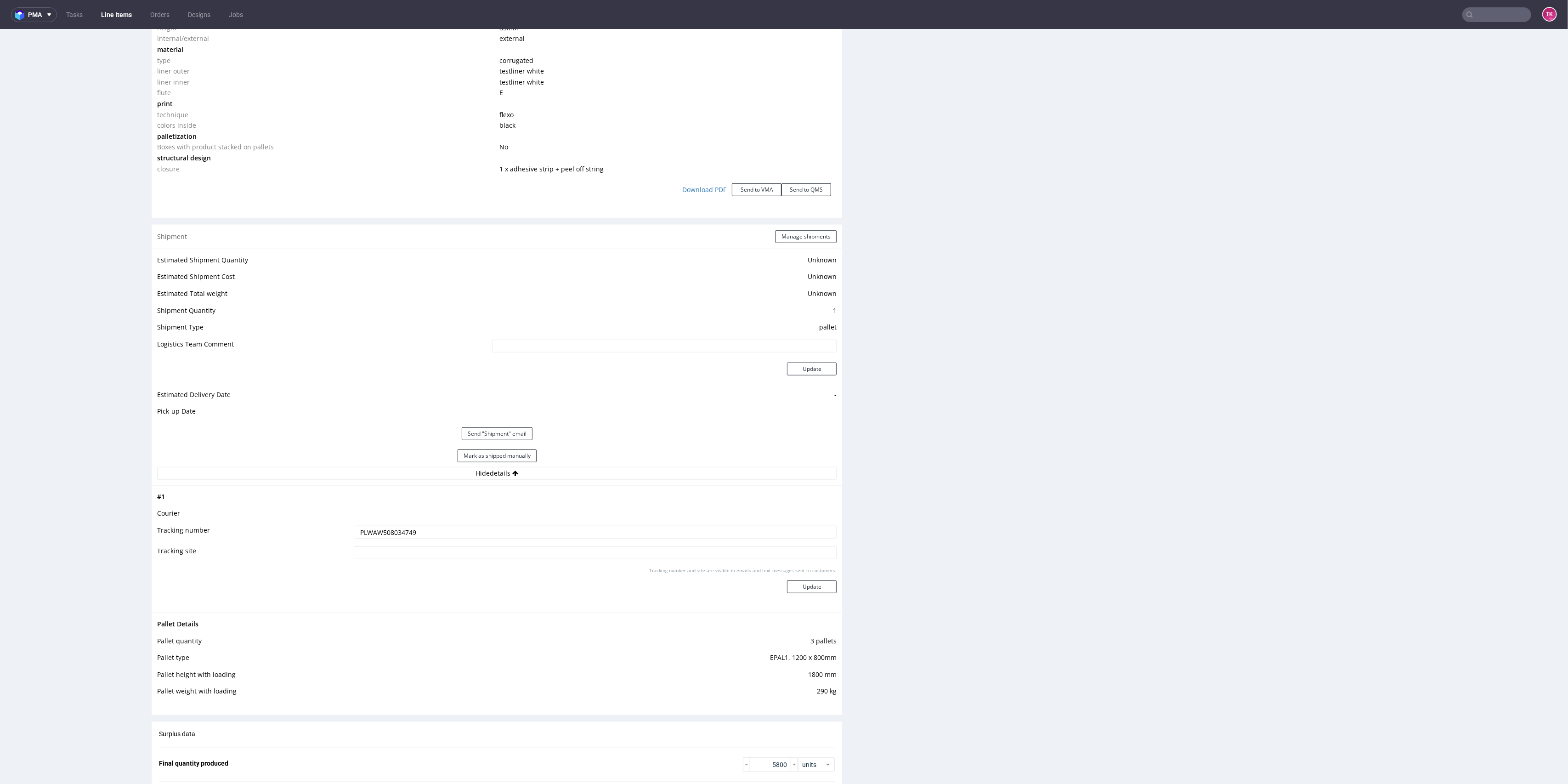
click at [377, 545] on td at bounding box center [594, 556] width 486 height 21
click at [376, 535] on input "PLWAW508034749" at bounding box center [595, 531] width 483 height 13
click at [111, 16] on link "Line Items" at bounding box center [116, 15] width 42 height 15
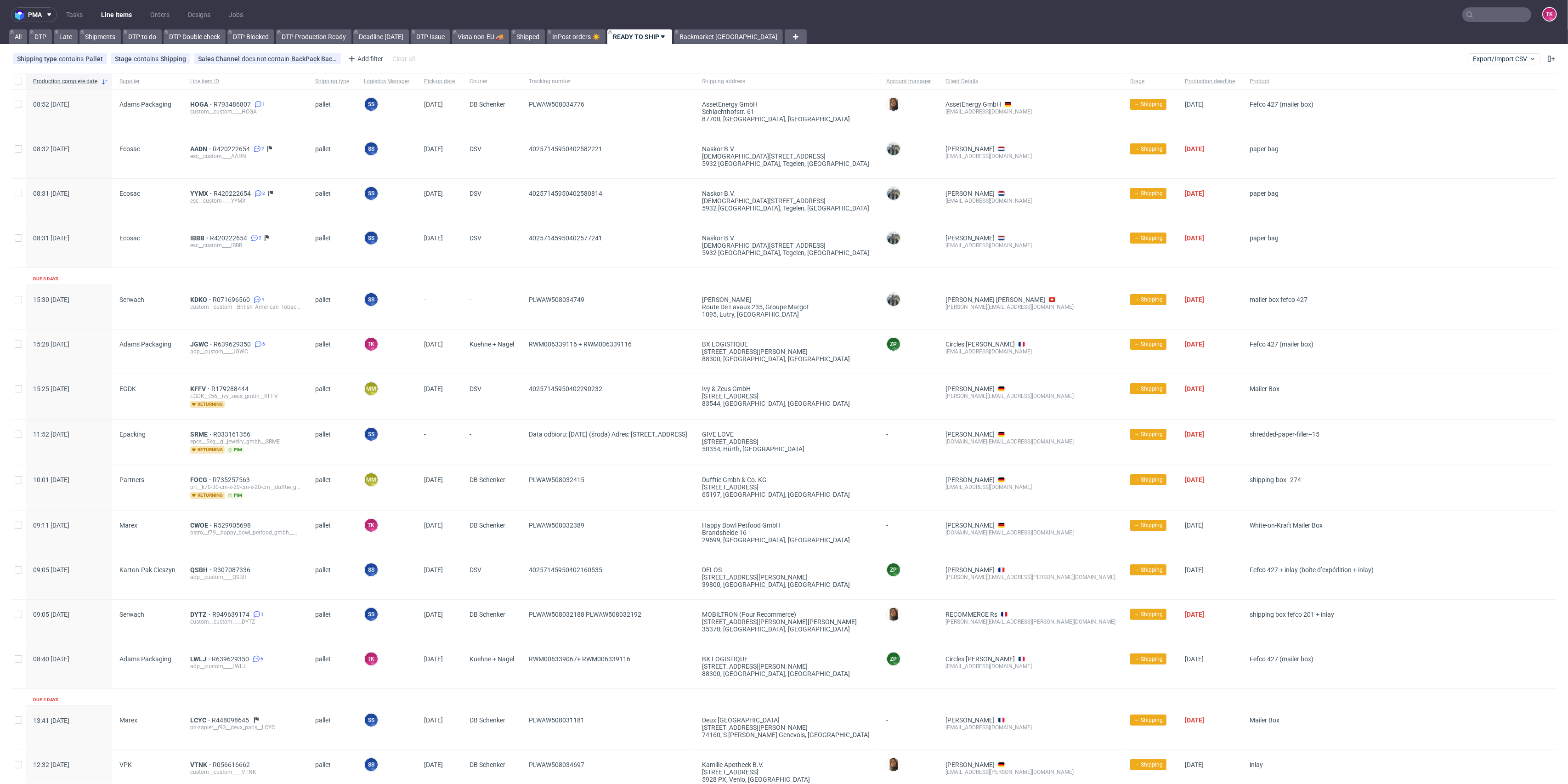
click at [98, 24] on nav "pma Tasks Line Items Orders Designs Jobs TK" at bounding box center [784, 15] width 1568 height 29
click at [110, 15] on link "Line Items" at bounding box center [116, 15] width 42 height 15
click at [1482, 10] on input "text" at bounding box center [1441, 15] width 180 height 15
paste input "1Z5A15800491738824"
type input "1Z5A15800491738824"
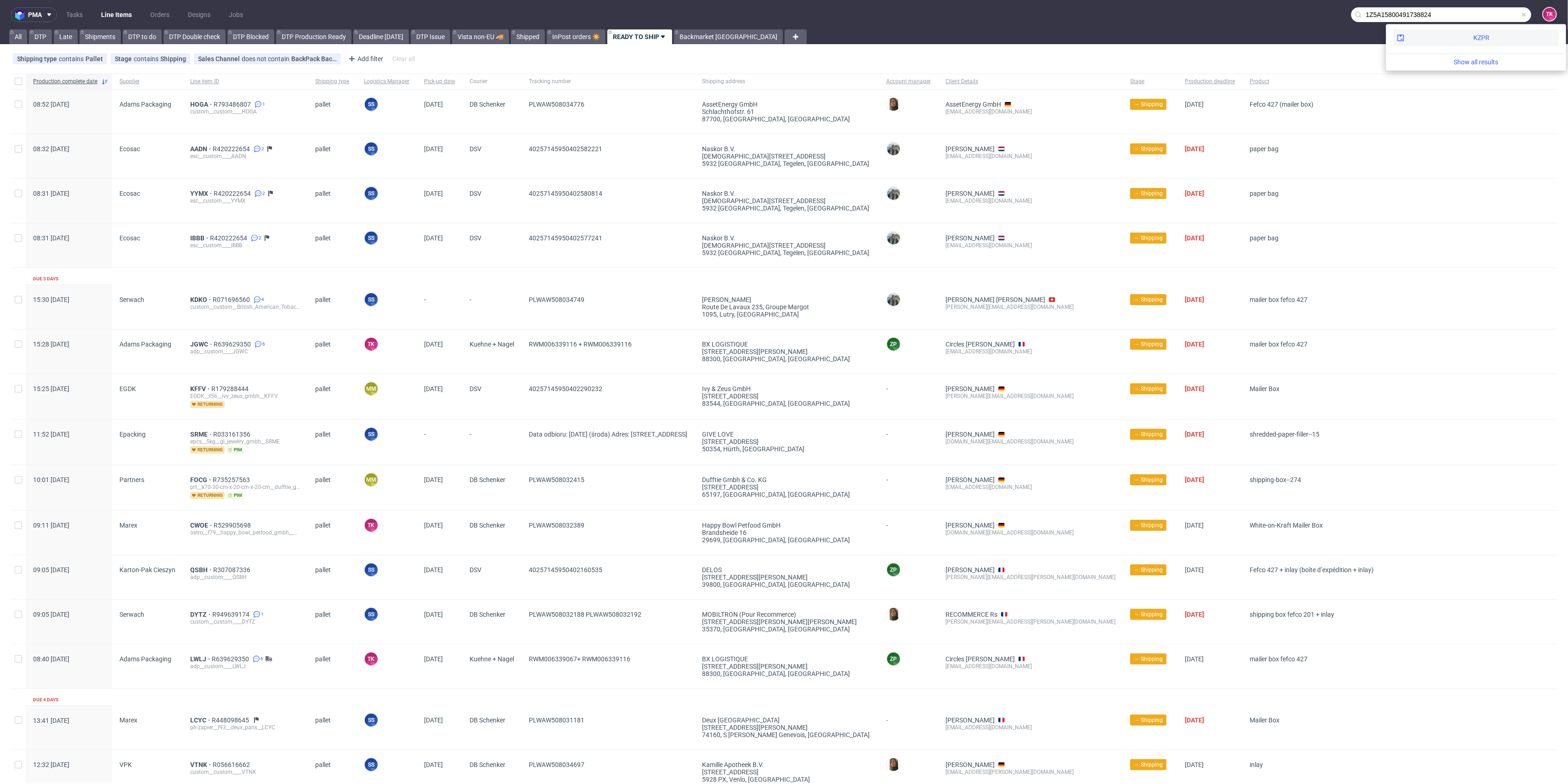
click at [1444, 37] on div "KZPR" at bounding box center [1476, 37] width 166 height 16
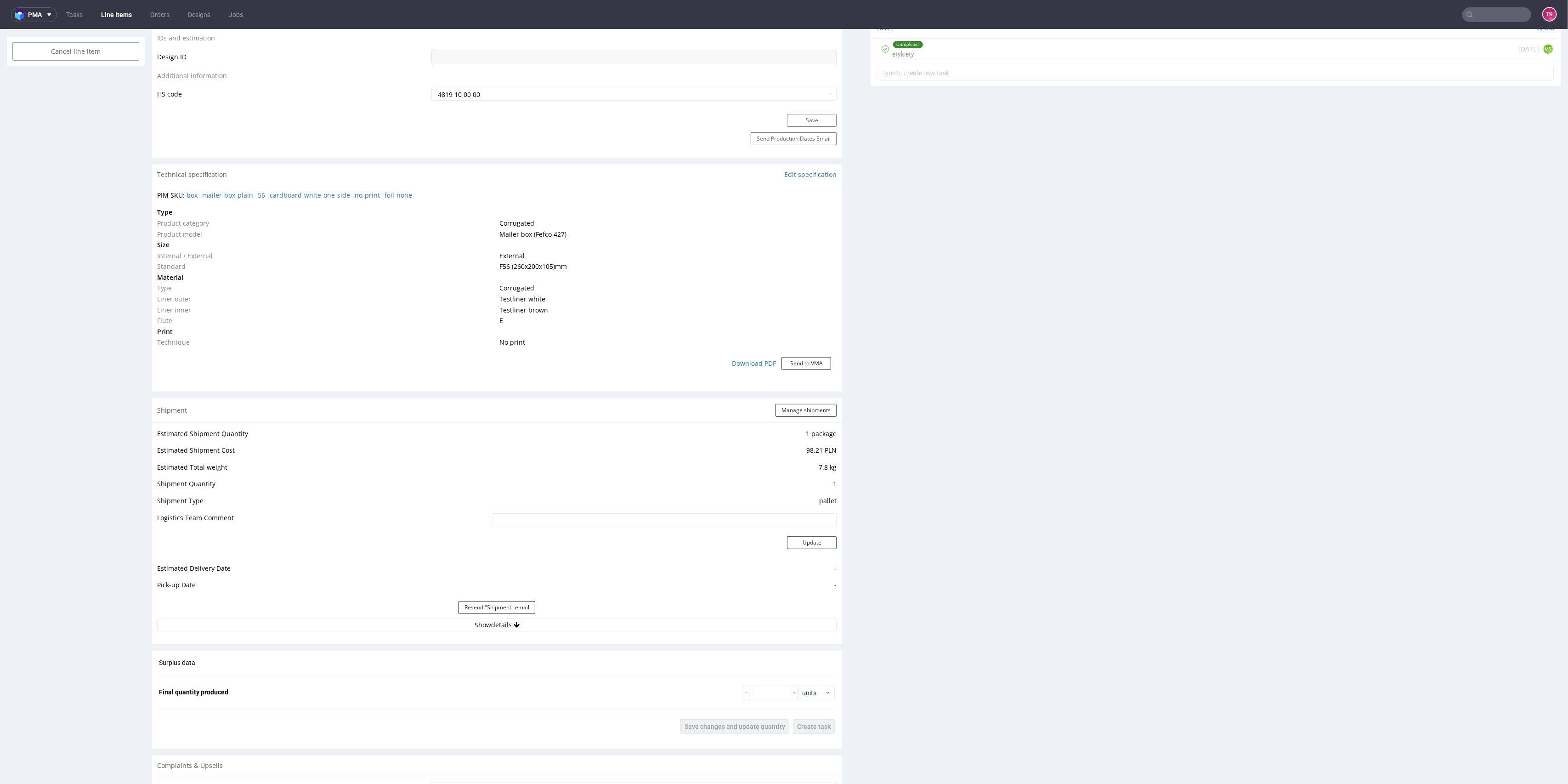
scroll to position [612, 0]
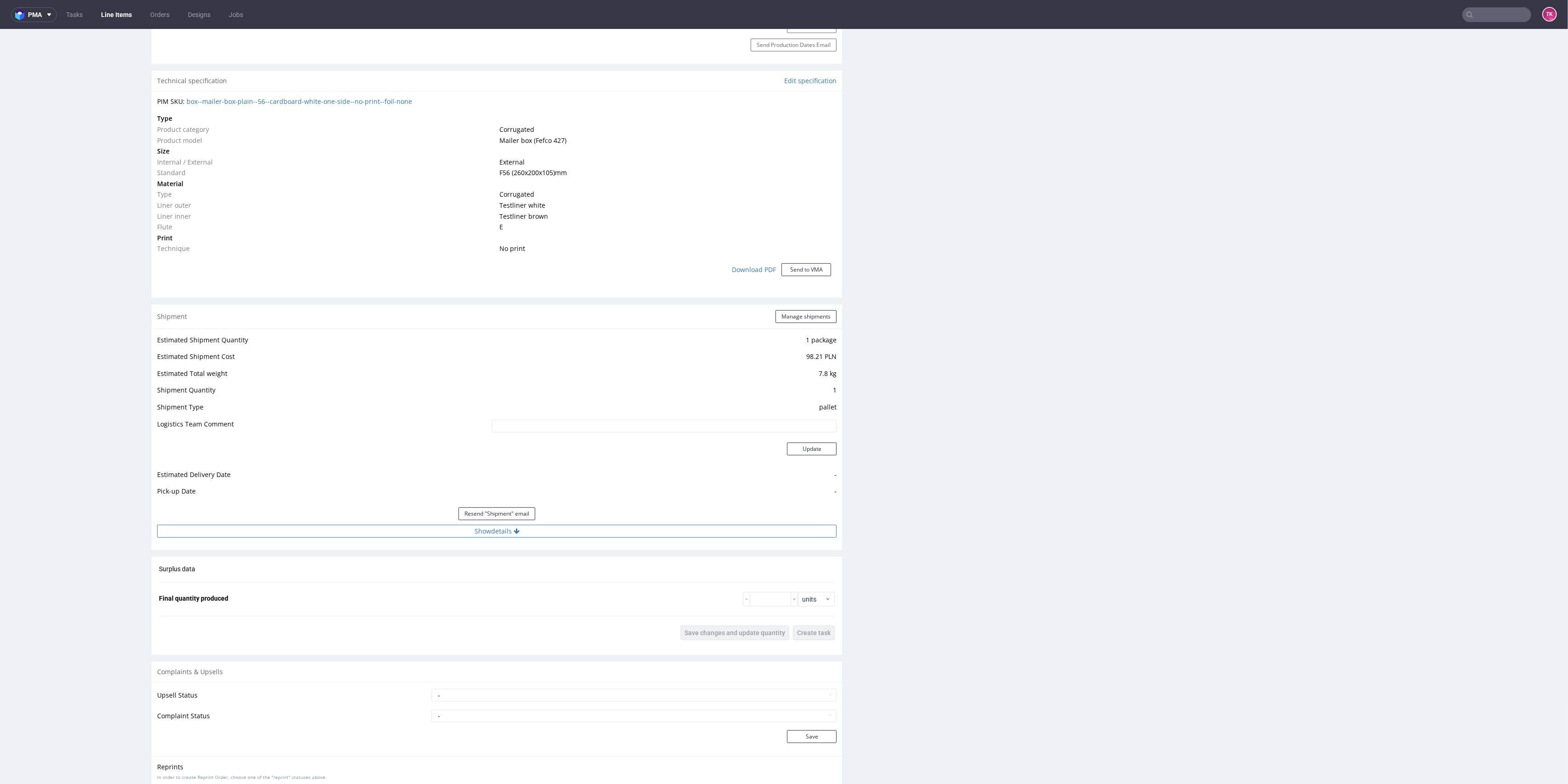
click at [426, 530] on button "Show details" at bounding box center [497, 531] width 679 height 13
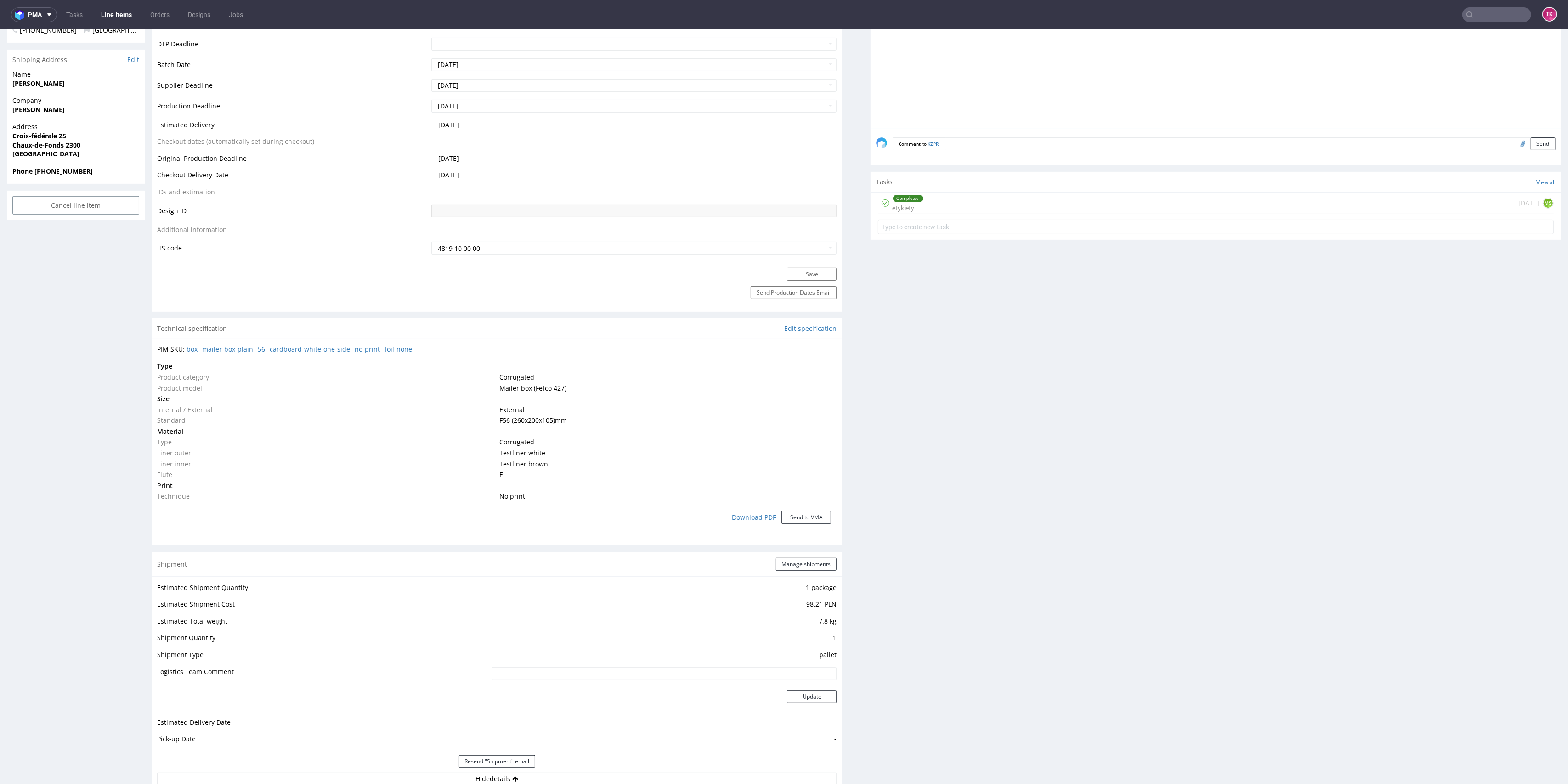
scroll to position [221, 0]
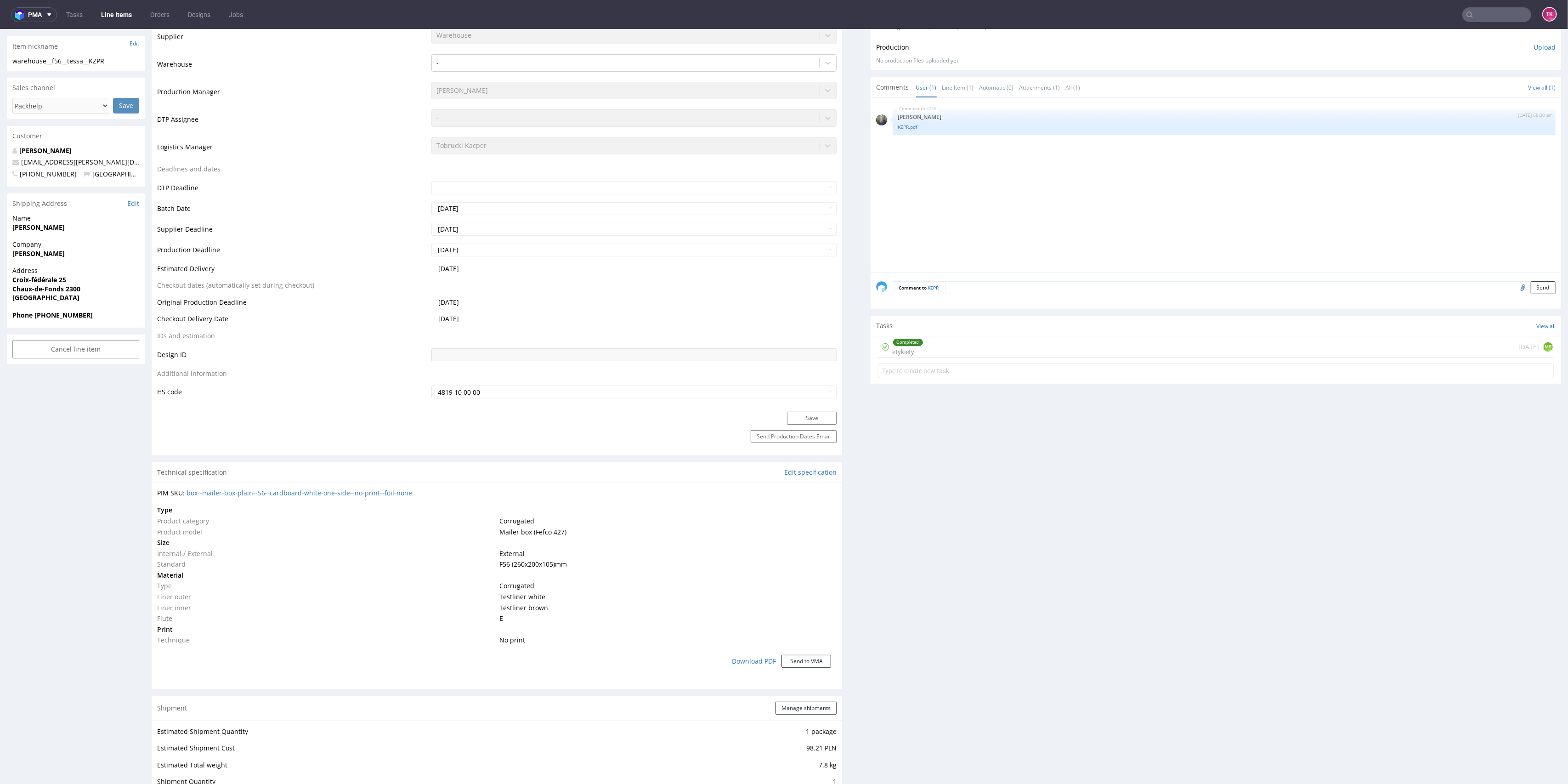
click at [932, 343] on div "Completed etykiety 13 days ago MS" at bounding box center [1216, 346] width 676 height 21
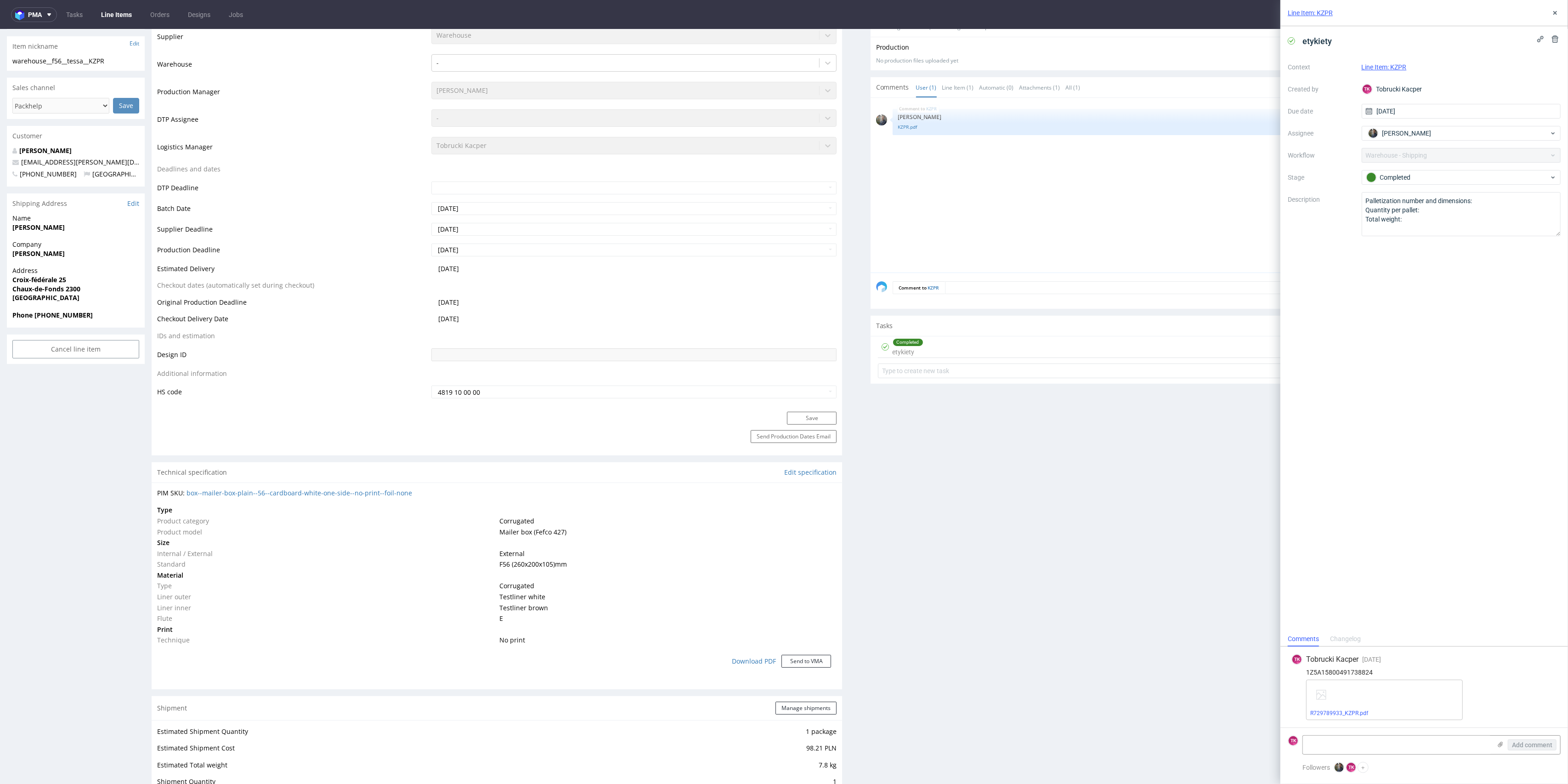
click at [122, 18] on link "Line Items" at bounding box center [116, 15] width 42 height 15
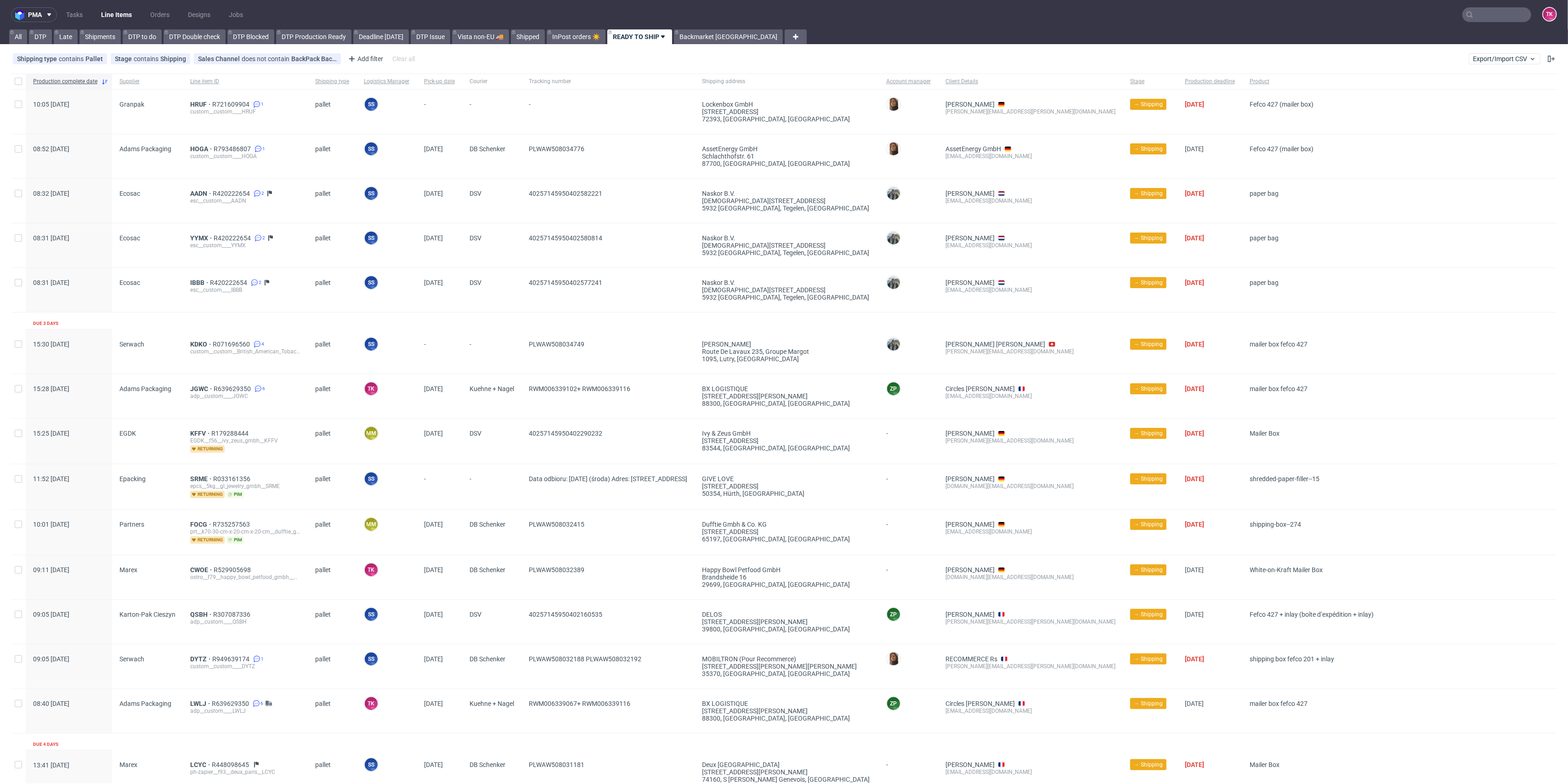
click at [107, 13] on link "Line Items" at bounding box center [116, 15] width 42 height 15
click at [128, 9] on link "Line Items" at bounding box center [116, 15] width 42 height 15
click at [135, 9] on ul "Tasks Line Items Orders Designs Jobs" at bounding box center [155, 15] width 195 height 15
click at [123, 9] on link "Line Items" at bounding box center [116, 15] width 42 height 15
click at [124, 19] on link "Line Items" at bounding box center [116, 15] width 42 height 15
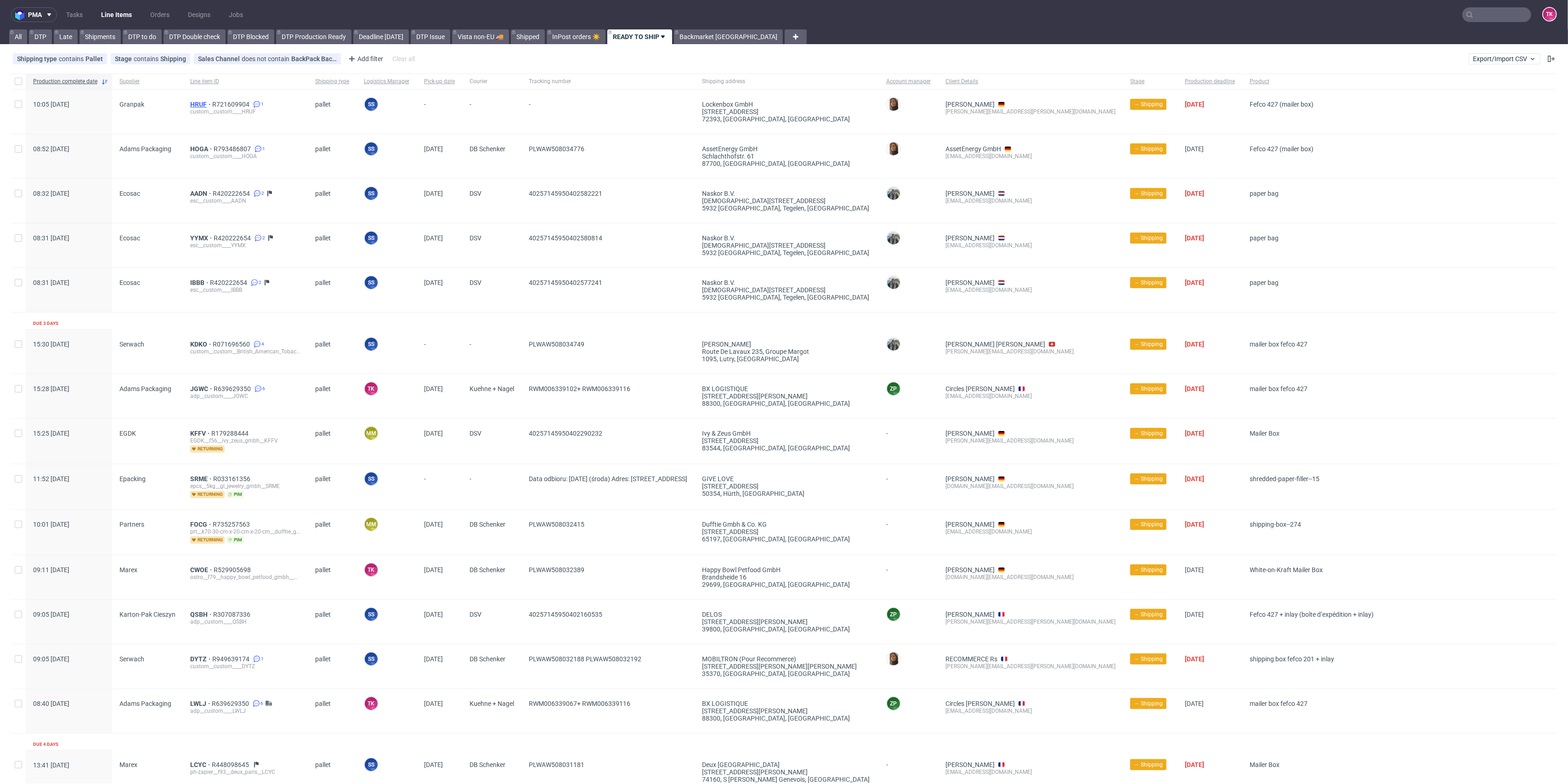
click at [193, 105] on span "HRUF" at bounding box center [201, 104] width 22 height 7
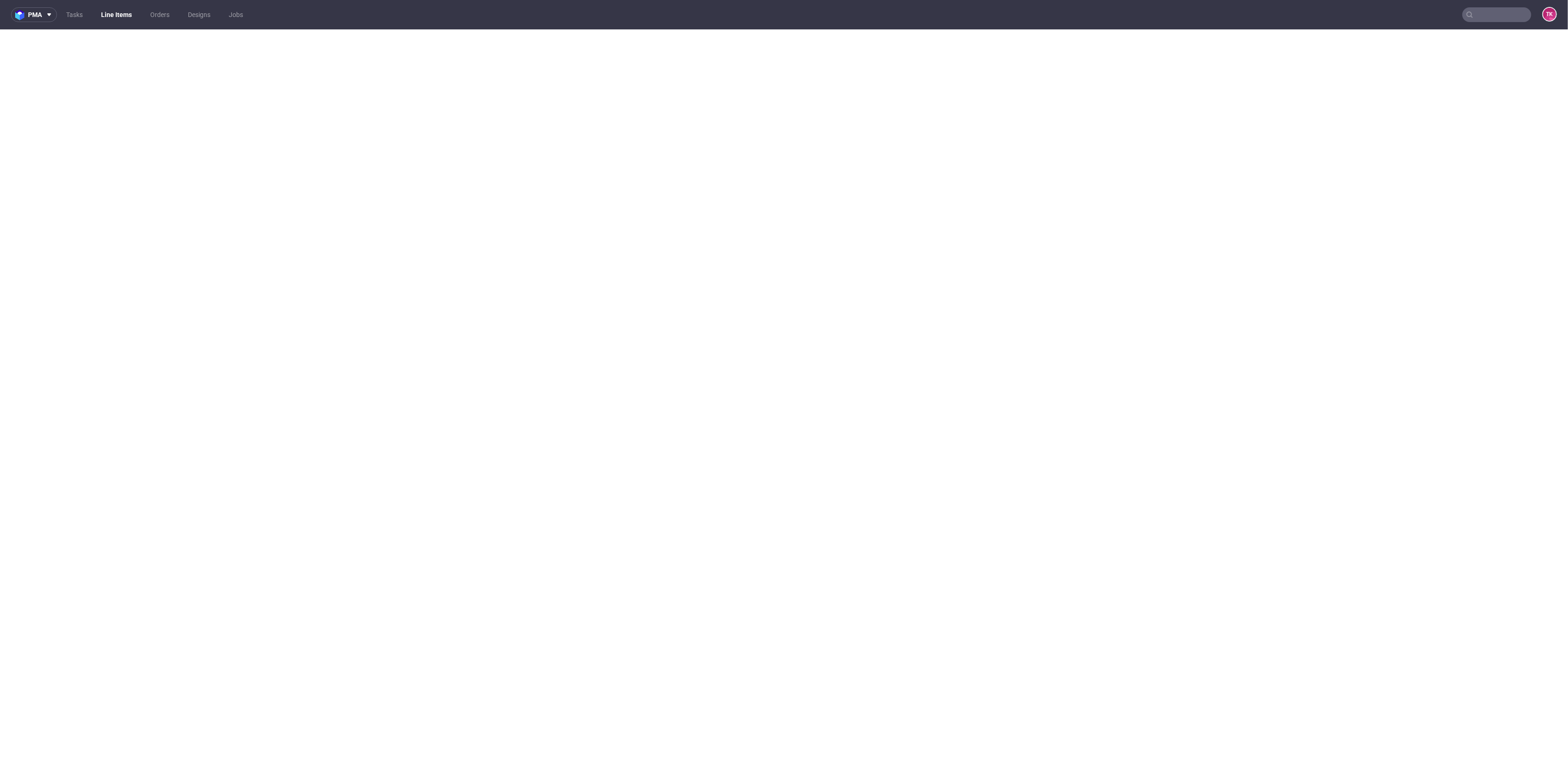
scroll to position [3, 0]
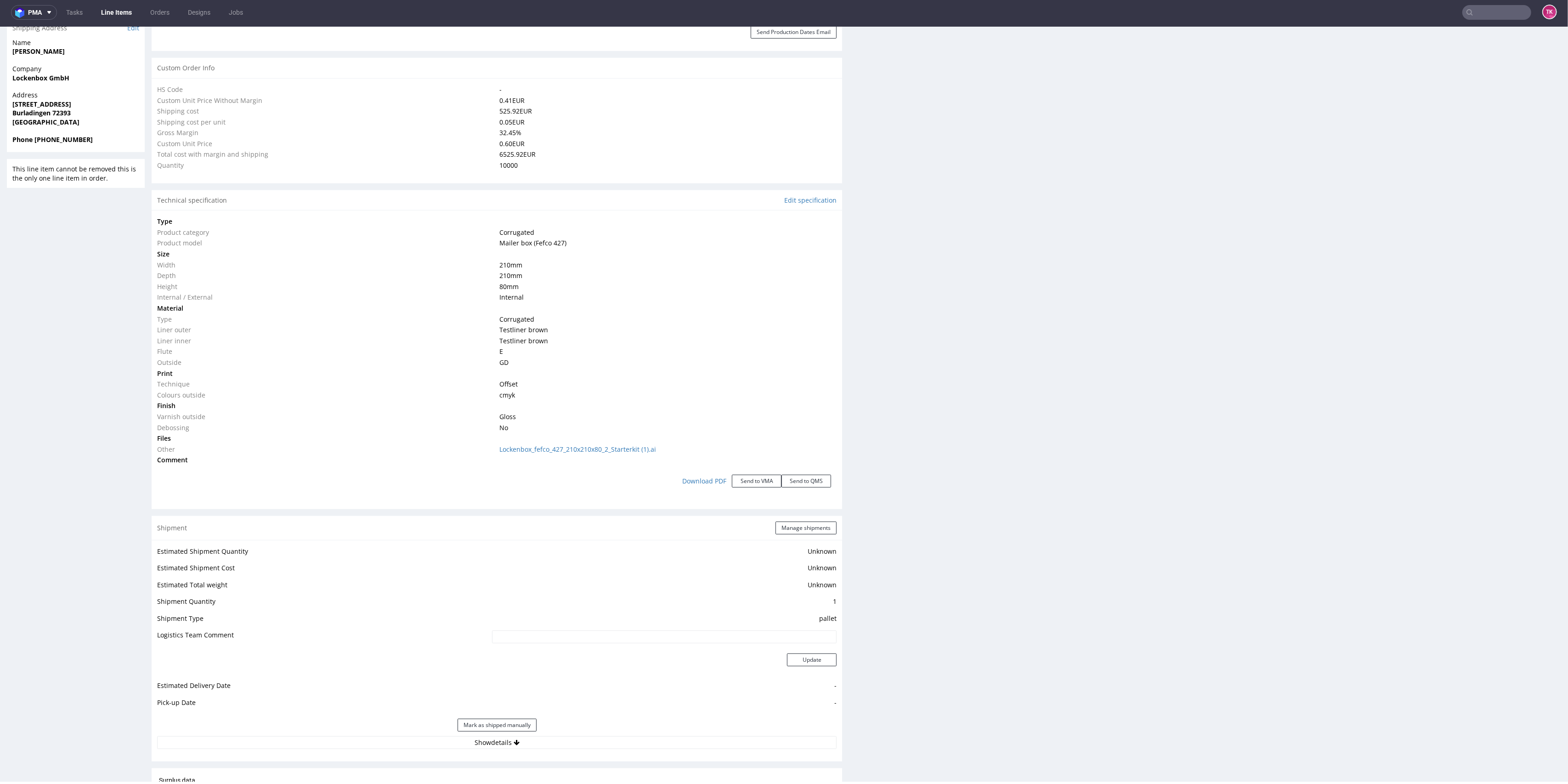
type input "10000"
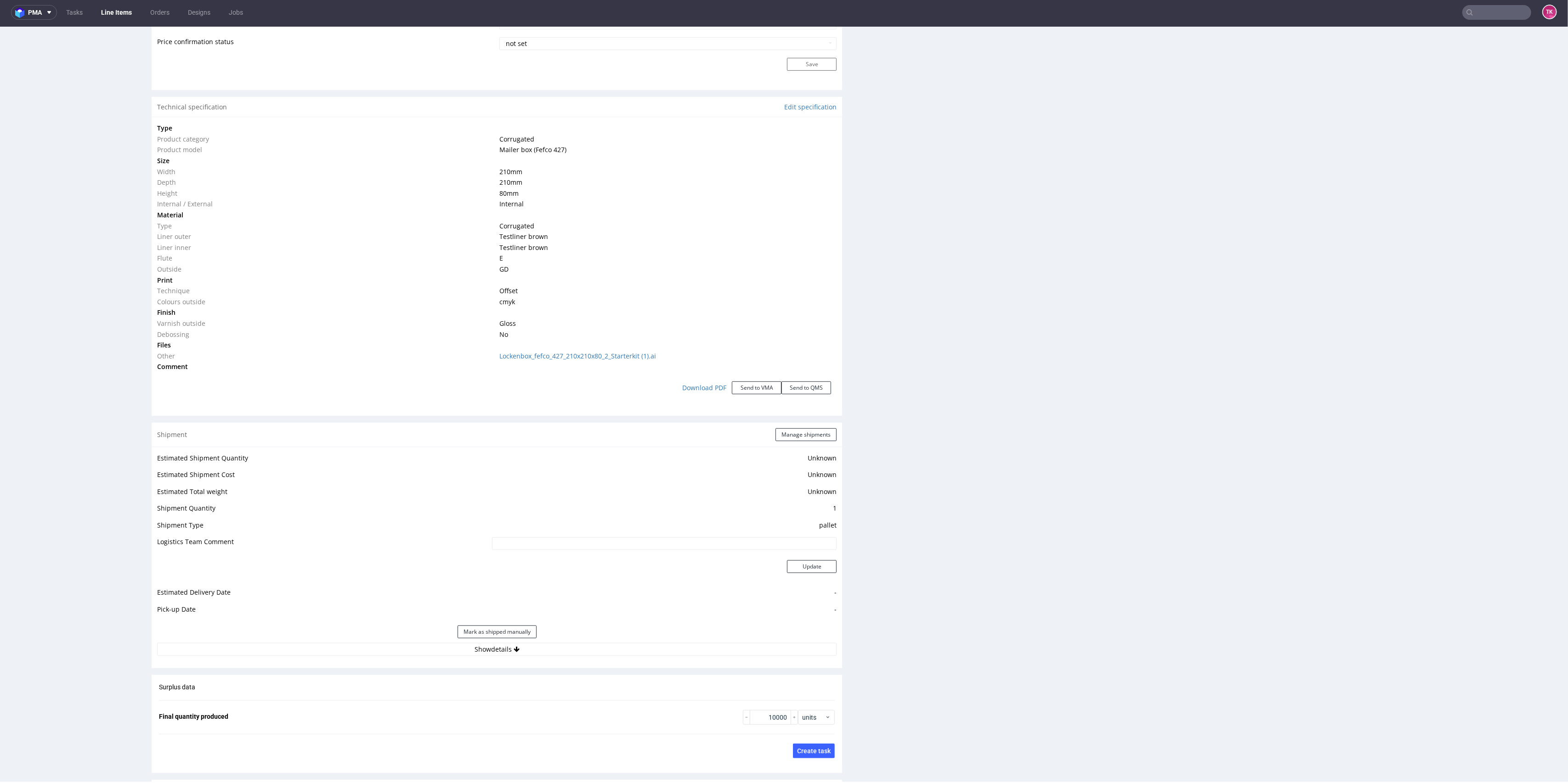
scroll to position [817, 0]
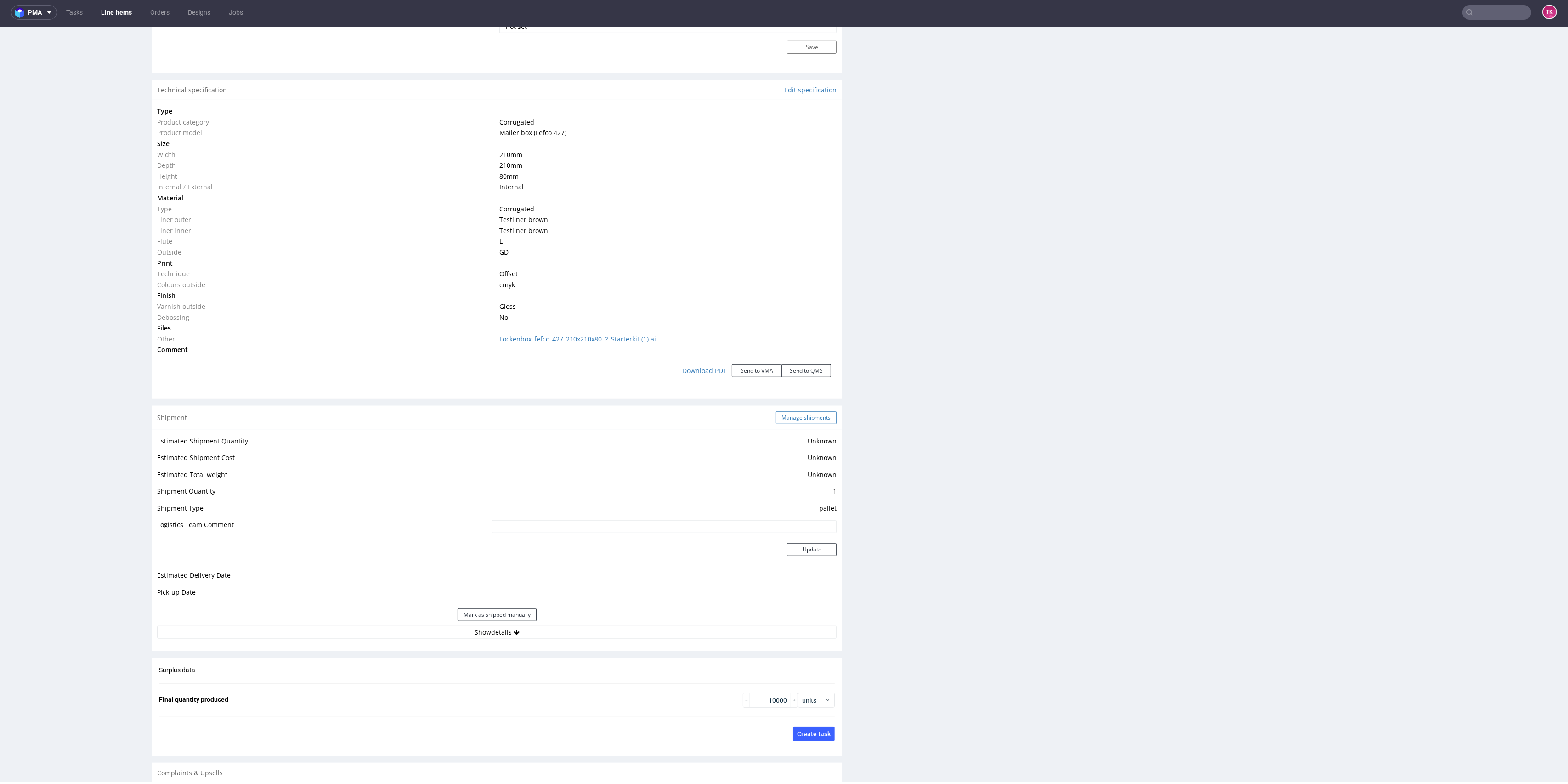
click at [794, 417] on button "Manage shipments" at bounding box center [806, 418] width 61 height 13
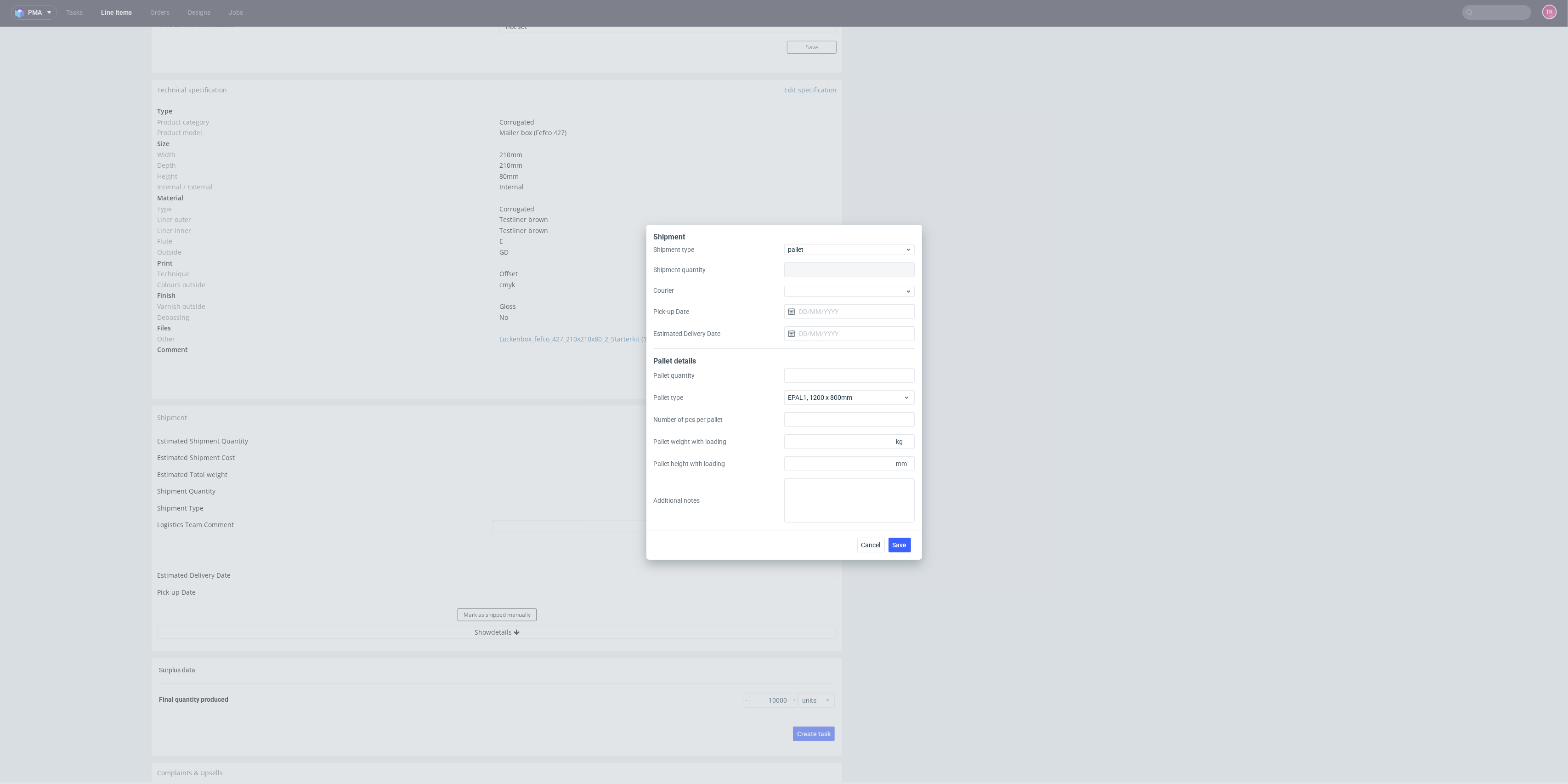
type input "1"
type input "5"
type input "2000"
type input "337"
type input "1780"
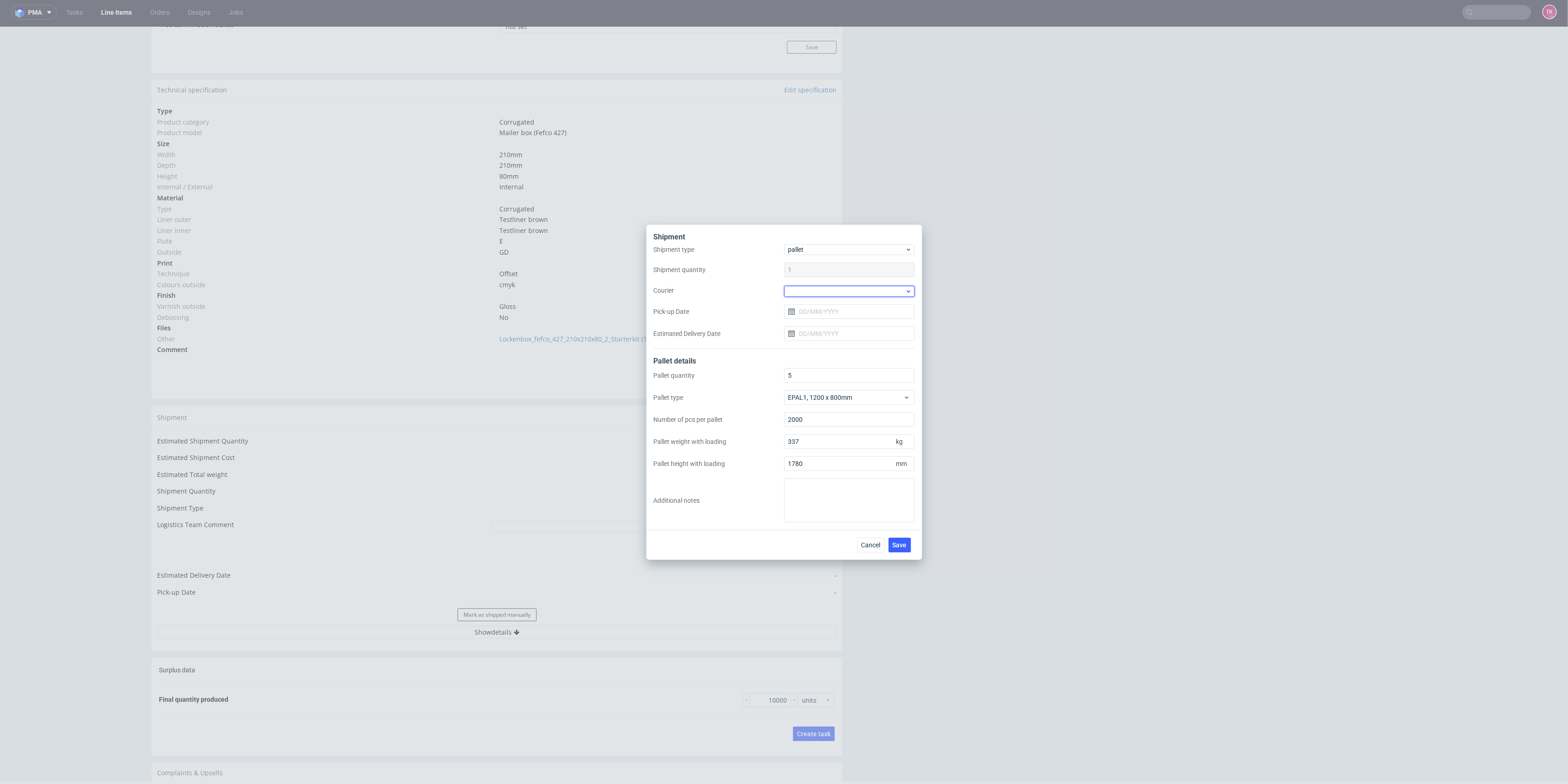
click at [812, 292] on div at bounding box center [849, 291] width 130 height 11
click at [829, 344] on div "DB Schenker" at bounding box center [849, 343] width 123 height 16
click at [812, 314] on input "Pick-up Date" at bounding box center [849, 310] width 130 height 15
click at [834, 432] on span "26" at bounding box center [835, 430] width 7 height 9
type input "26/08/2025"
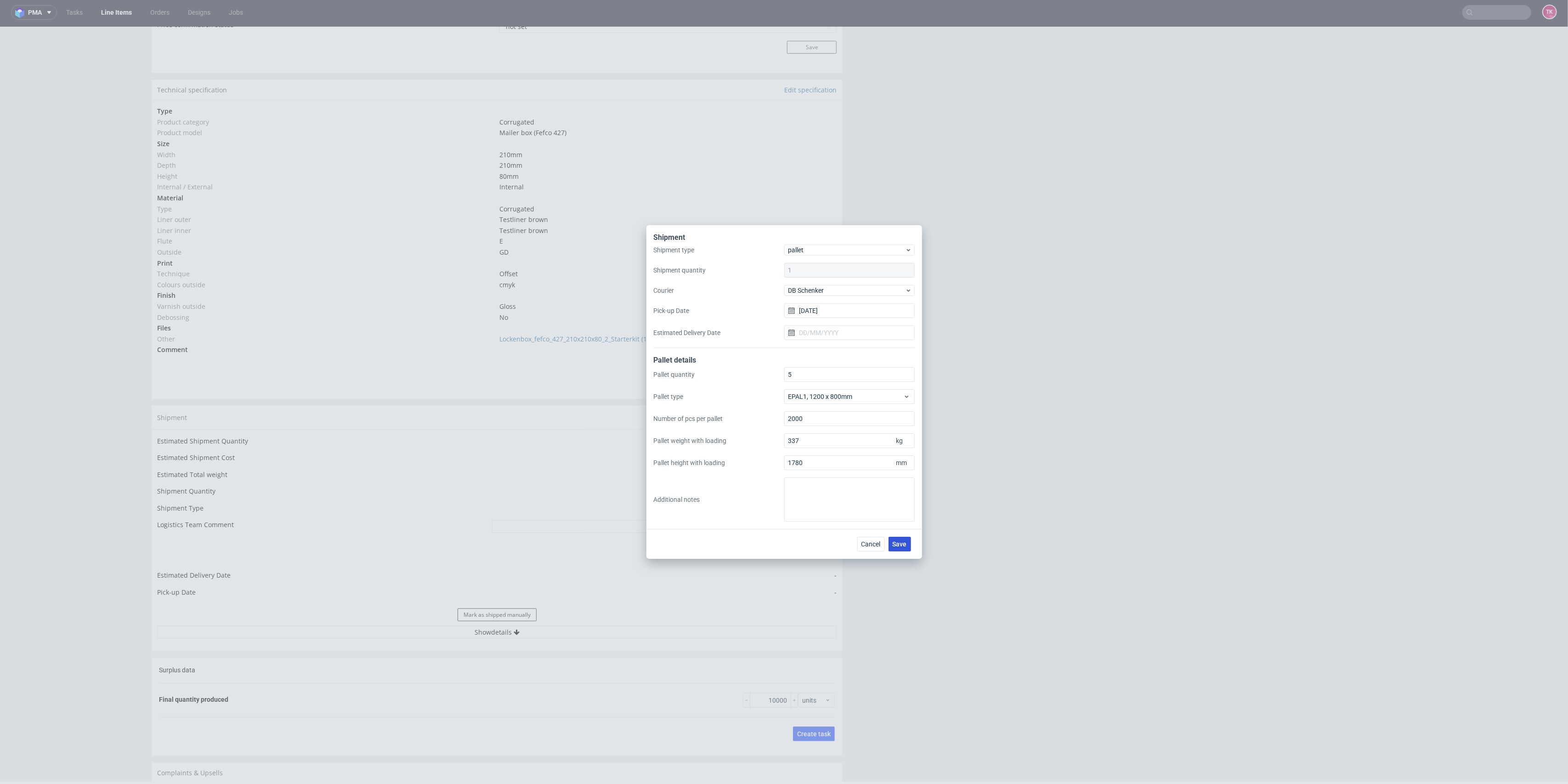
click at [904, 542] on span "Save" at bounding box center [900, 544] width 14 height 7
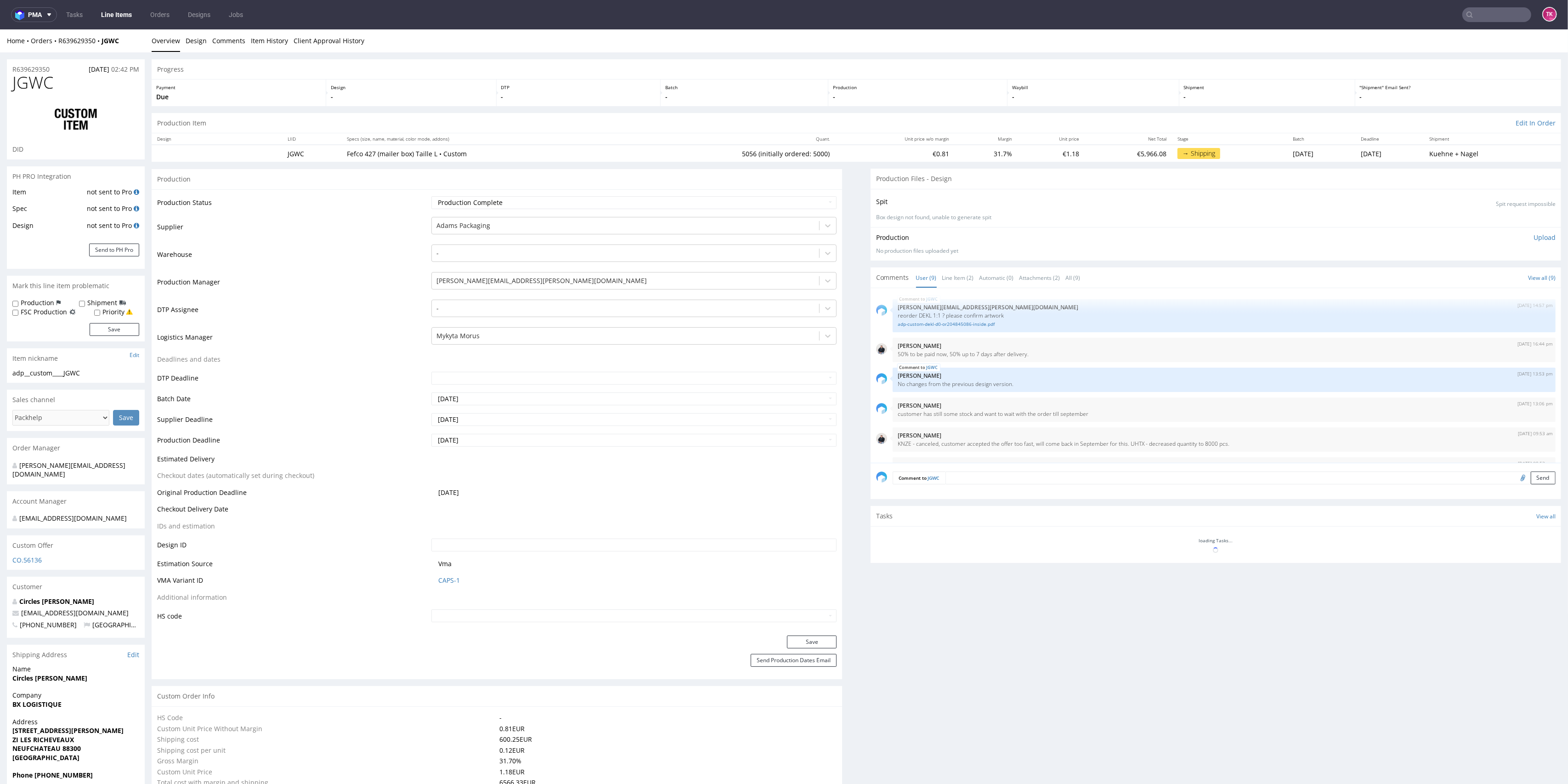
scroll to position [152, 0]
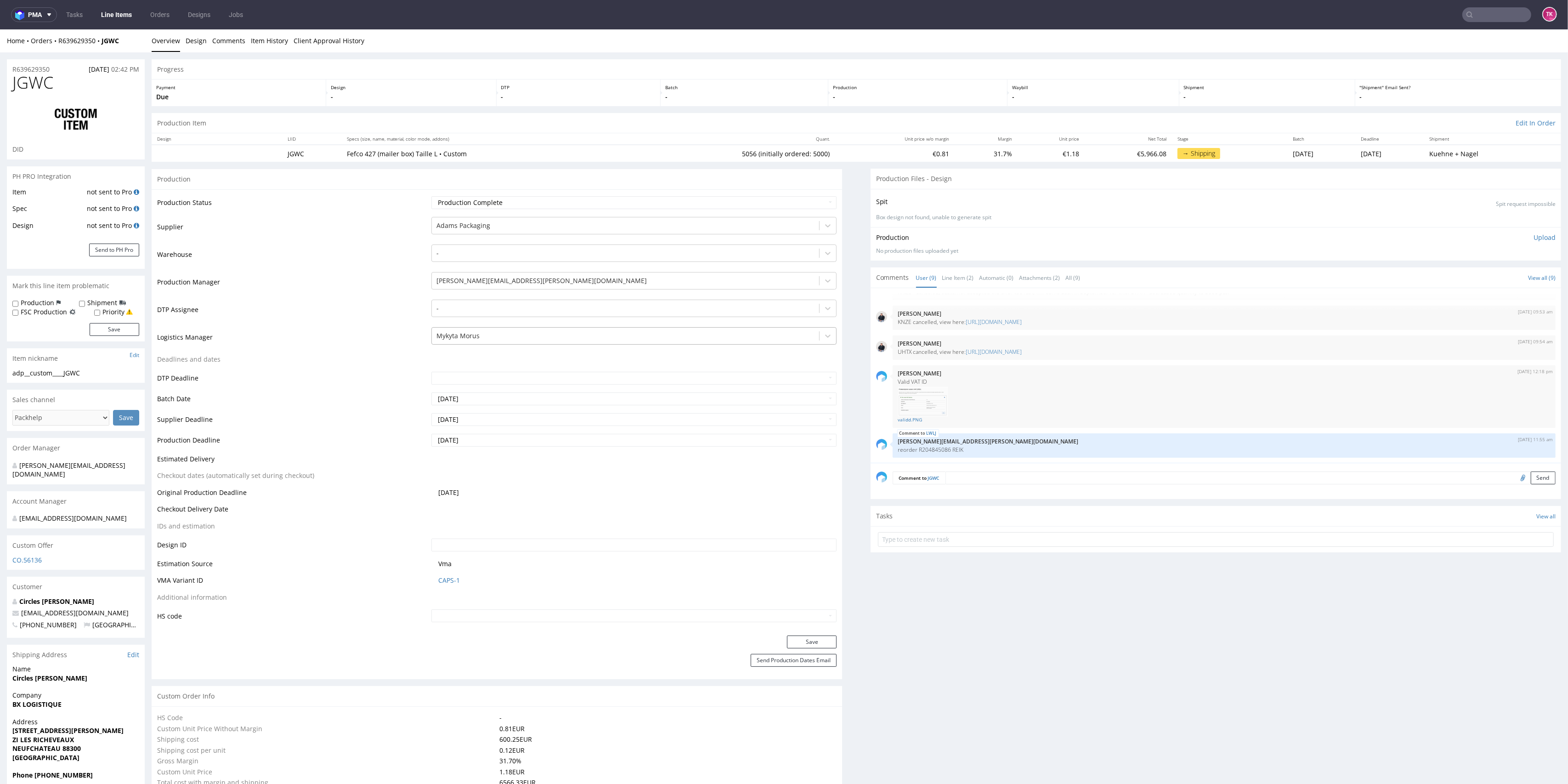
click at [475, 338] on div at bounding box center [626, 336] width 379 height 11
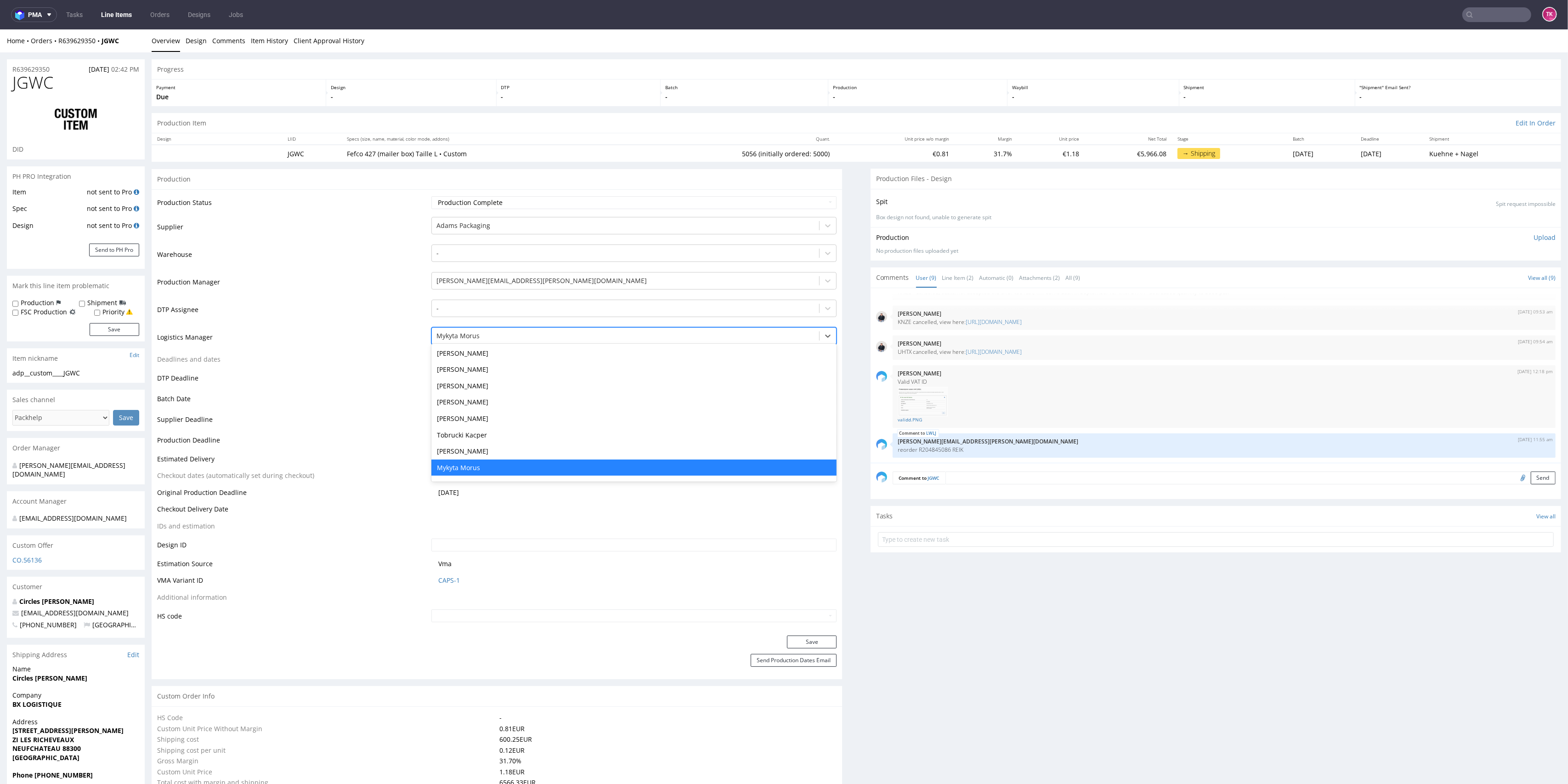
type input "t"
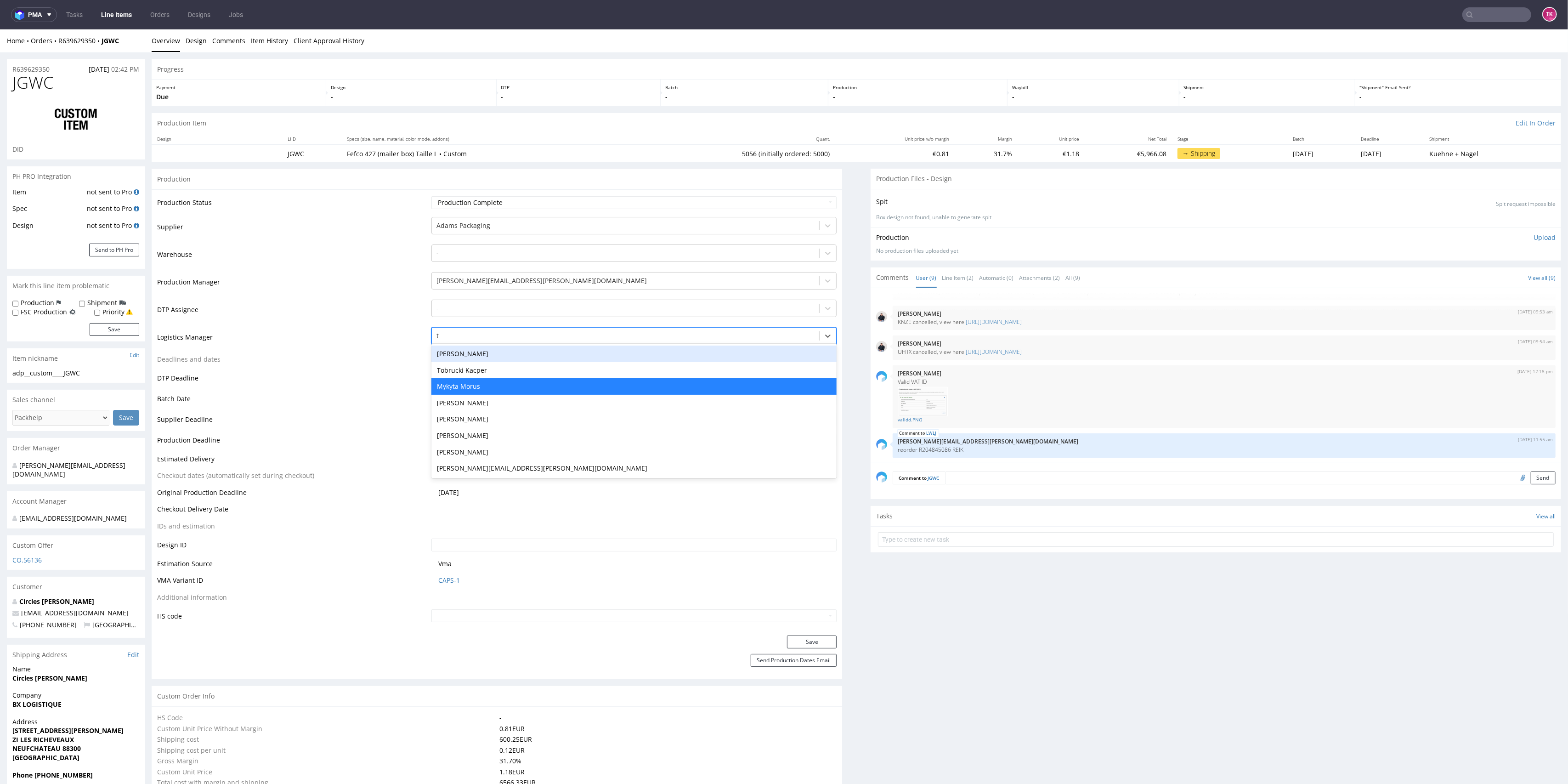
scroll to position [0, 0]
click at [480, 372] on div "Tobrucki Kacper" at bounding box center [634, 370] width 405 height 16
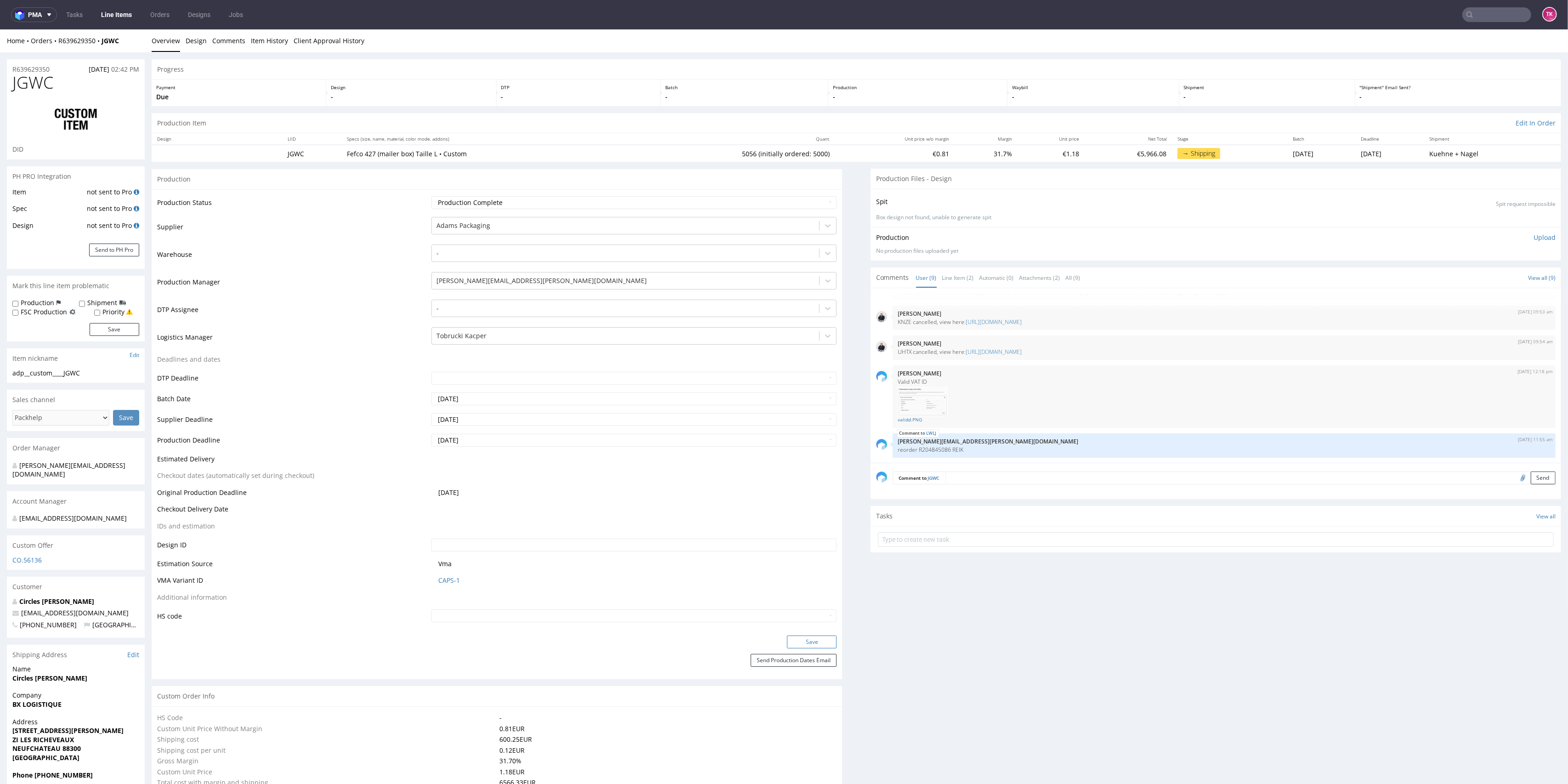
click at [805, 640] on button "Save" at bounding box center [812, 642] width 50 height 13
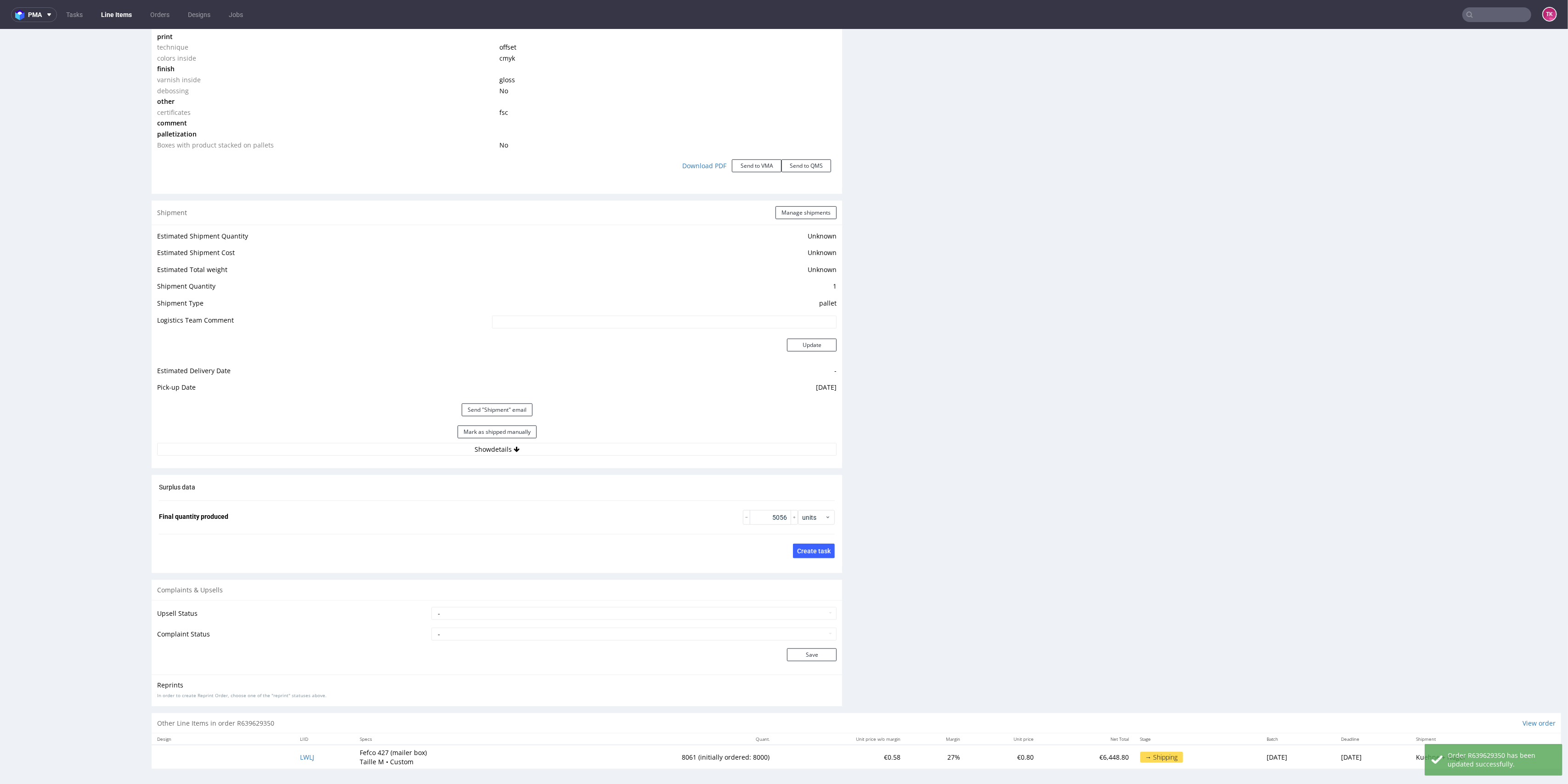
scroll to position [1050, 0]
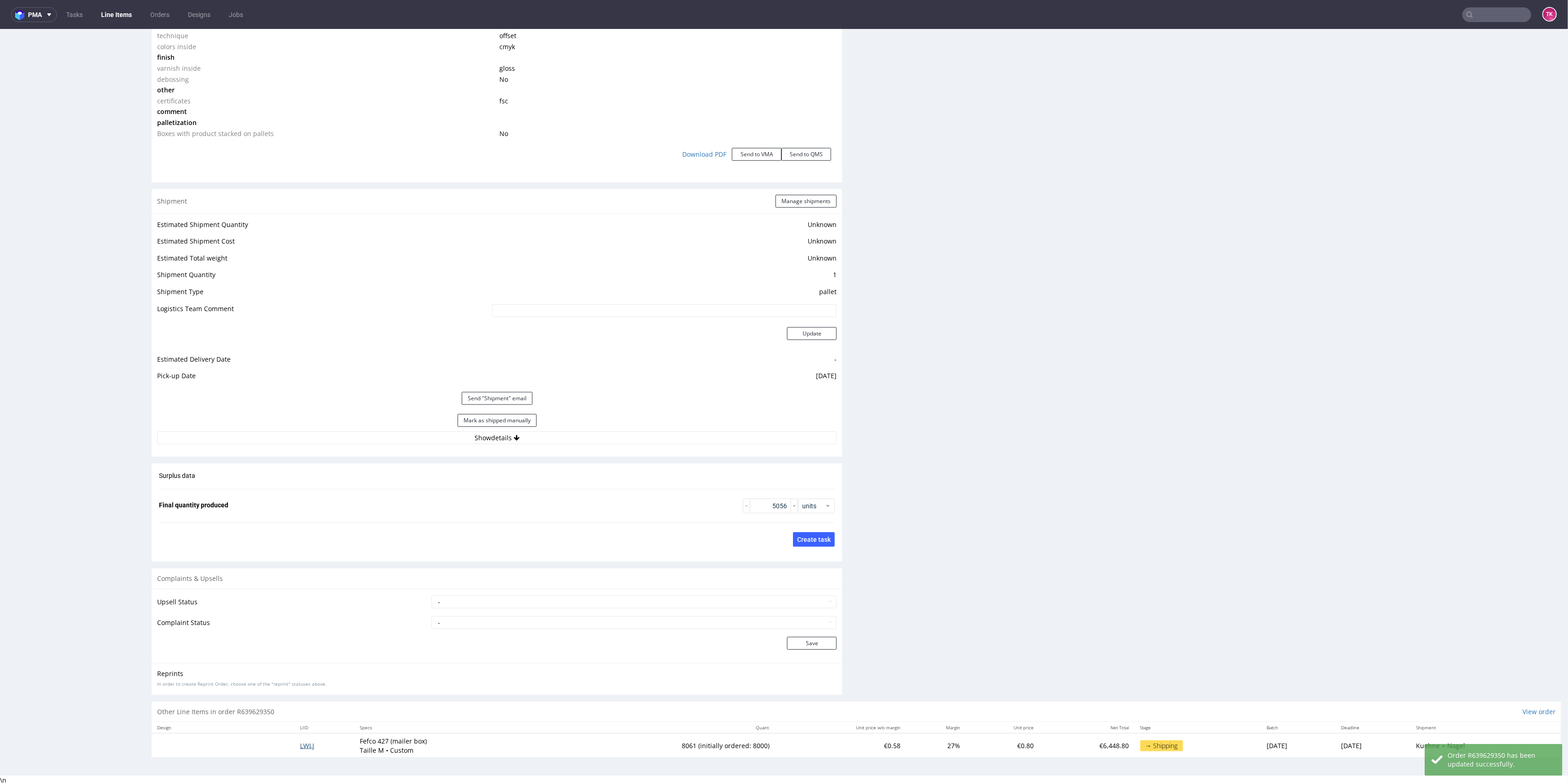
click at [306, 743] on span "LWLJ" at bounding box center [307, 745] width 14 height 9
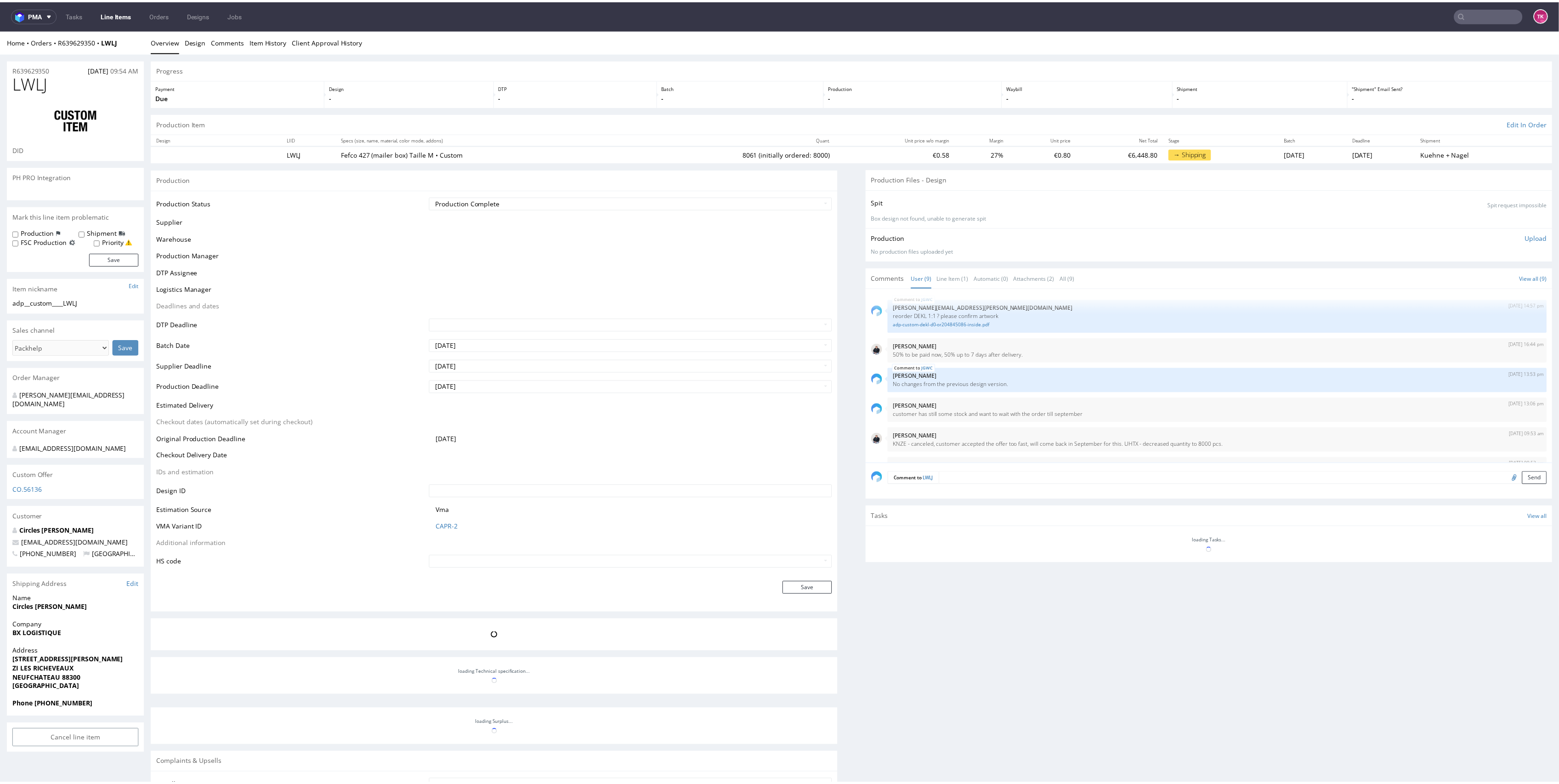
scroll to position [152, 0]
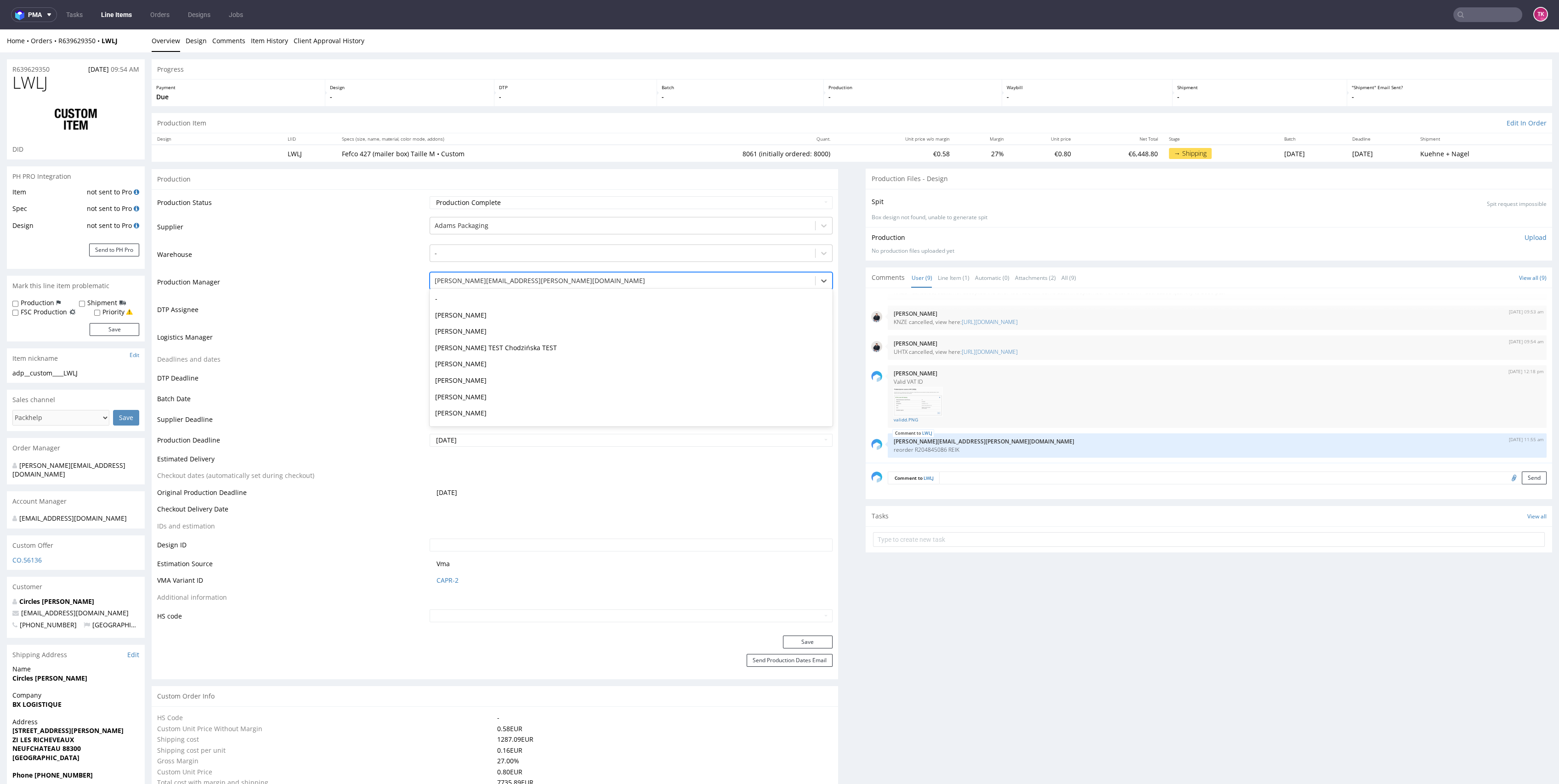
click at [511, 286] on div "maciej.sikora@packhelp.com" at bounding box center [622, 281] width 385 height 15
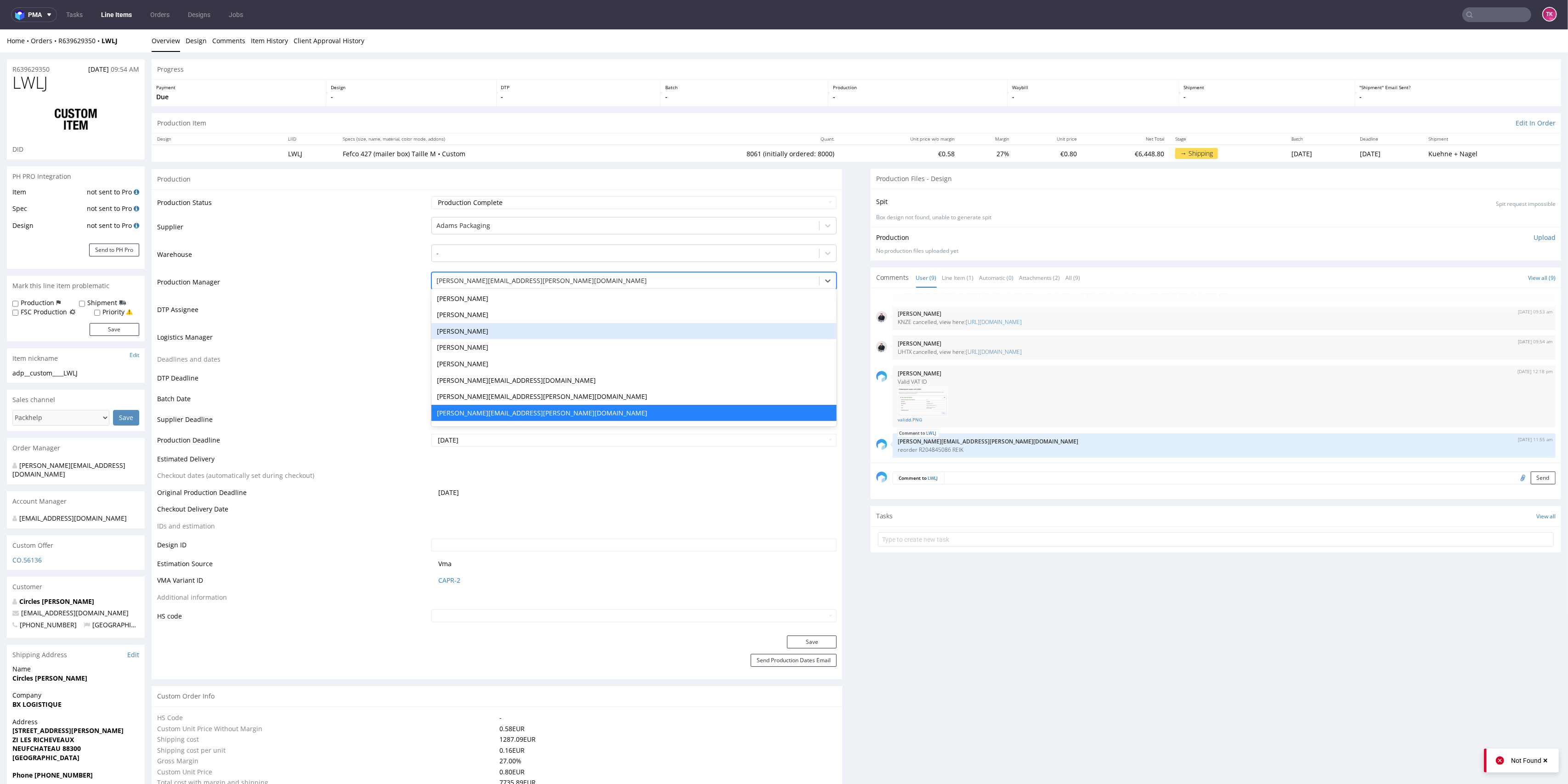
drag, startPoint x: 334, startPoint y: 369, endPoint x: 349, endPoint y: 371, distance: 15.1
click at [335, 369] on td "Deadlines and dates" at bounding box center [293, 362] width 272 height 17
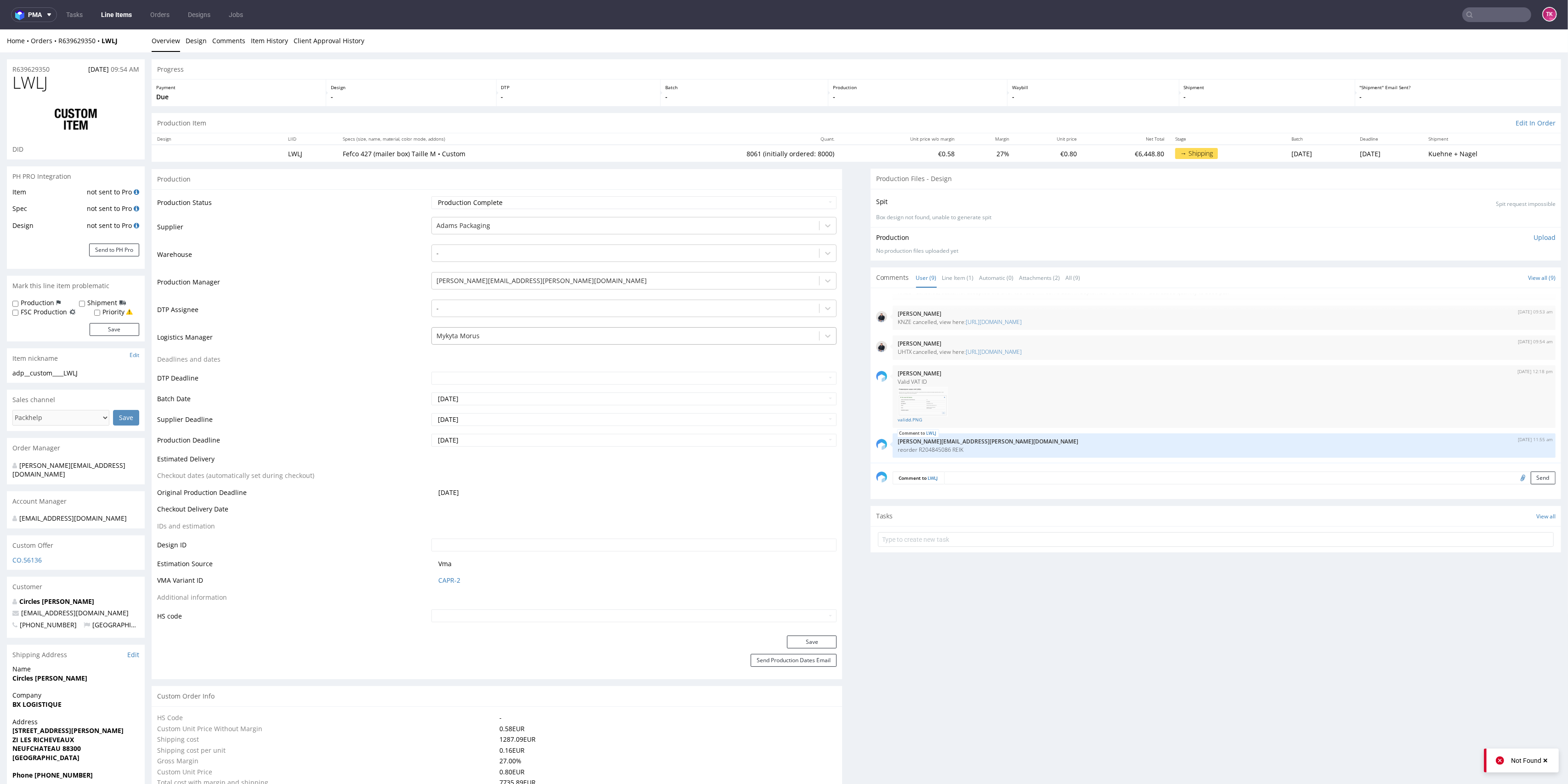
click at [456, 334] on div at bounding box center [626, 336] width 379 height 11
type input "t"
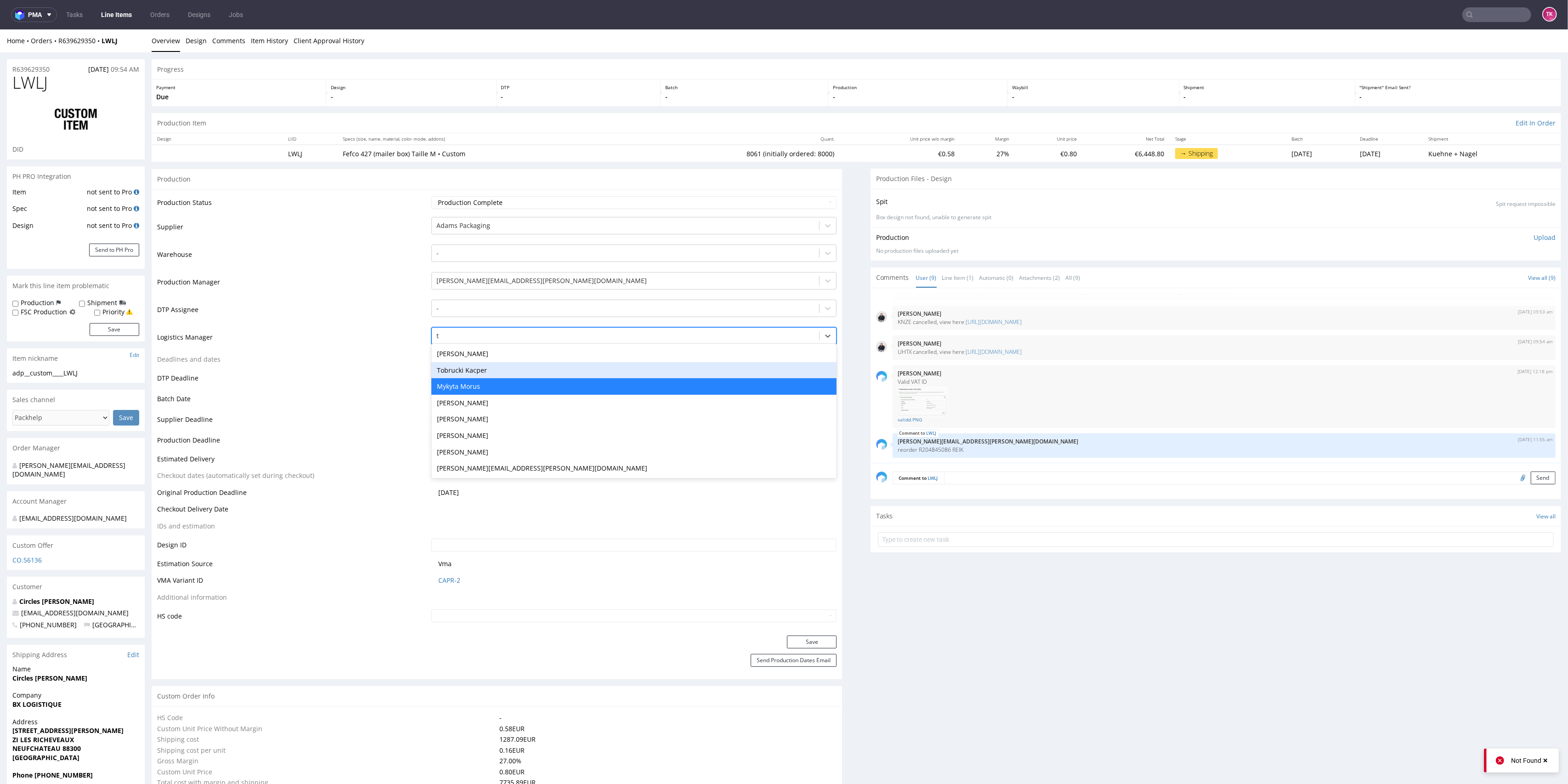
click at [484, 376] on div "Tobrucki Kacper" at bounding box center [634, 370] width 405 height 16
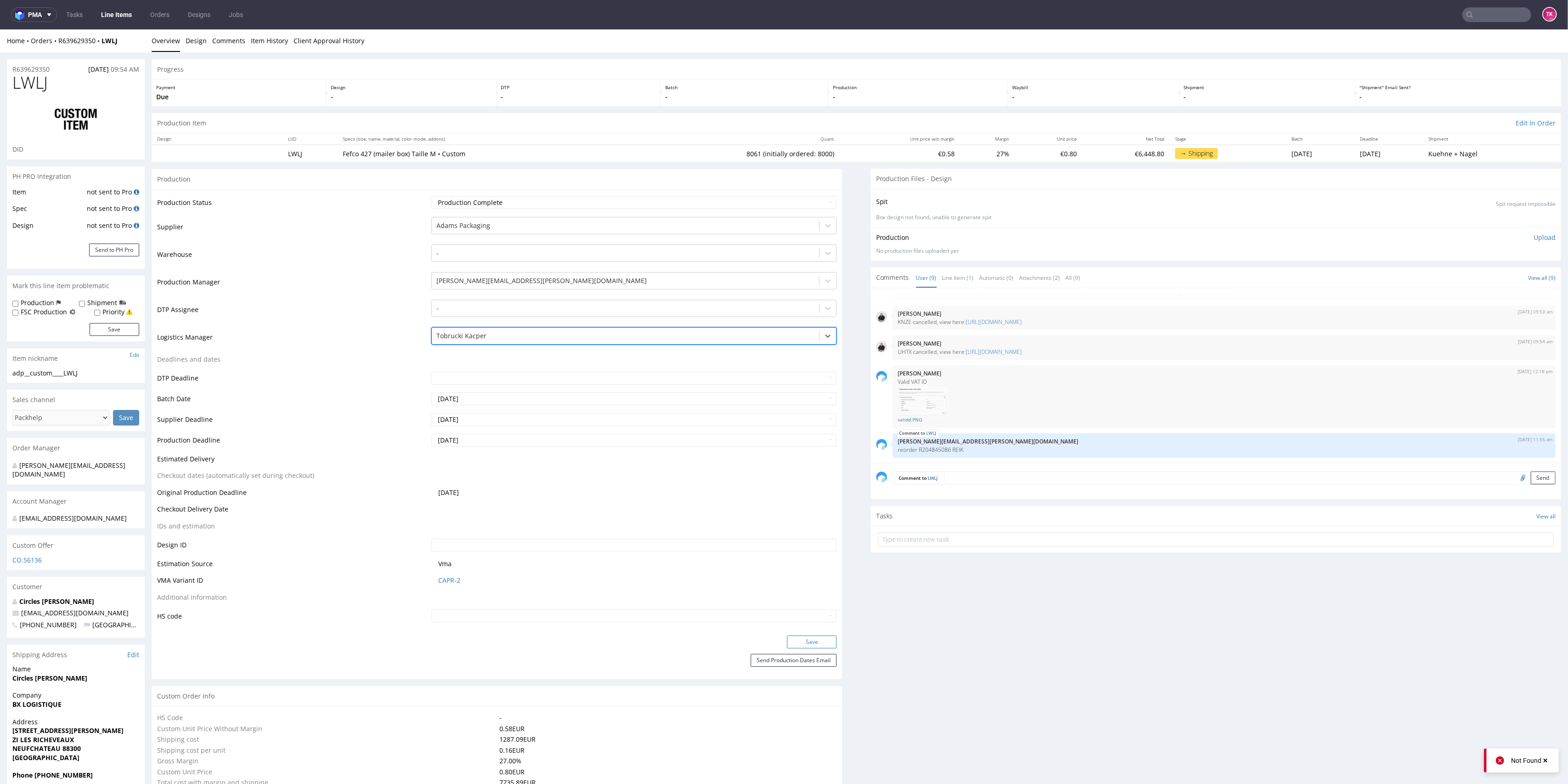
click at [802, 637] on button "Save" at bounding box center [812, 642] width 50 height 13
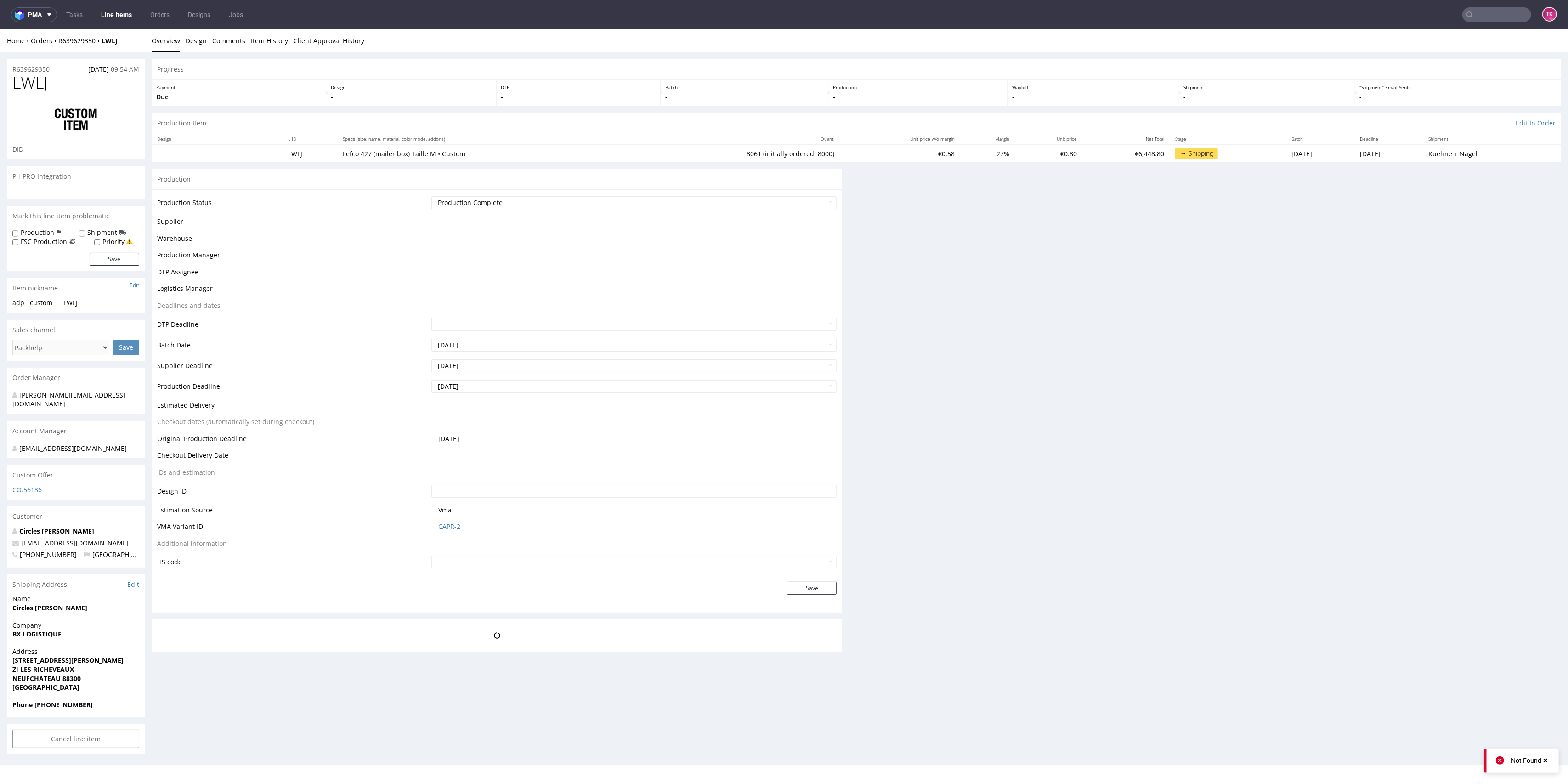
scroll to position [0, 0]
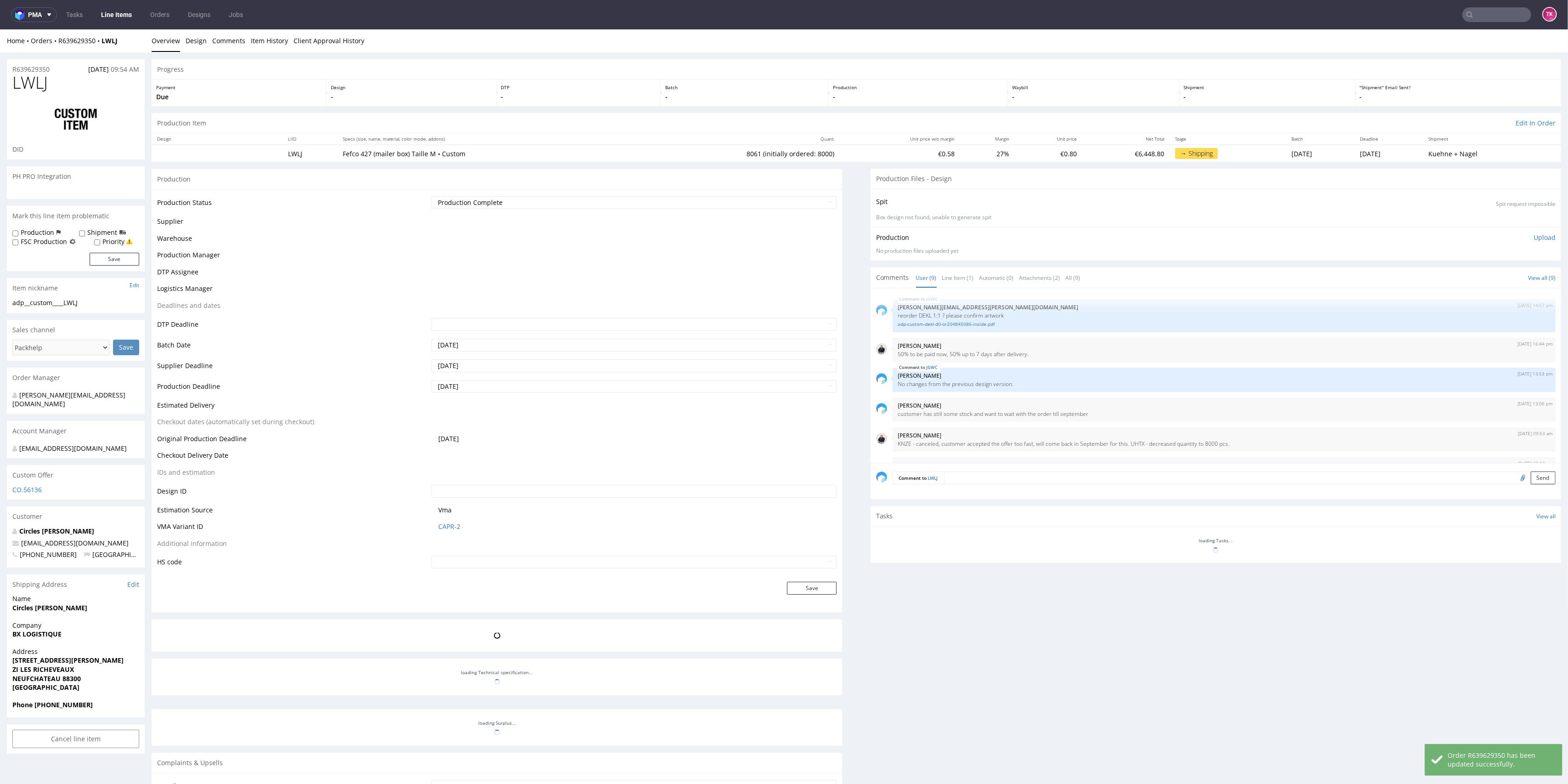
click at [130, 14] on link "Line Items" at bounding box center [116, 15] width 42 height 15
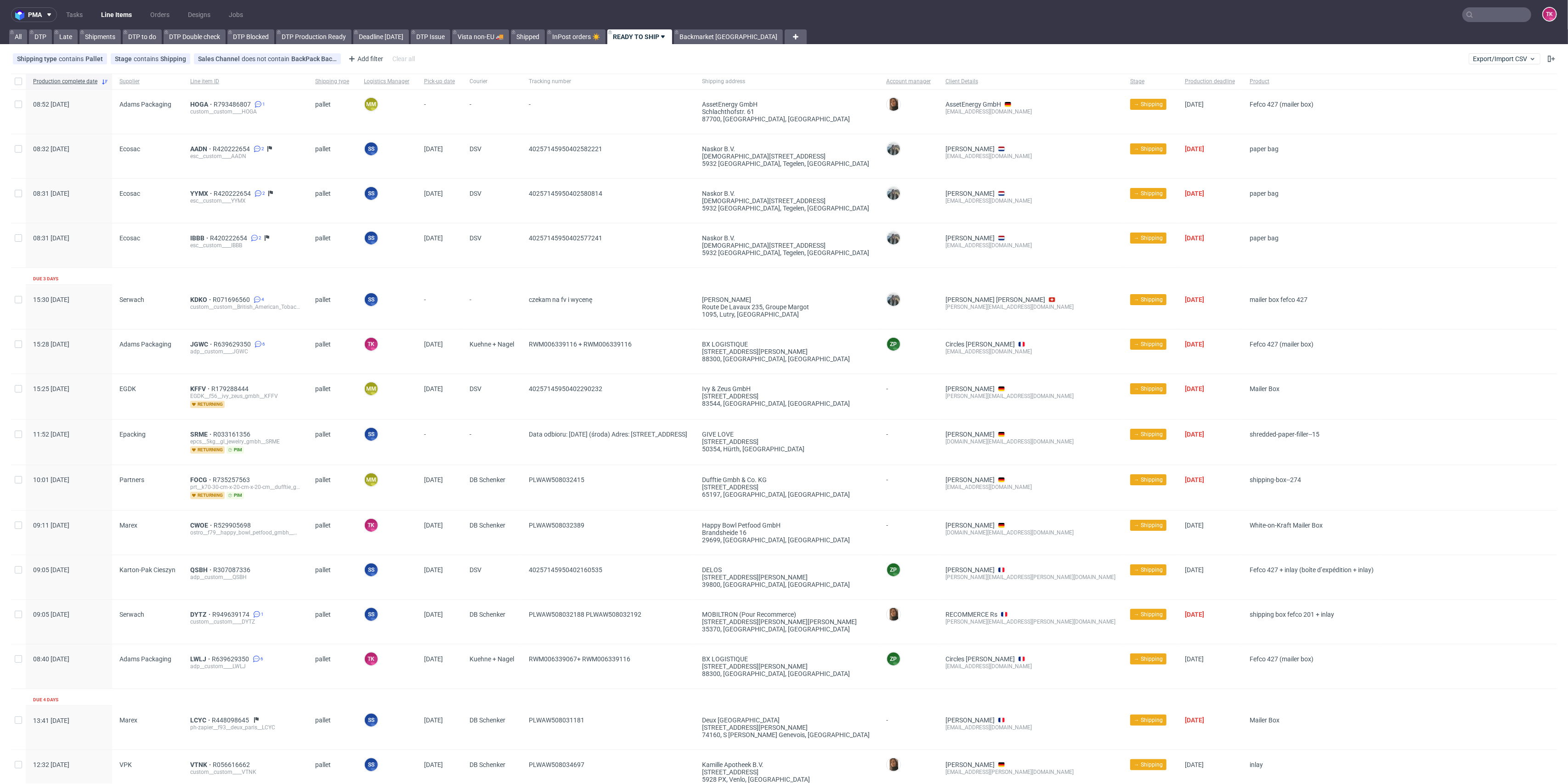
click at [114, 18] on link "Line Items" at bounding box center [116, 15] width 42 height 15
click at [122, 16] on link "Line Items" at bounding box center [116, 15] width 42 height 15
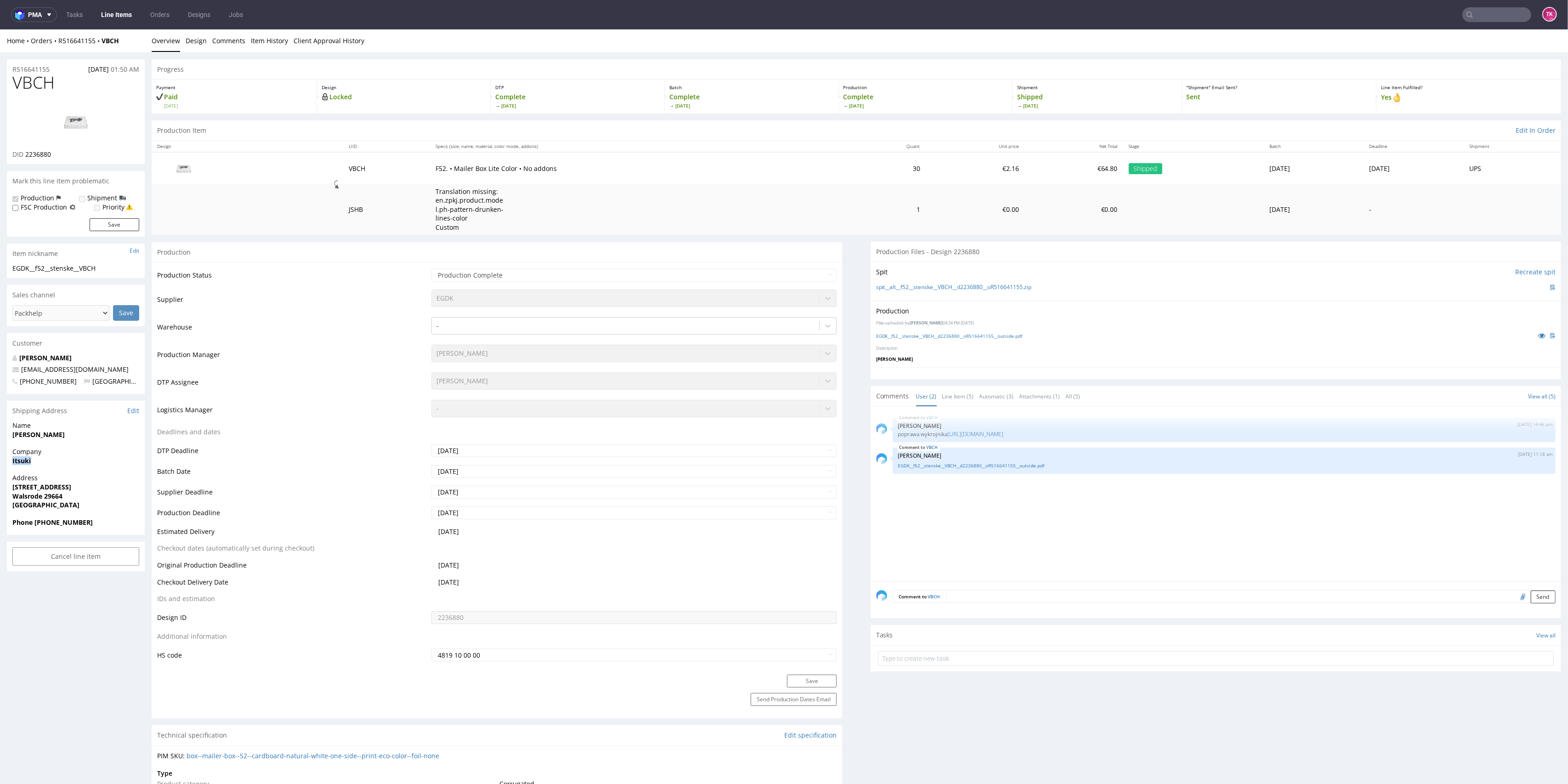
drag, startPoint x: 6, startPoint y: 460, endPoint x: 42, endPoint y: 461, distance: 36.0
copy strong "Itsuki"
drag, startPoint x: 2, startPoint y: 442, endPoint x: 117, endPoint y: 443, distance: 115.0
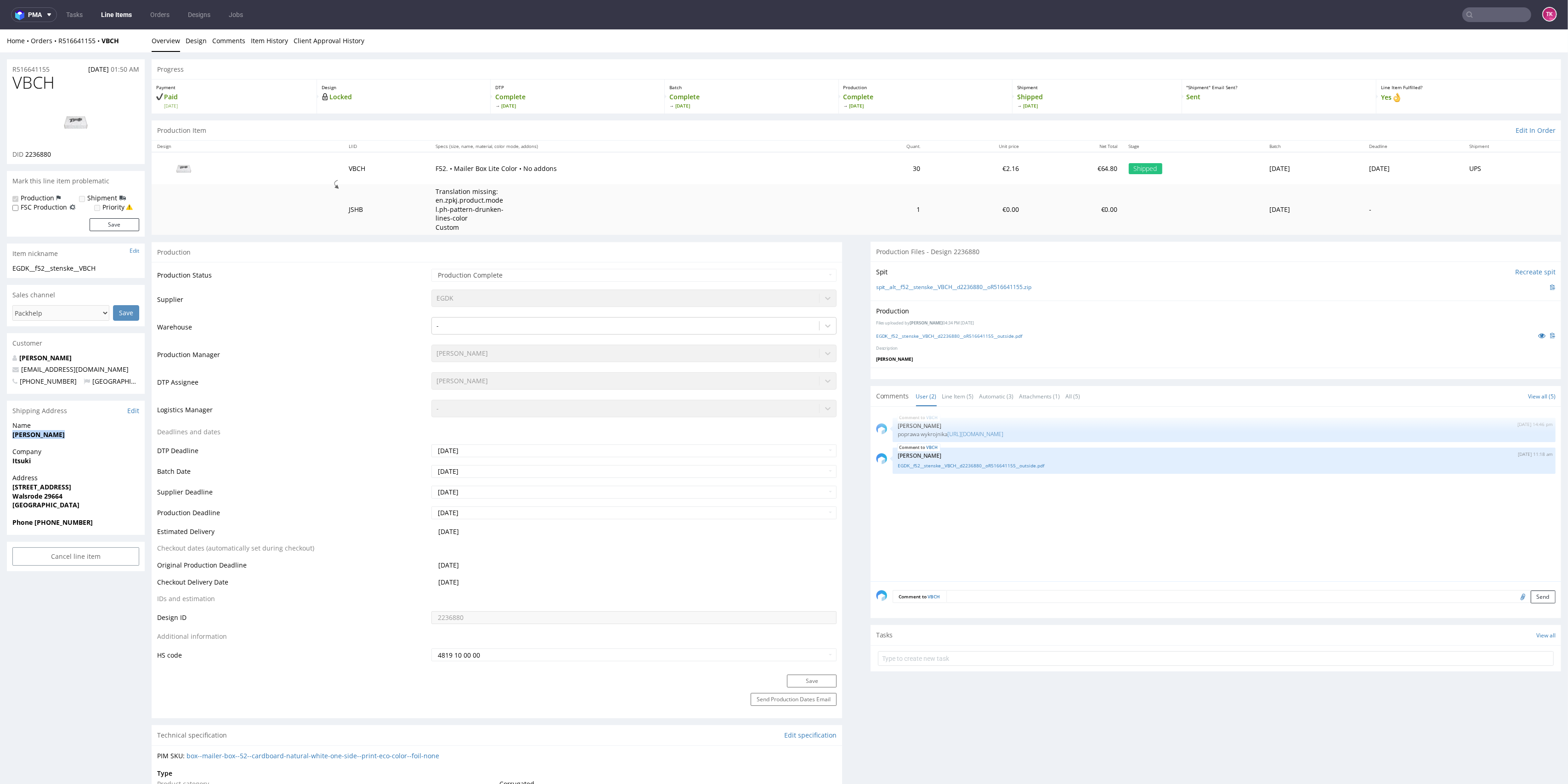
copy strong "Felix Stenske"
drag, startPoint x: 10, startPoint y: 490, endPoint x: 366, endPoint y: 353, distance: 381.5
click at [89, 498] on div "Address Langestraße 75 Walsrode 29664 Germany" at bounding box center [75, 495] width 138 height 44
copy p "Langestraße 75 Walsrode 29664"
drag, startPoint x: 37, startPoint y: 523, endPoint x: 106, endPoint y: 529, distance: 69.3
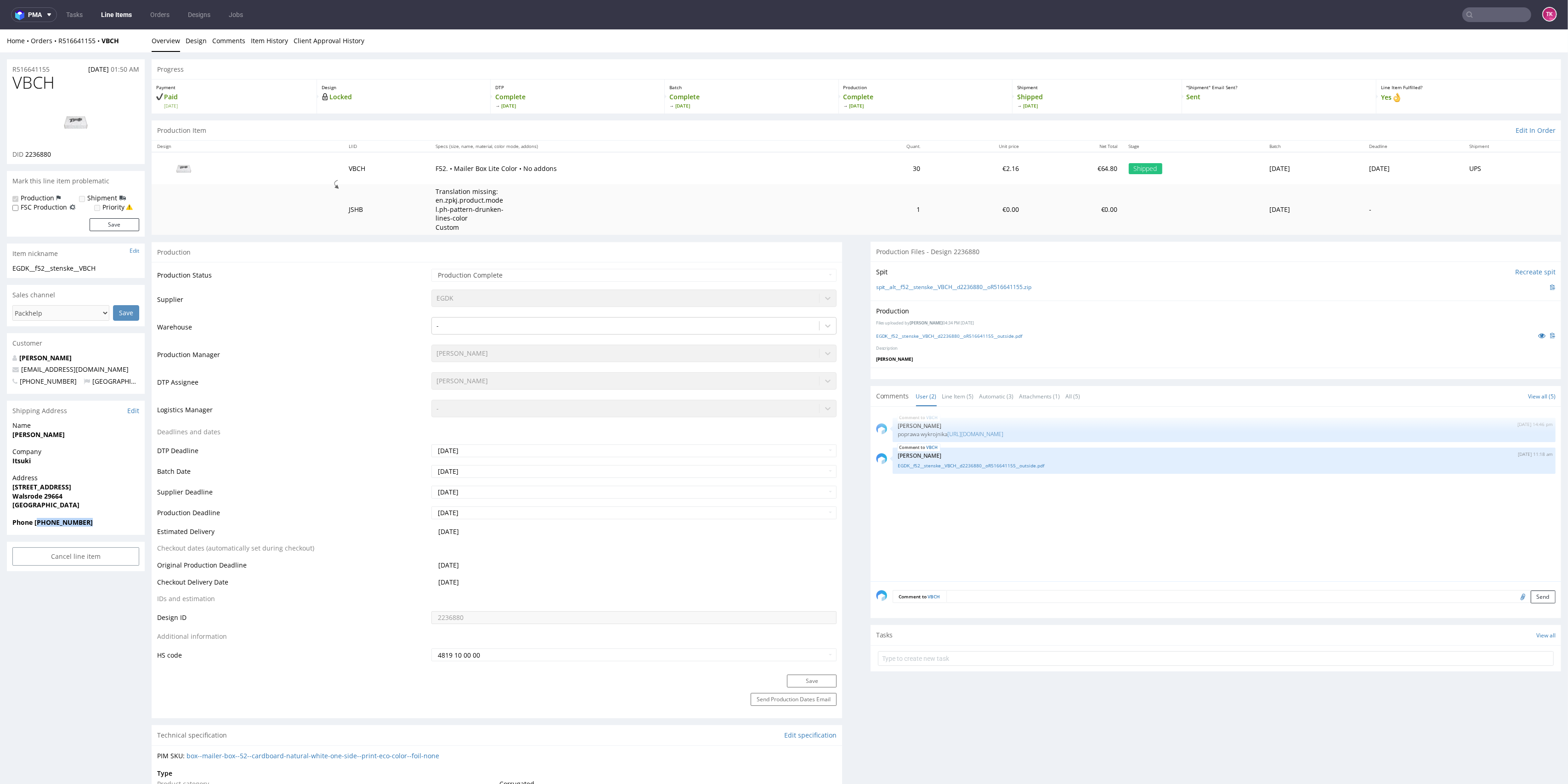
click at [106, 529] on div "Phone +4915256759799" at bounding box center [75, 527] width 138 height 18
drag, startPoint x: 33, startPoint y: 524, endPoint x: 93, endPoint y: 522, distance: 60.0
click at [93, 522] on span "Phone +4915256759799" at bounding box center [75, 522] width 127 height 9
click at [34, 523] on strong "Phone +4915256759799" at bounding box center [52, 522] width 80 height 9
drag, startPoint x: 33, startPoint y: 522, endPoint x: 101, endPoint y: 519, distance: 68.1
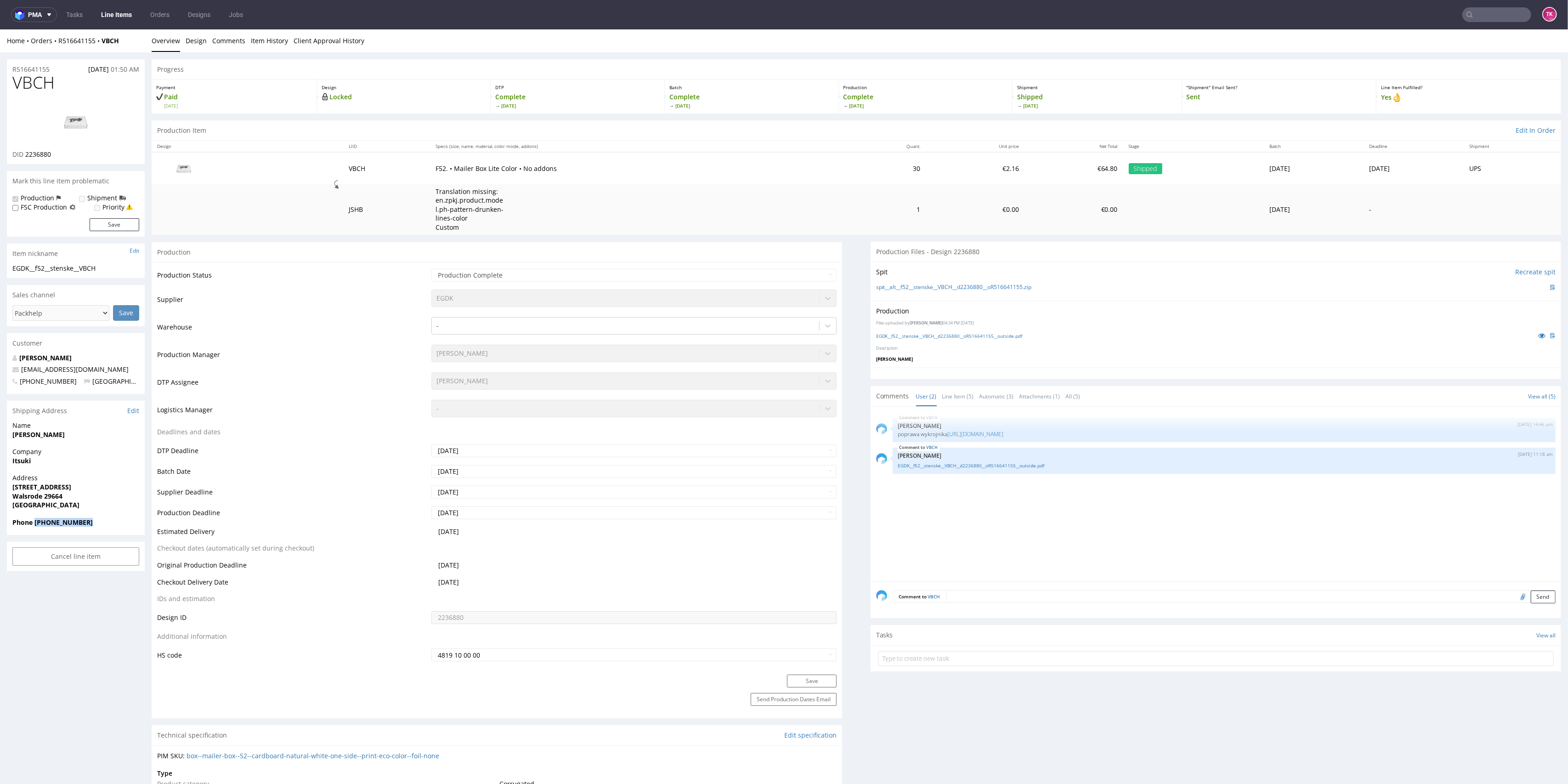
click at [101, 519] on span "Phone +4915256759799" at bounding box center [75, 522] width 127 height 9
copy strong "+4915256759799"
drag, startPoint x: 83, startPoint y: 365, endPoint x: 0, endPoint y: 367, distance: 83.0
copy span "ceo@itsuki-shop.de"
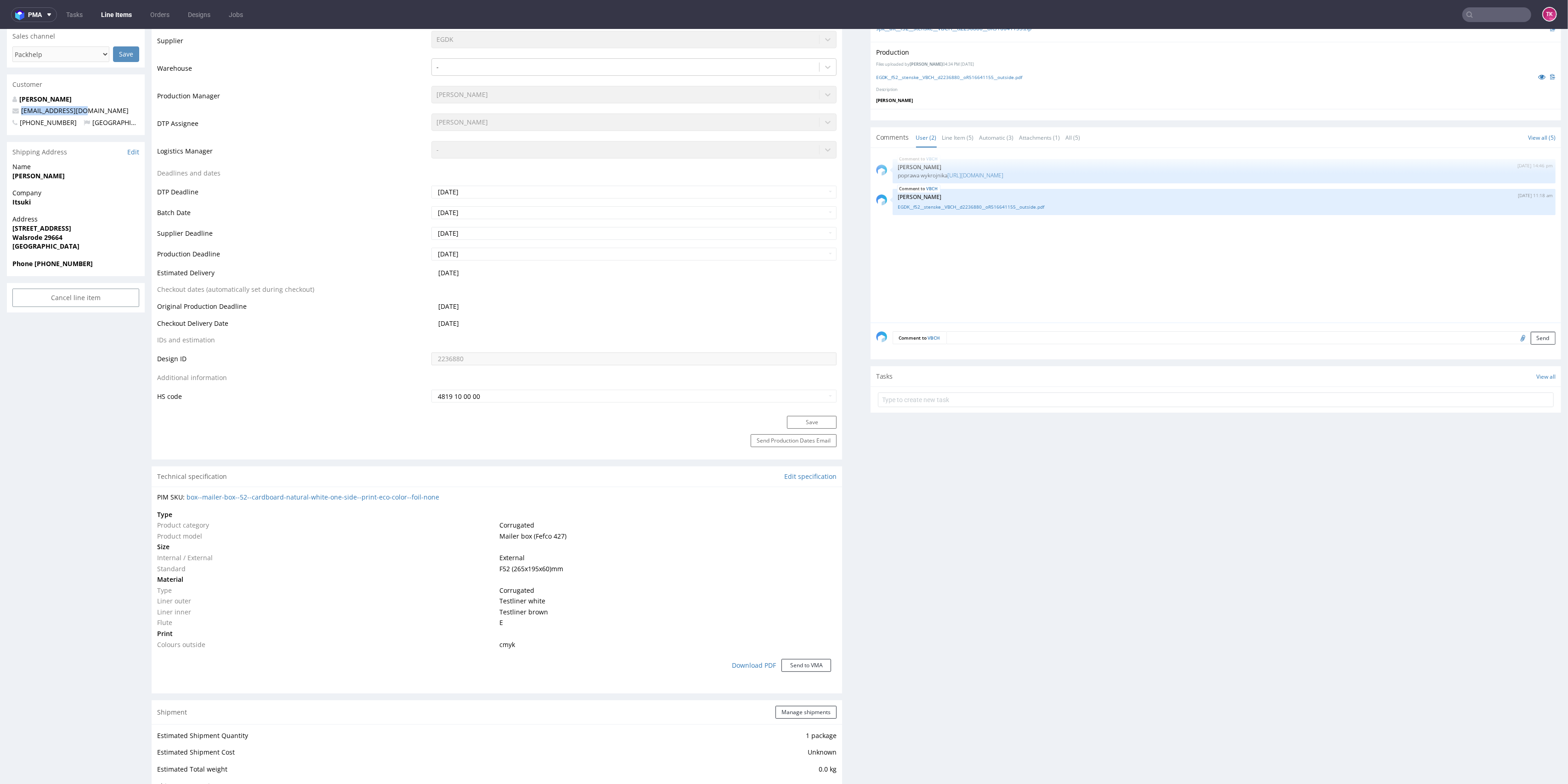
scroll to position [184, 0]
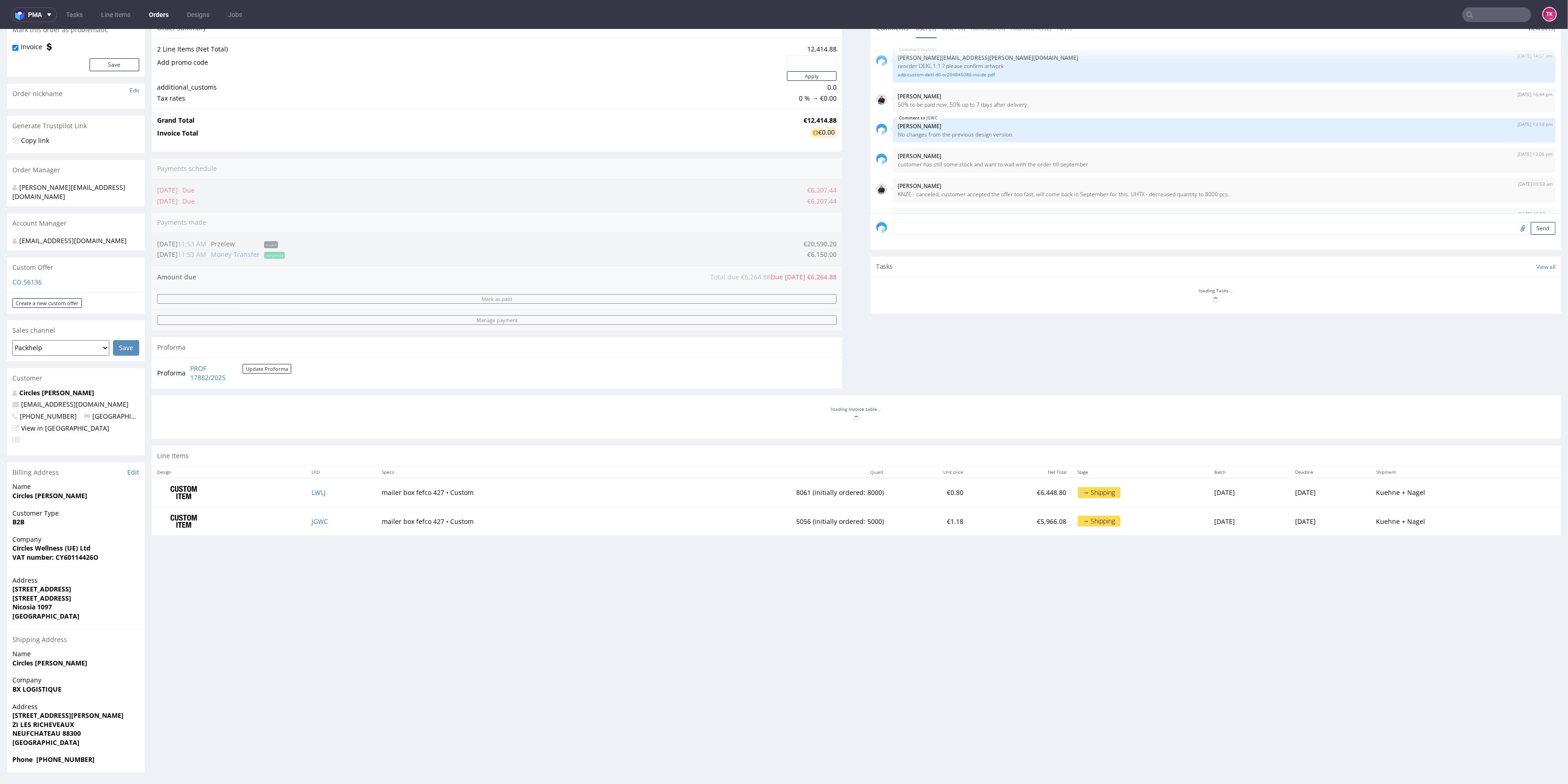
scroll to position [152, 0]
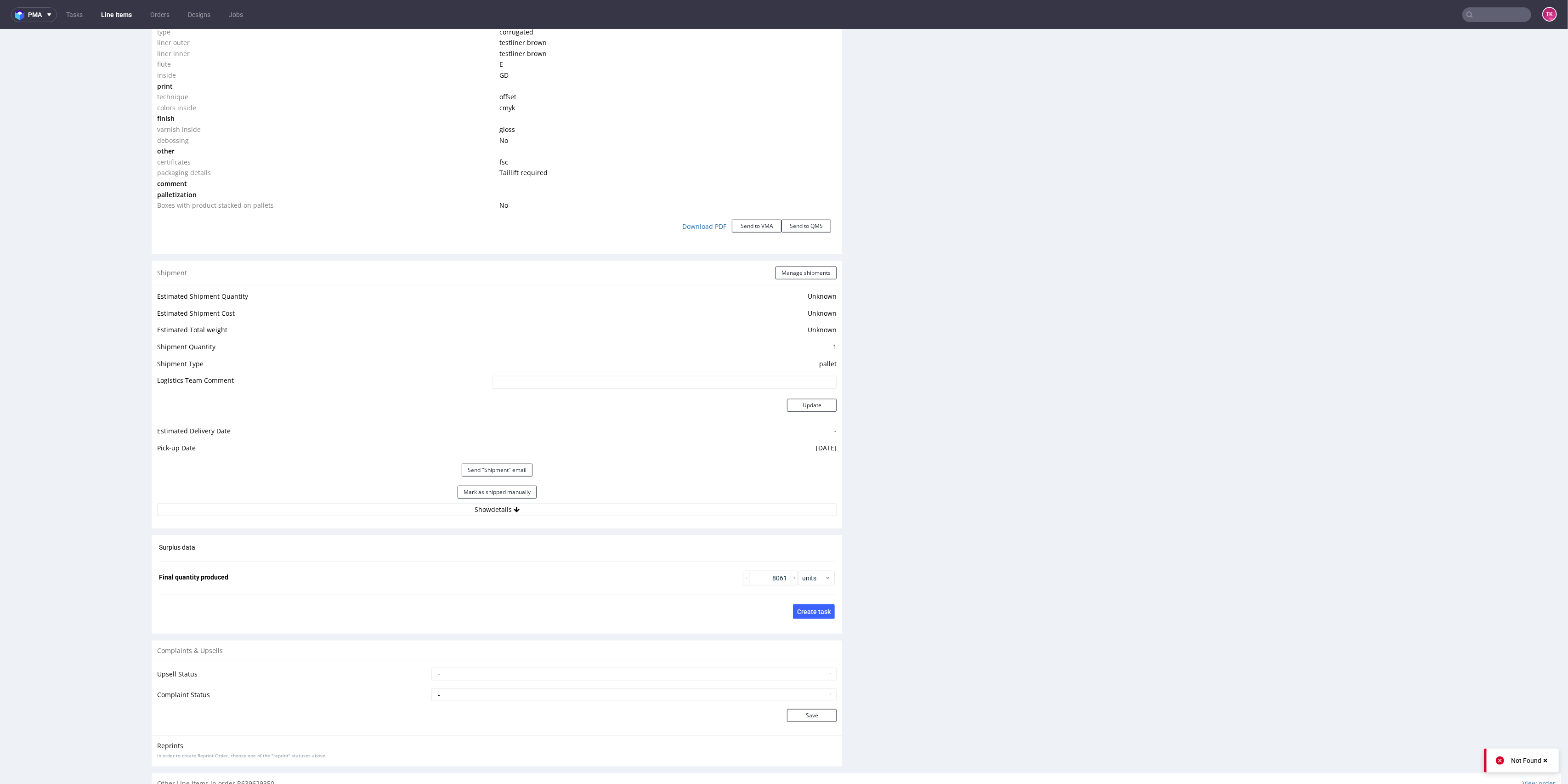
scroll to position [970, 0]
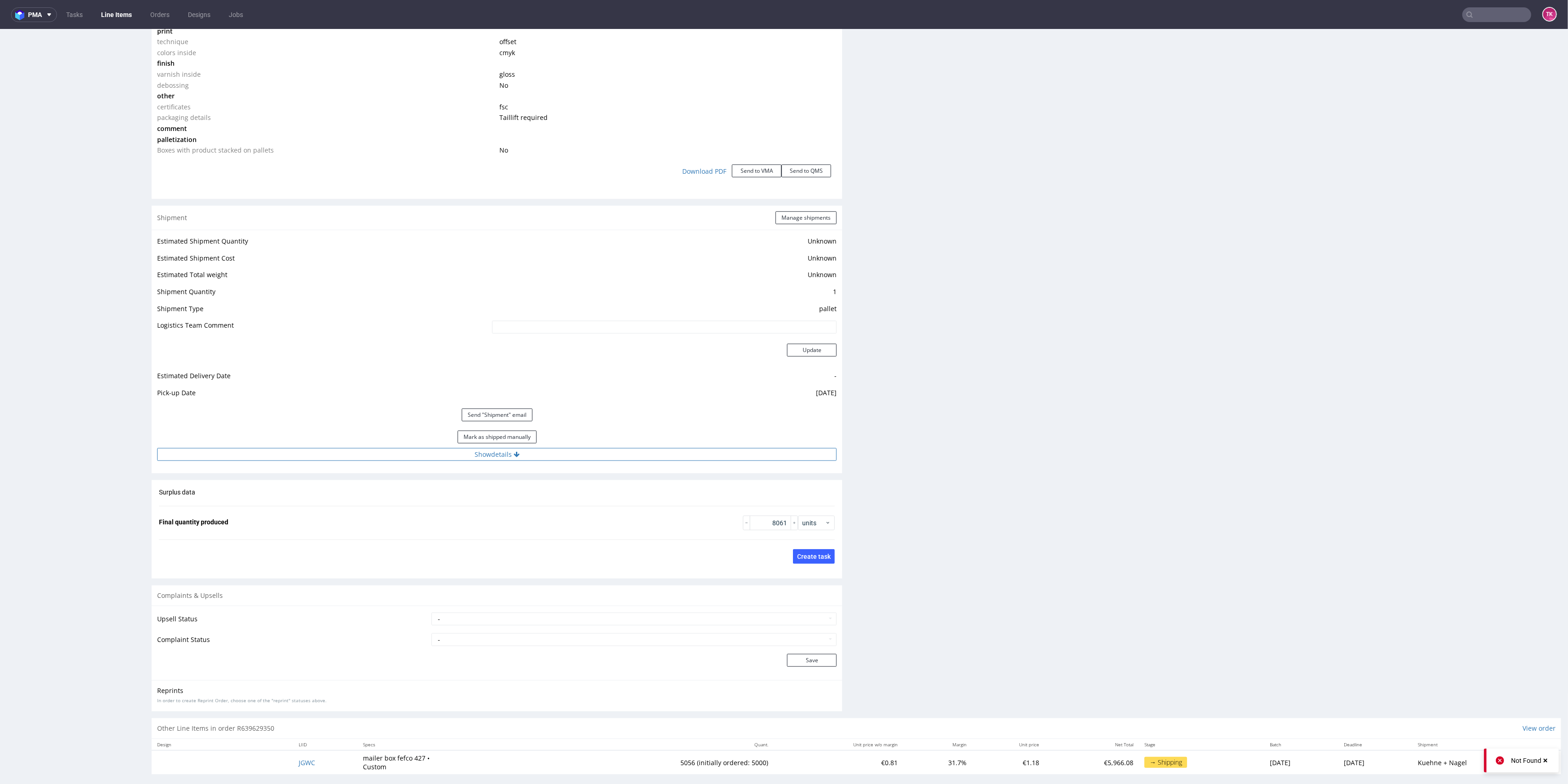
click at [602, 456] on button "Show details" at bounding box center [497, 454] width 679 height 13
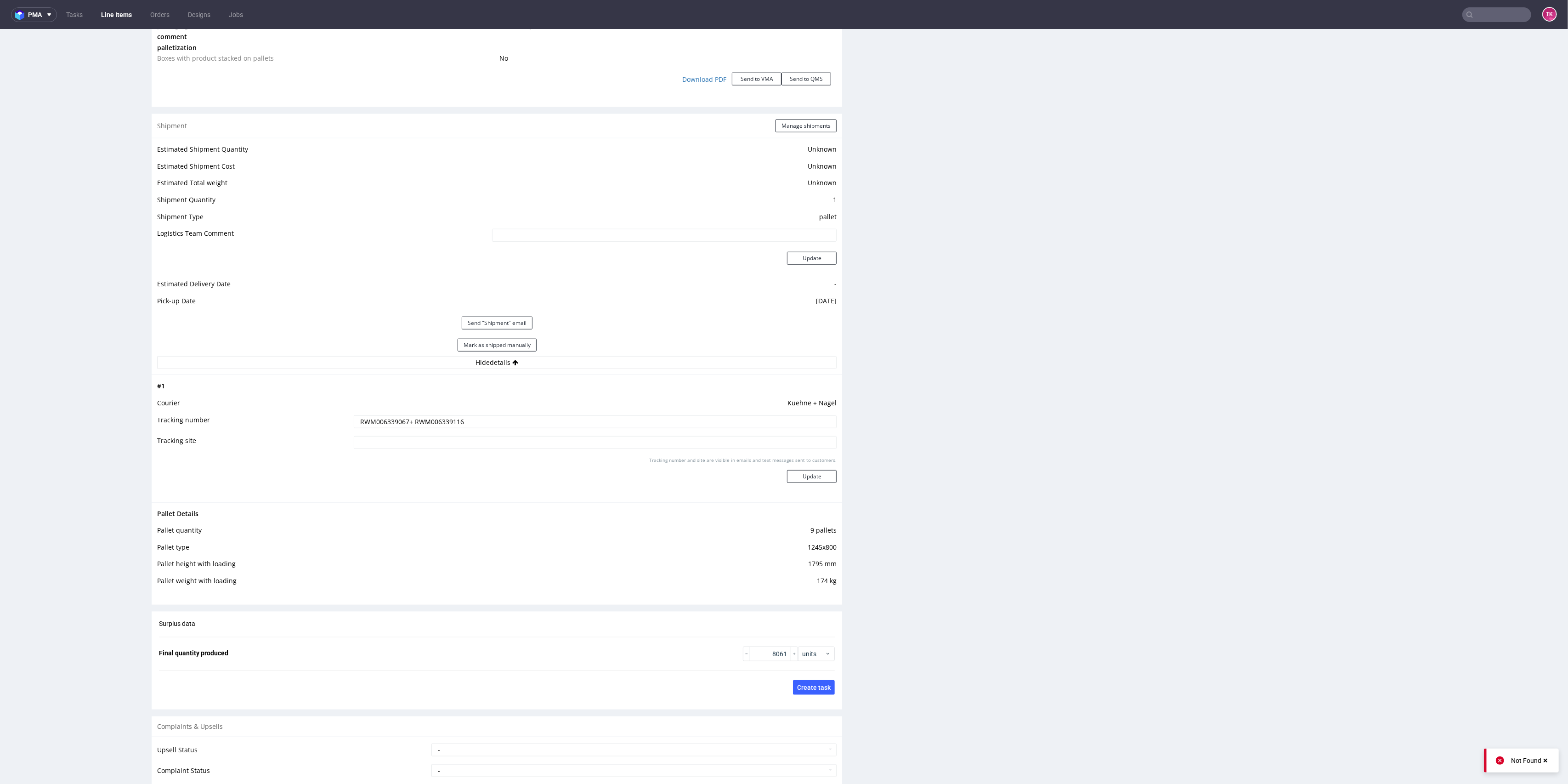
scroll to position [1093, 0]
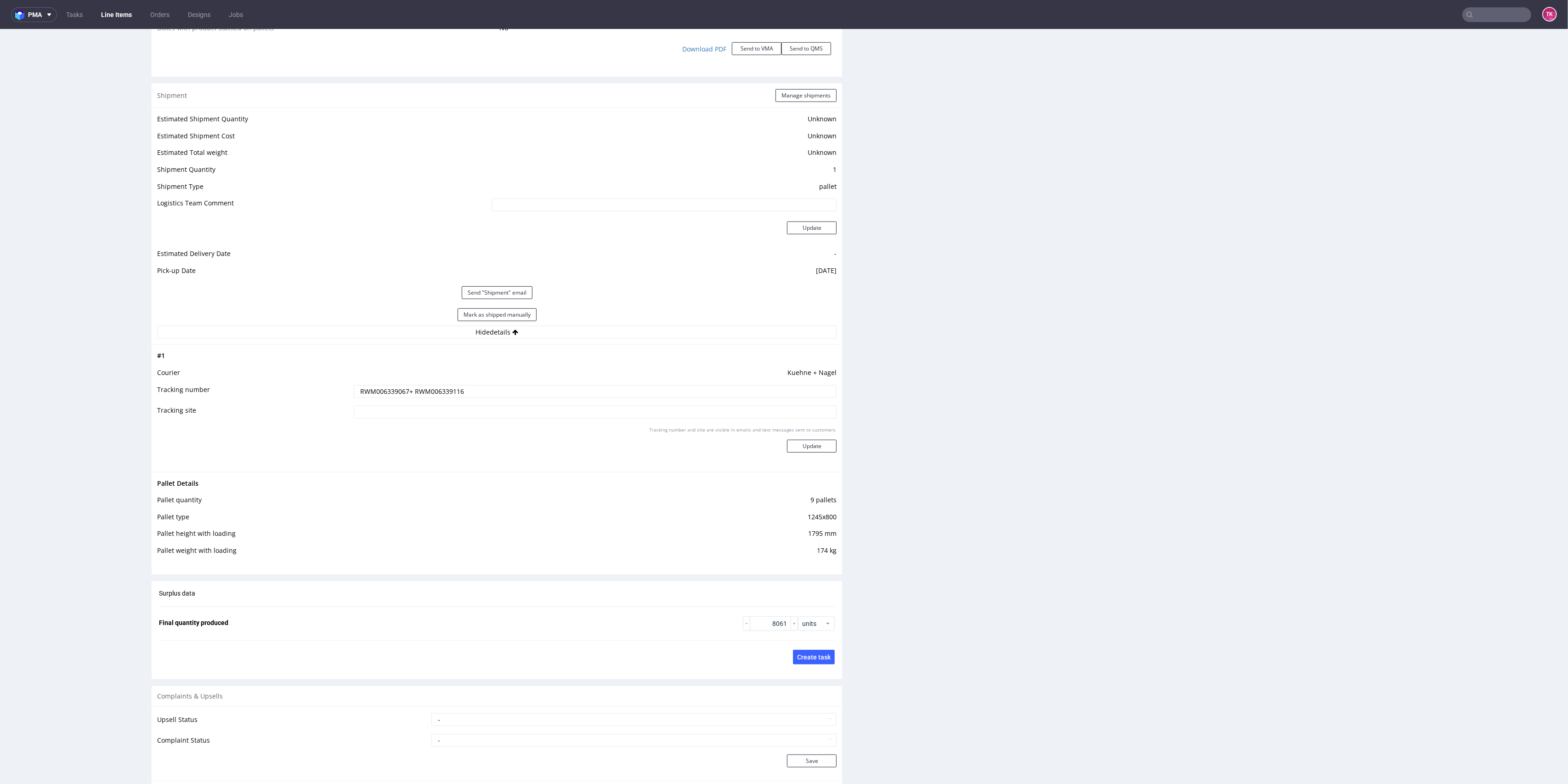
drag, startPoint x: 471, startPoint y: 398, endPoint x: 467, endPoint y: 394, distance: 5.7
click at [467, 395] on td "RWM006339067+ RWM006339116" at bounding box center [594, 394] width 486 height 21
drag, startPoint x: 471, startPoint y: 394, endPoint x: 15, endPoint y: 392, distance: 456.0
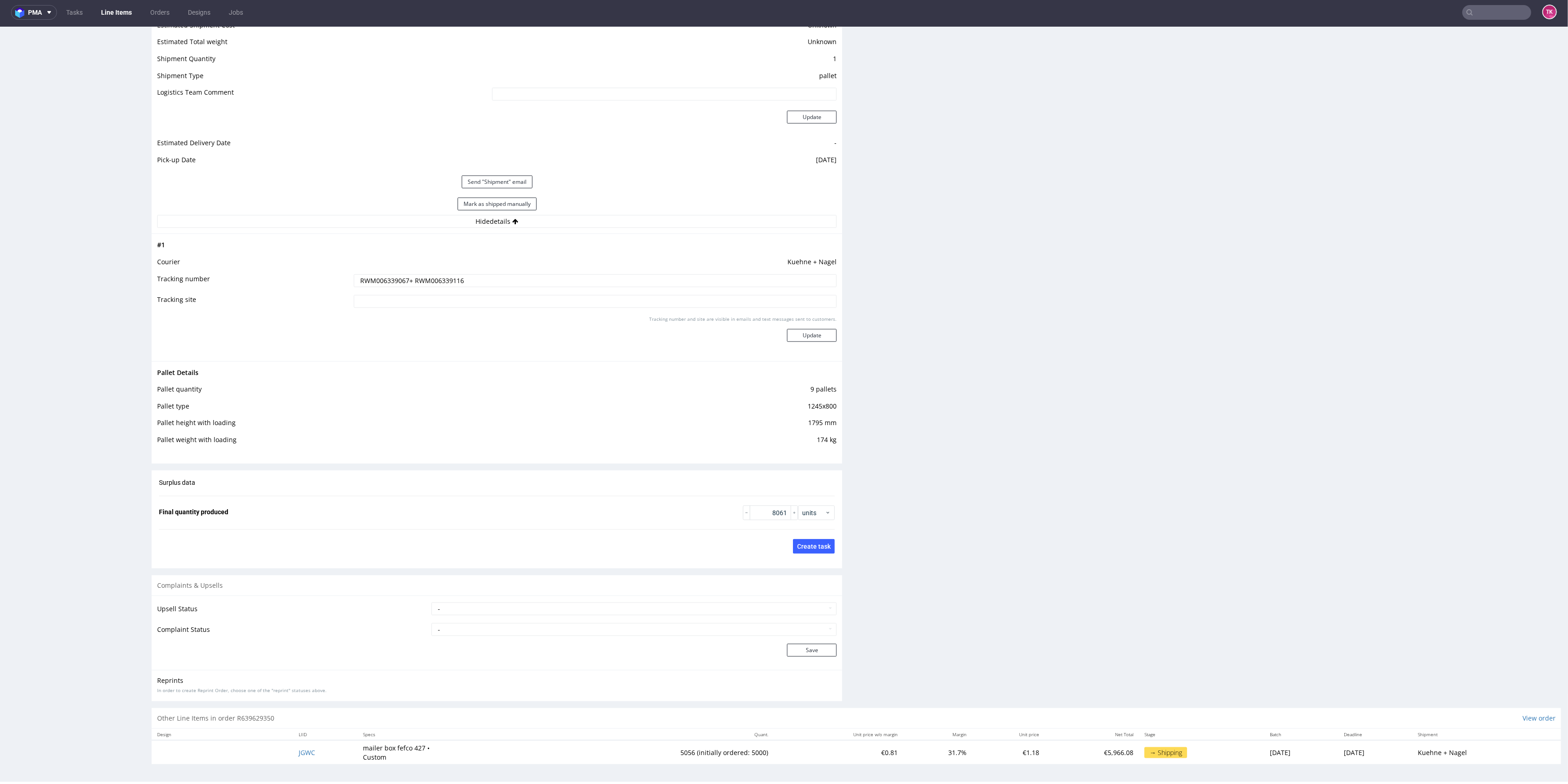
scroll to position [3, 0]
click at [302, 751] on span "JGWC" at bounding box center [307, 752] width 16 height 9
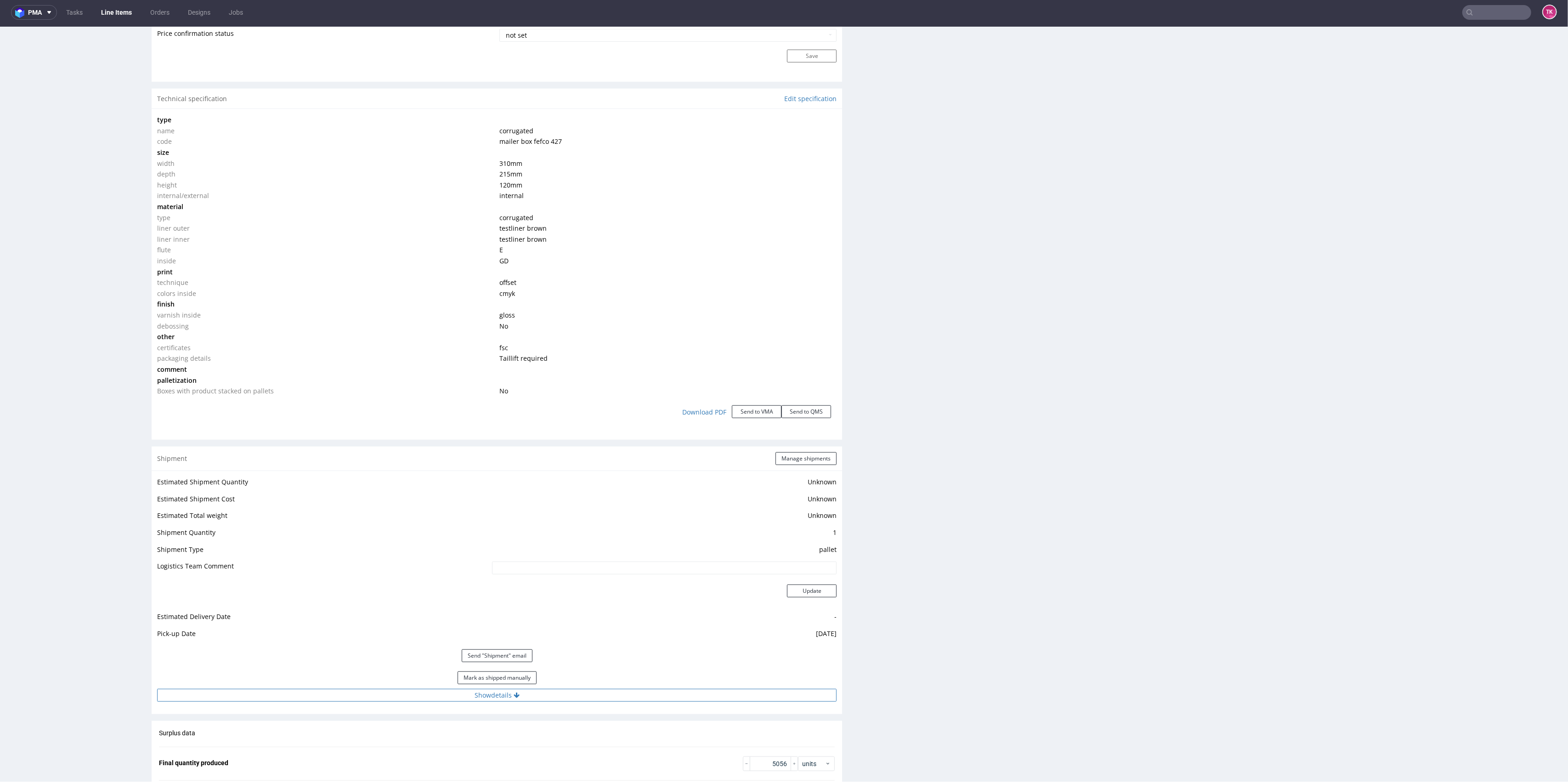
scroll to position [965, 0]
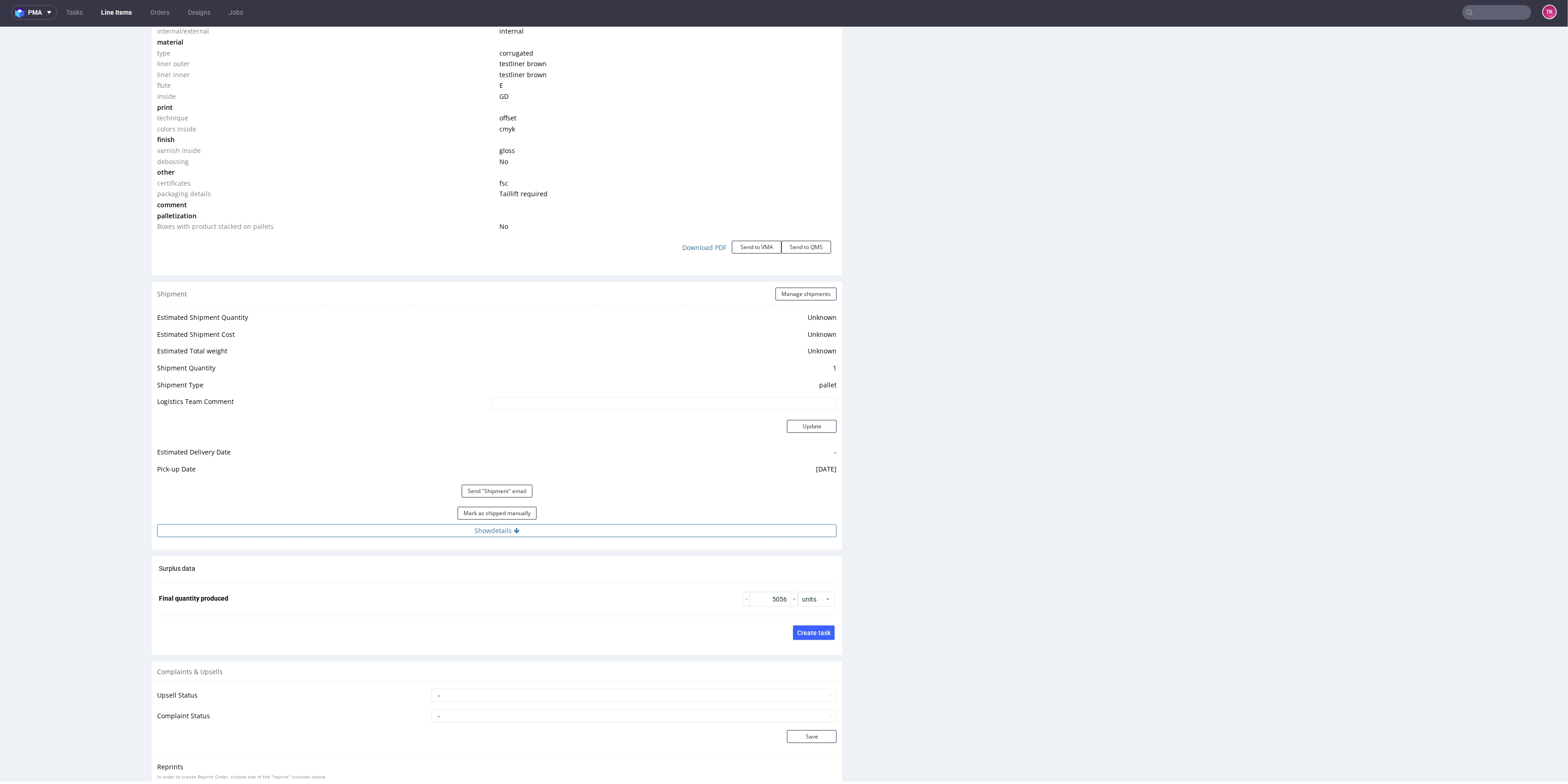
click at [583, 530] on button "Show details" at bounding box center [497, 530] width 679 height 13
click at [424, 597] on td "RWM006339116 + RWM006339116" at bounding box center [594, 593] width 486 height 21
click at [427, 592] on input "RWM006339116 + RWM006339116" at bounding box center [595, 590] width 483 height 13
click at [428, 592] on input "RWM006339116 + RWM006339116" at bounding box center [595, 590] width 483 height 13
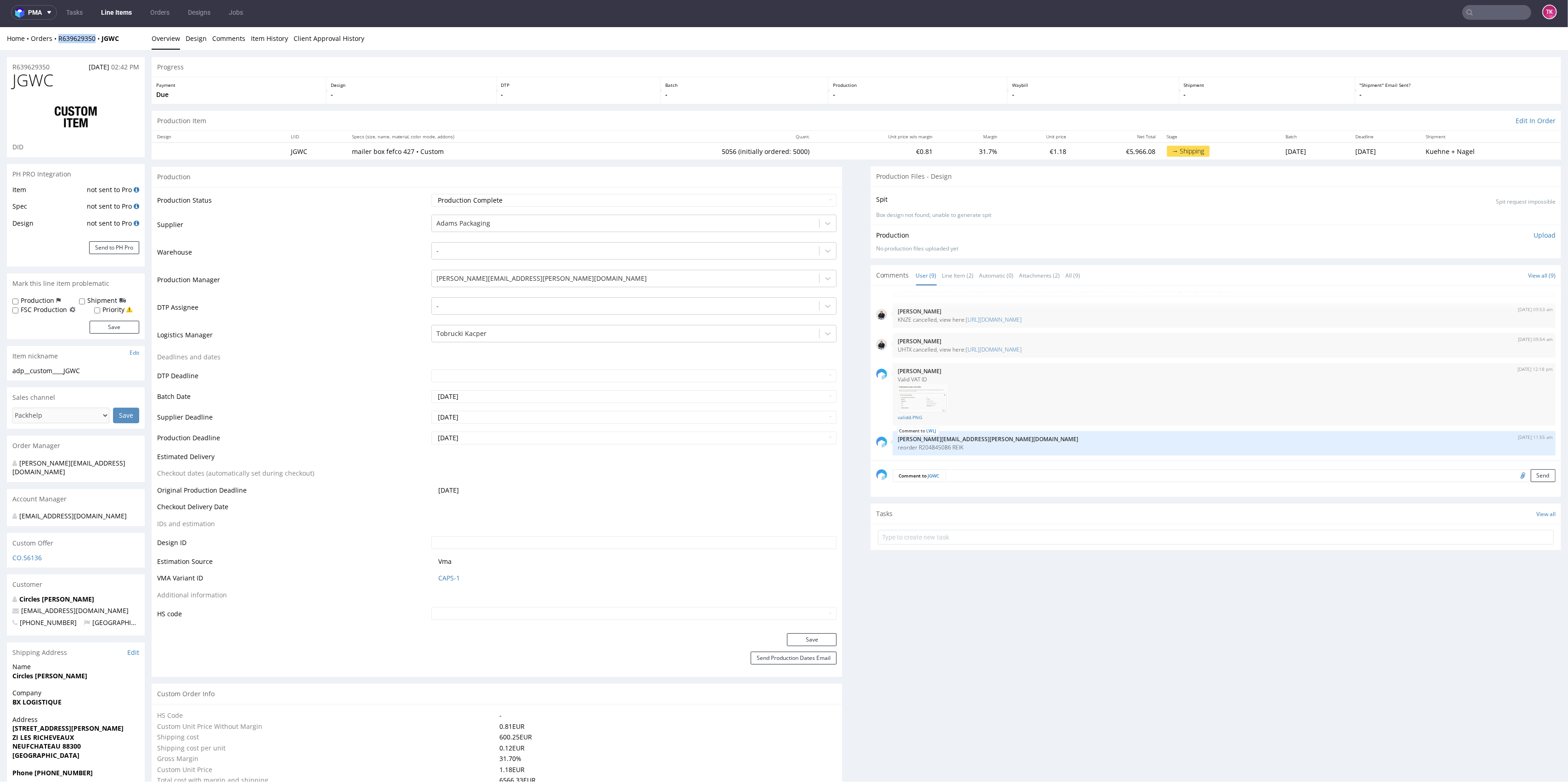
drag, startPoint x: 60, startPoint y: 43, endPoint x: 100, endPoint y: 47, distance: 40.2
click at [100, 47] on div "Home Orders R639629350 JGWC Overview Design Comments Item History Client Approv…" at bounding box center [784, 39] width 1568 height 23
copy link "R639629350"
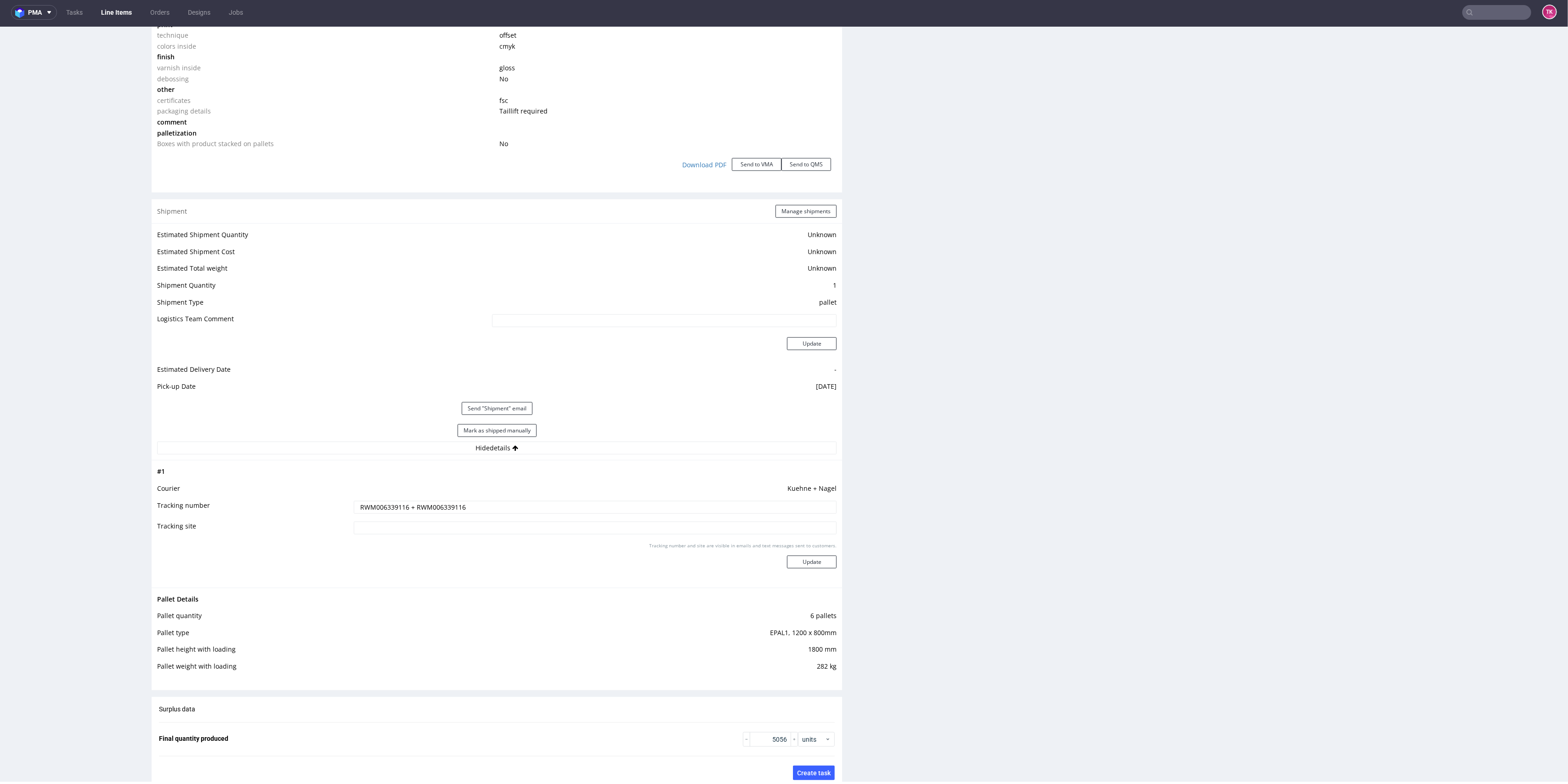
scroll to position [1029, 0]
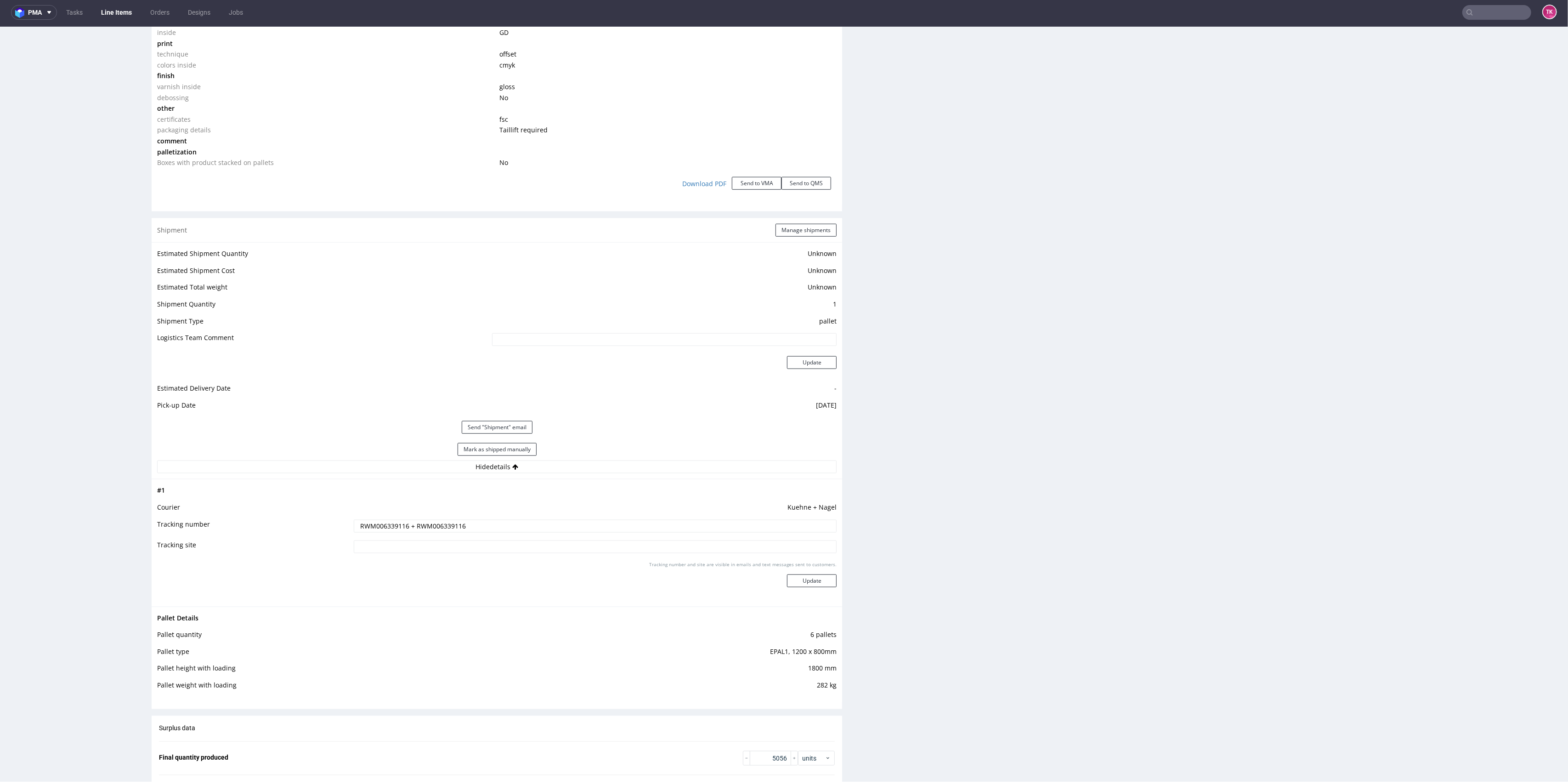
click at [387, 523] on input "RWM006339116 + RWM006339116" at bounding box center [595, 526] width 483 height 13
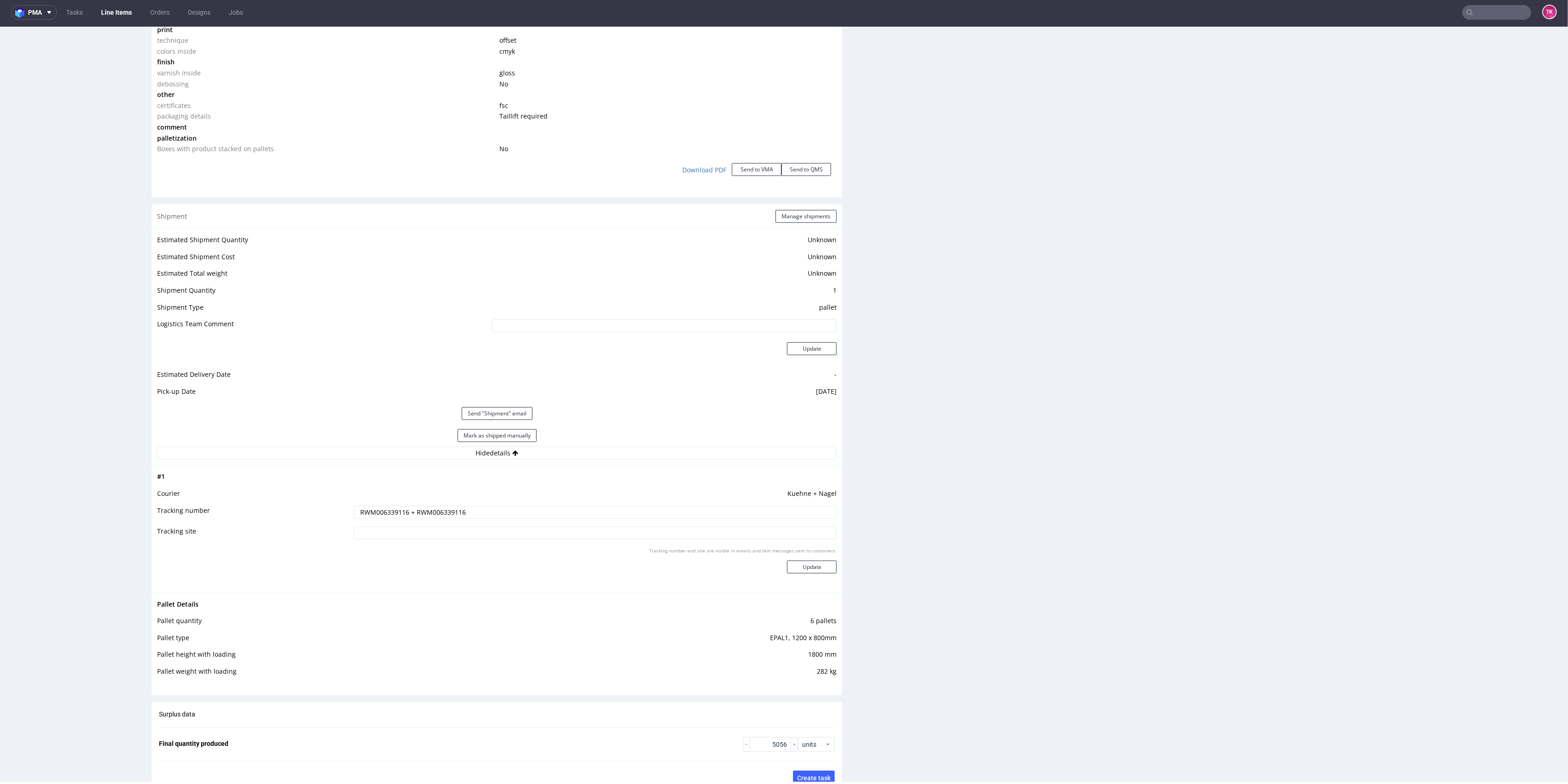
scroll to position [1059, 0]
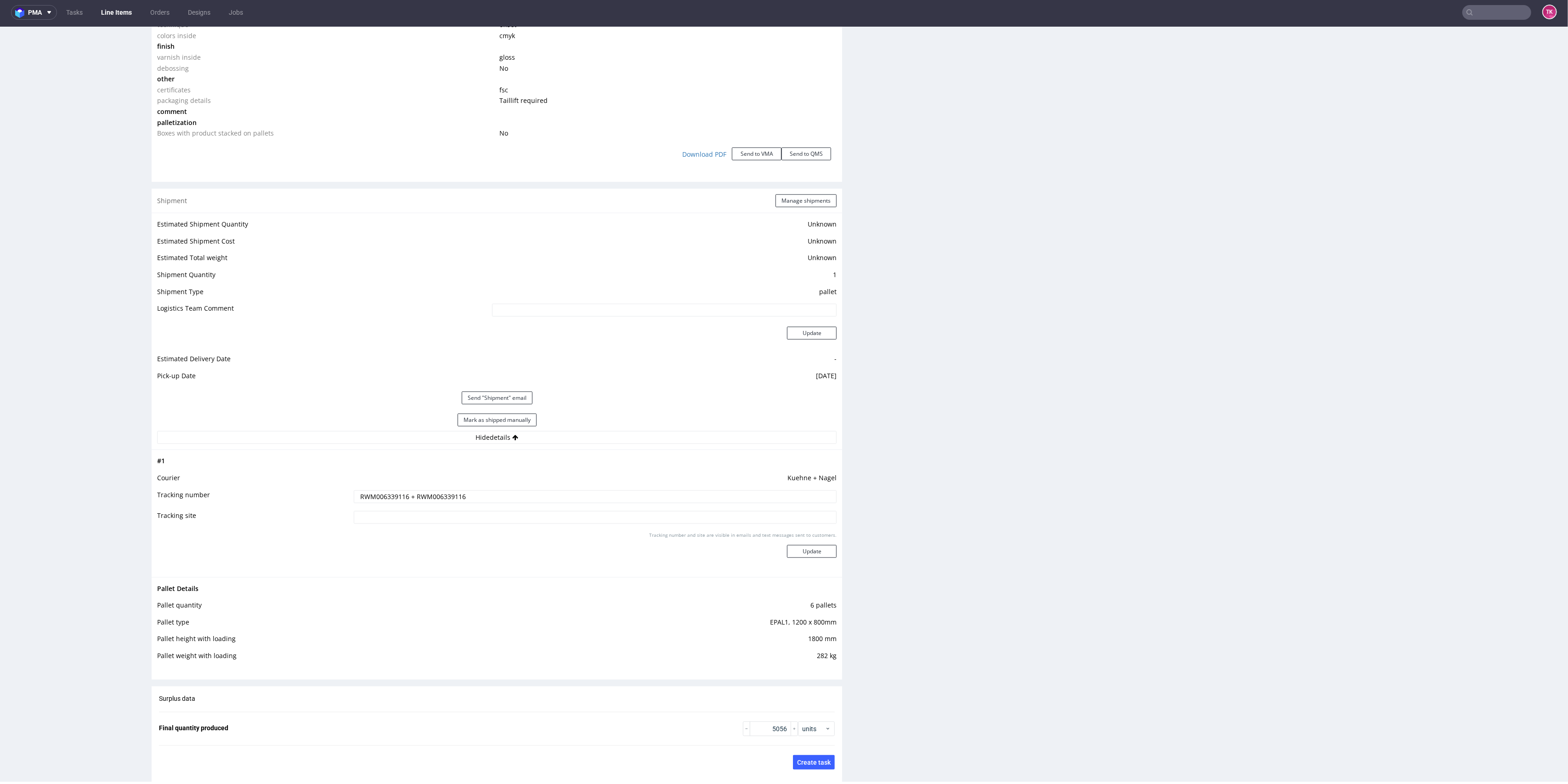
paste input "RWM006339102"
type input "RWM006339102+ RWM006339116"
drag, startPoint x: 794, startPoint y: 543, endPoint x: 795, endPoint y: 550, distance: 7.1
click at [794, 545] on div "Tracking number and site are visible in emails and text messages sent to custom…" at bounding box center [595, 548] width 483 height 33
click at [795, 550] on button "Update" at bounding box center [812, 551] width 50 height 13
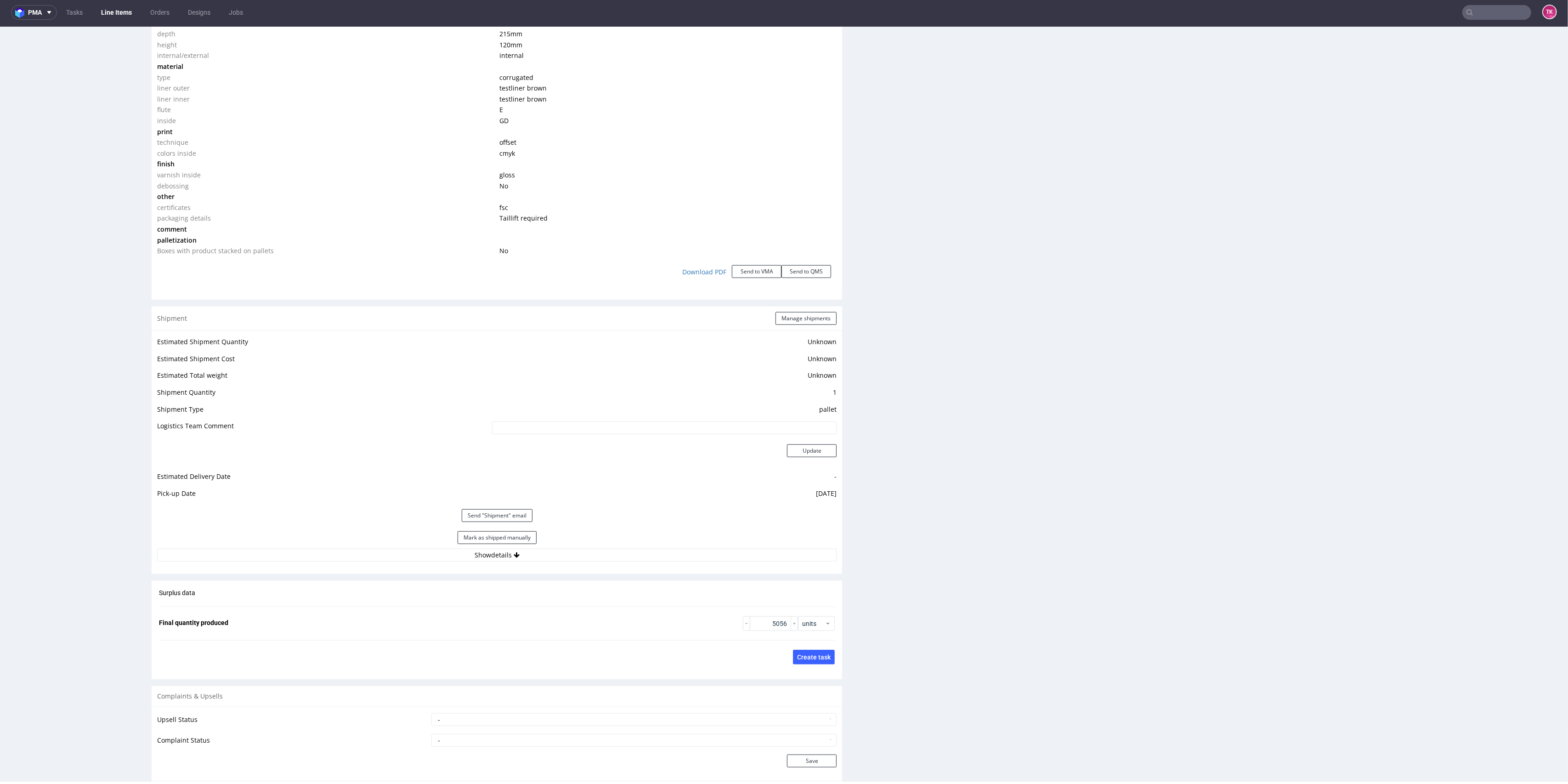
scroll to position [152, 0]
click at [676, 551] on button "Show details" at bounding box center [497, 555] width 679 height 13
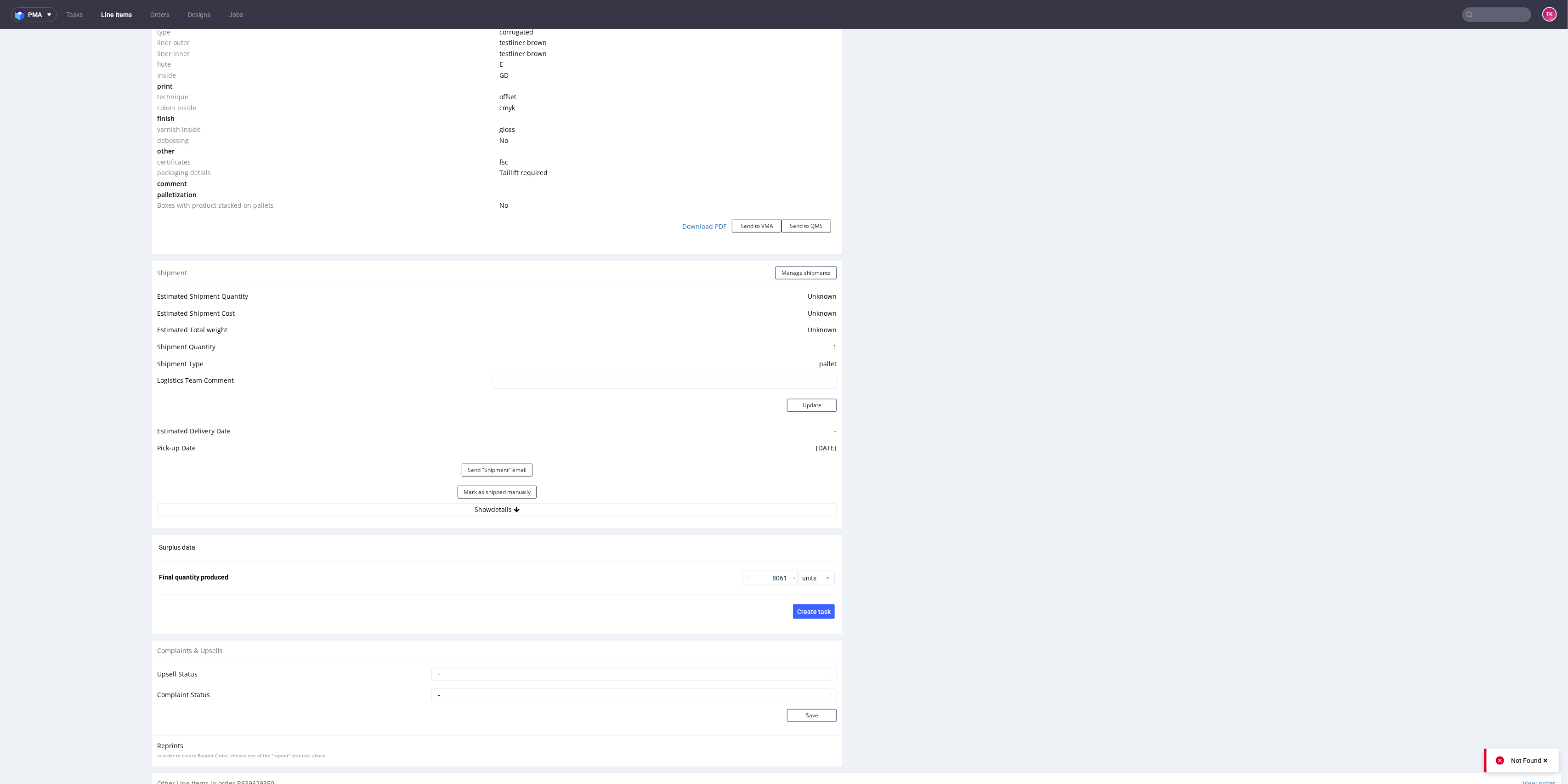
scroll to position [971, 0]
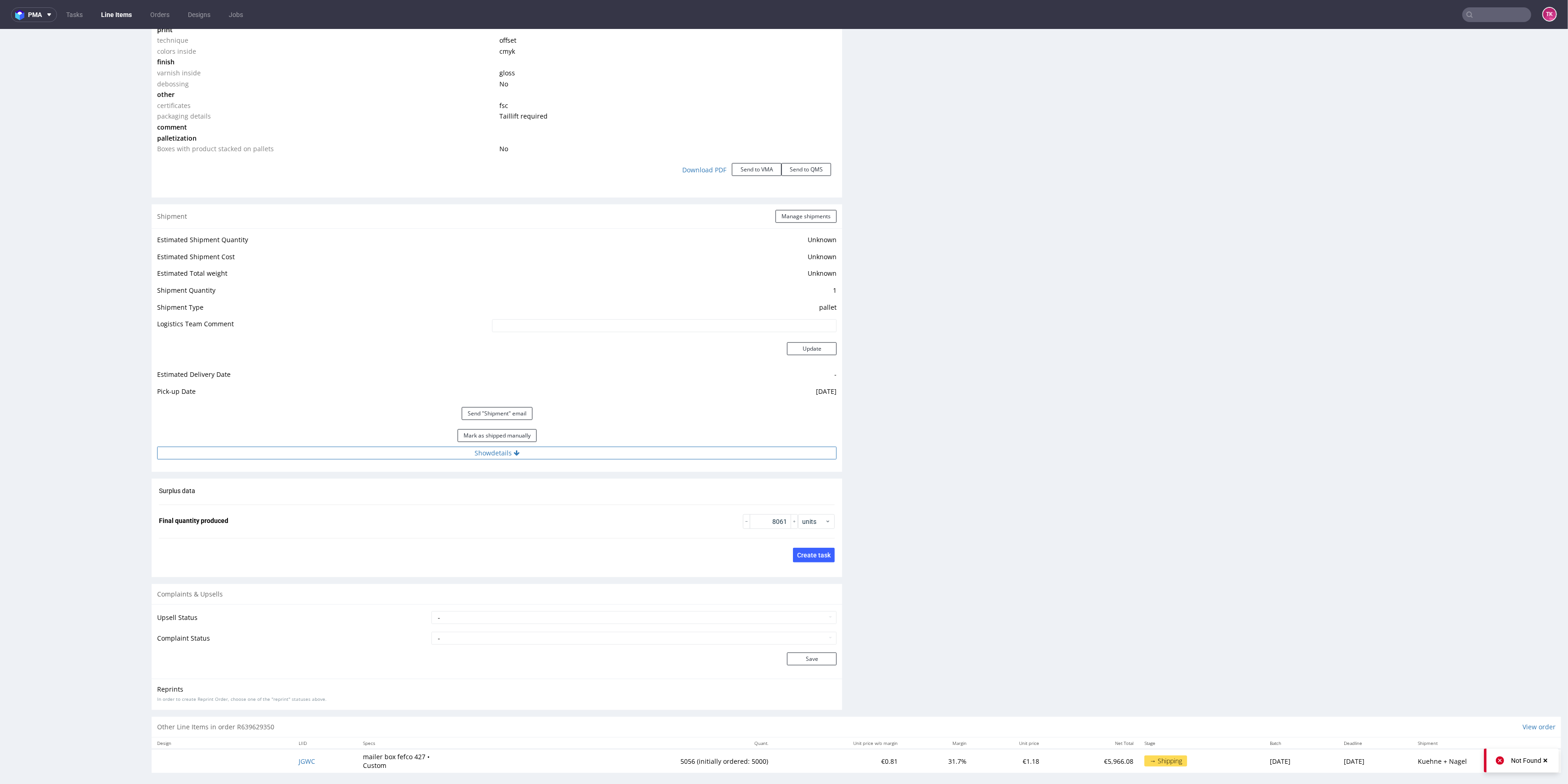
click at [618, 454] on button "Show details" at bounding box center [497, 453] width 679 height 13
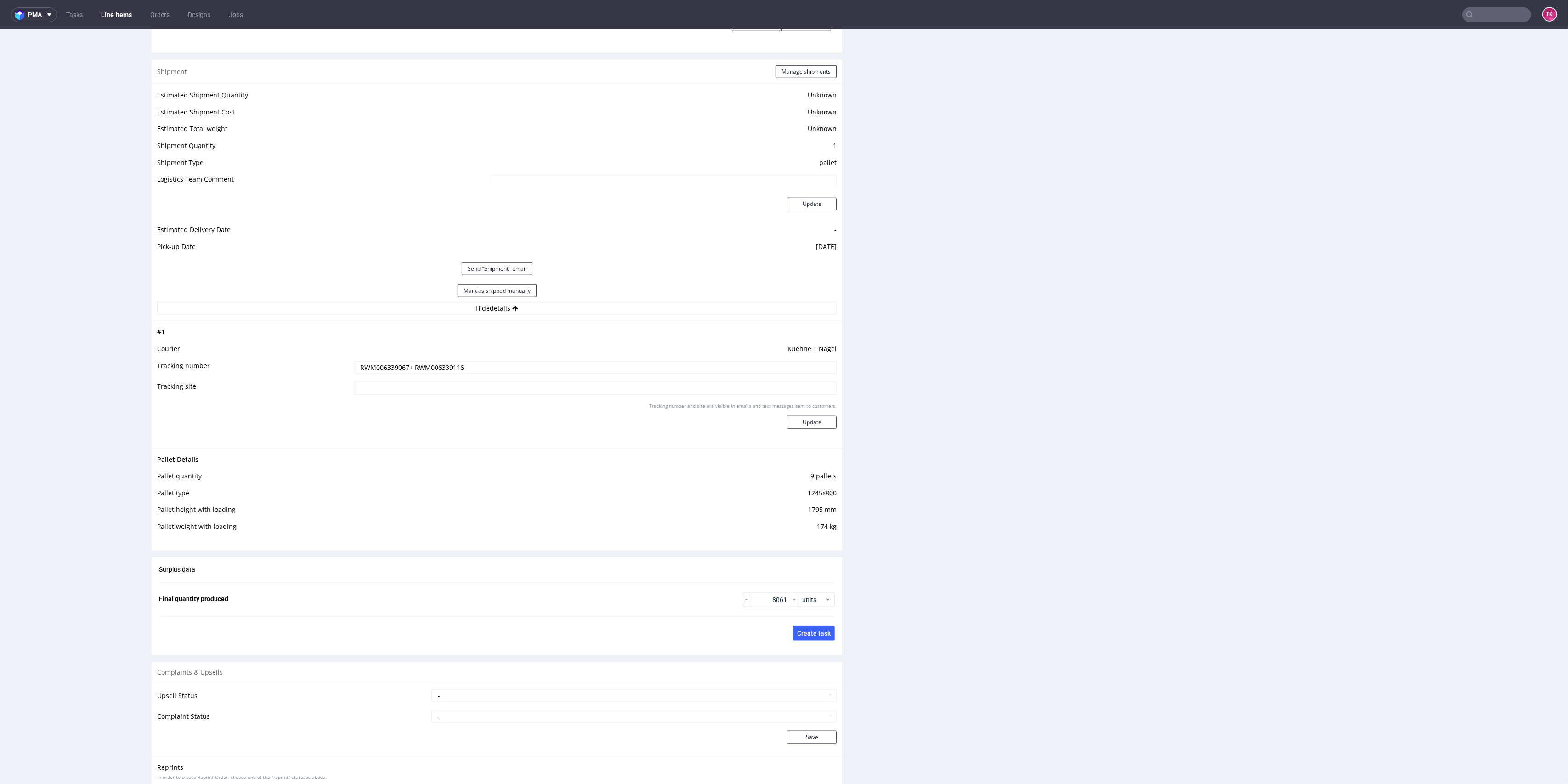
scroll to position [1055, 0]
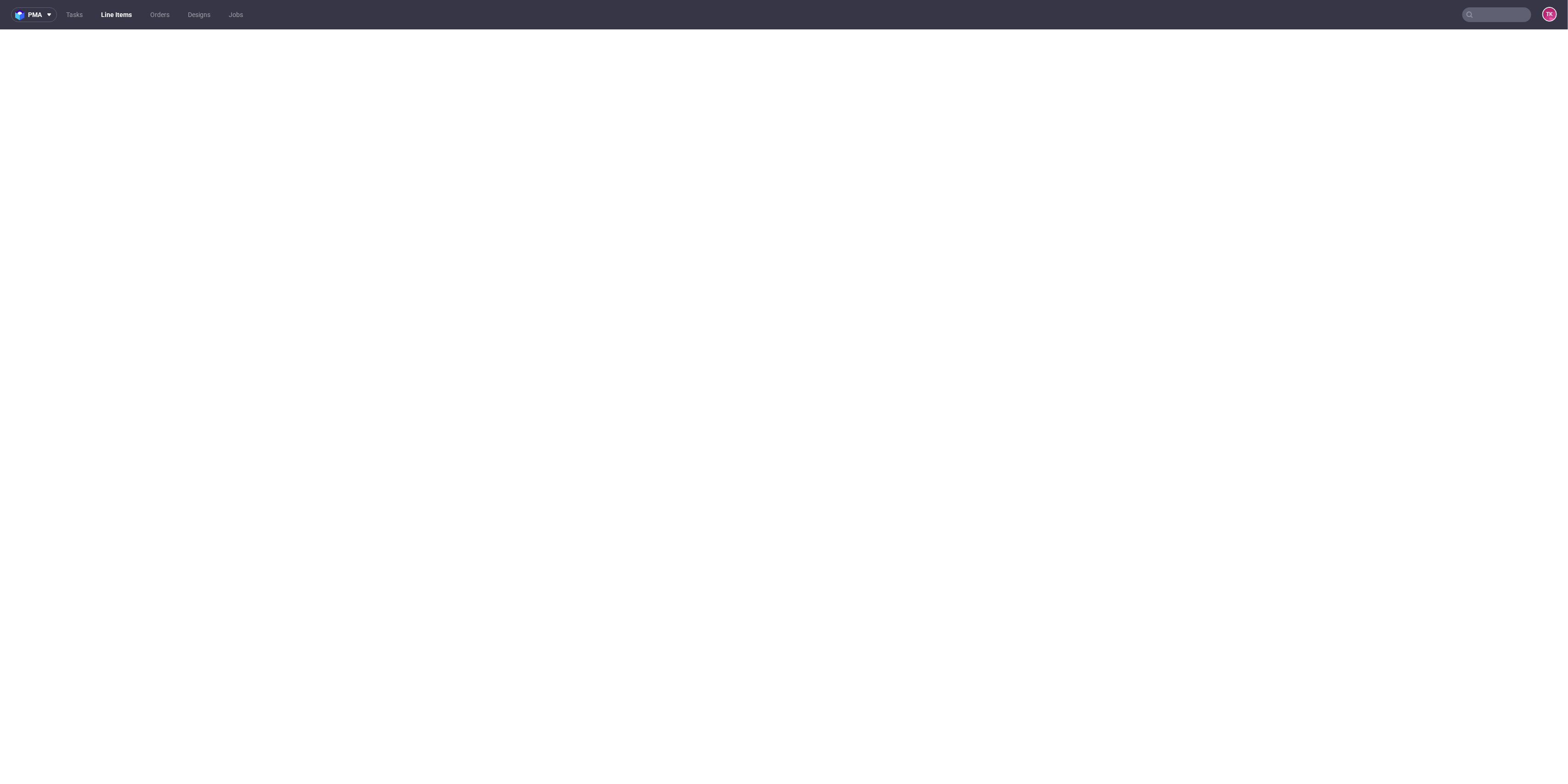
click at [102, 19] on link "Line Items" at bounding box center [116, 15] width 42 height 15
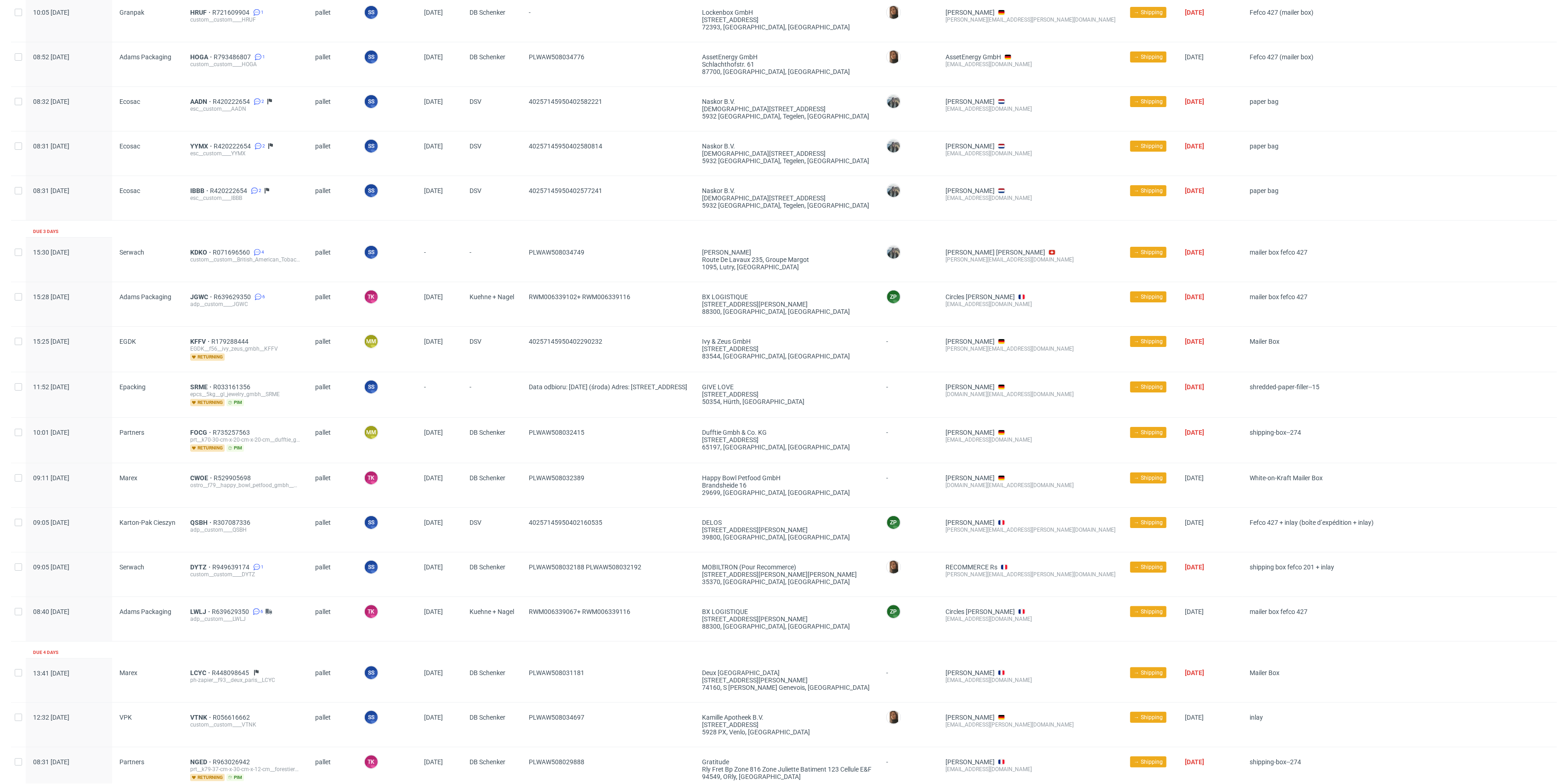
scroll to position [251, 0]
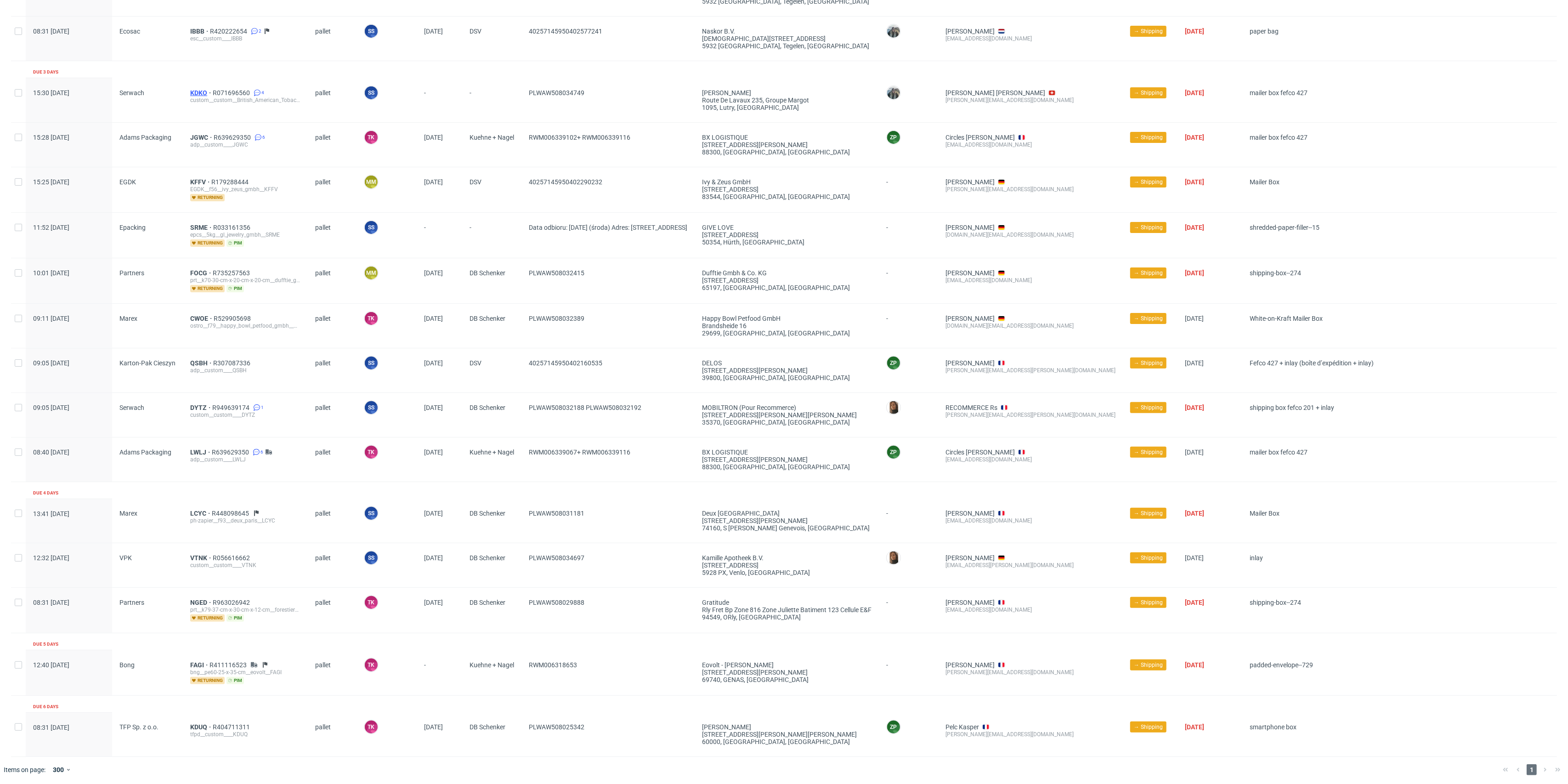
click at [198, 93] on span "KDKO" at bounding box center [201, 93] width 23 height 7
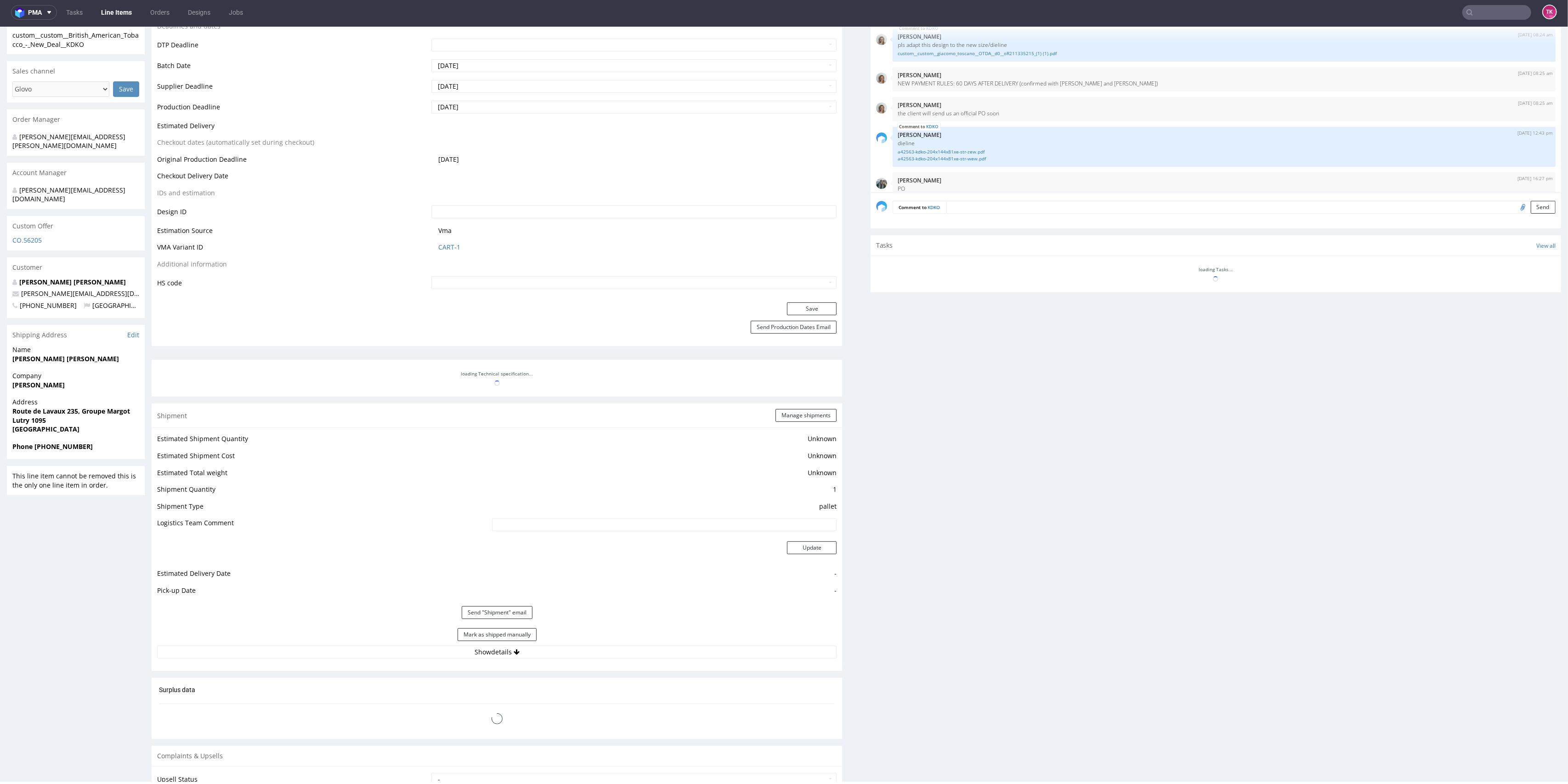
scroll to position [48, 0]
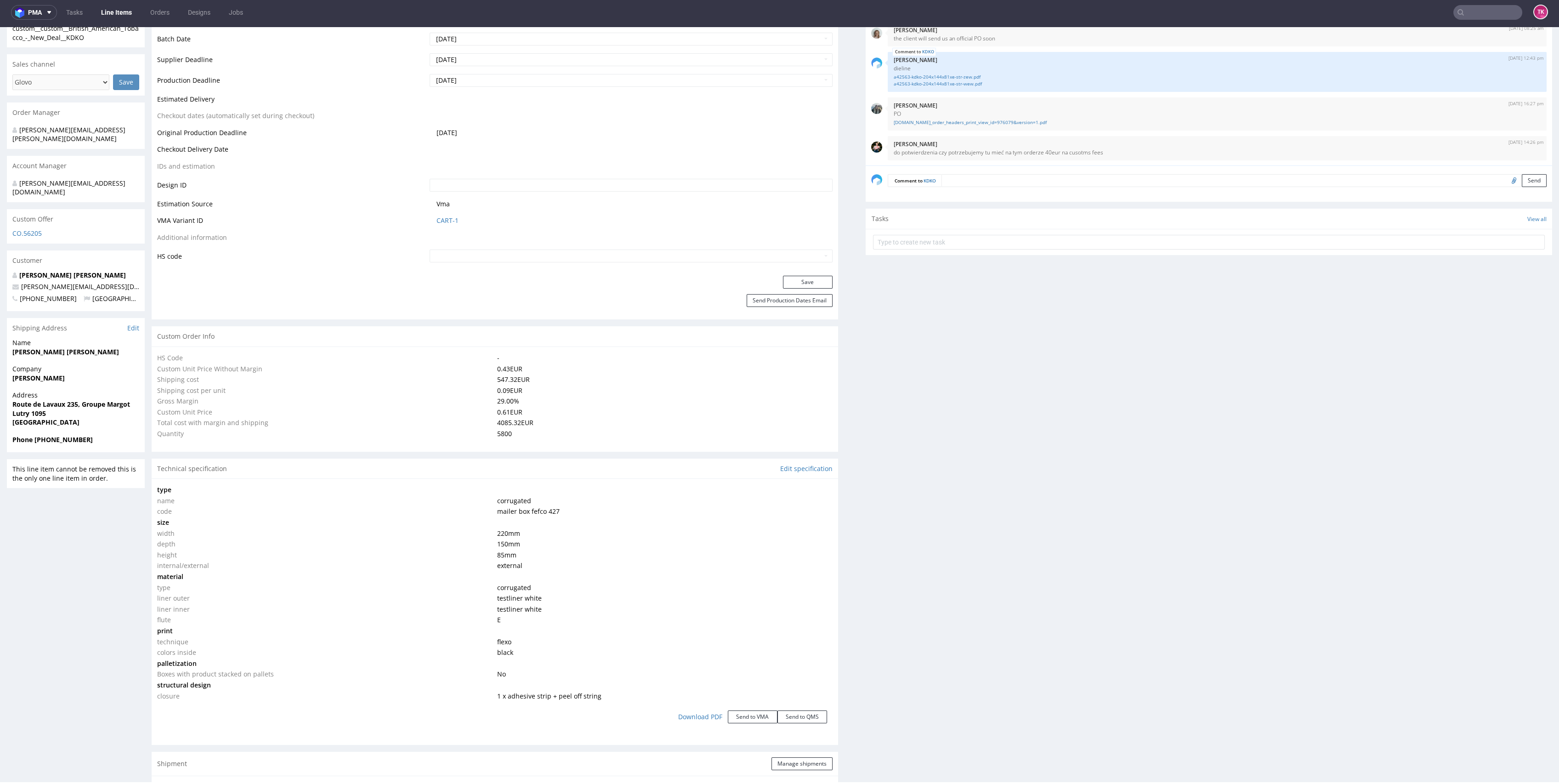
type input "5800"
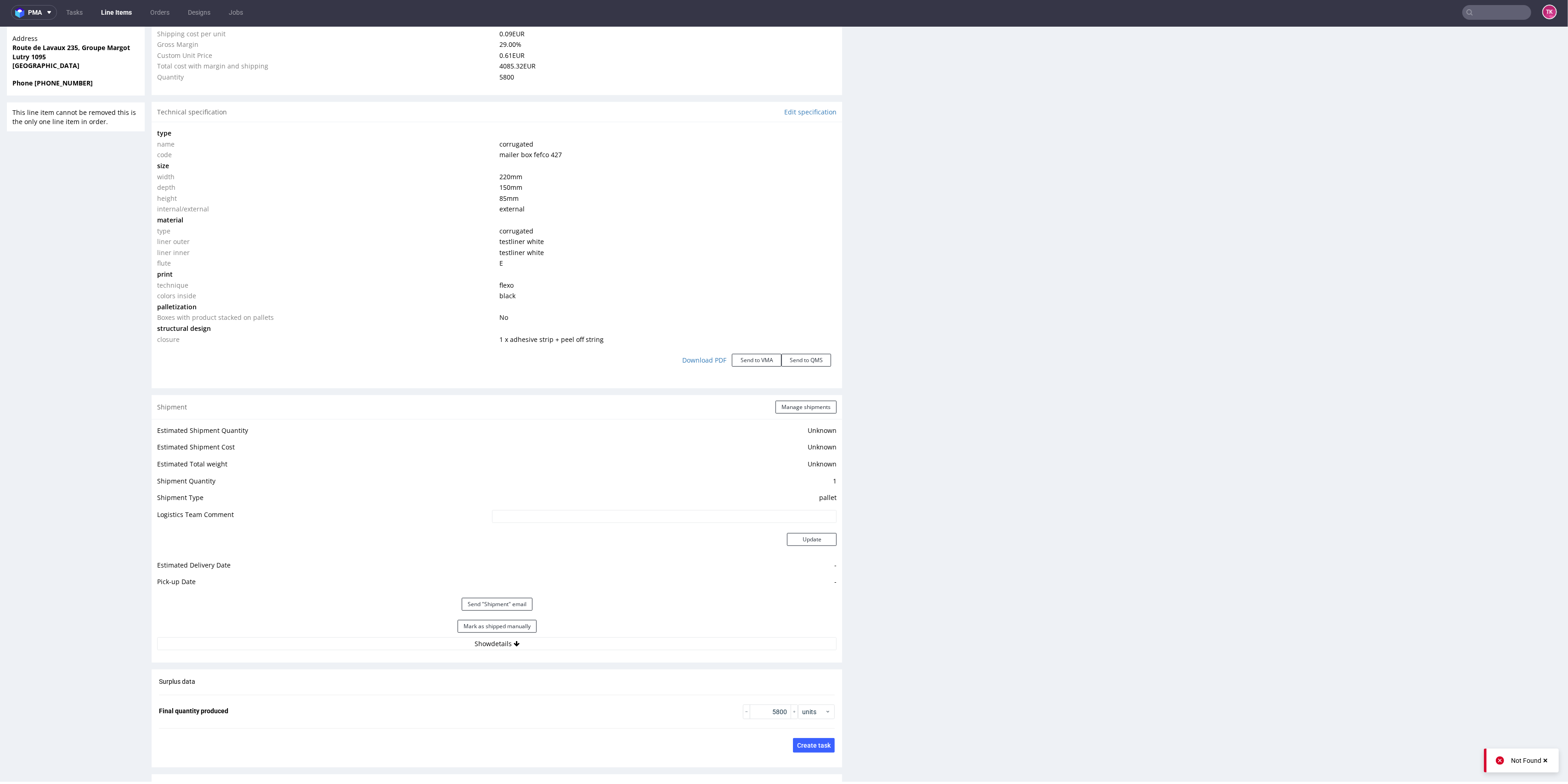
scroll to position [882, 0]
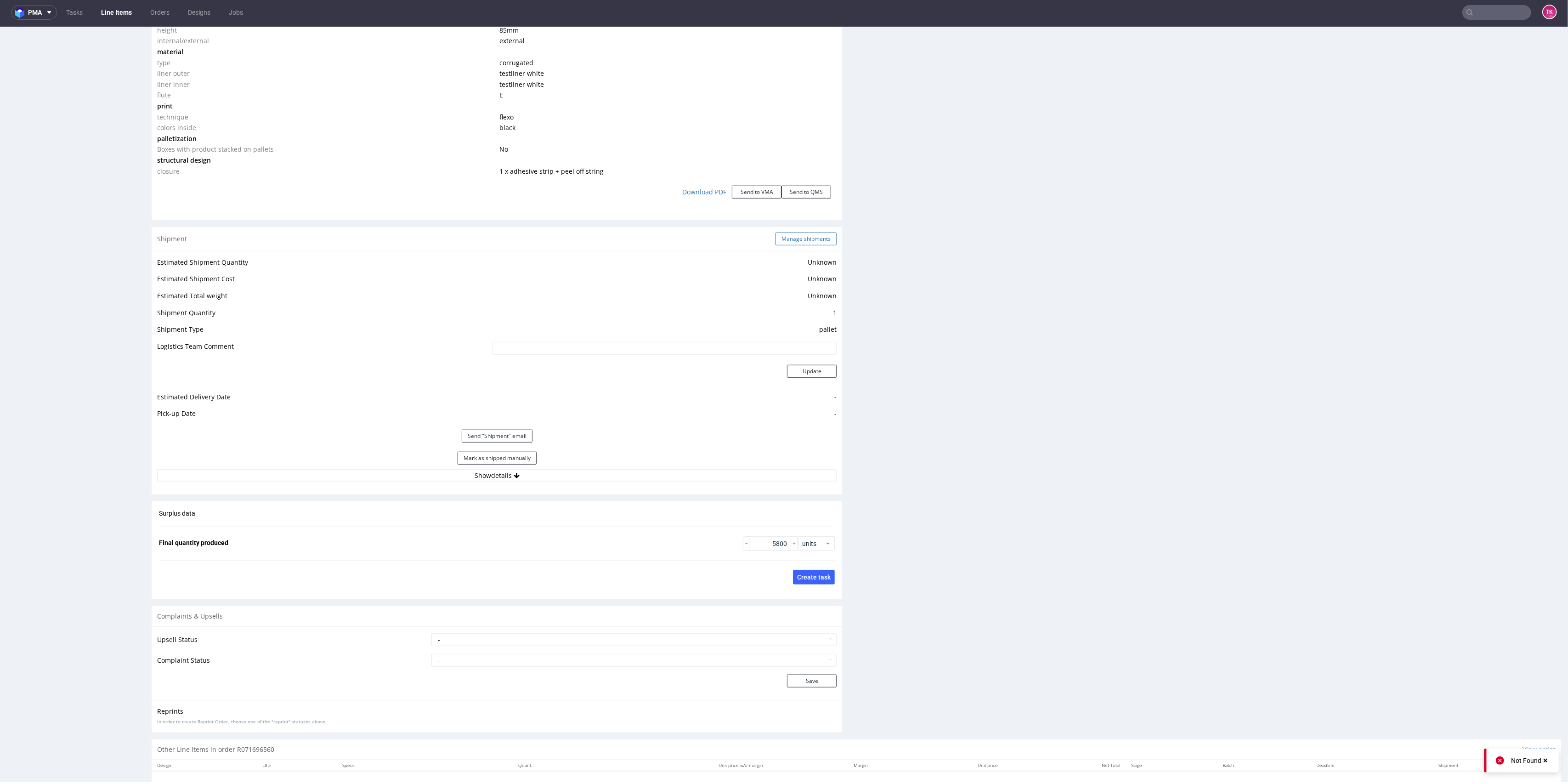
click at [775, 242] on button "Manage shipments" at bounding box center [806, 239] width 61 height 13
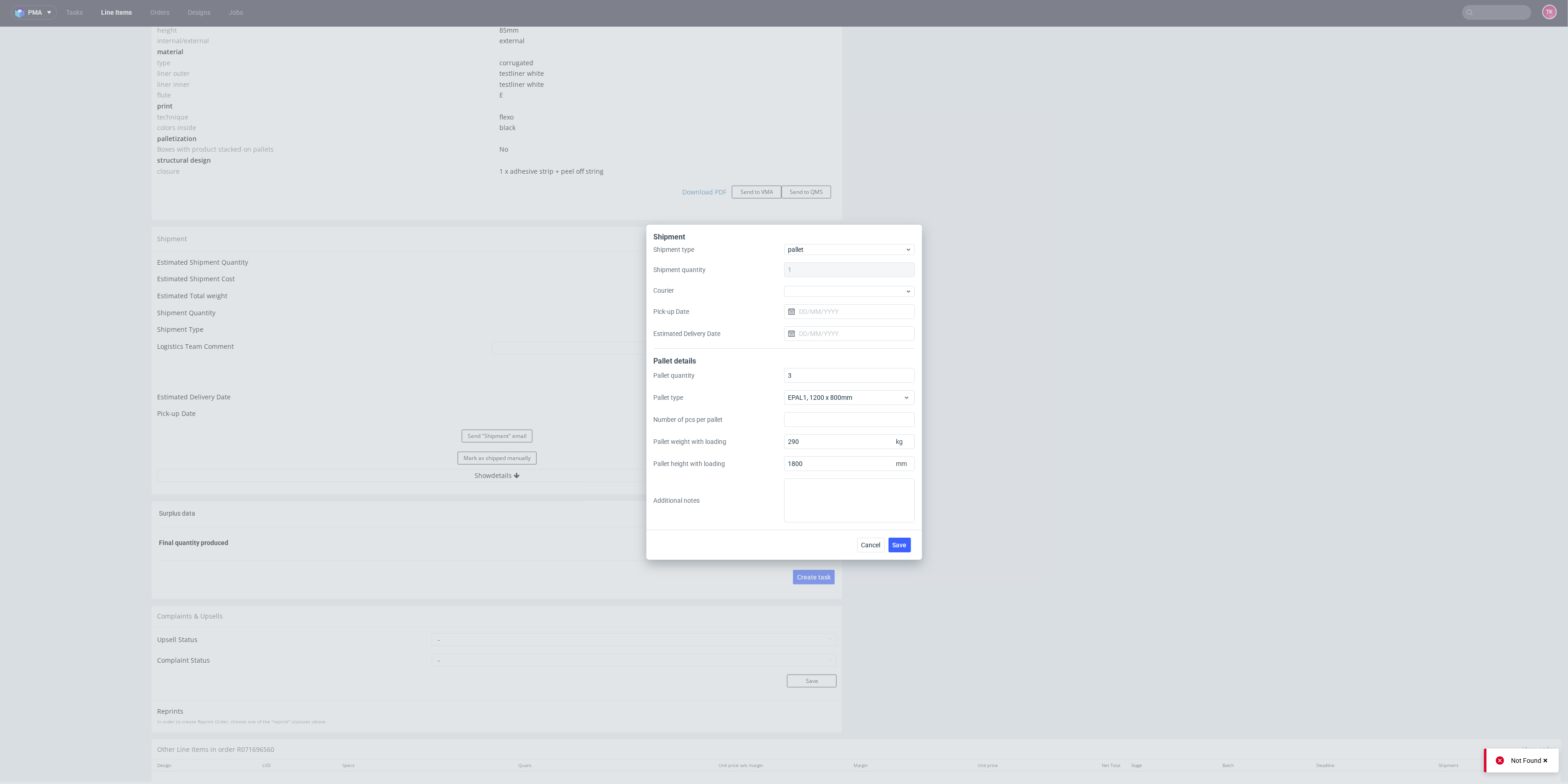
click at [819, 285] on div at bounding box center [849, 290] width 130 height 12
click at [837, 339] on div "DB Schenker" at bounding box center [849, 343] width 123 height 16
click at [825, 312] on input "Pick-up Date" at bounding box center [849, 310] width 130 height 15
click at [834, 428] on span "26" at bounding box center [835, 430] width 7 height 9
type input "[DATE]"
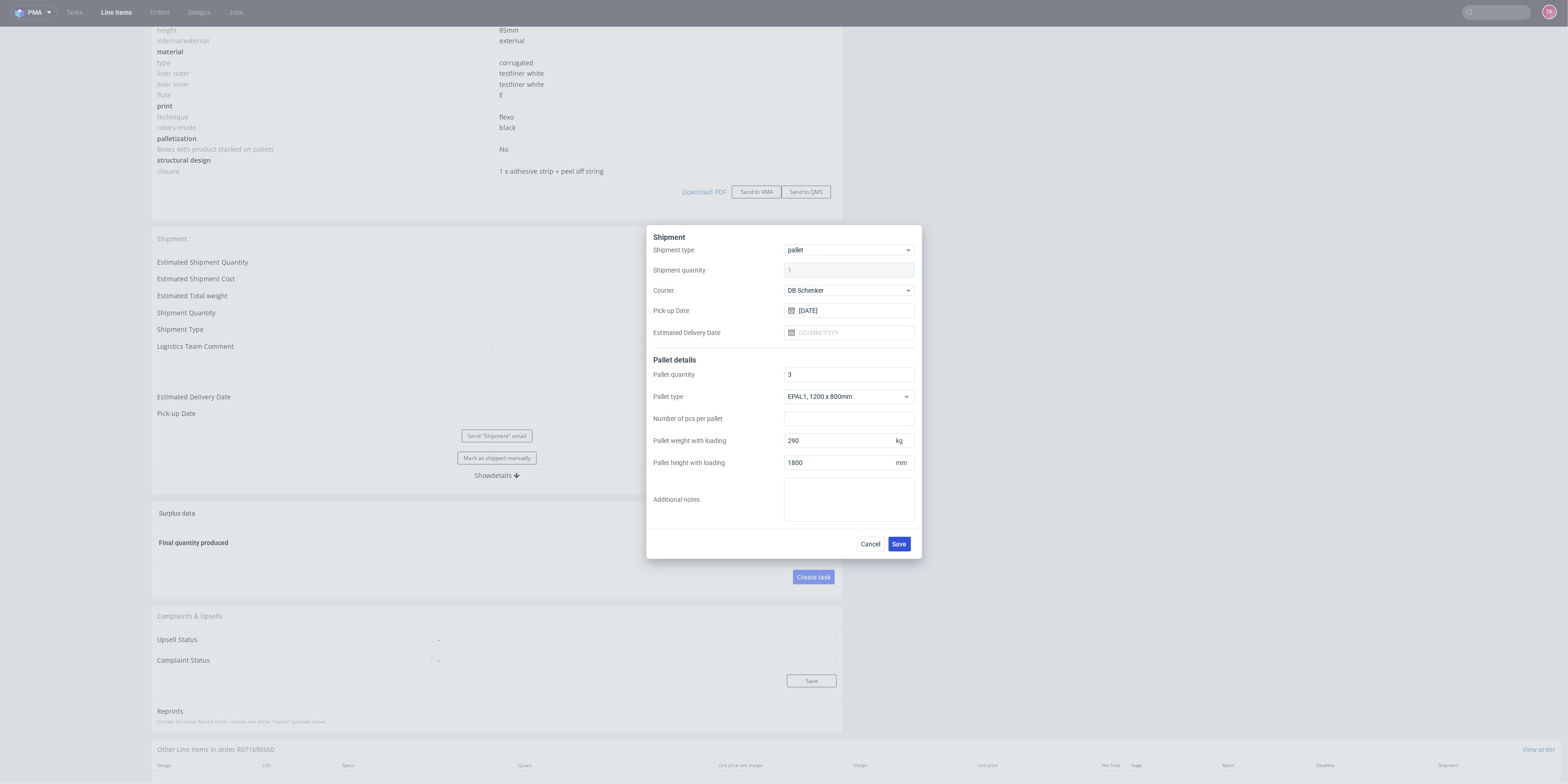
click at [900, 548] on button "Save" at bounding box center [900, 544] width 23 height 15
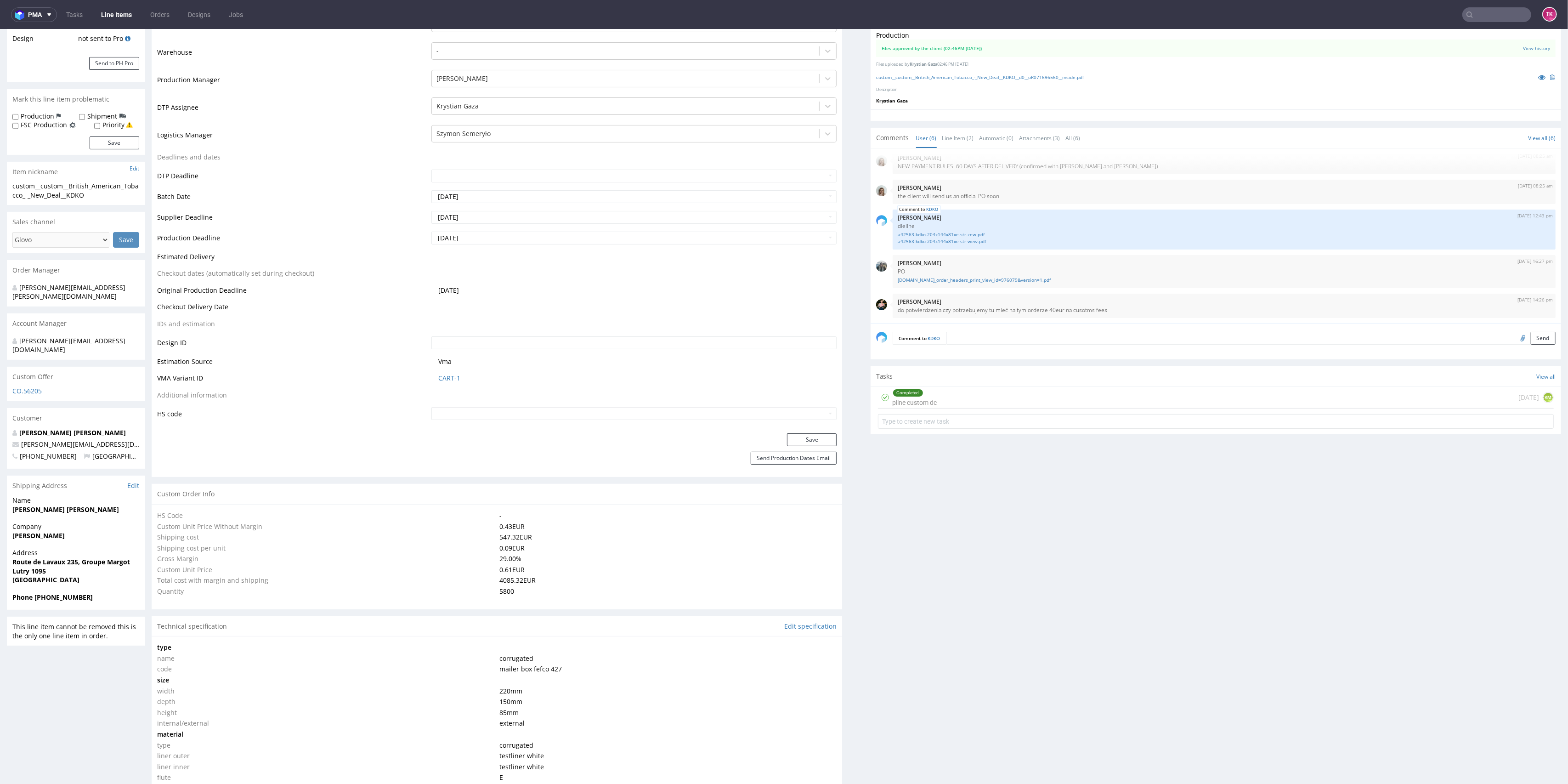
scroll to position [184, 0]
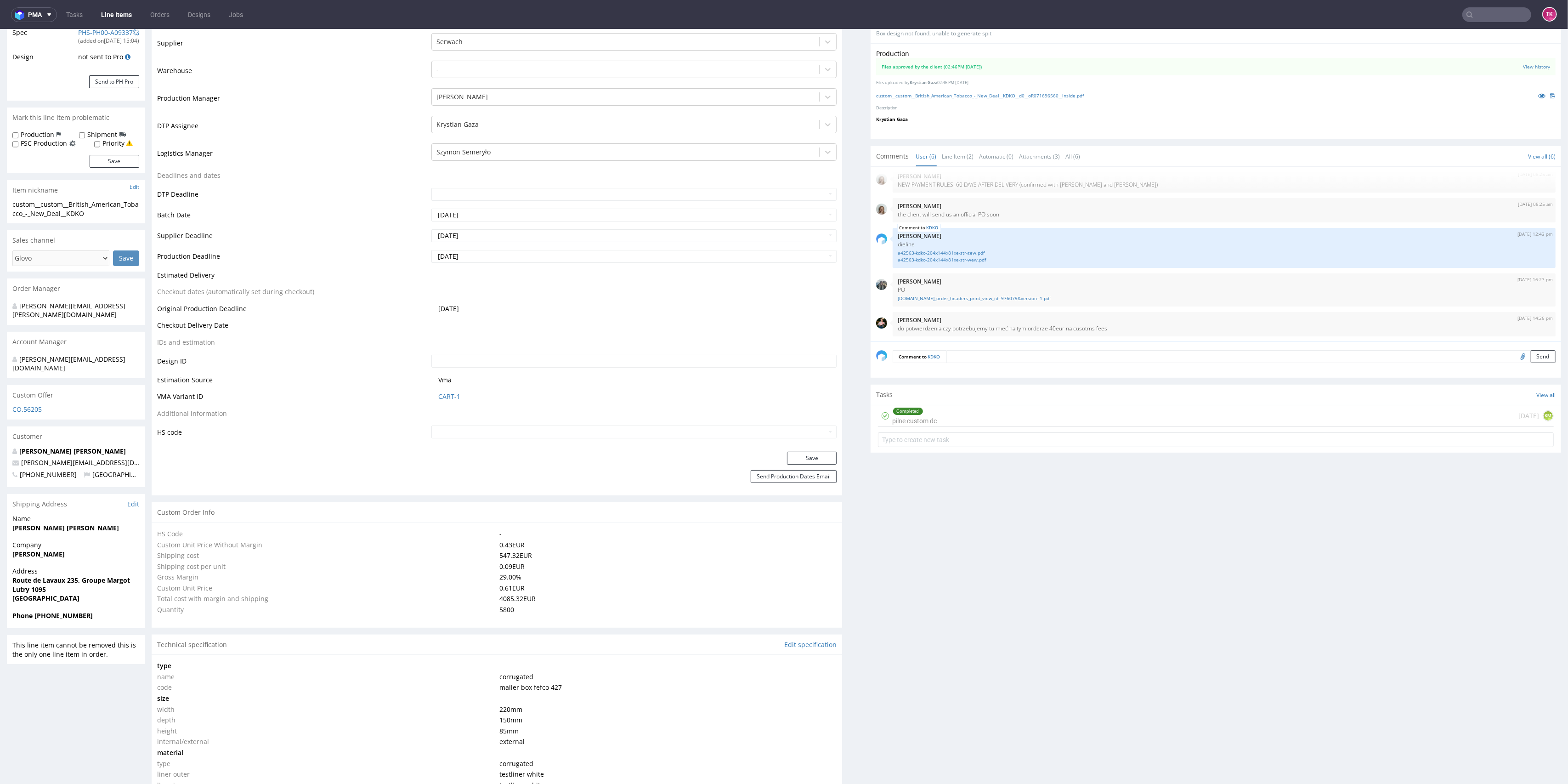
click at [109, 20] on link "Line Items" at bounding box center [116, 15] width 42 height 15
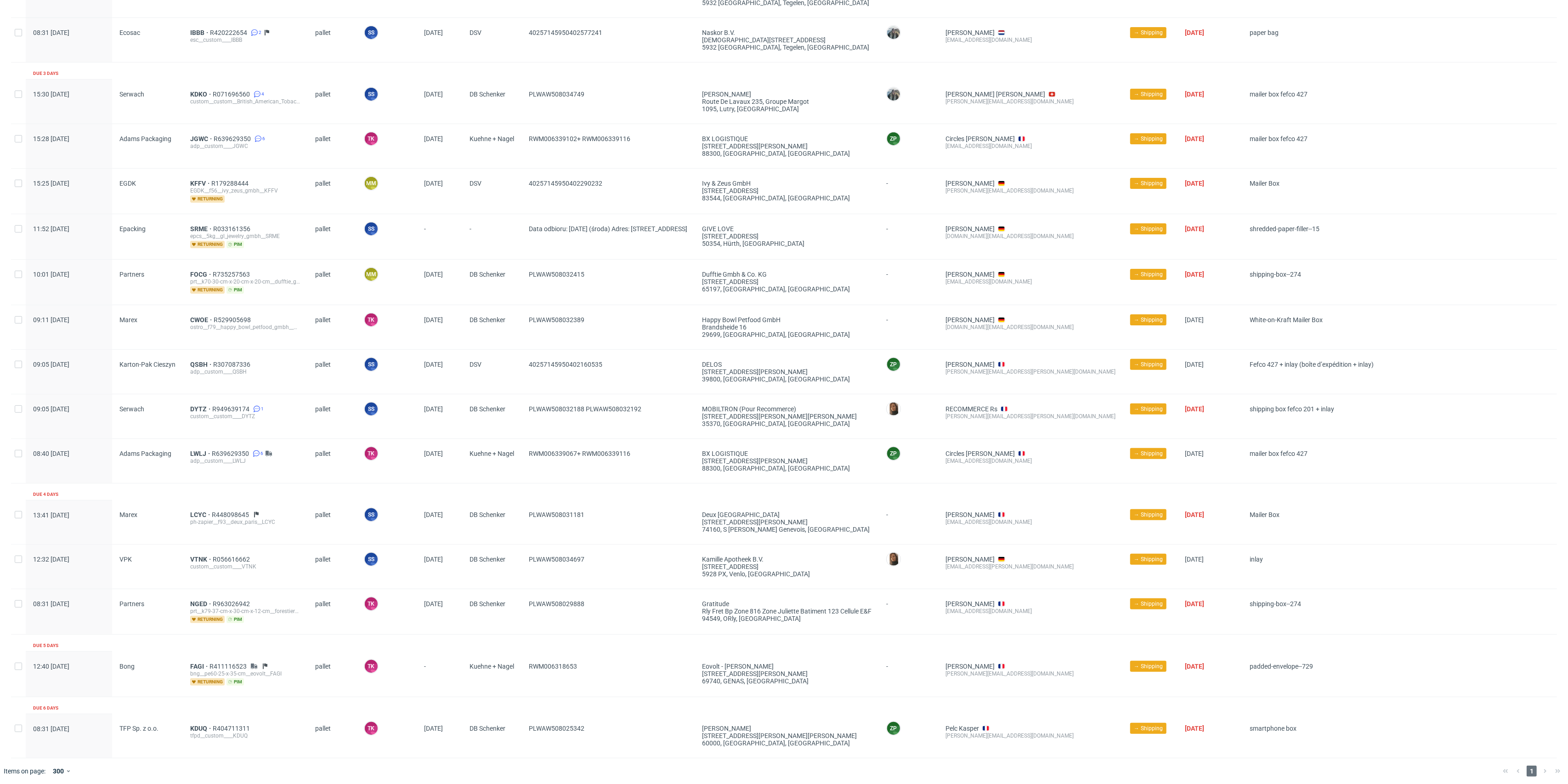
scroll to position [251, 0]
drag, startPoint x: 610, startPoint y: 597, endPoint x: 521, endPoint y: 598, distance: 89.0
click at [521, 598] on div "08:31 [DATE] Partners NGED R963026942 prt__k79-37-cm-x-30-cm-x-12-cm__forestier…" at bounding box center [784, 610] width 1546 height 46
copy div "PLWAW508029888"
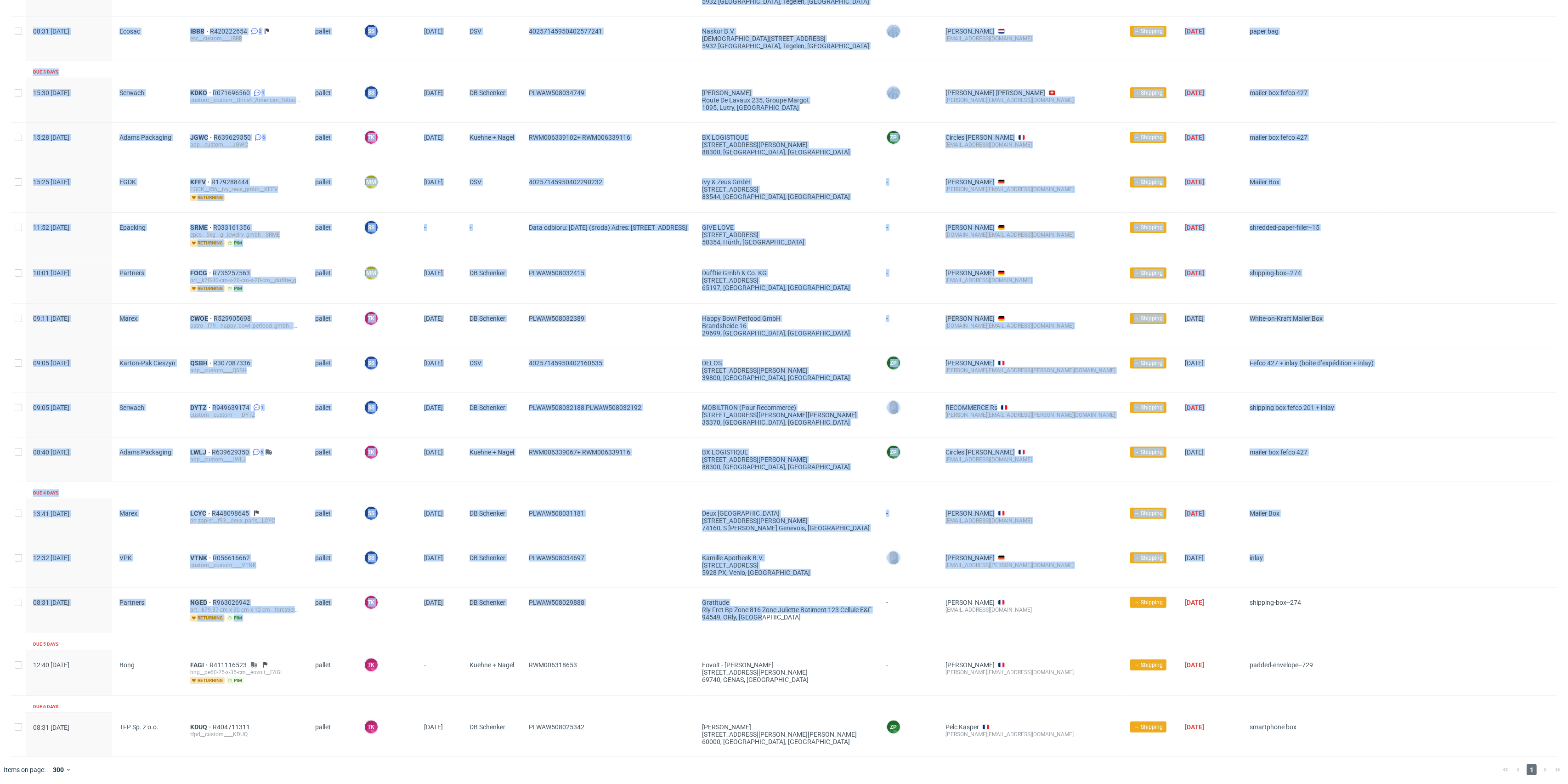
scroll to position [0, 0]
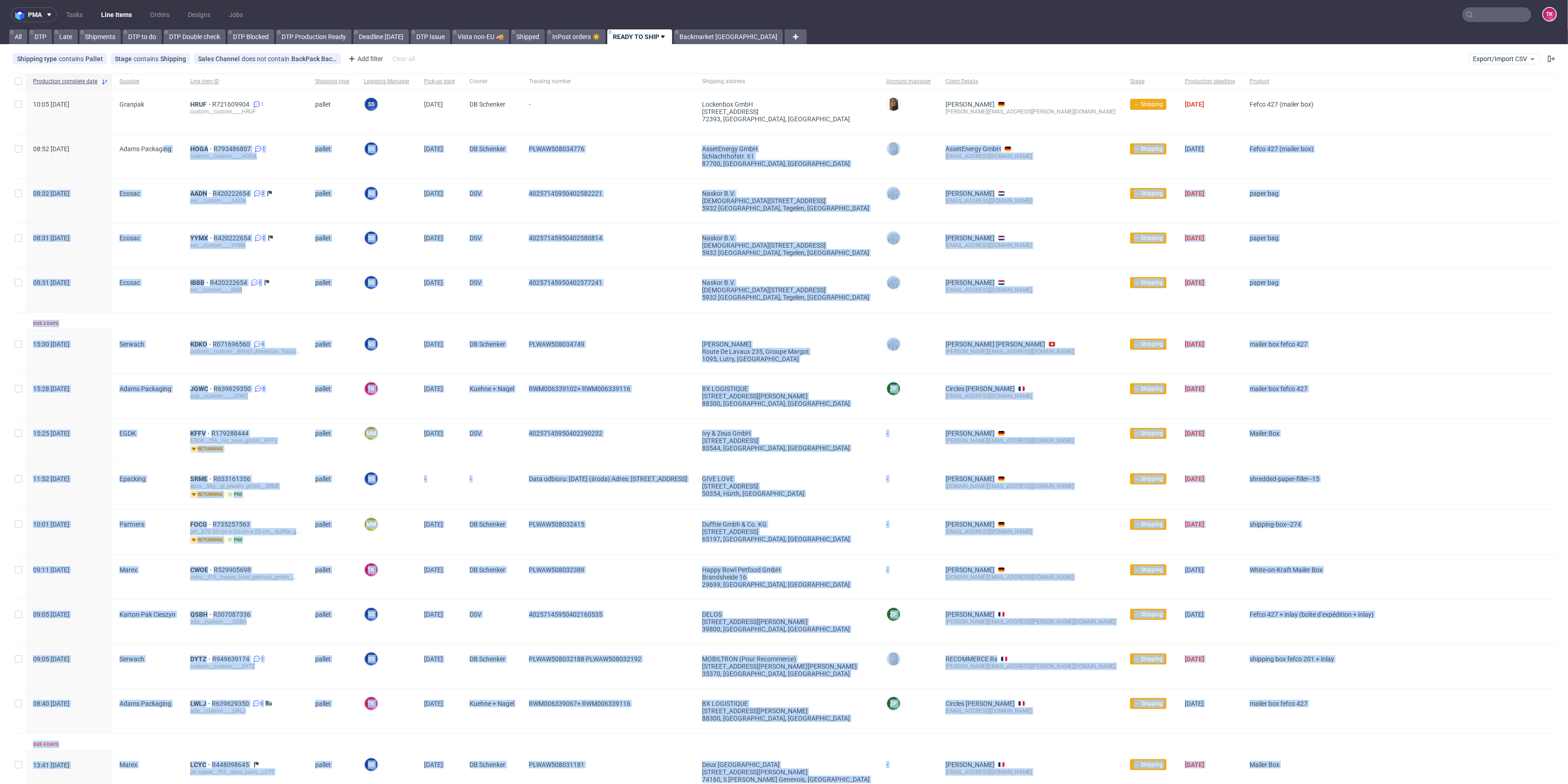
drag, startPoint x: 882, startPoint y: 605, endPoint x: 330, endPoint y: 333, distance: 615.4
click at [330, 333] on div "Production complete date Supplier Line item ID Shipping type Logistics Manager …" at bounding box center [784, 541] width 1546 height 934
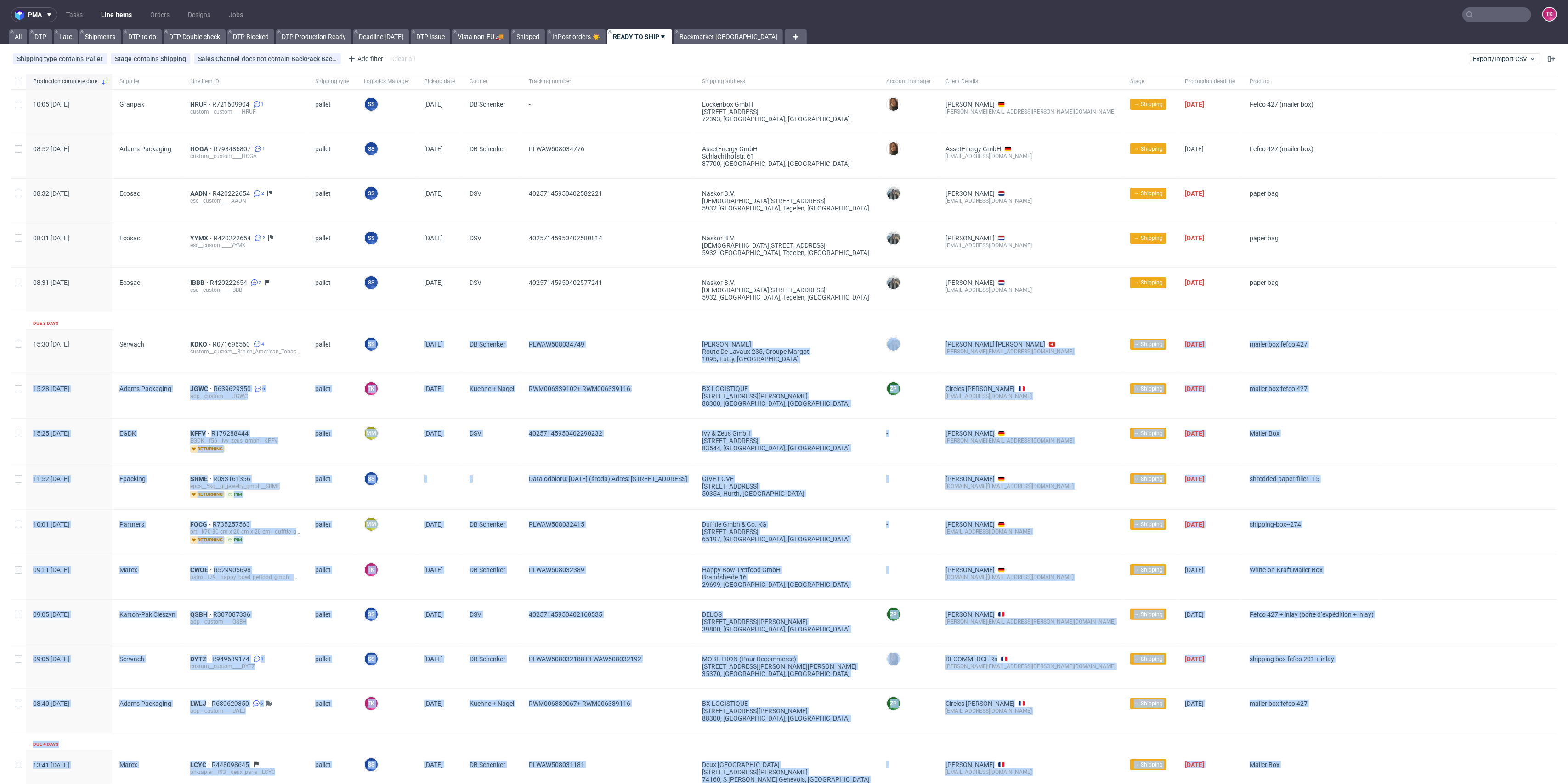
click at [330, 333] on div "pallet" at bounding box center [332, 351] width 49 height 44
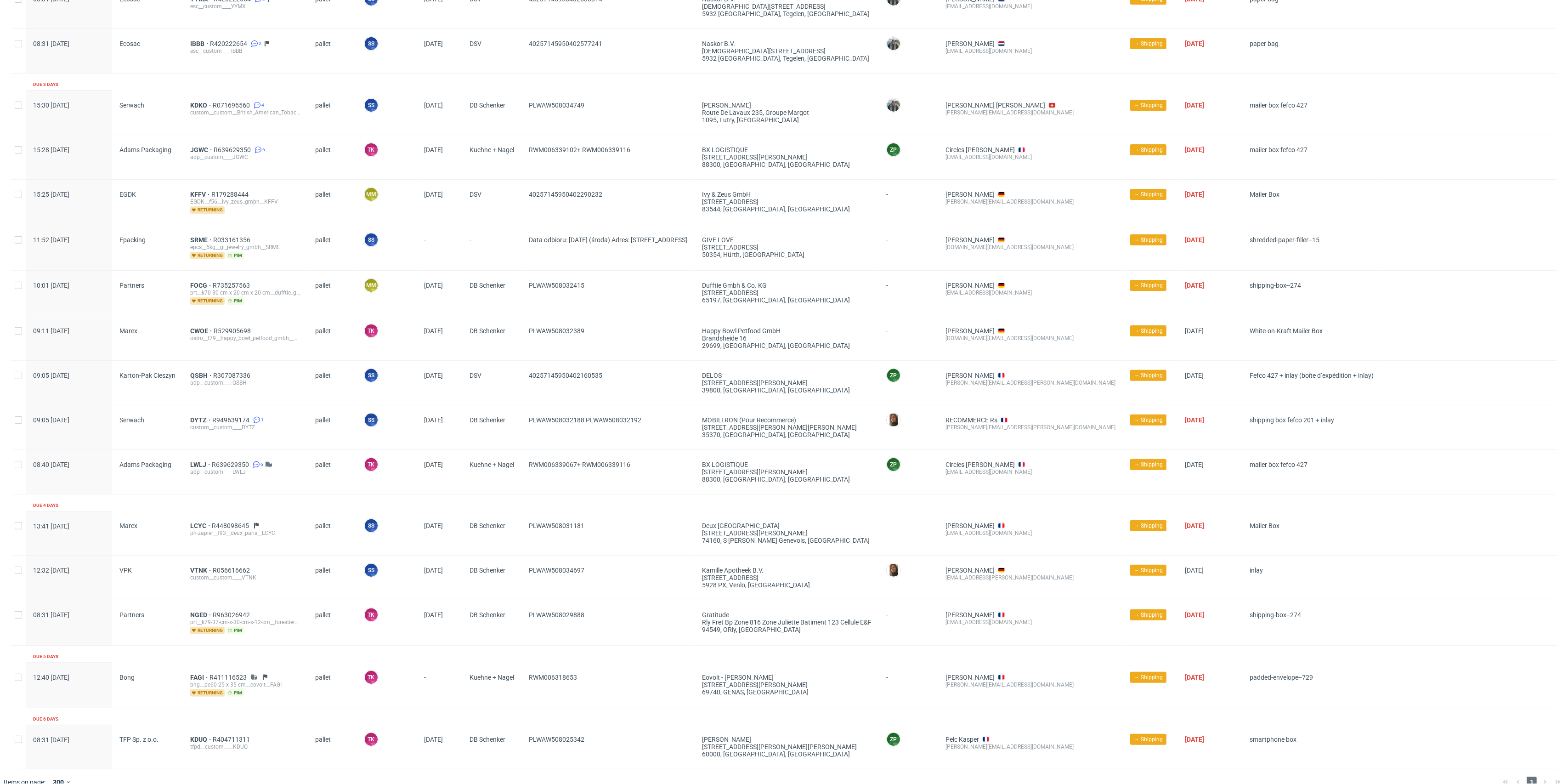
scroll to position [251, 0]
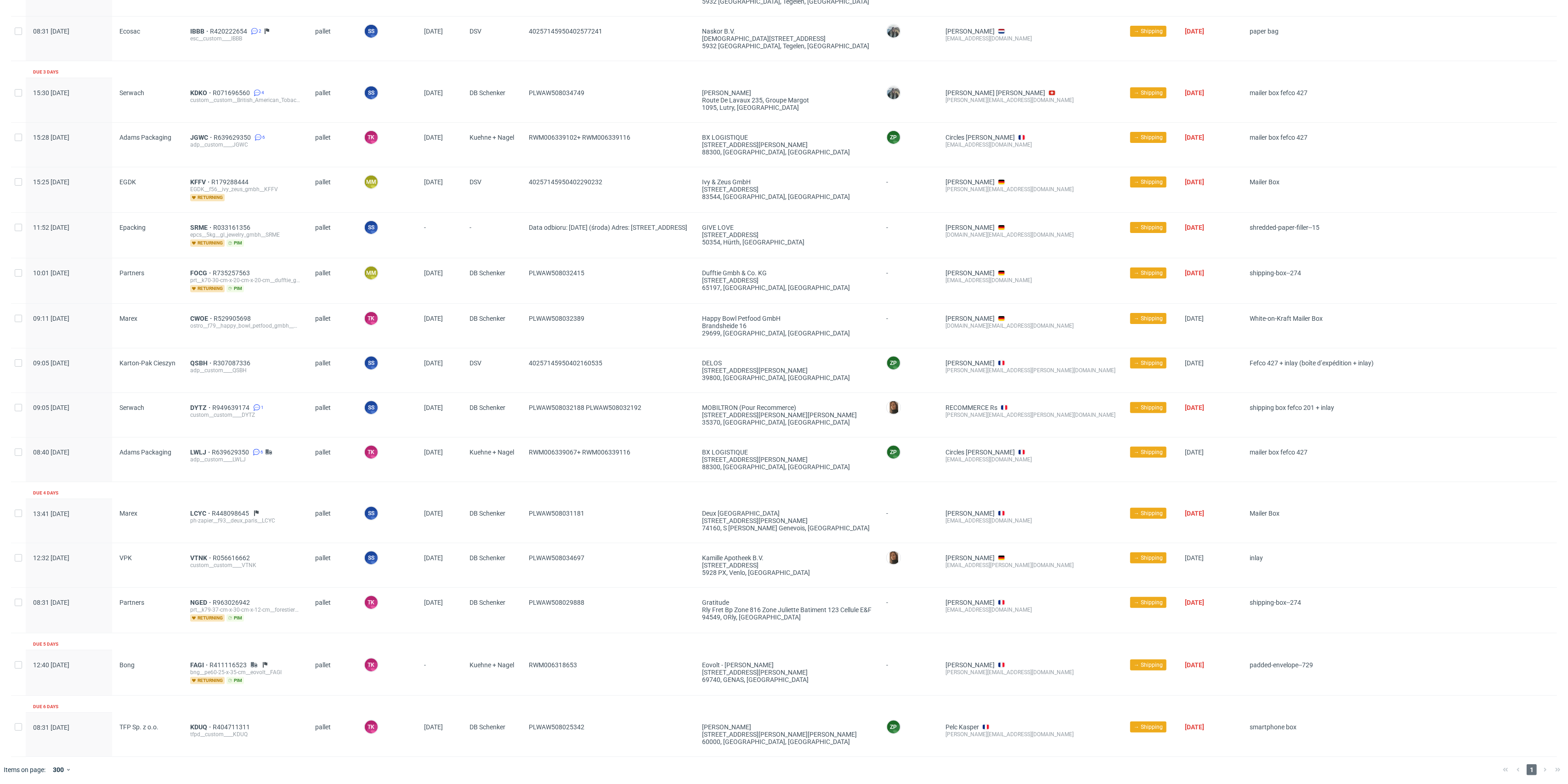
drag, startPoint x: 195, startPoint y: 604, endPoint x: 186, endPoint y: 596, distance: 12.0
click at [175, 595] on div "Partners" at bounding box center [147, 610] width 71 height 45
drag, startPoint x: 200, startPoint y: 604, endPoint x: 194, endPoint y: 598, distance: 8.5
drag, startPoint x: 576, startPoint y: 672, endPoint x: 531, endPoint y: 670, distance: 45.0
click at [531, 670] on span "RWM006318653" at bounding box center [608, 673] width 158 height 23
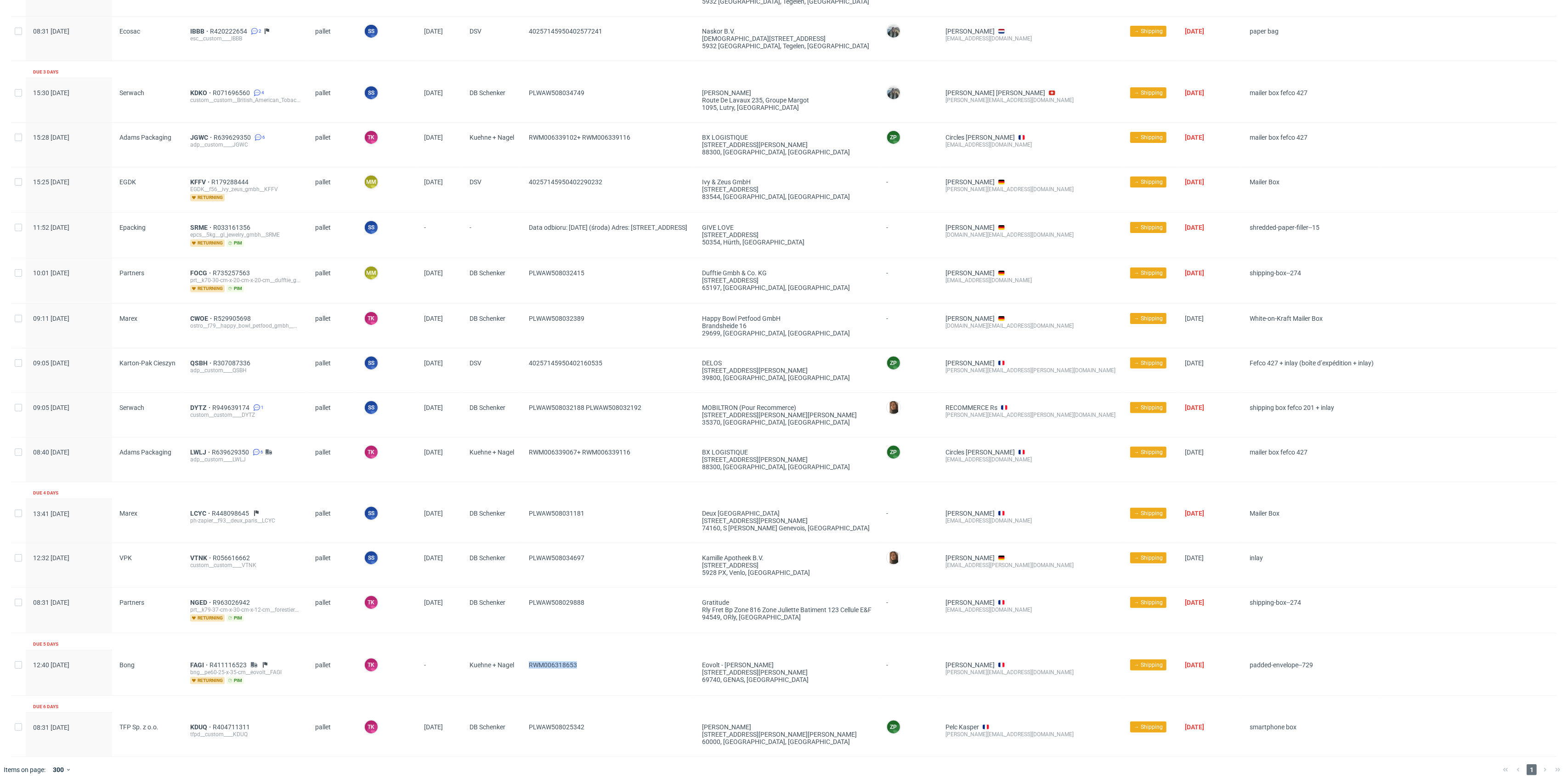
copy span "RWM006318653"
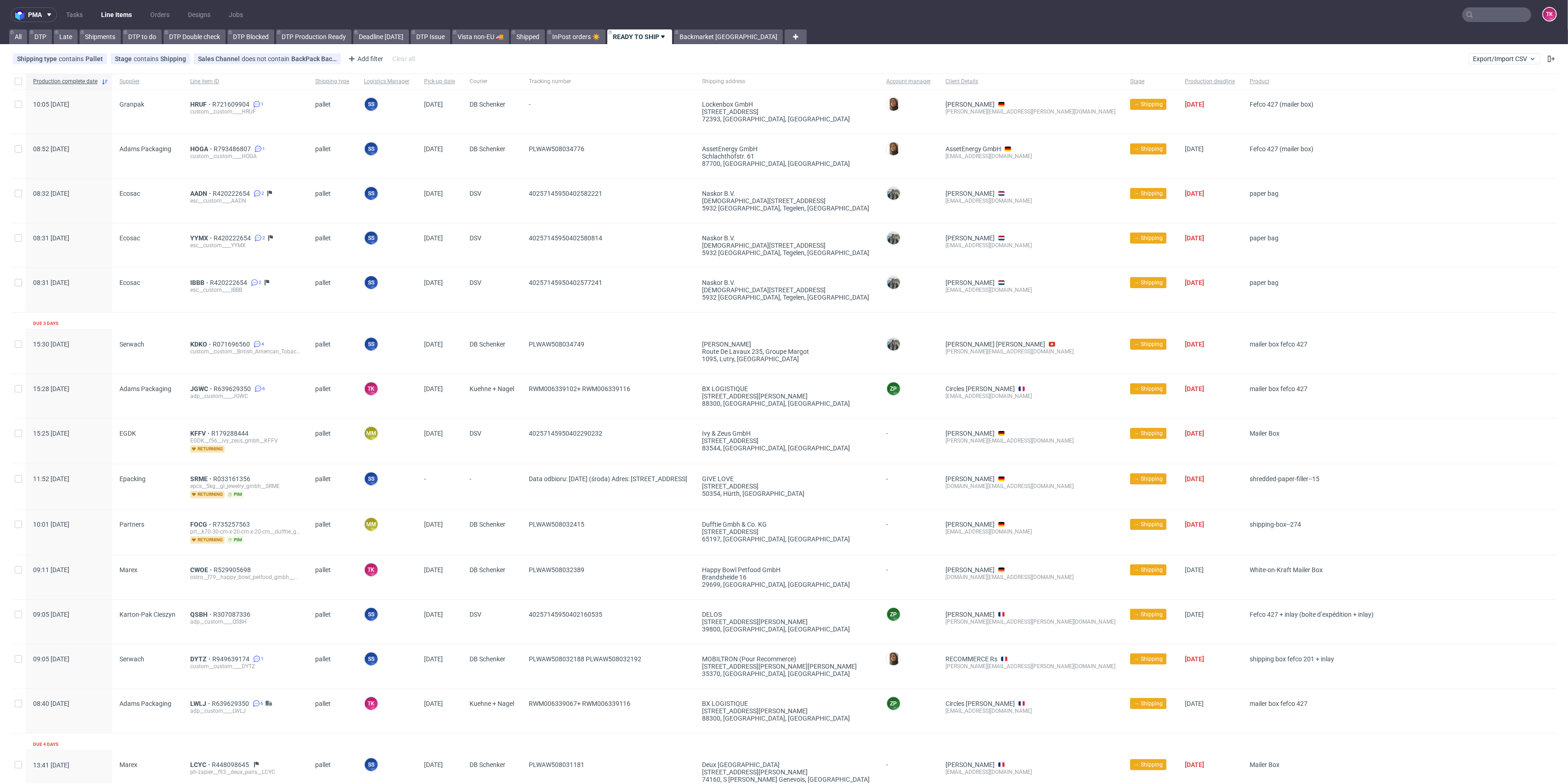
click at [119, 21] on link "Line Items" at bounding box center [116, 15] width 42 height 15
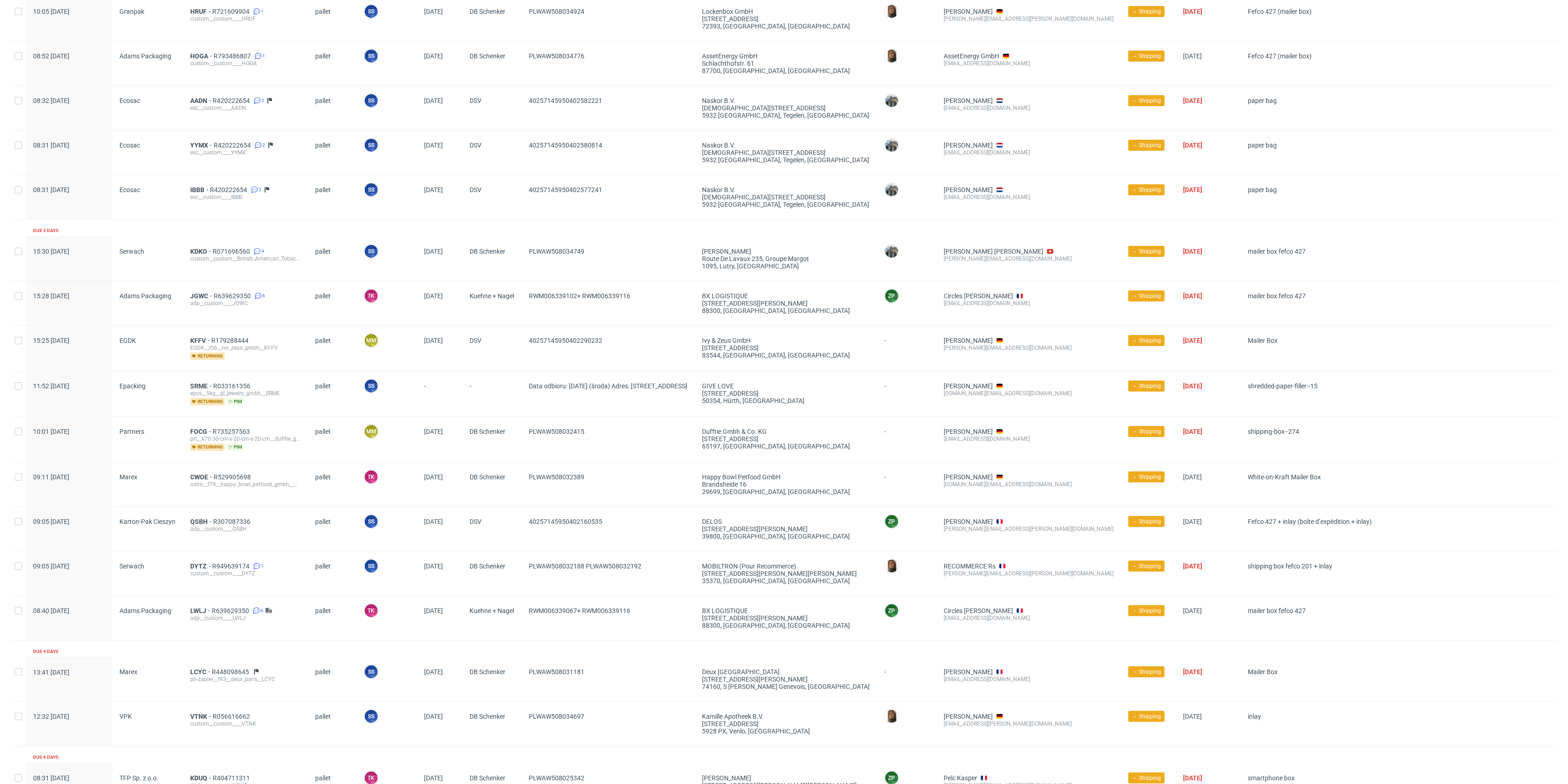
scroll to position [189, 0]
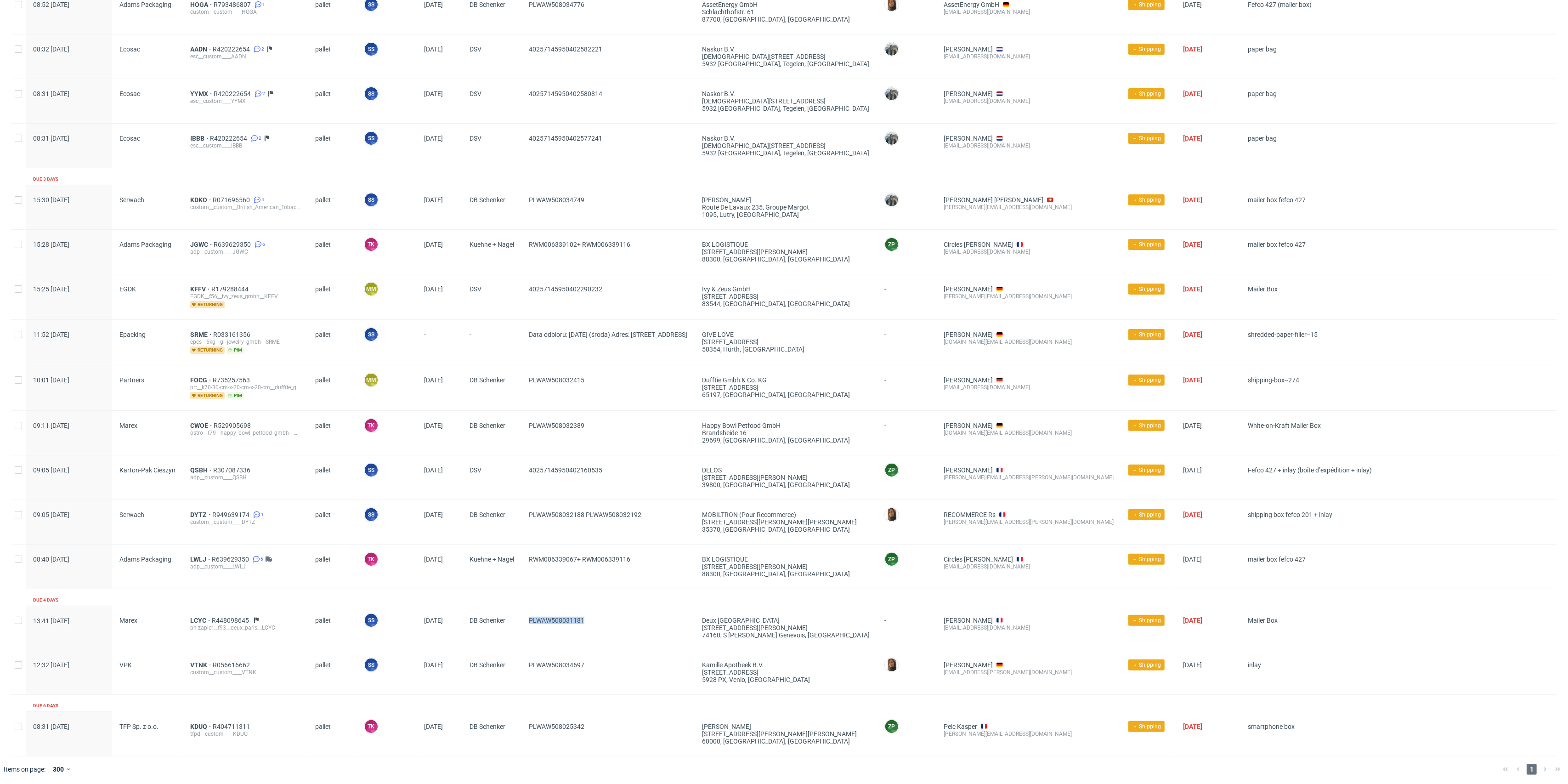
drag, startPoint x: 608, startPoint y: 623, endPoint x: 531, endPoint y: 638, distance: 78.4
click at [531, 638] on div "PLWAW508031181" at bounding box center [608, 628] width 173 height 44
copy span "PLWAW508031181"
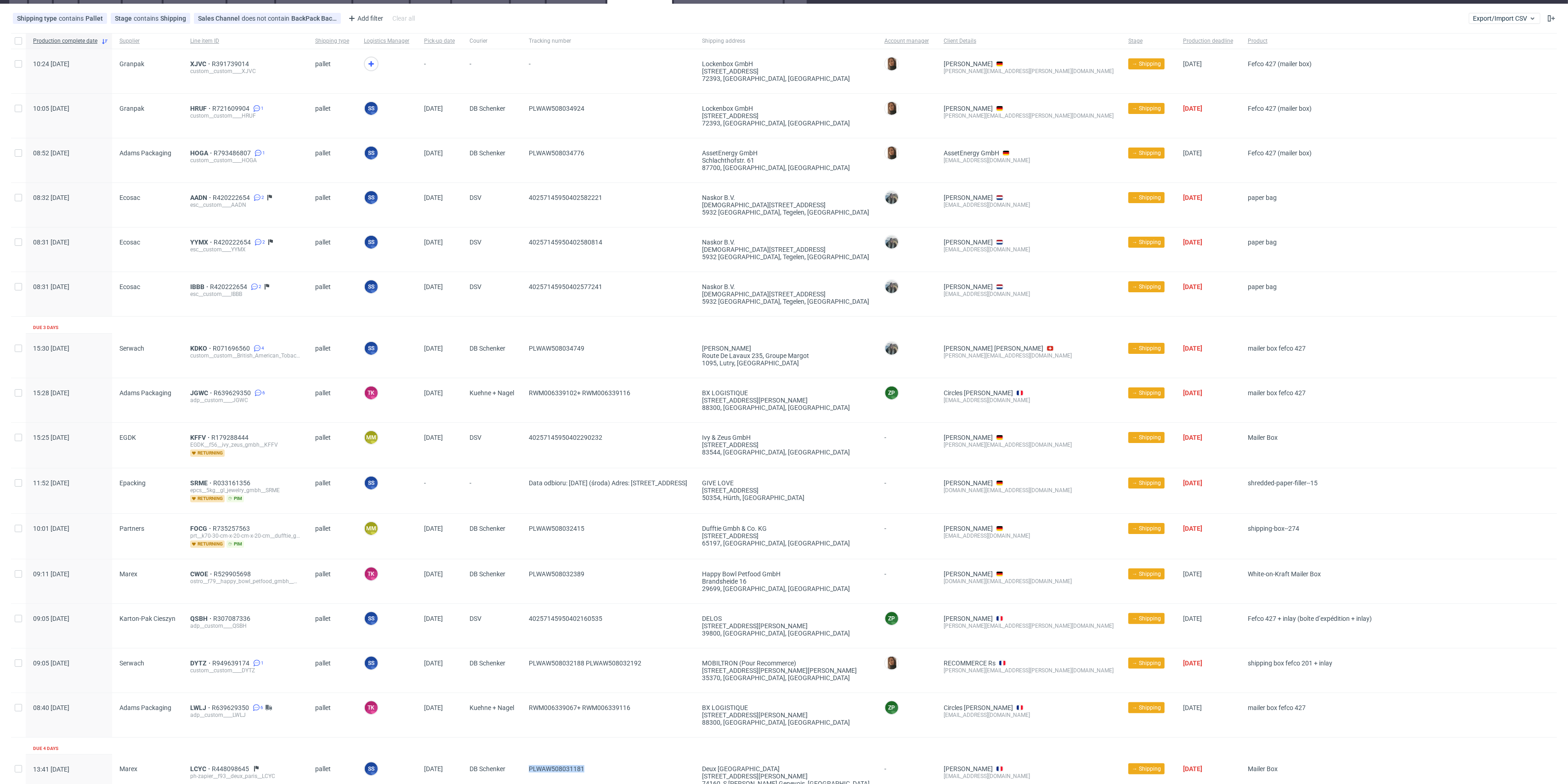
scroll to position [0, 0]
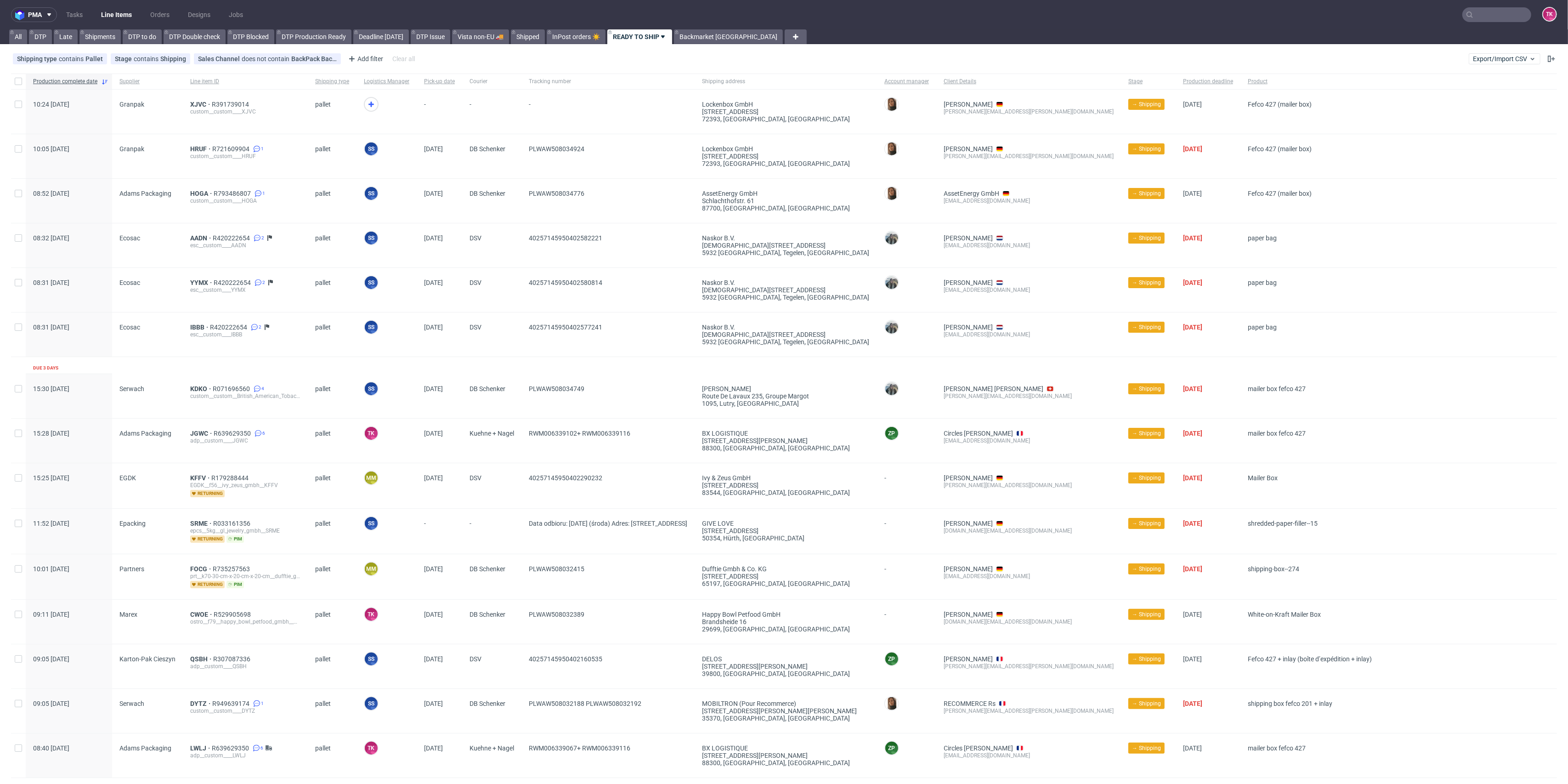
click at [113, 10] on link "Line Items" at bounding box center [116, 15] width 42 height 15
click at [114, 7] on nav "pma Tasks Line Items Orders Designs Jobs TK" at bounding box center [784, 15] width 1568 height 29
click at [113, 15] on link "Line Items" at bounding box center [116, 15] width 42 height 15
click at [195, 150] on span "HRUF" at bounding box center [201, 149] width 22 height 7
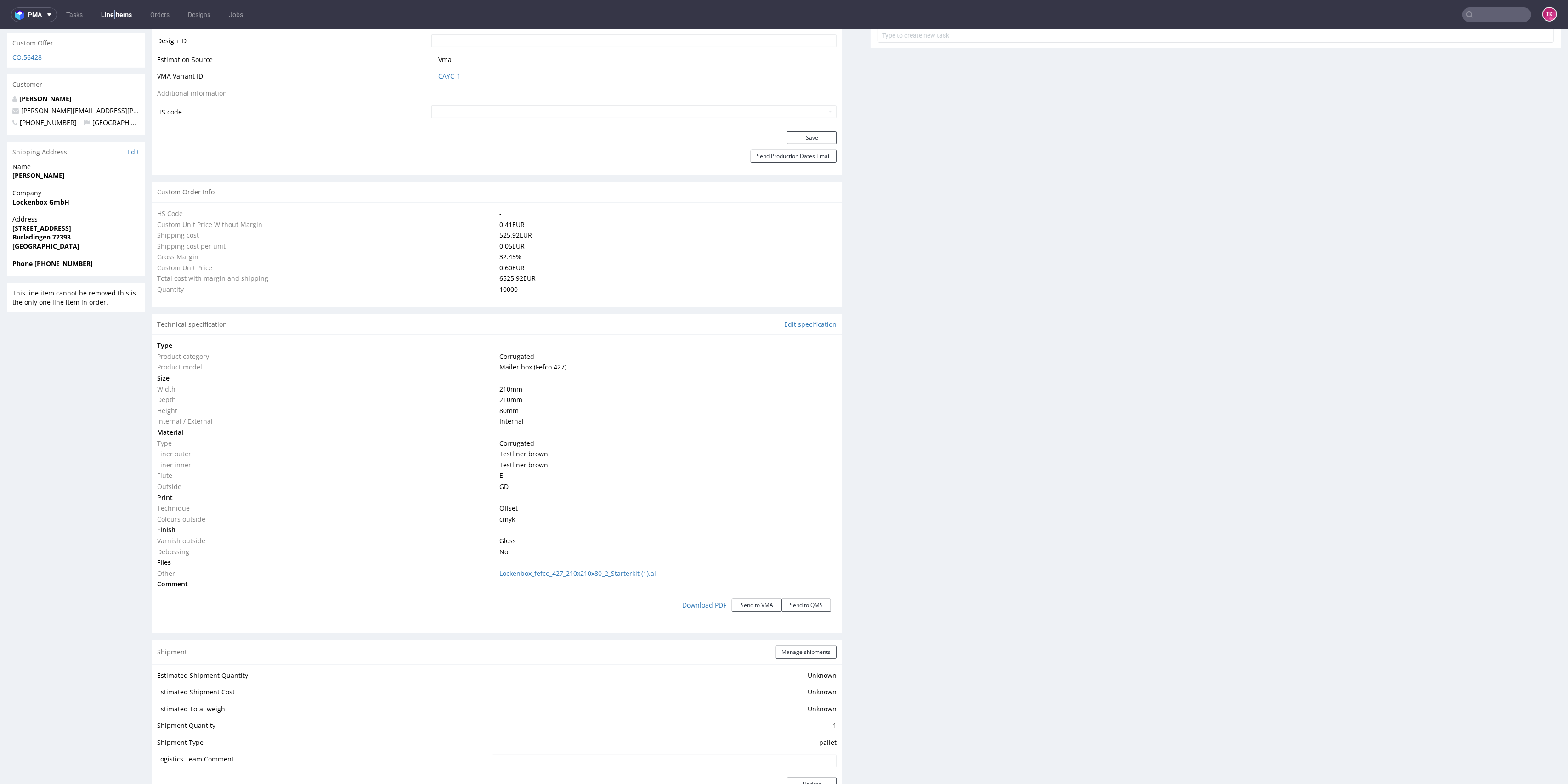
type input "10000"
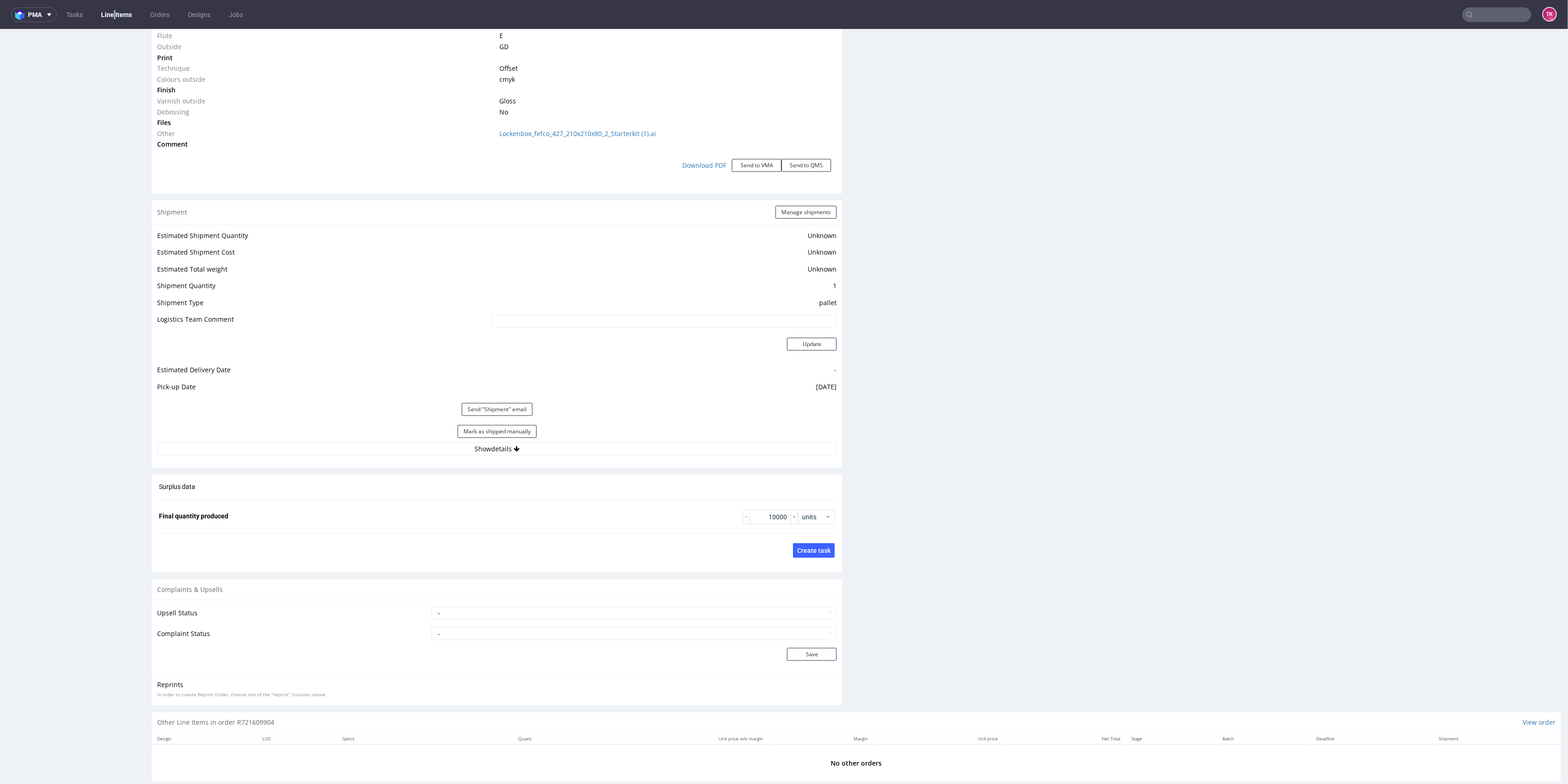
scroll to position [1040, 0]
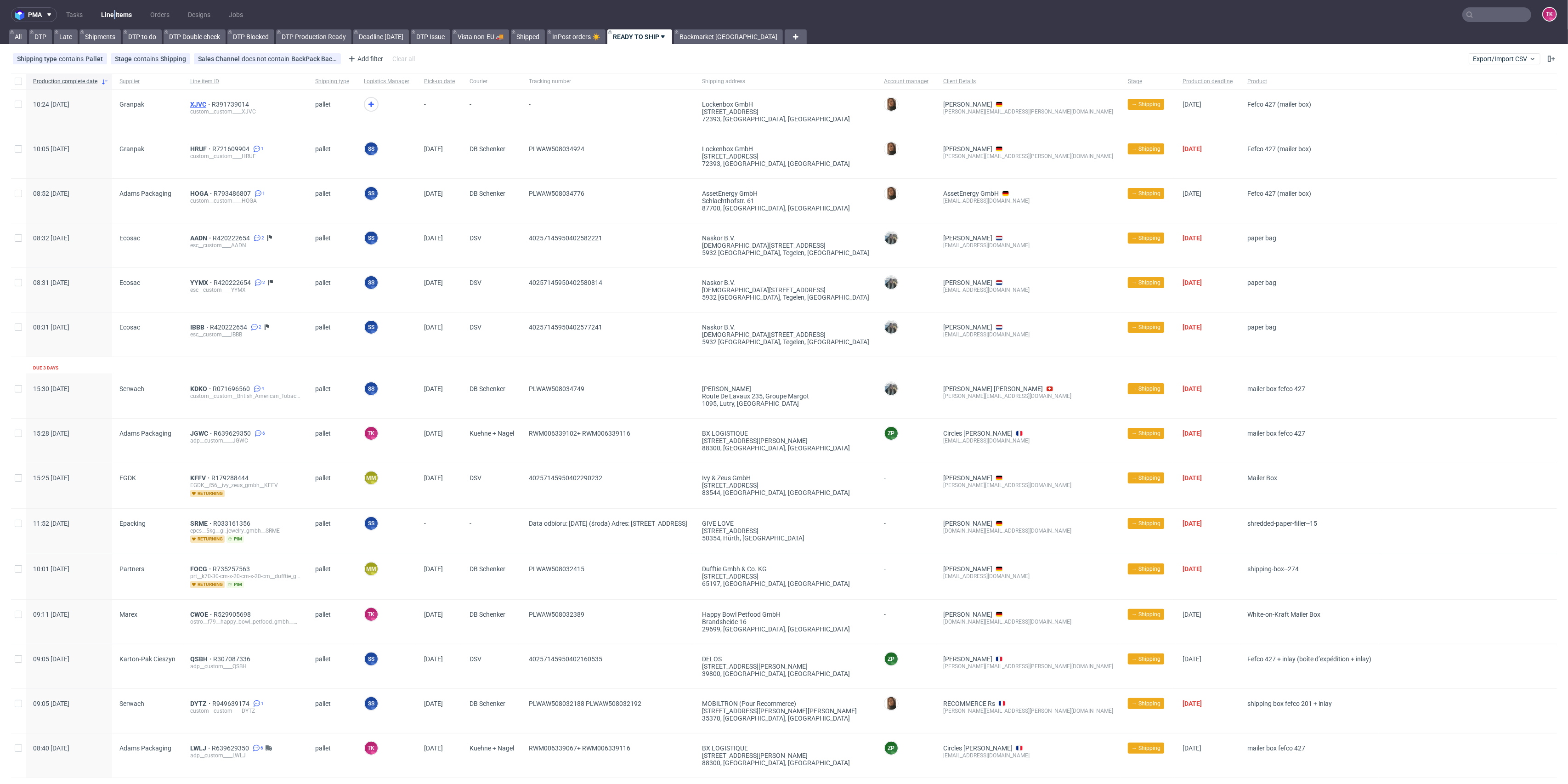
click at [192, 104] on span "XJVC" at bounding box center [200, 104] width 21 height 7
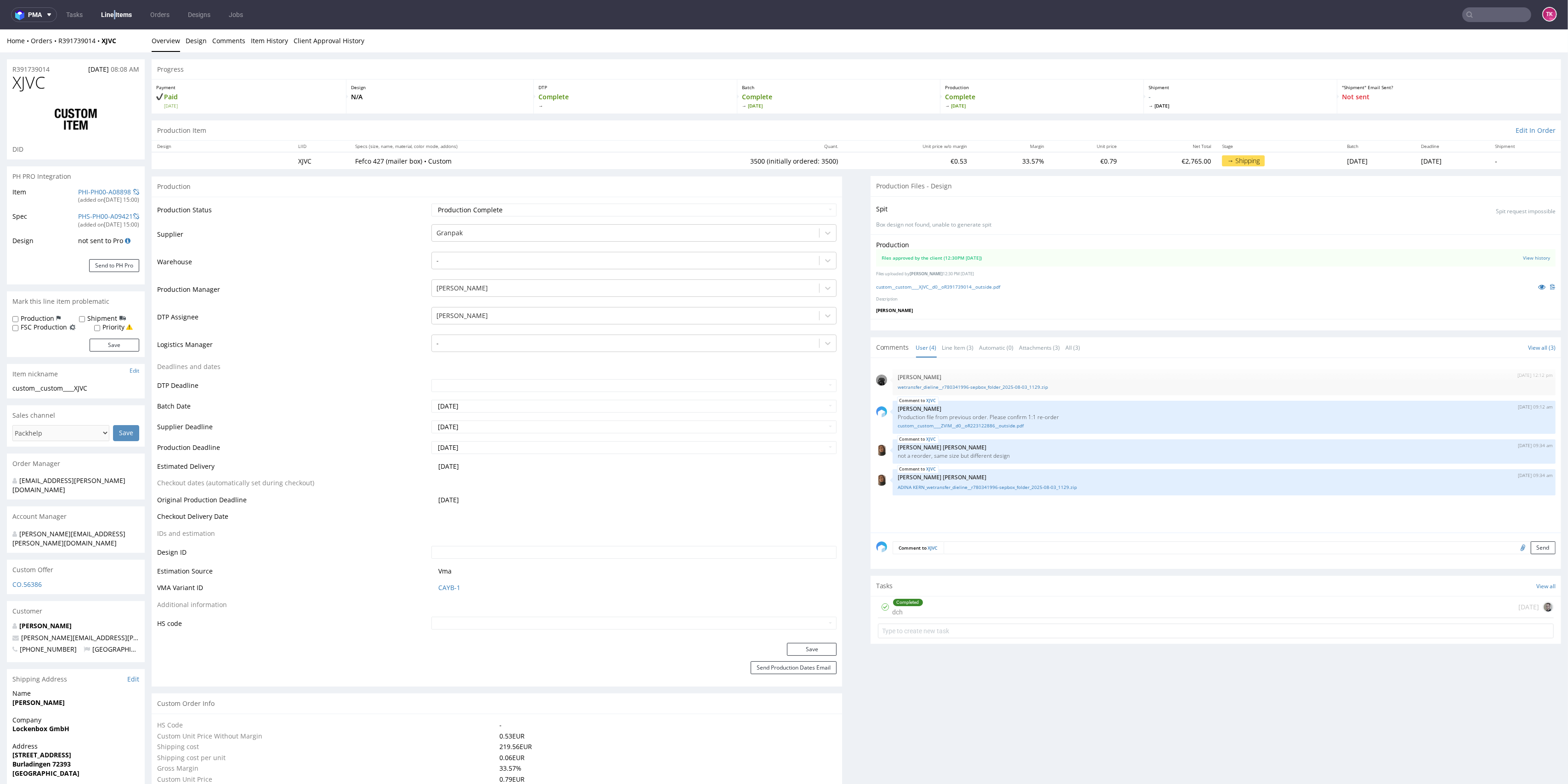
scroll to position [1018, 0]
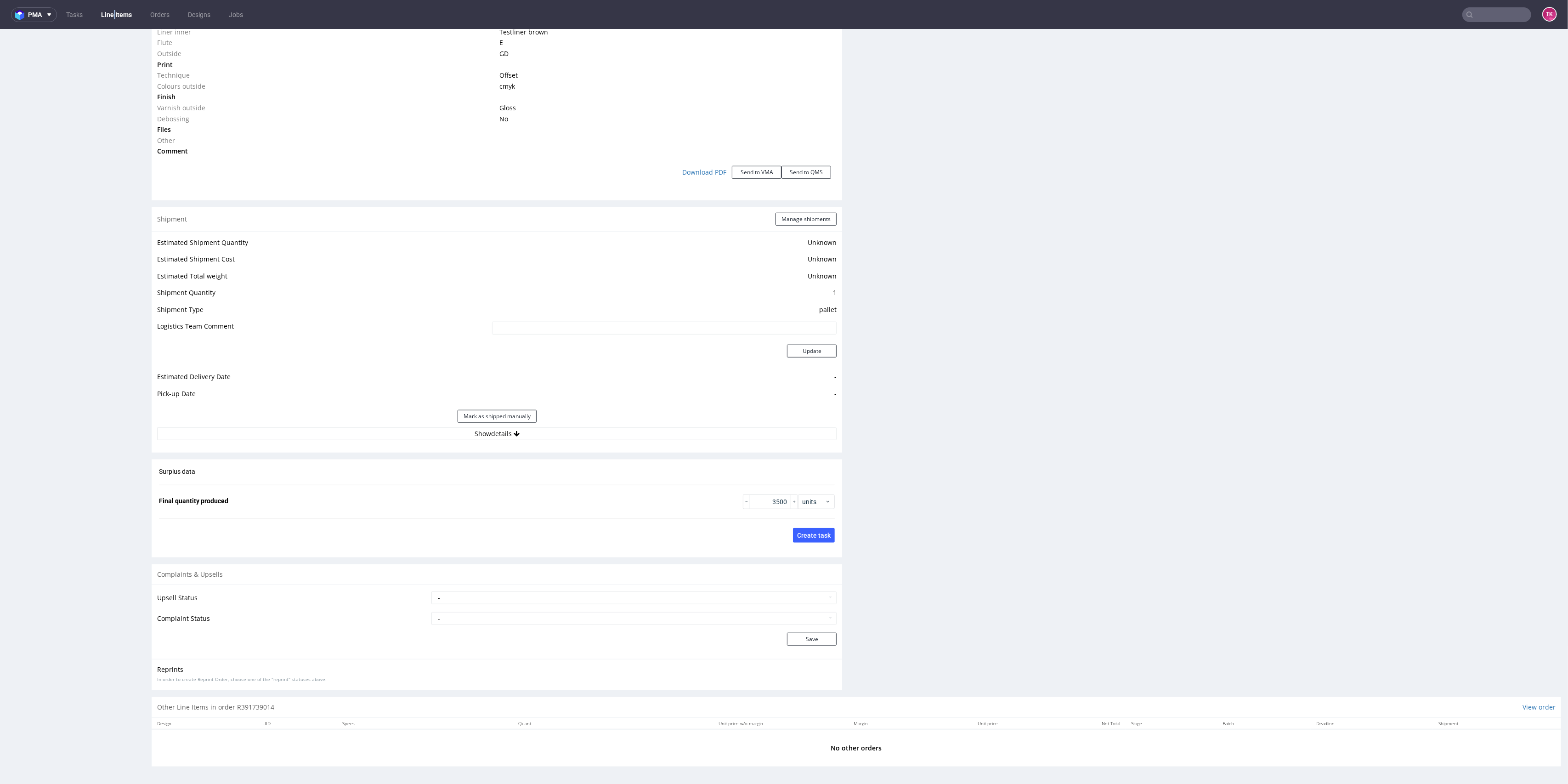
drag, startPoint x: 718, startPoint y: 480, endPoint x: 695, endPoint y: 425, distance: 59.6
click at [695, 422] on div "Mark as shipped manually" at bounding box center [497, 416] width 679 height 22
click at [703, 438] on button "Show details" at bounding box center [497, 433] width 679 height 13
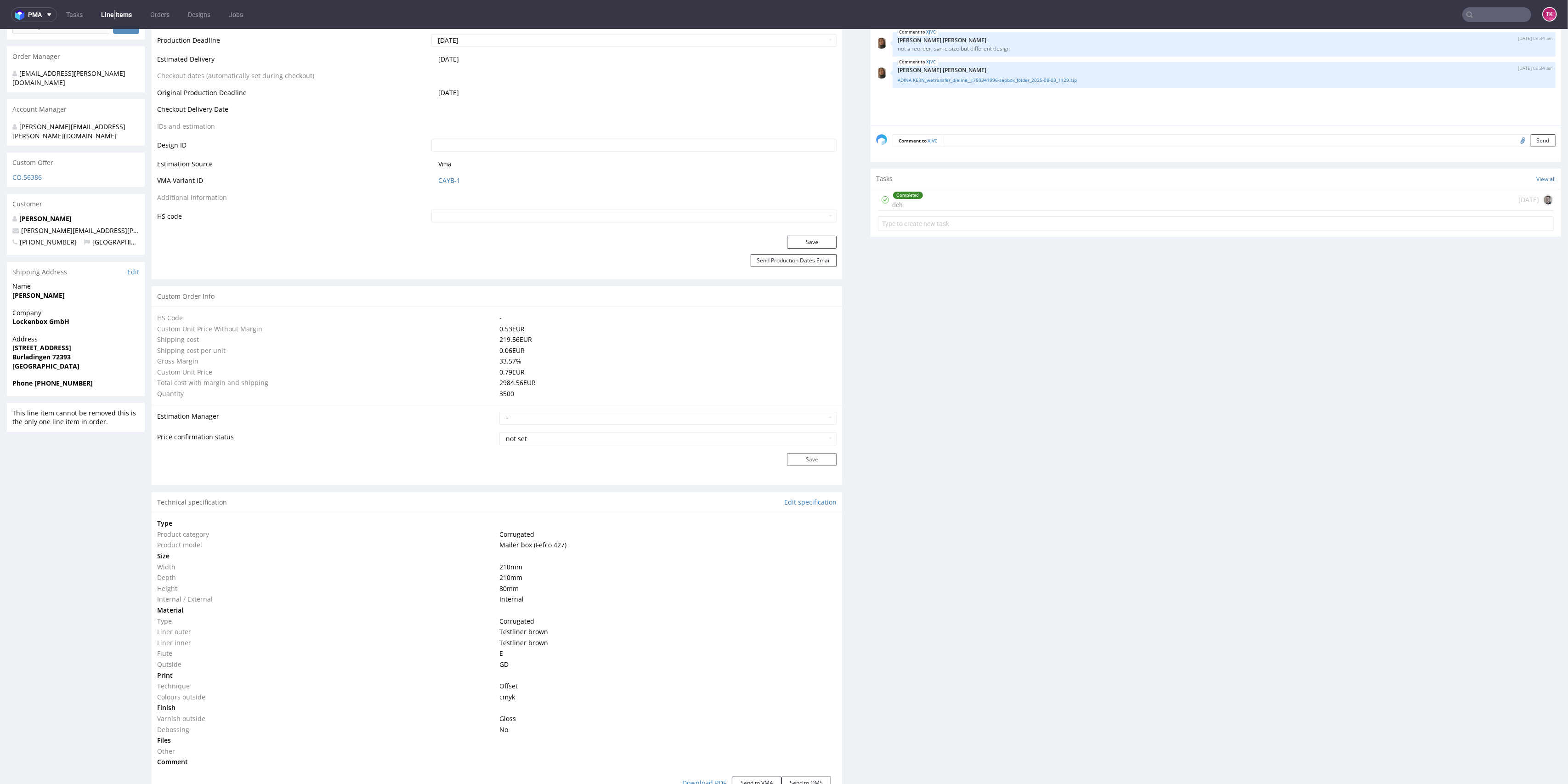
scroll to position [90, 0]
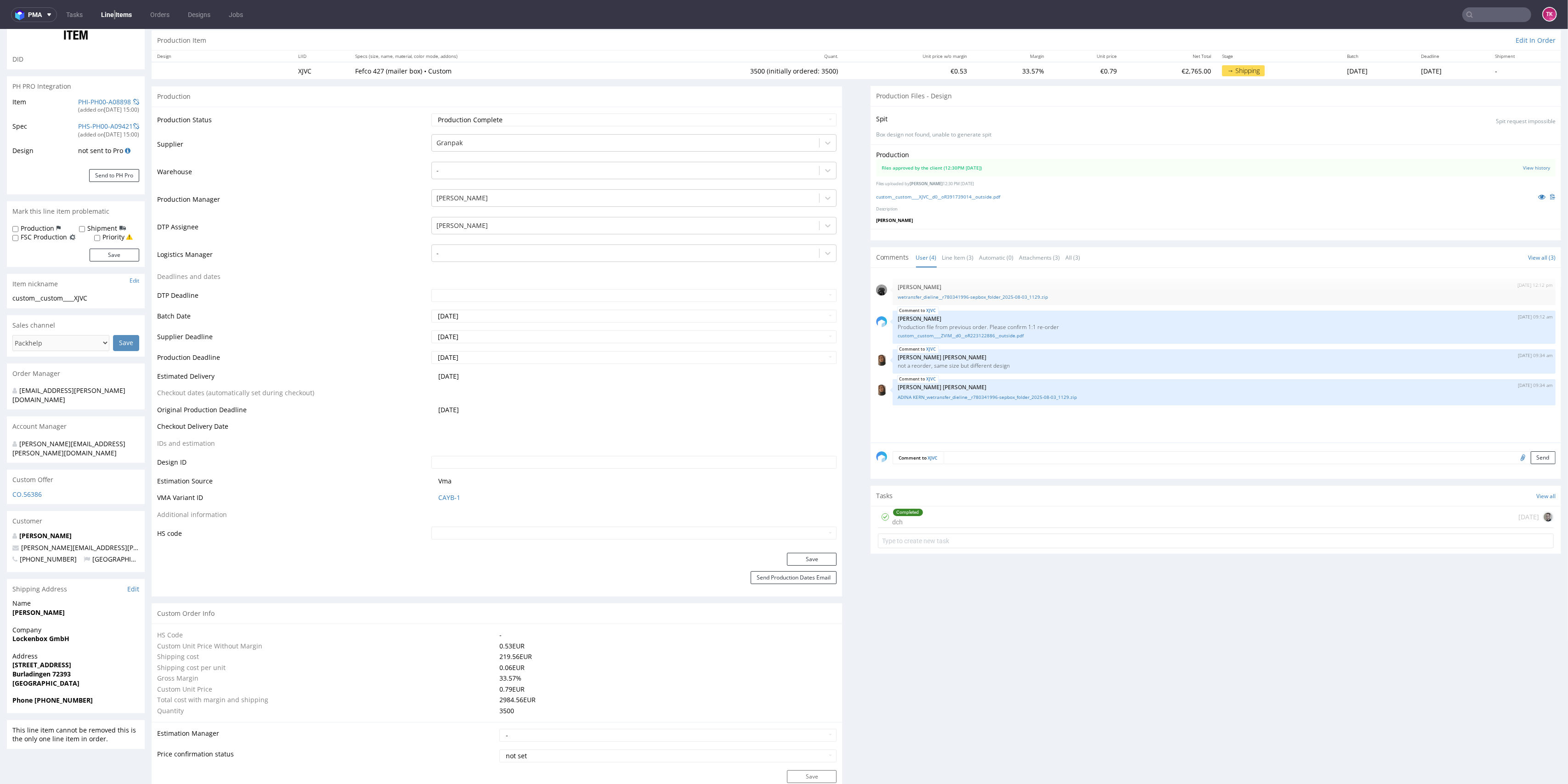
click at [114, 7] on link "Line Items" at bounding box center [116, 15] width 42 height 15
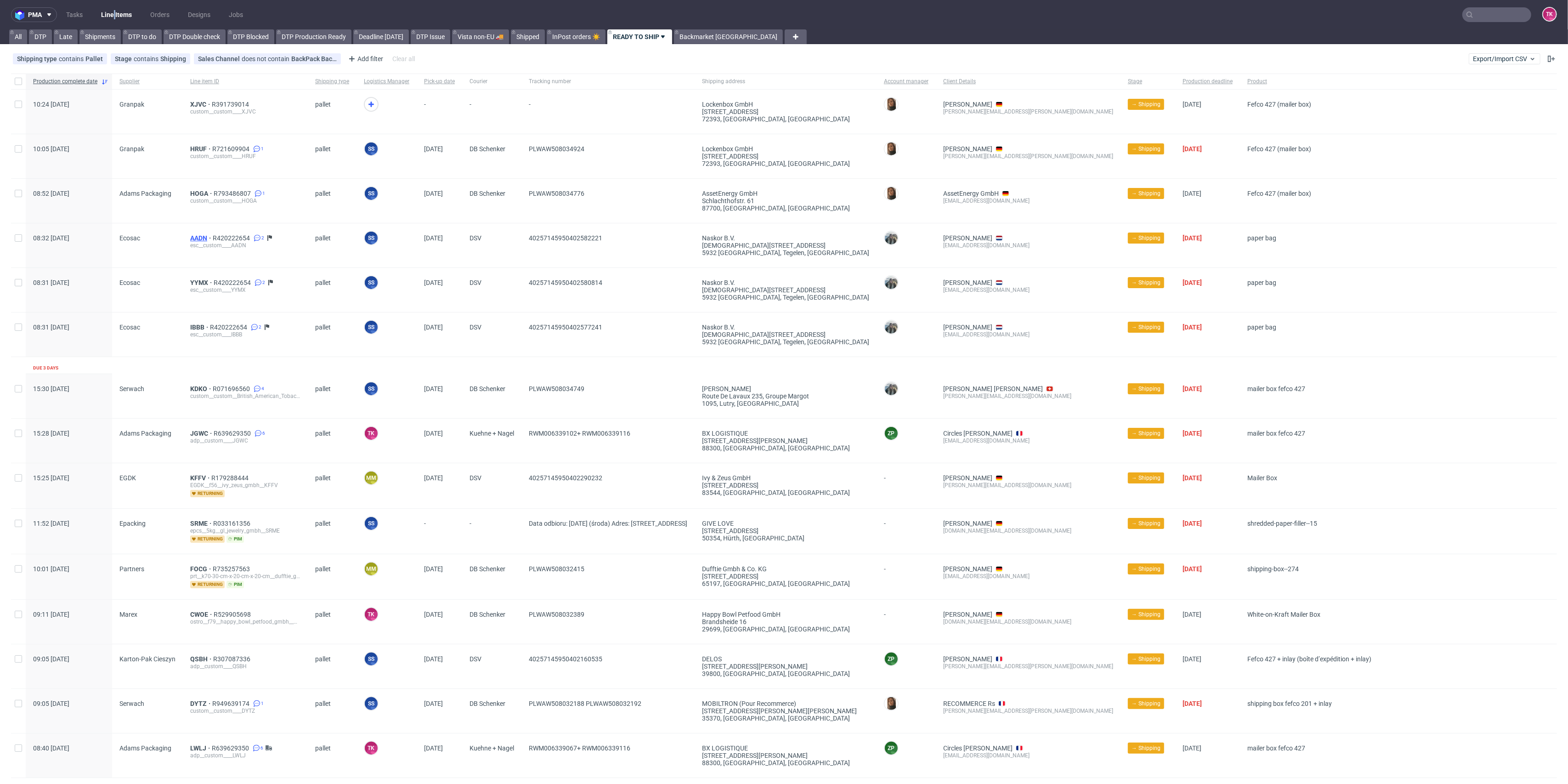
click at [196, 239] on span "AADN" at bounding box center [201, 238] width 23 height 7
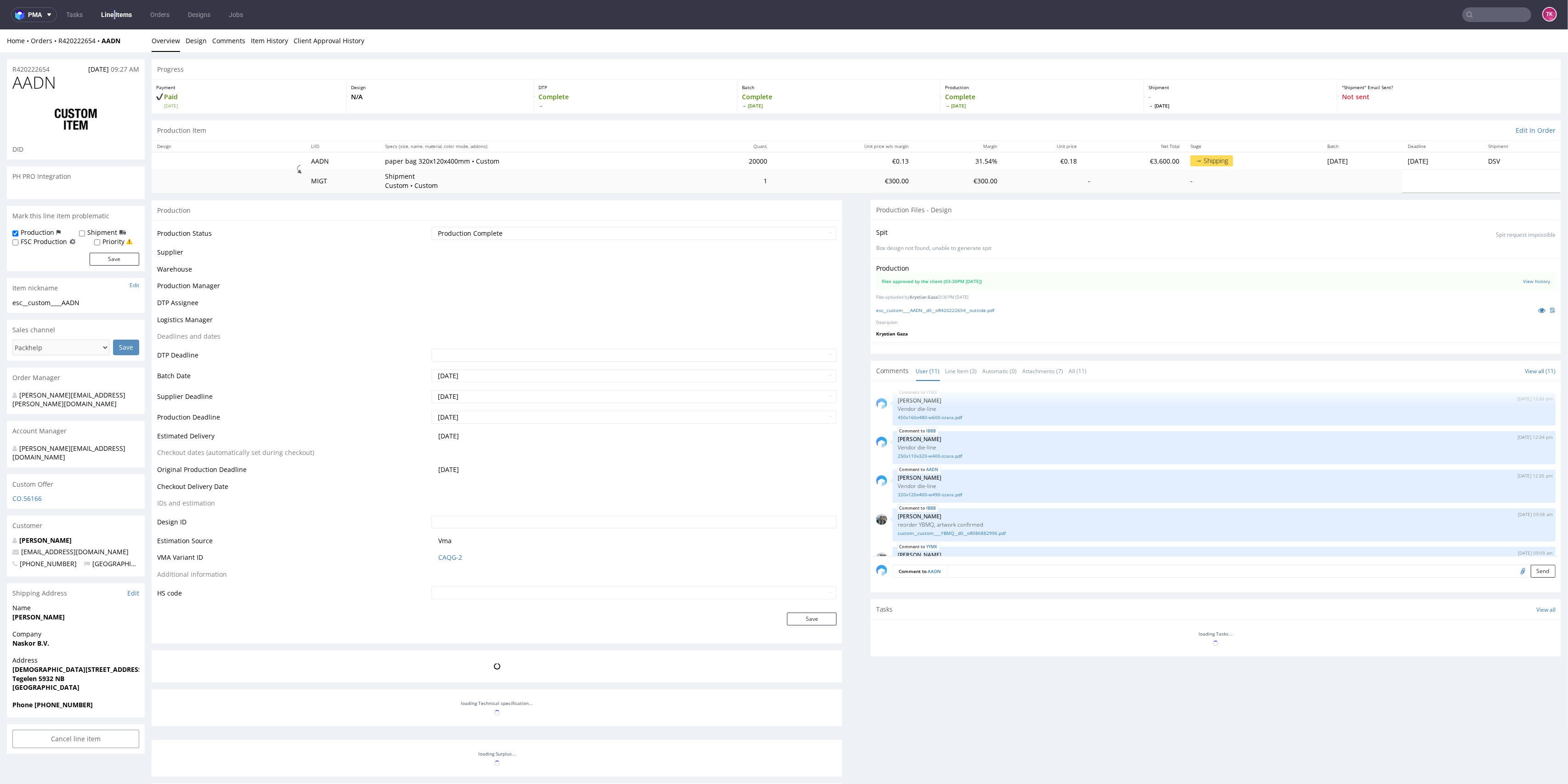
scroll to position [226, 0]
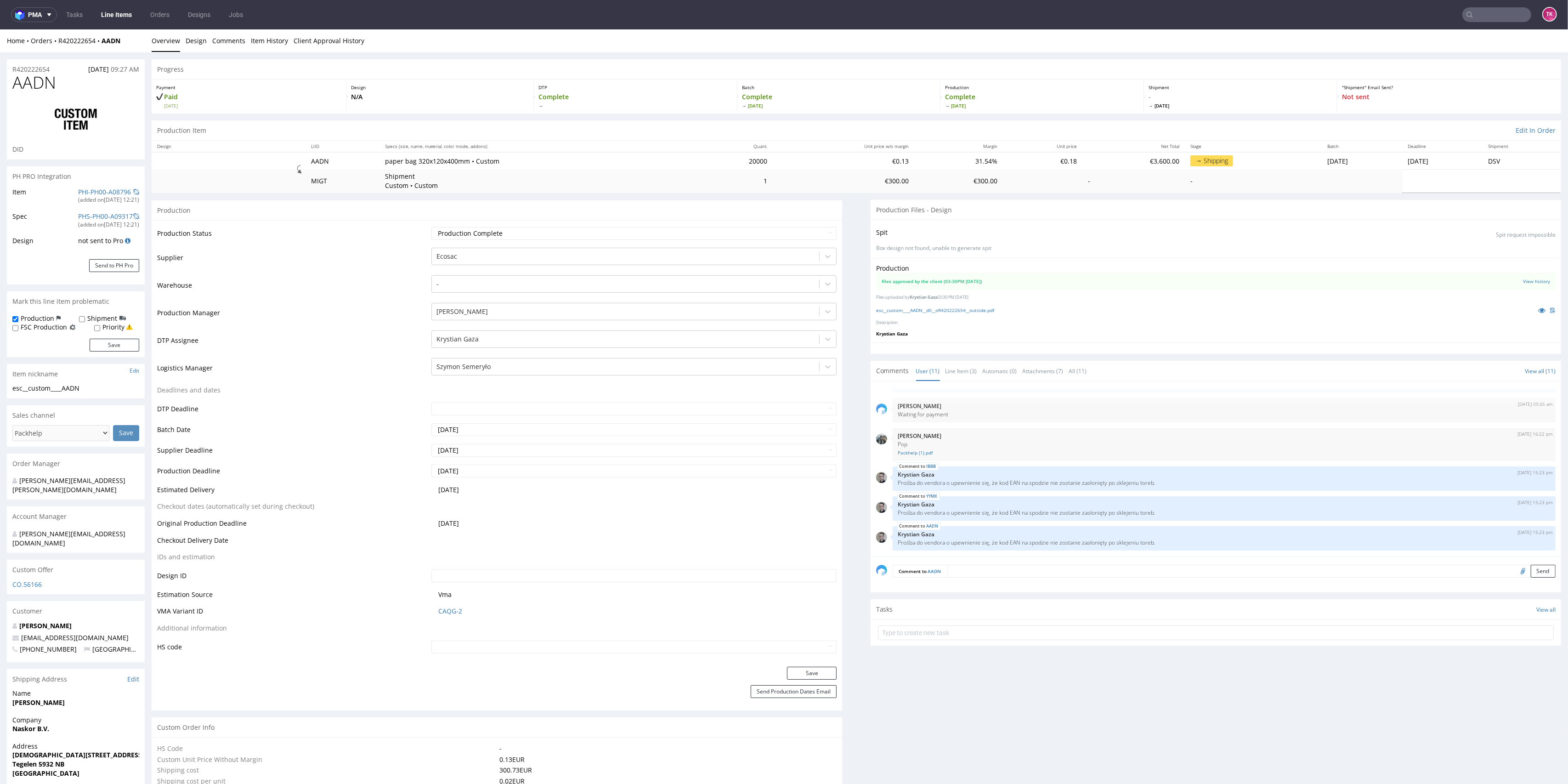
click at [1485, 18] on input "text" at bounding box center [1496, 15] width 69 height 15
paste input "1Z5A15806883480711"
click at [1433, 38] on div "No results found Try being less specific." at bounding box center [1476, 99] width 180 height 151
drag, startPoint x: 1444, startPoint y: 13, endPoint x: 1438, endPoint y: 13, distance: 6.0
click at [1440, 13] on input "1Z5A15806883480711" at bounding box center [1441, 15] width 180 height 15
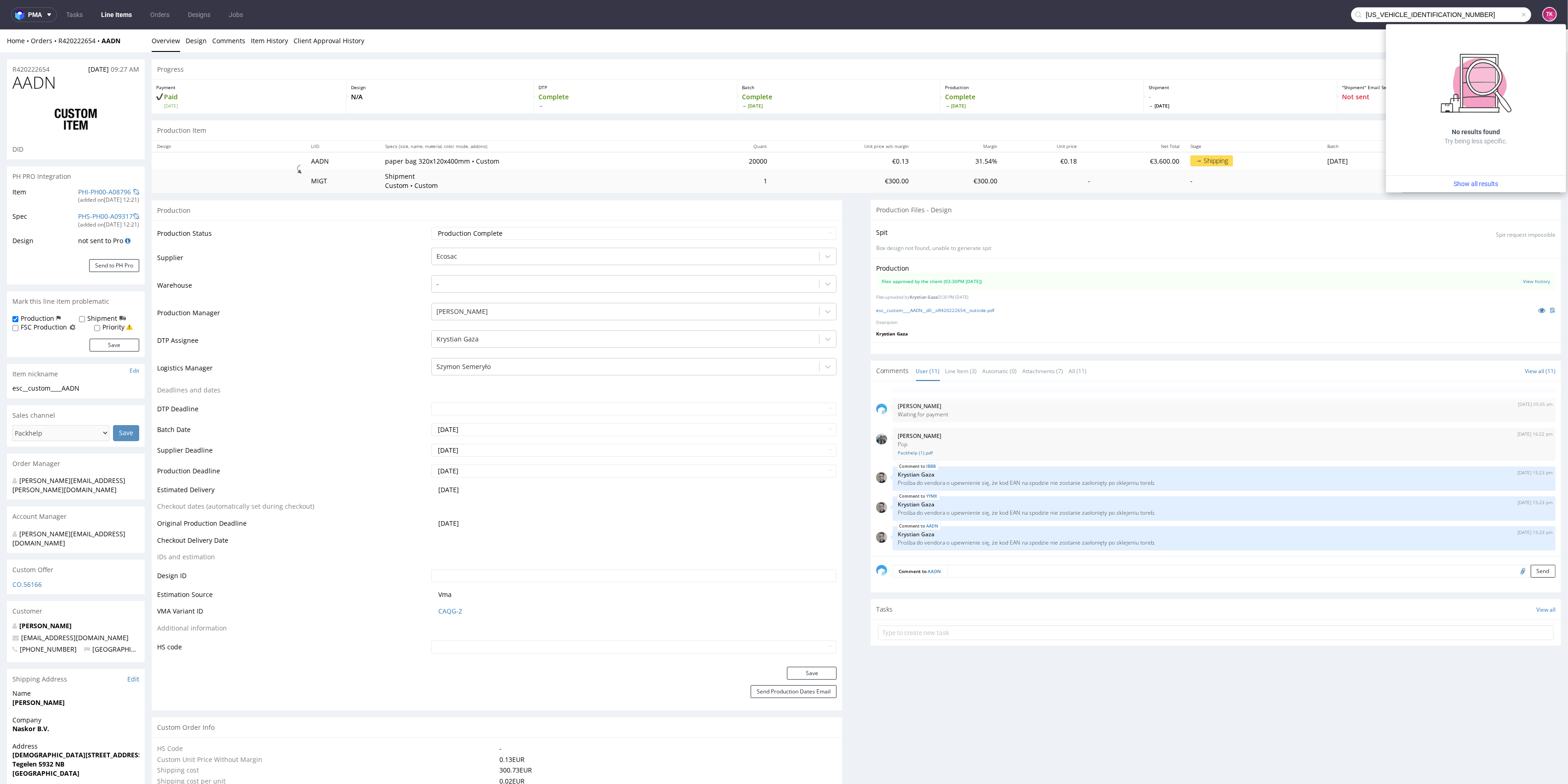
drag, startPoint x: 1461, startPoint y: 18, endPoint x: 1113, endPoint y: 8, distance: 348.1
click at [1113, 8] on nav "pma Tasks Line Items Orders Designs Jobs 1Z5A1580688348071 TK" at bounding box center [784, 15] width 1568 height 29
paste input "R938868999"
type input "R938868999"
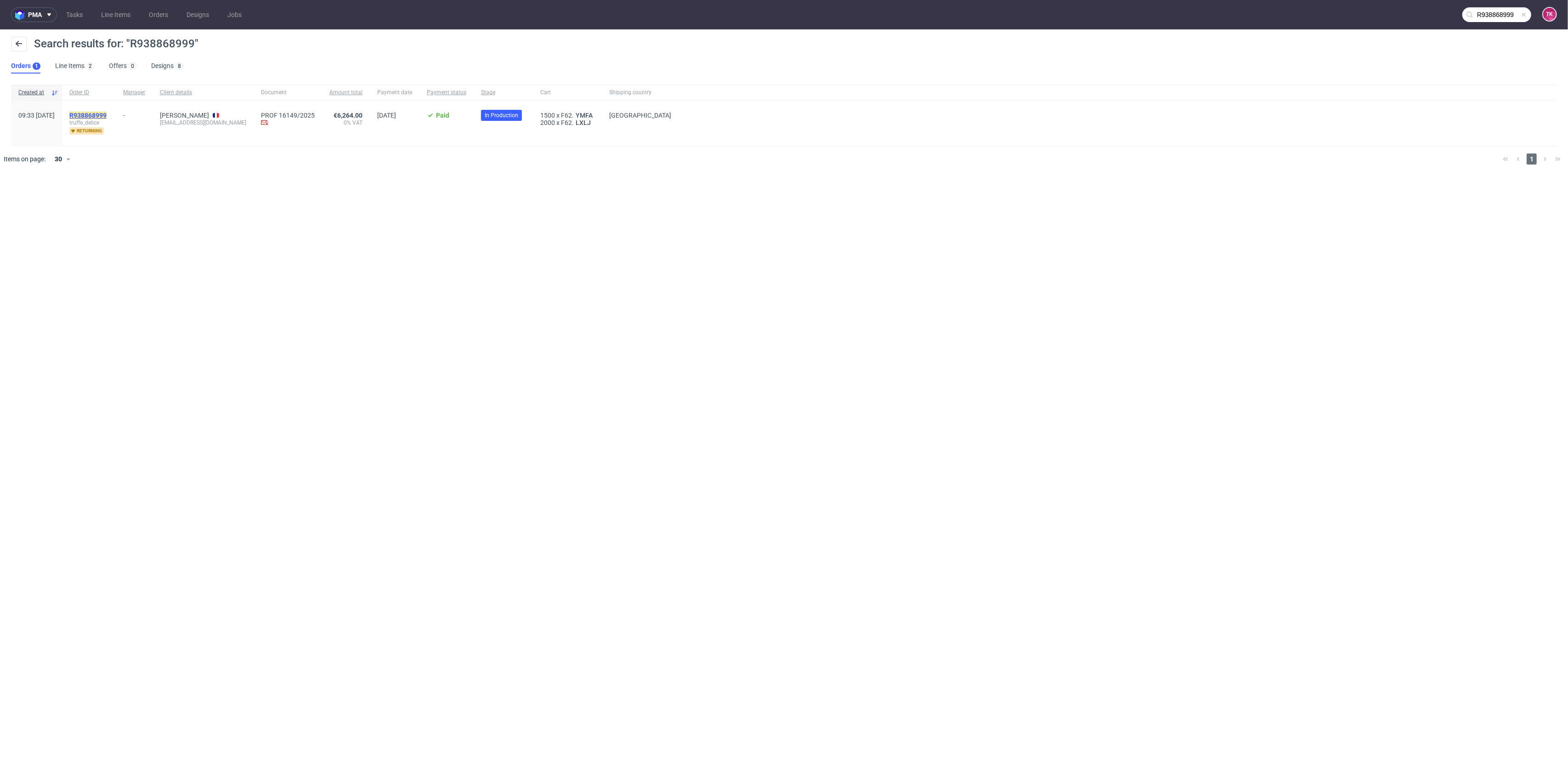
click at [102, 113] on mark "R938868999" at bounding box center [88, 115] width 37 height 7
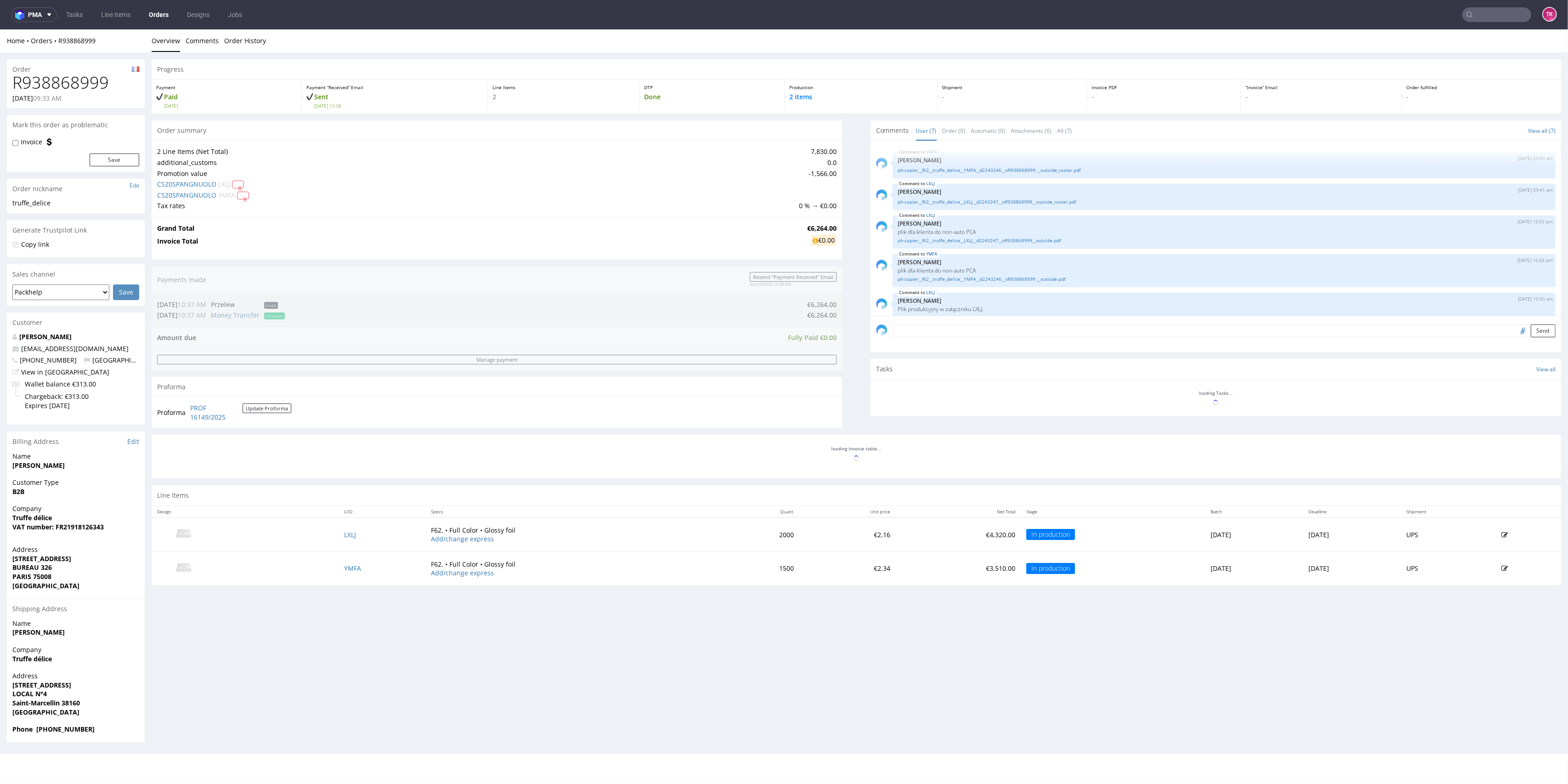
scroll to position [84, 0]
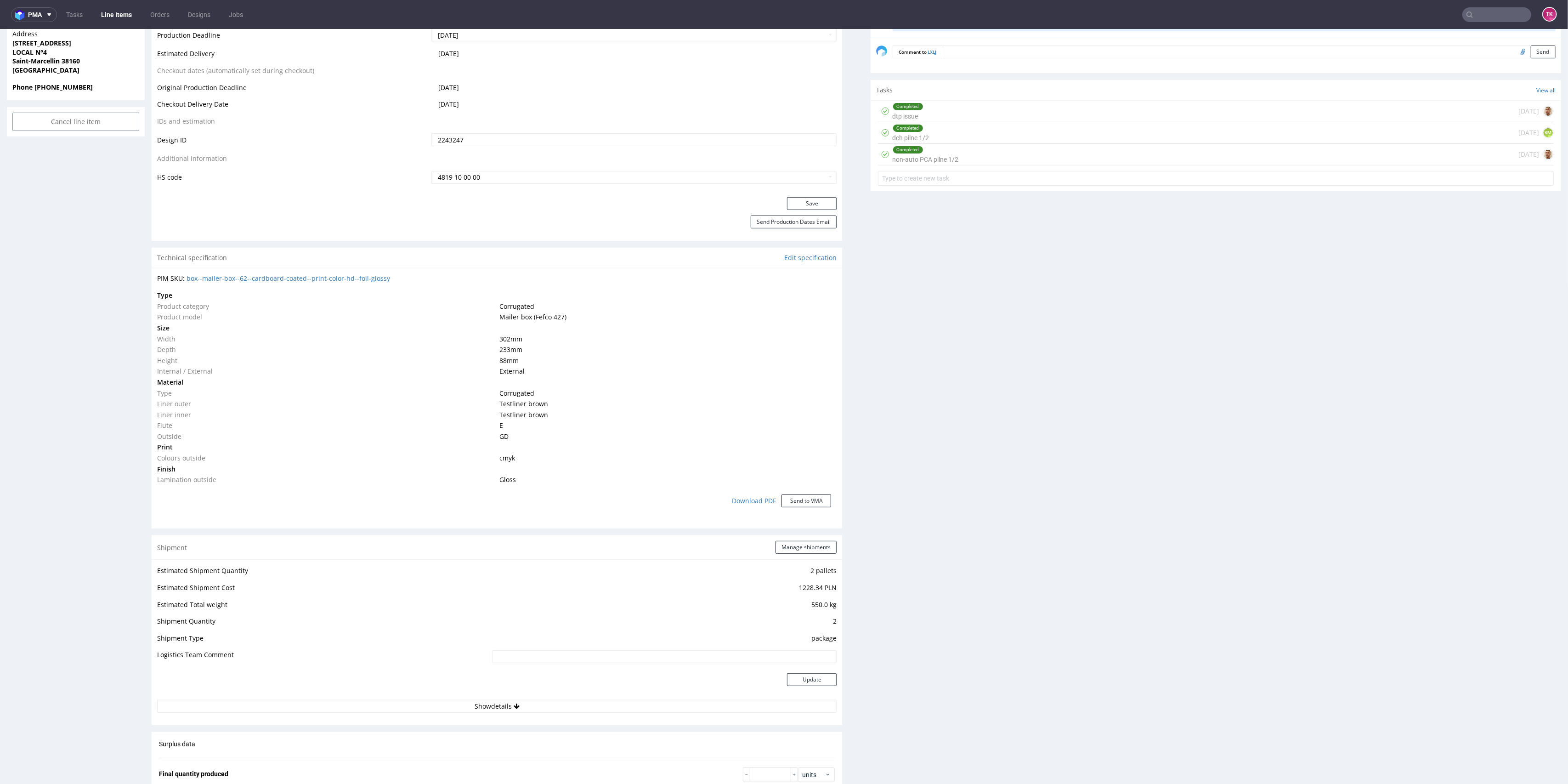
scroll to position [612, 0]
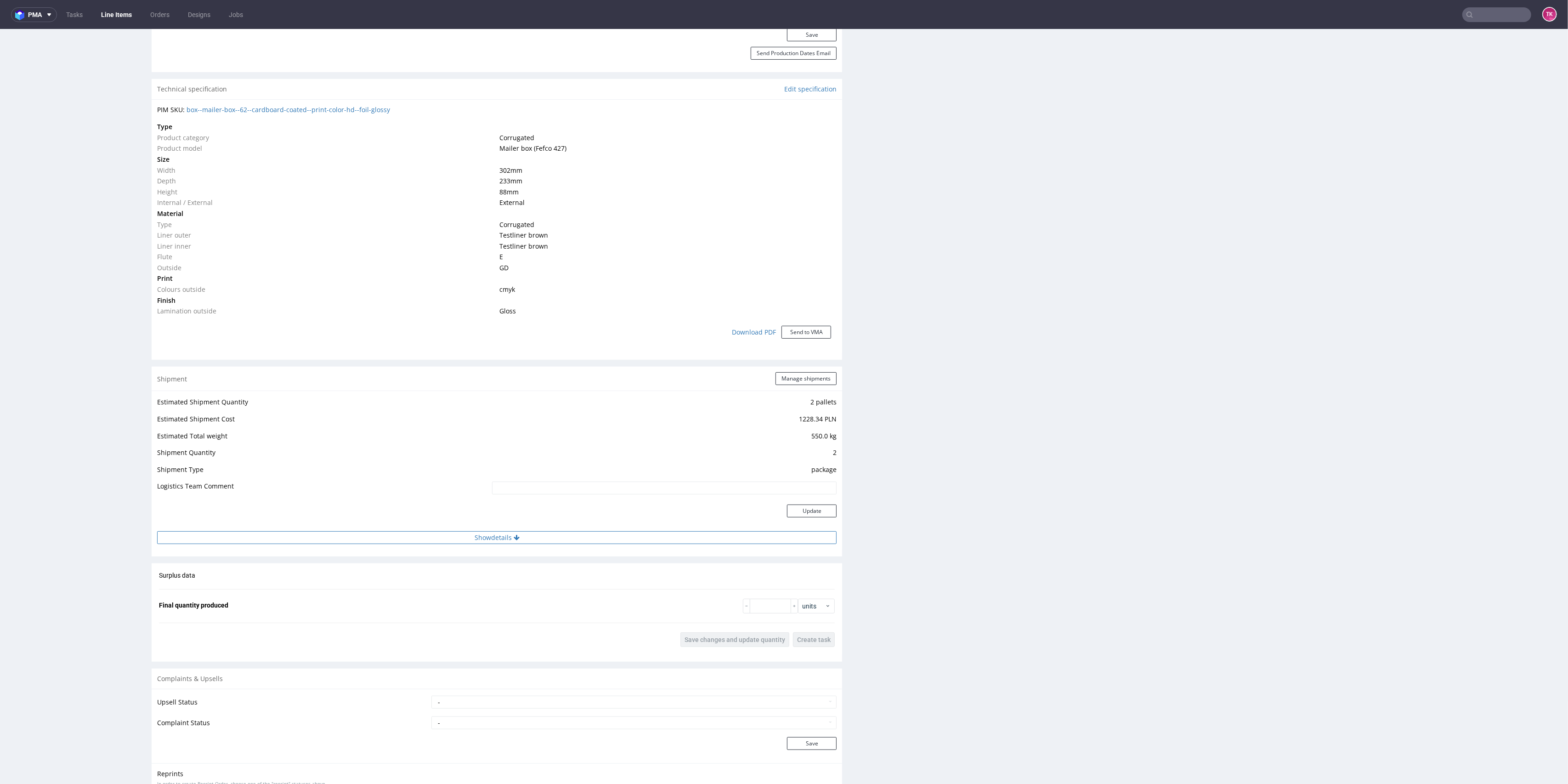
click at [565, 539] on button "Show details" at bounding box center [497, 537] width 679 height 13
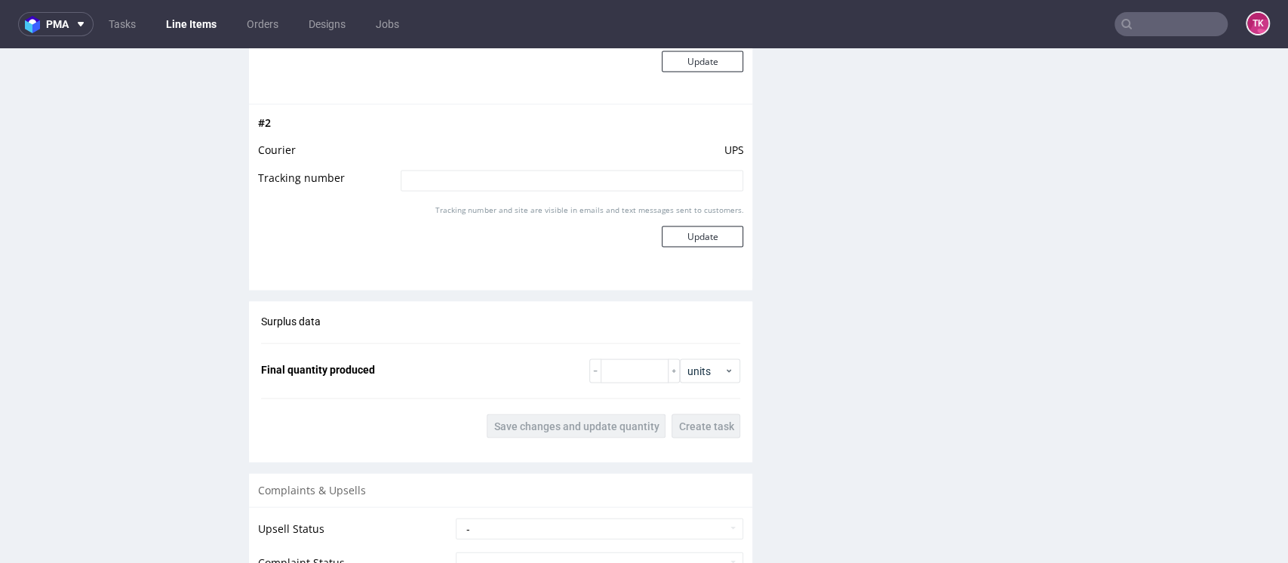
scroll to position [1730, 0]
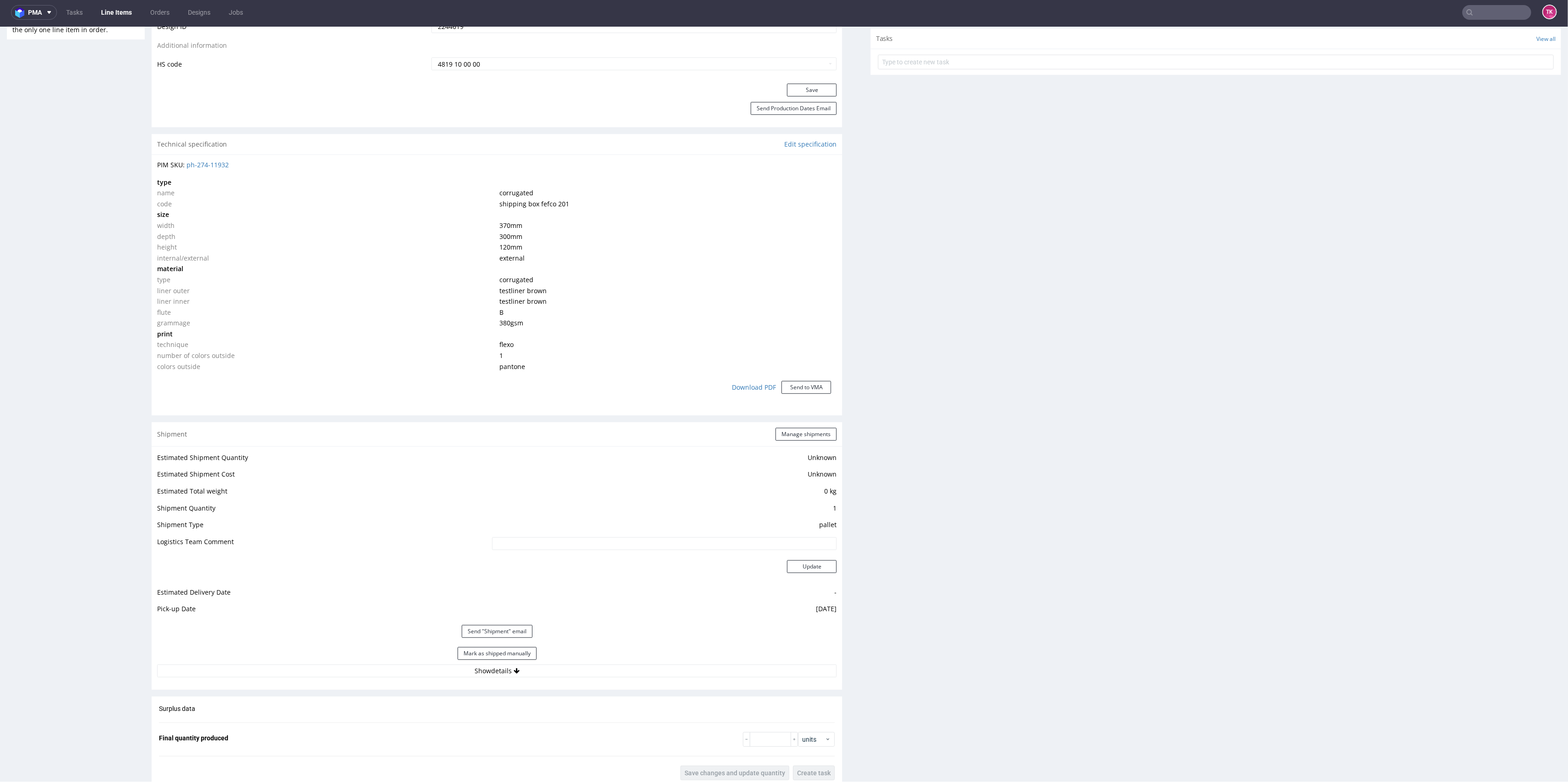
scroll to position [671, 0]
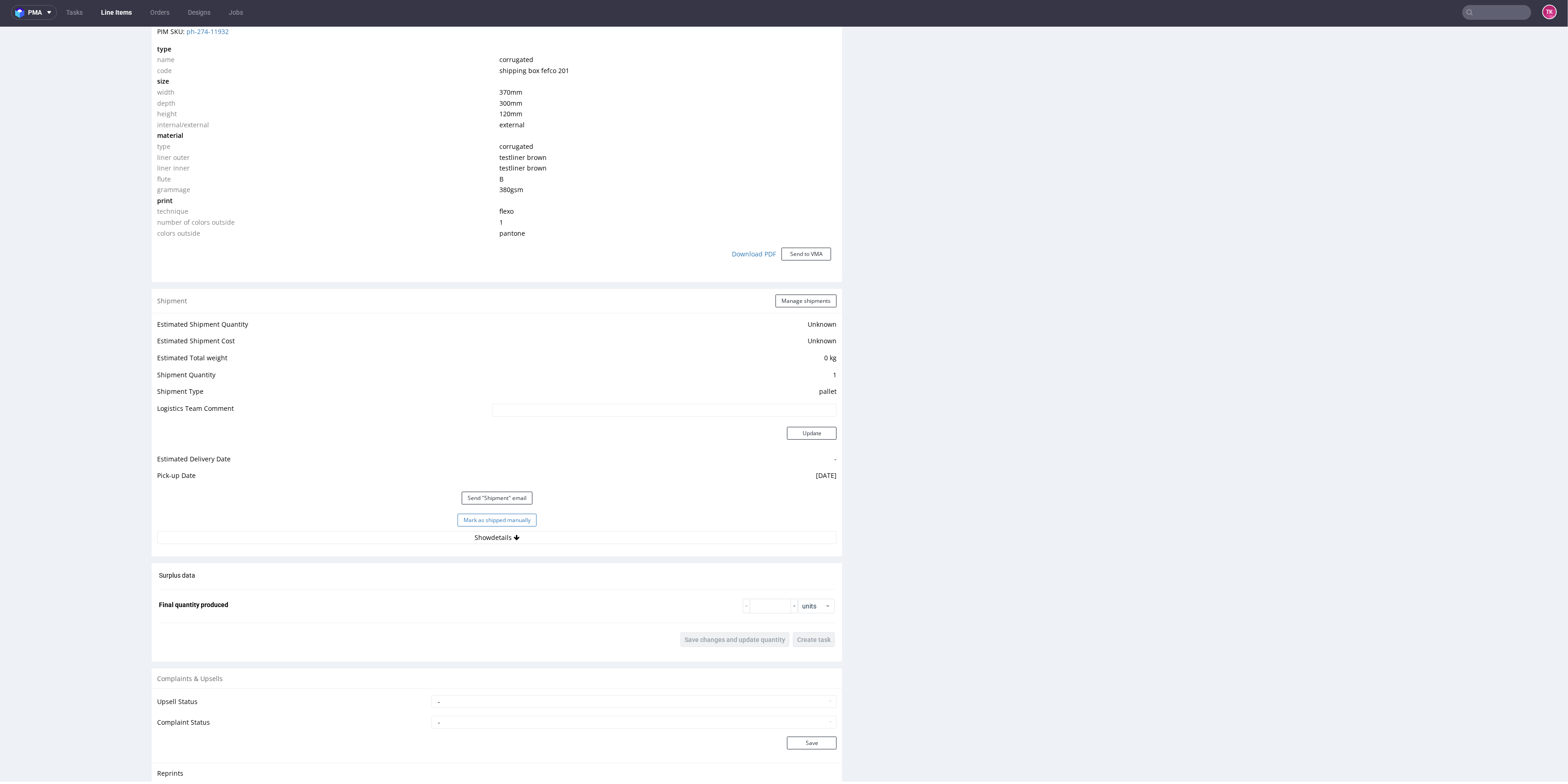
click at [485, 520] on button "Mark as shipped manually" at bounding box center [497, 520] width 79 height 13
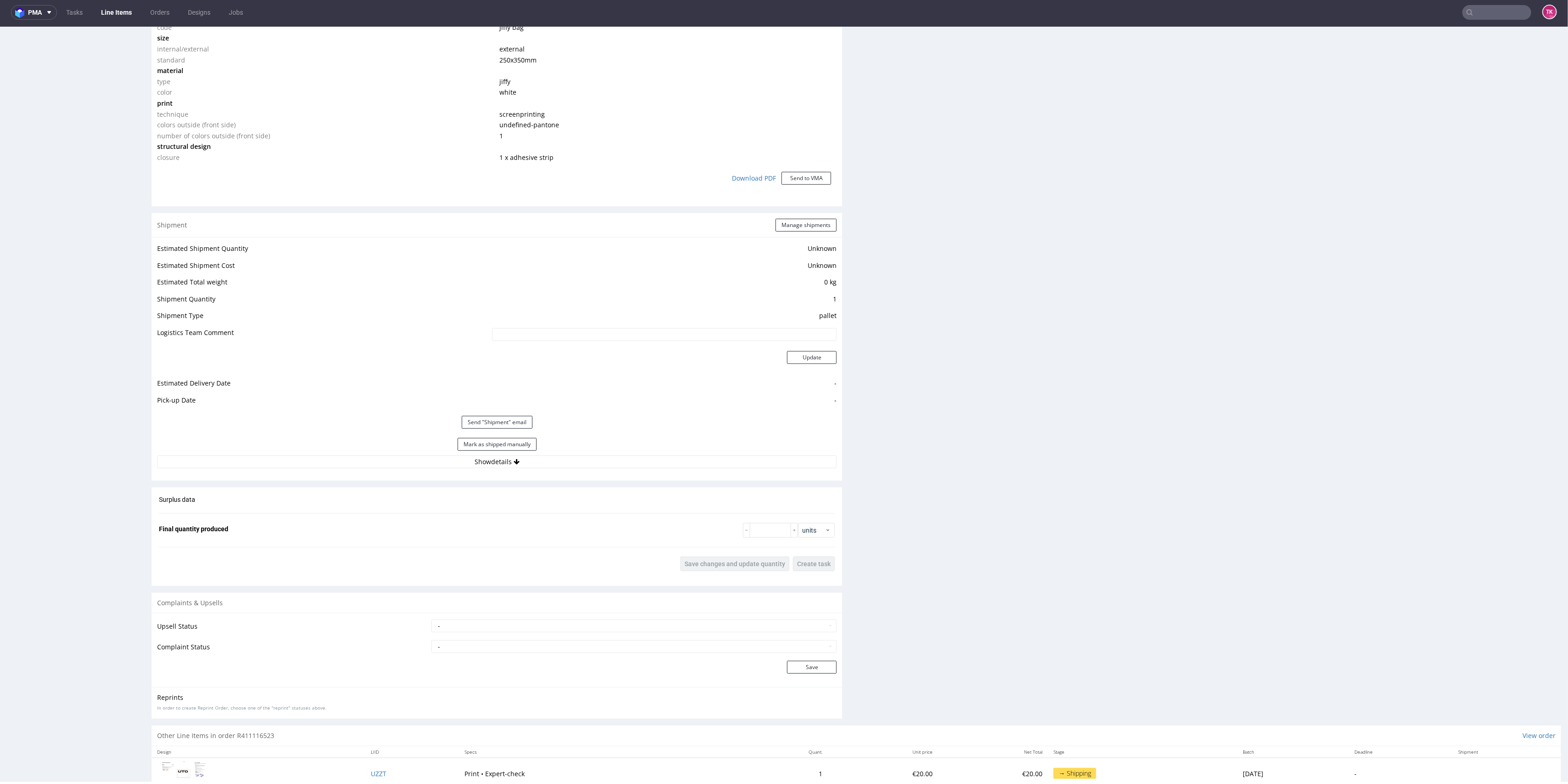
scroll to position [769, 0]
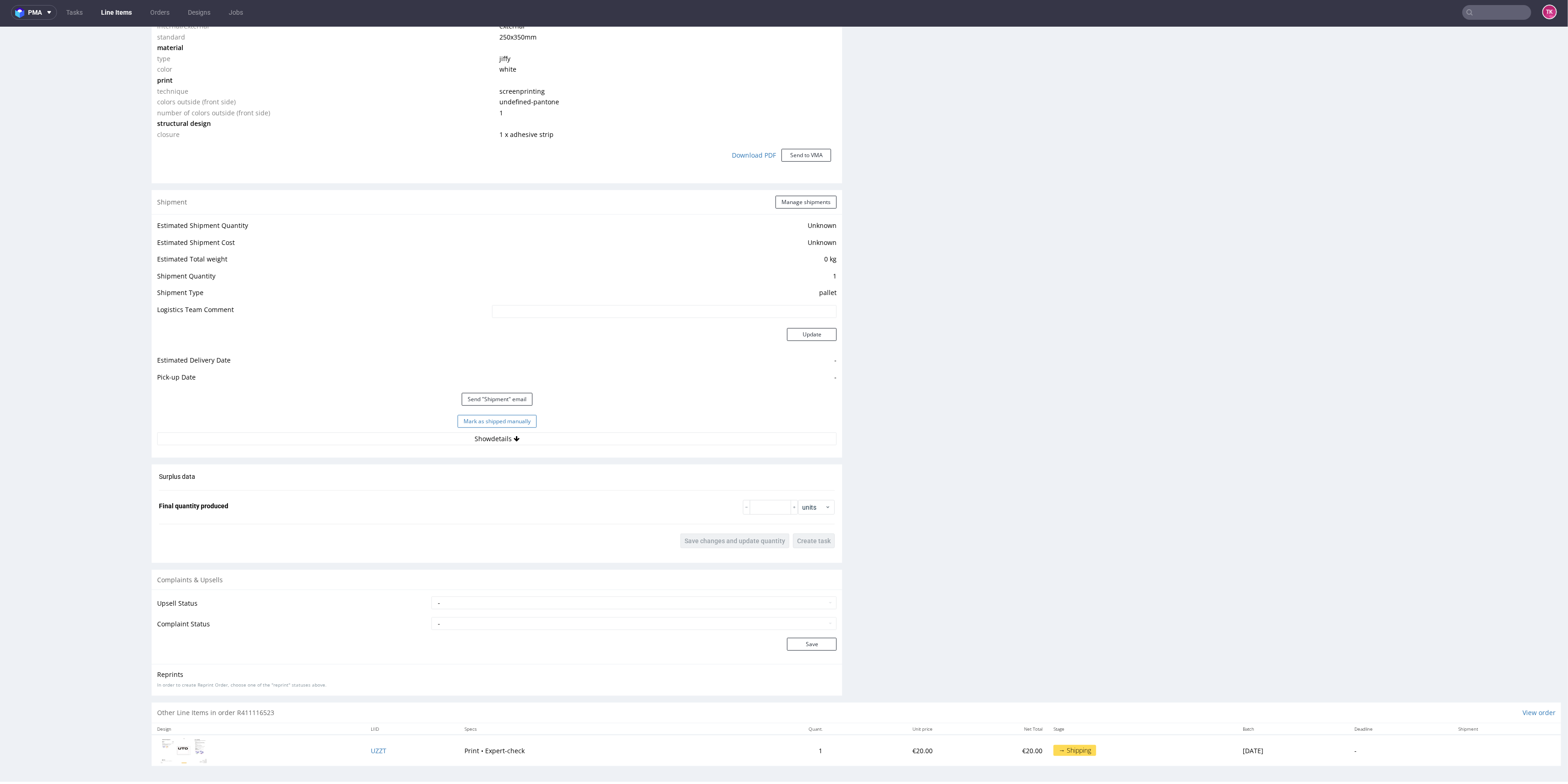
click at [490, 416] on button "Mark as shipped manually" at bounding box center [497, 421] width 79 height 13
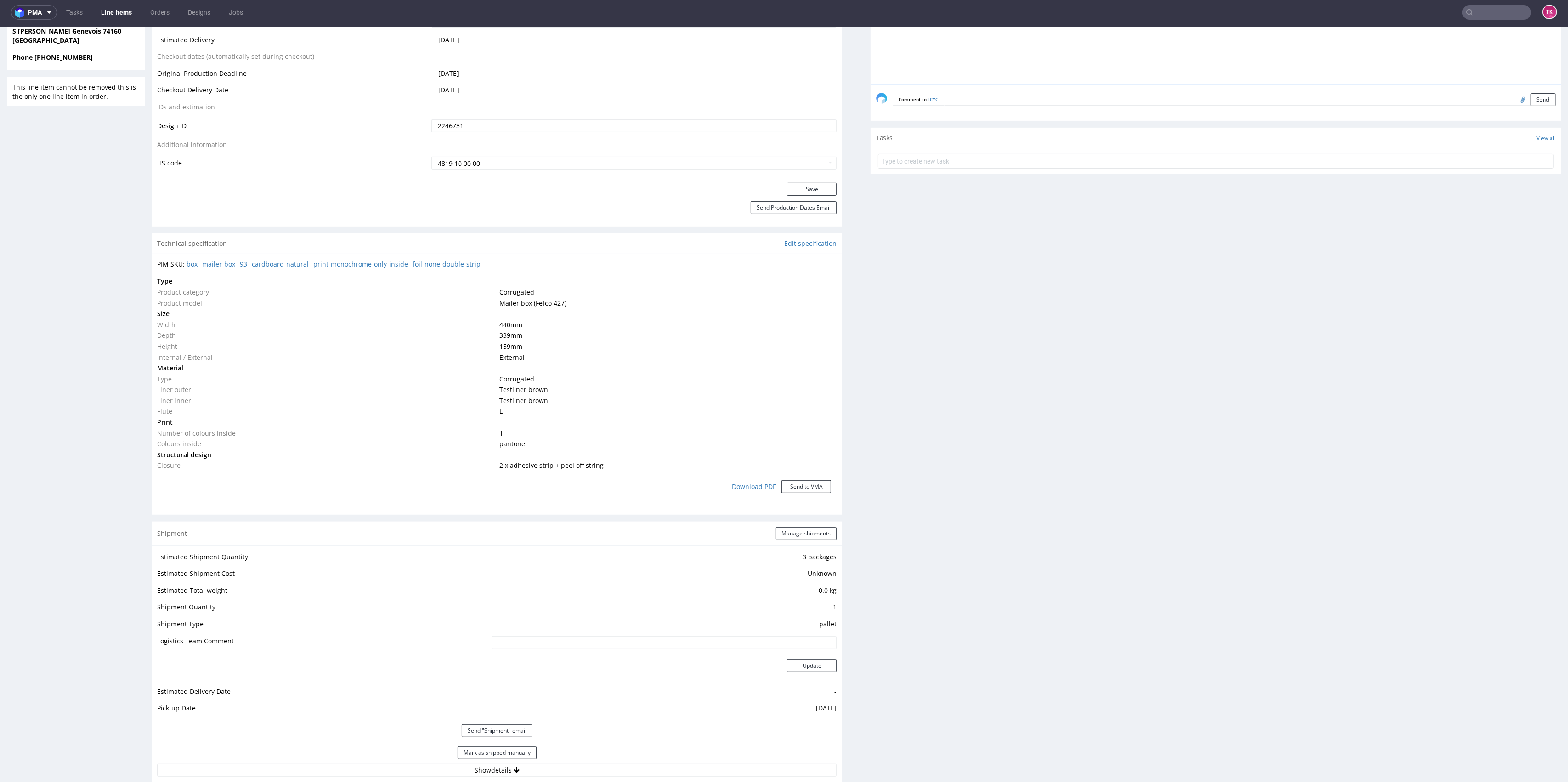
scroll to position [778, 0]
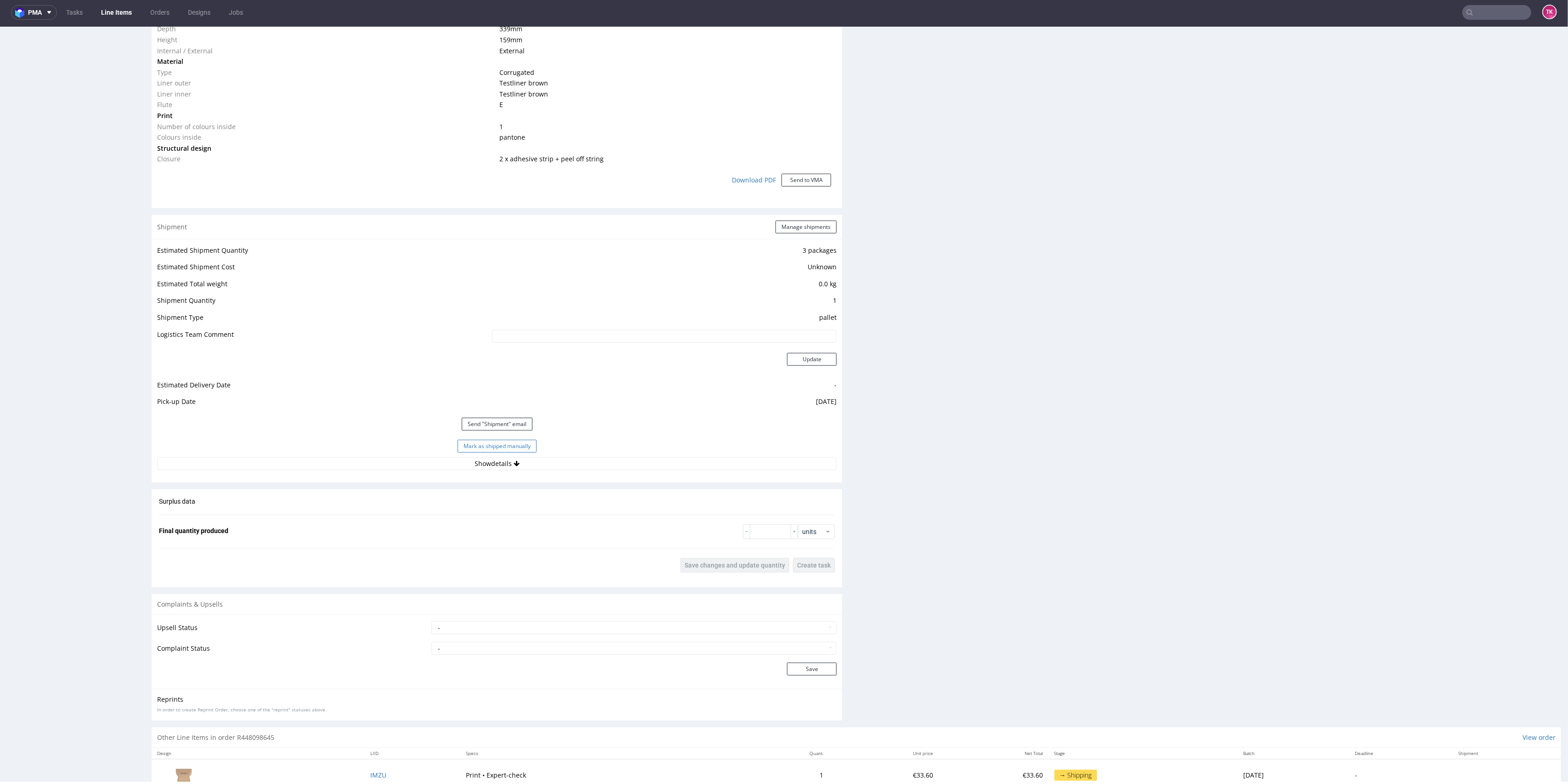
click at [481, 444] on button "Mark as shipped manually" at bounding box center [497, 446] width 79 height 13
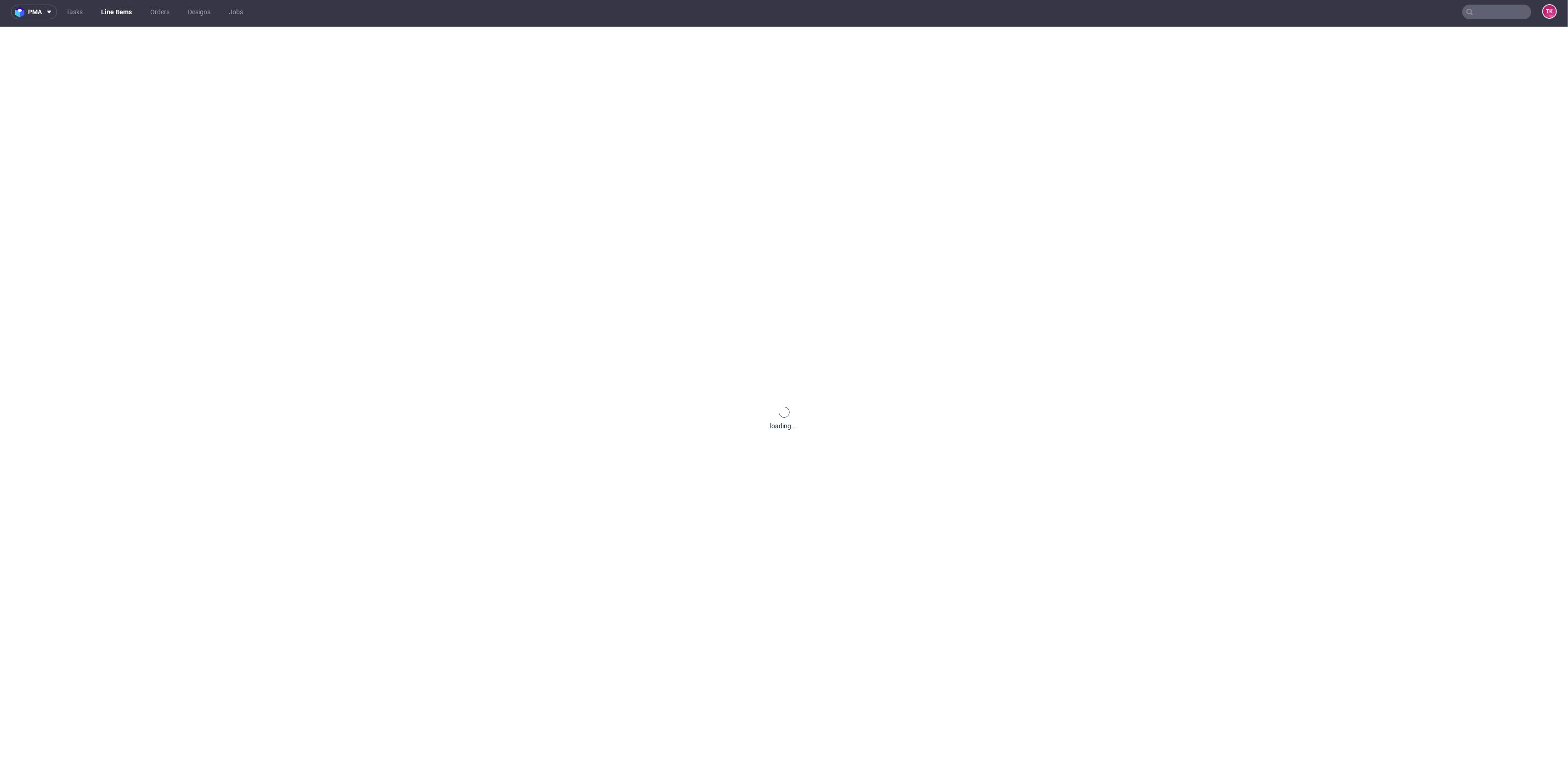
scroll to position [0, 0]
